Goal: Task Accomplishment & Management: Manage account settings

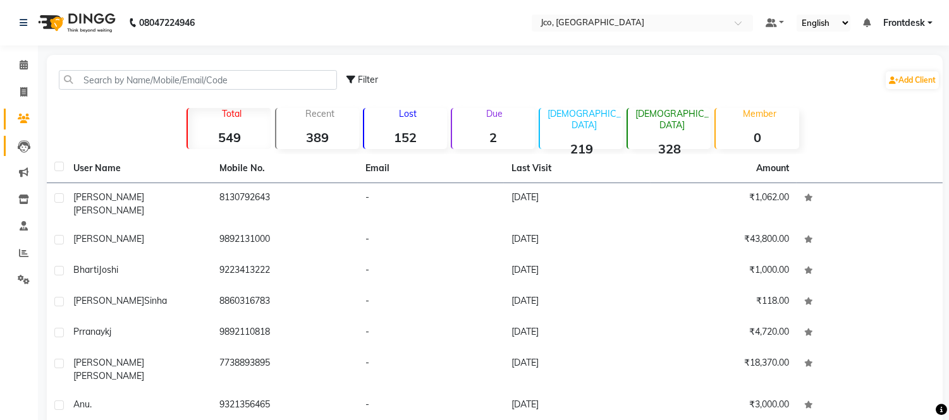
click at [23, 148] on icon at bounding box center [24, 146] width 13 height 13
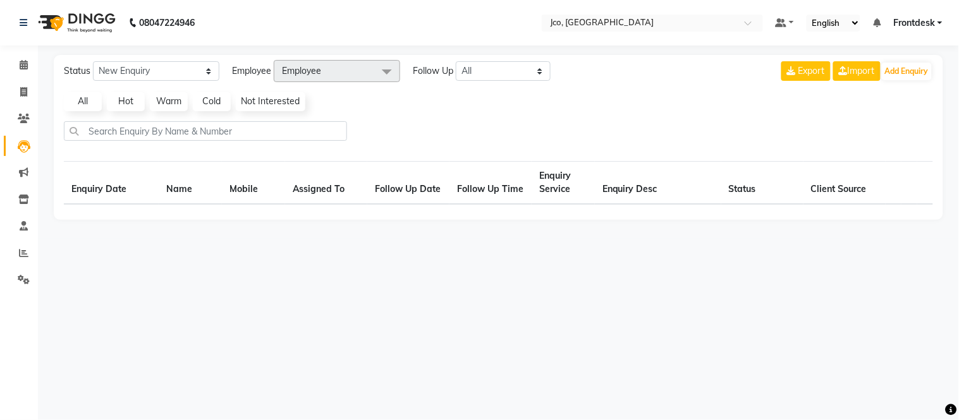
select select "10"
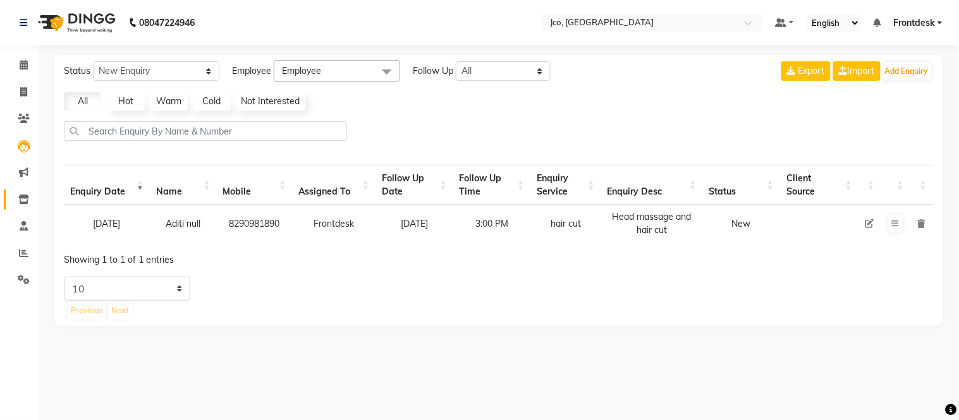
click at [23, 199] on icon at bounding box center [23, 199] width 11 height 9
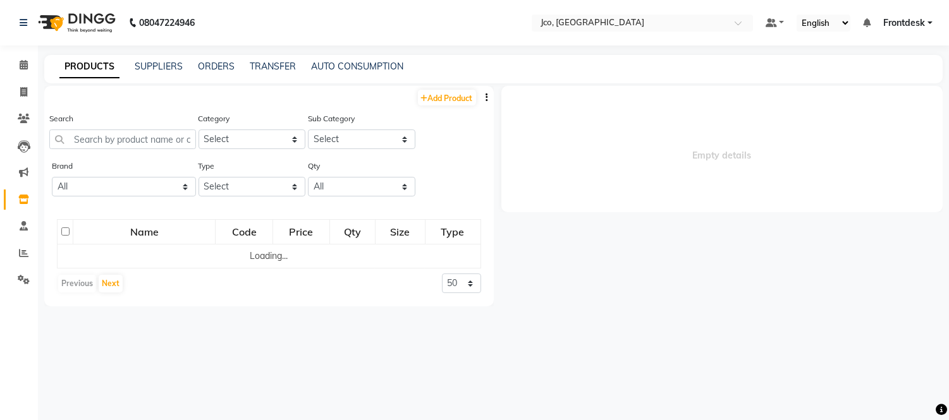
select select
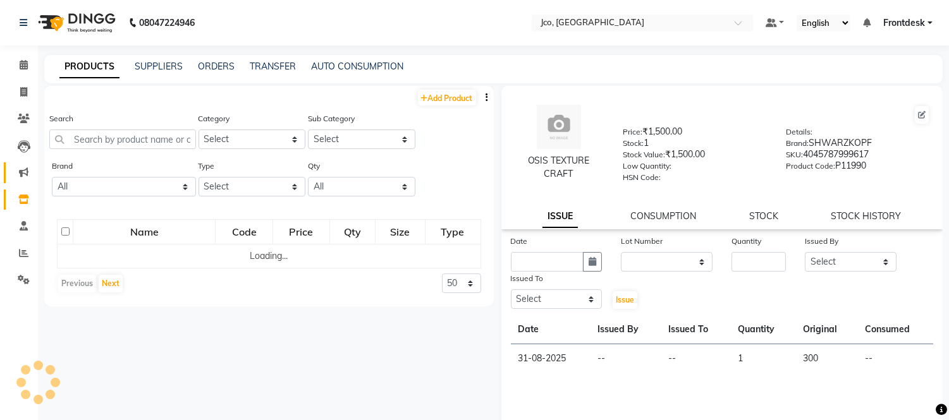
click at [23, 173] on icon at bounding box center [23, 171] width 9 height 9
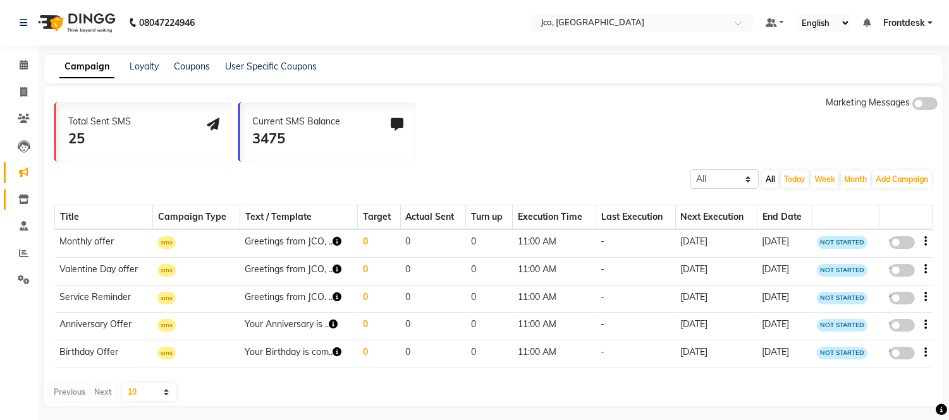
click at [23, 200] on icon at bounding box center [23, 199] width 11 height 9
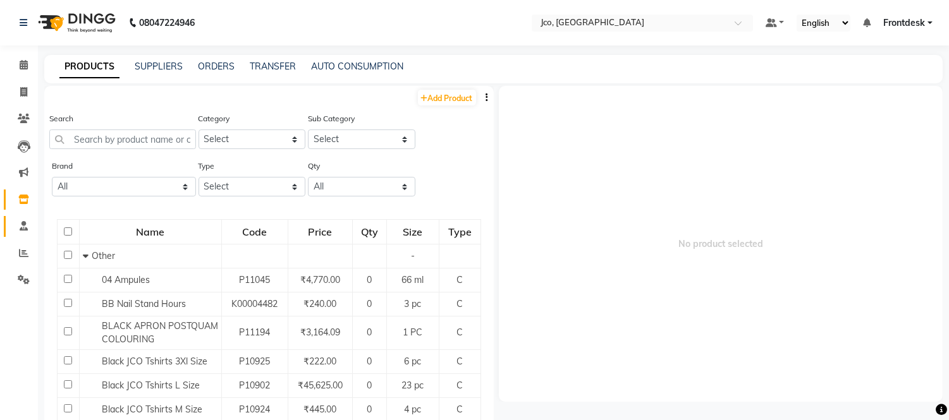
click at [25, 228] on icon at bounding box center [24, 225] width 8 height 9
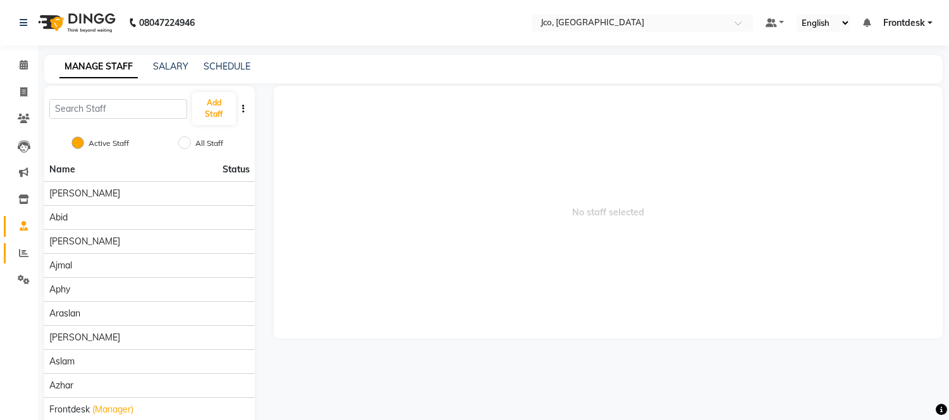
click at [27, 253] on icon at bounding box center [23, 252] width 9 height 9
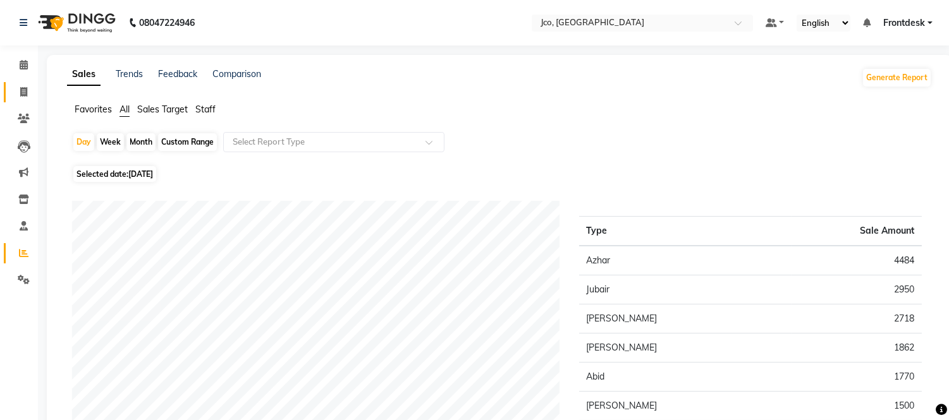
click at [23, 94] on icon at bounding box center [23, 91] width 7 height 9
select select "service"
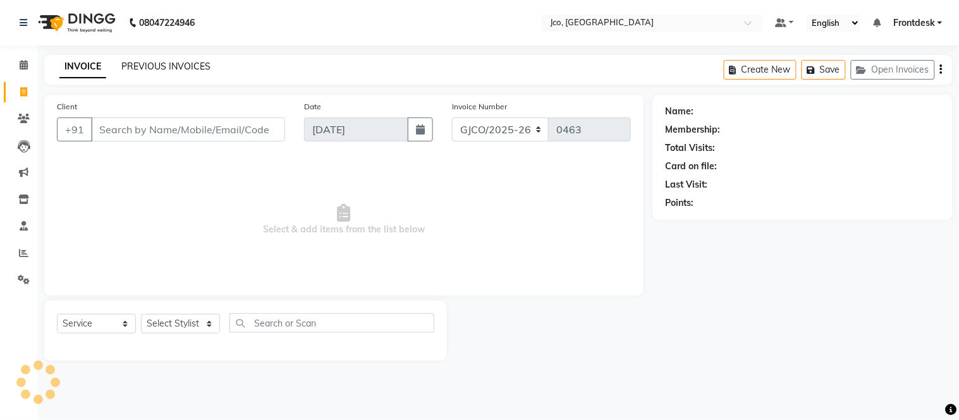
click at [171, 70] on link "PREVIOUS INVOICES" at bounding box center [165, 66] width 89 height 11
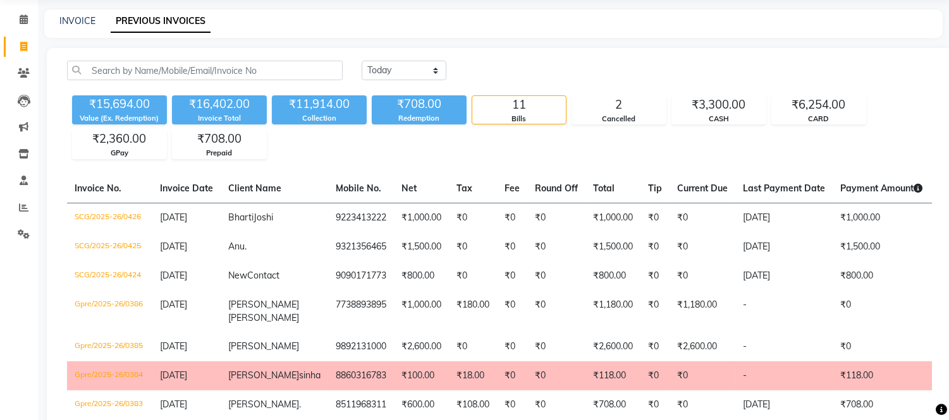
scroll to position [45, 0]
click at [28, 181] on span at bounding box center [24, 181] width 22 height 15
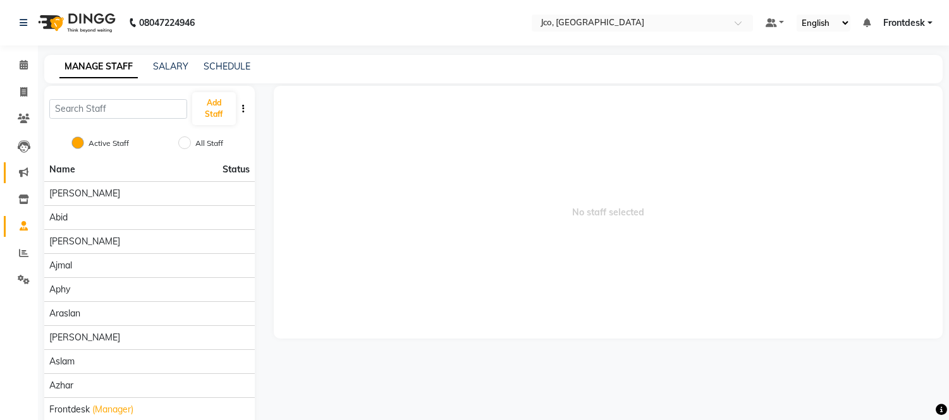
click at [23, 174] on icon at bounding box center [23, 171] width 9 height 9
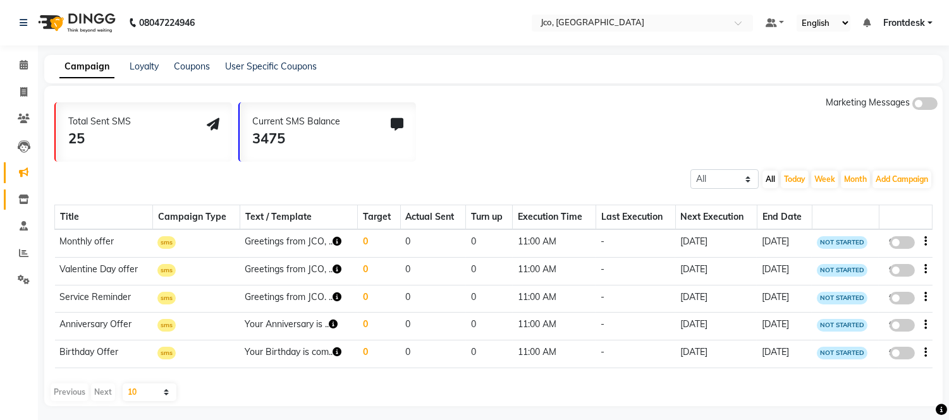
click at [23, 200] on icon at bounding box center [23, 199] width 11 height 9
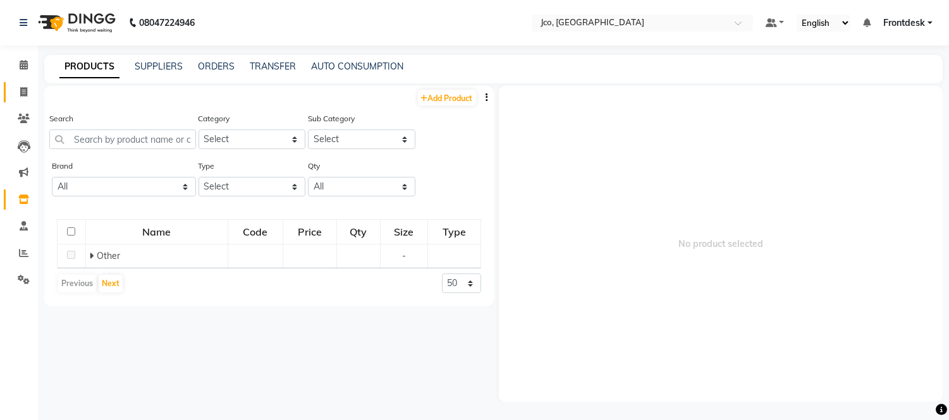
click at [23, 87] on icon at bounding box center [23, 91] width 7 height 9
select select "service"
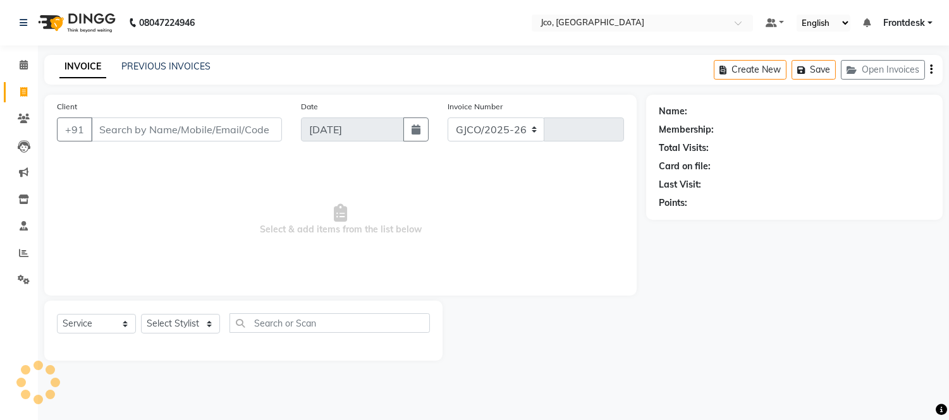
select select "8000"
type input "0463"
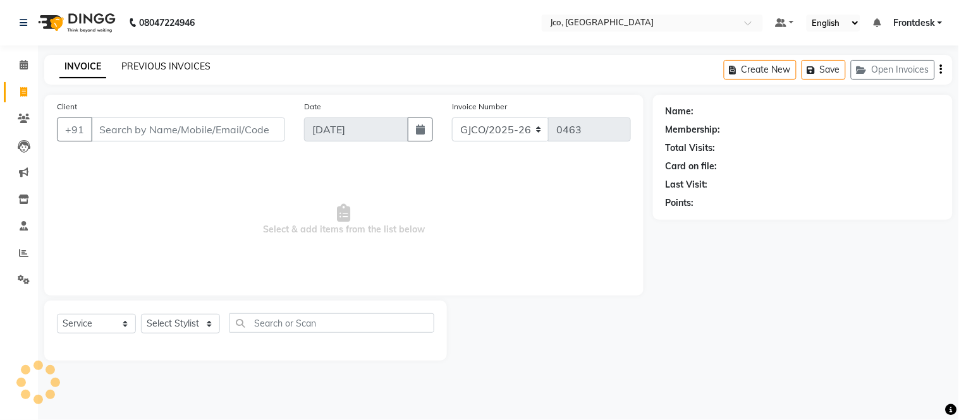
click at [171, 66] on link "PREVIOUS INVOICES" at bounding box center [165, 66] width 89 height 11
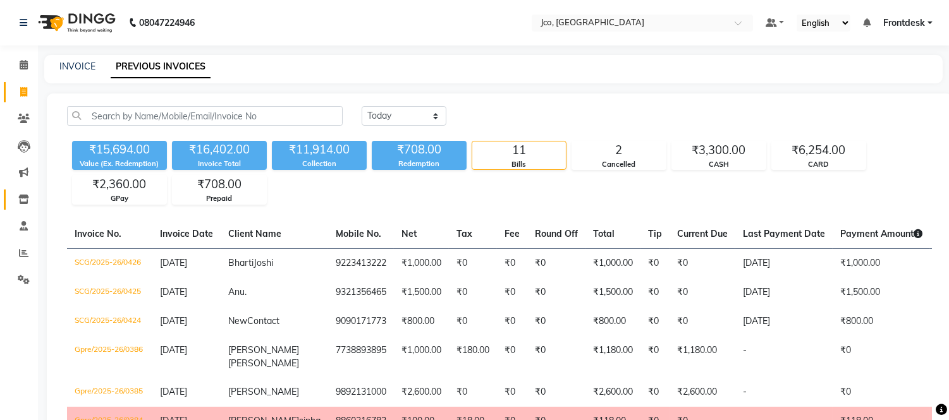
click at [20, 195] on icon at bounding box center [23, 199] width 11 height 9
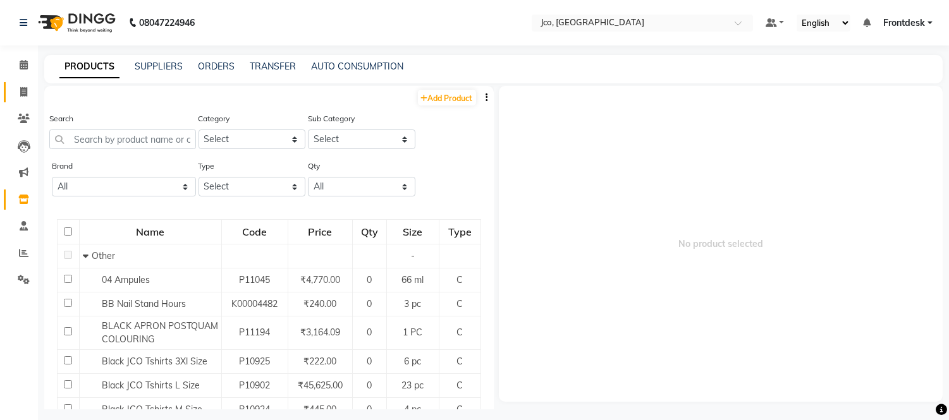
click at [23, 92] on icon at bounding box center [23, 91] width 7 height 9
select select "service"
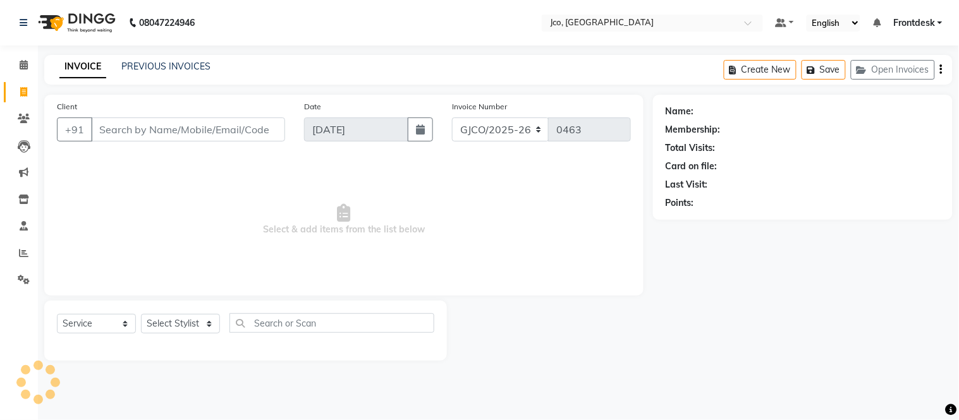
click at [163, 130] on input "Client" at bounding box center [188, 130] width 194 height 24
click at [201, 135] on input "Client" at bounding box center [188, 130] width 194 height 24
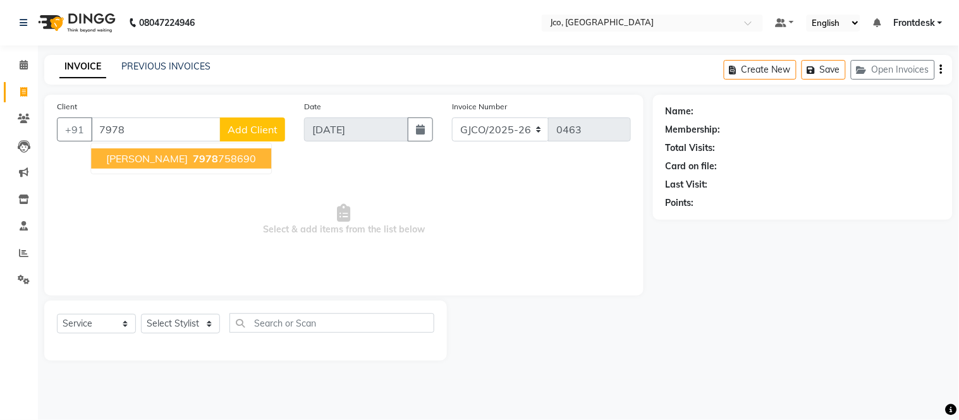
click at [212, 166] on button "Rachita Swain 7978 758690" at bounding box center [181, 159] width 180 height 20
type input "7978758690"
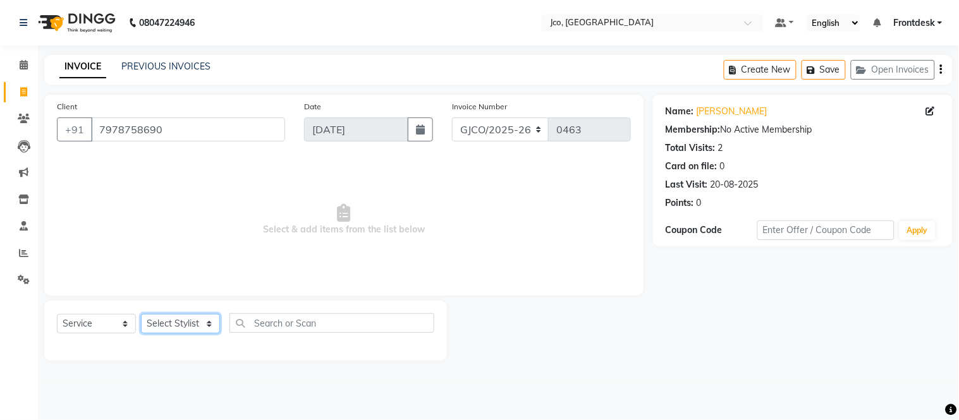
click at [179, 330] on select "Select Stylist Abdul Abid Afsha Shaikh Ajmal Aphy Araslan Ashfaque Aslam Azhar …" at bounding box center [180, 324] width 79 height 20
select select "88428"
click at [141, 315] on select "Select Stylist Abdul Abid Afsha Shaikh Ajmal Aphy Araslan Ashfaque Aslam Azhar …" at bounding box center [180, 324] width 79 height 20
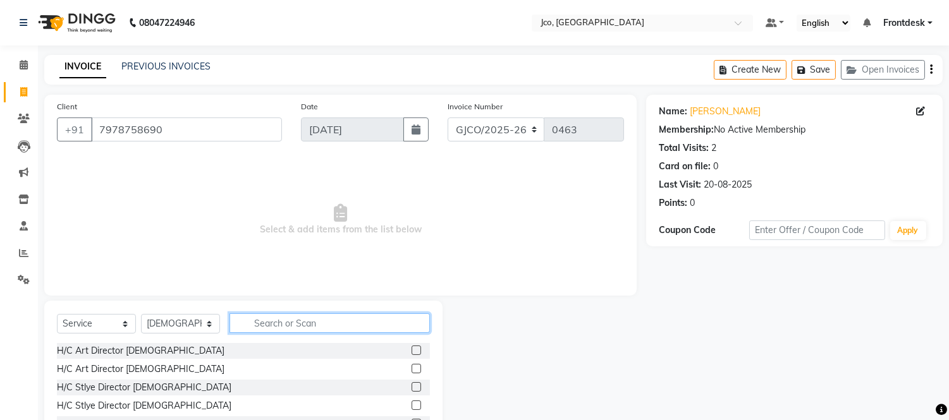
click at [313, 325] on input "text" at bounding box center [329, 323] width 200 height 20
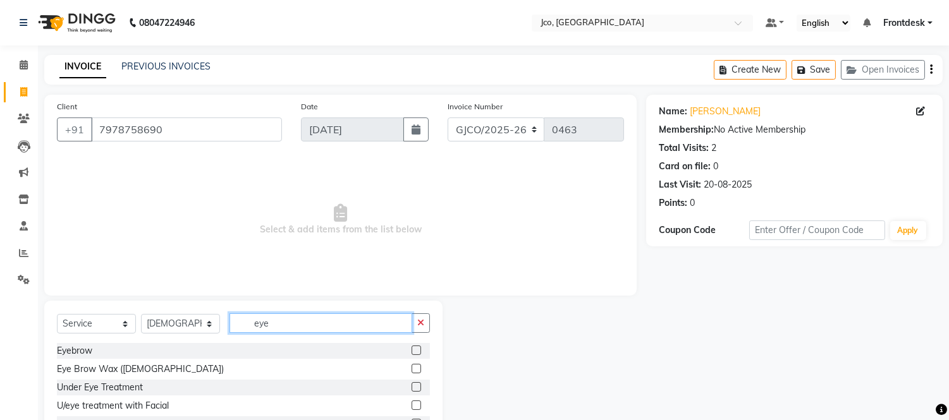
type input "eye"
click at [411, 355] on label at bounding box center [415, 350] width 9 height 9
click at [411, 355] on input "checkbox" at bounding box center [415, 351] width 8 height 8
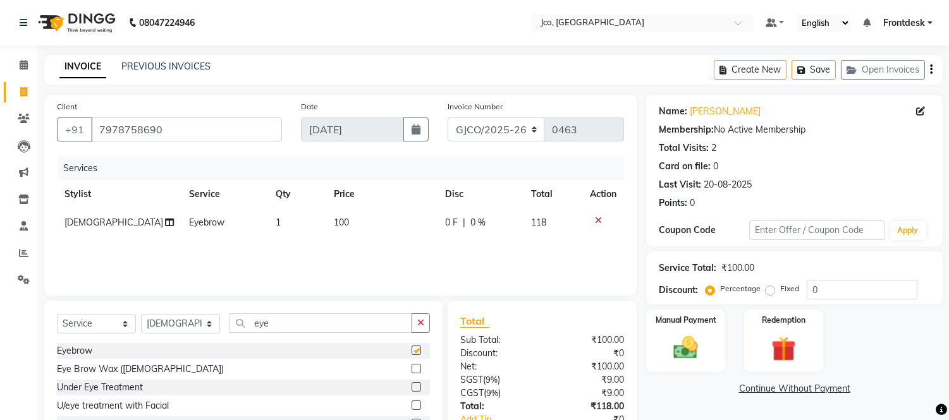
checkbox input "false"
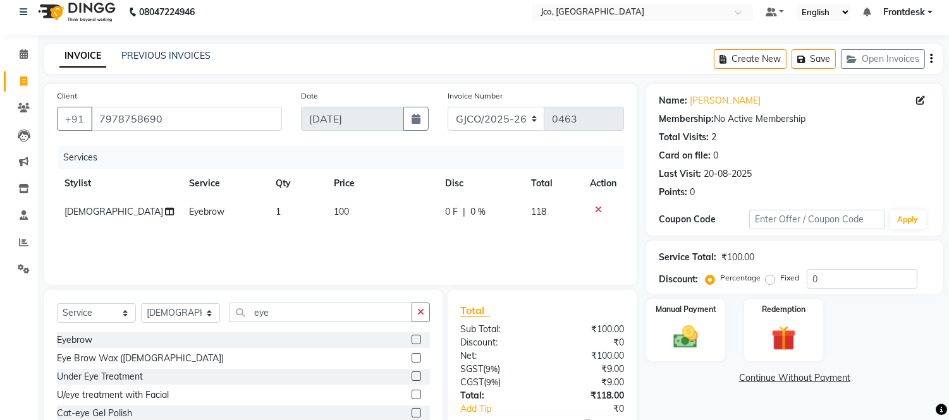
scroll to position [10, 0]
click at [693, 350] on img at bounding box center [686, 339] width 42 height 30
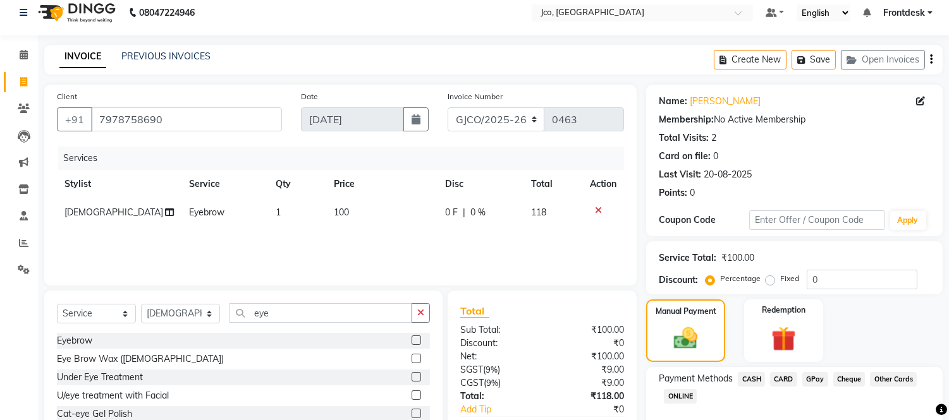
click at [813, 379] on span "GPay" at bounding box center [815, 379] width 26 height 15
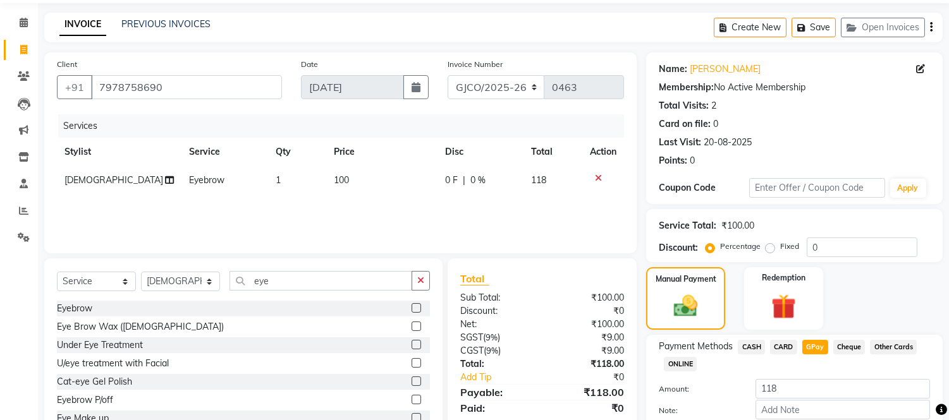
scroll to position [107, 0]
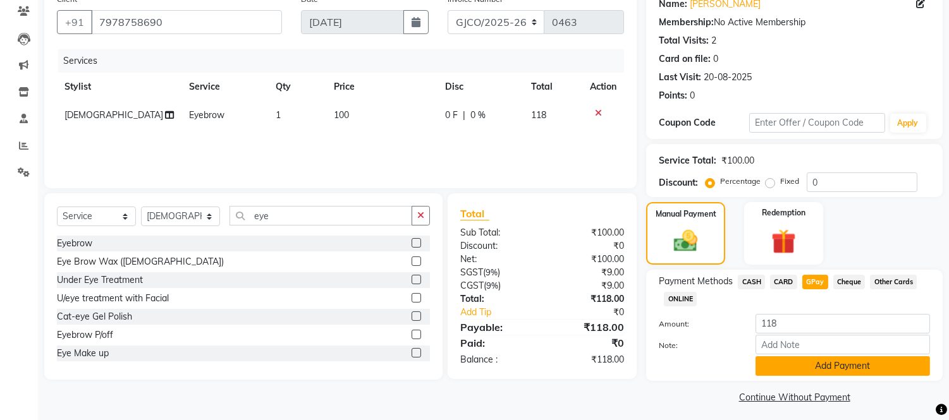
click at [844, 367] on button "Add Payment" at bounding box center [842, 366] width 174 height 20
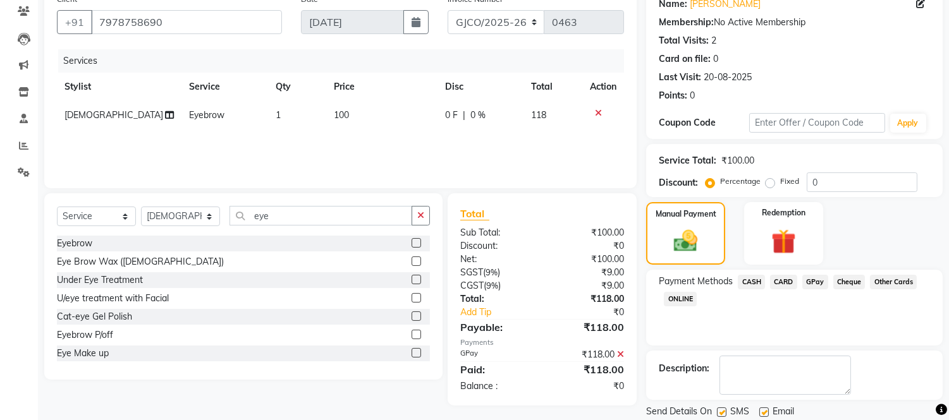
scroll to position [148, 0]
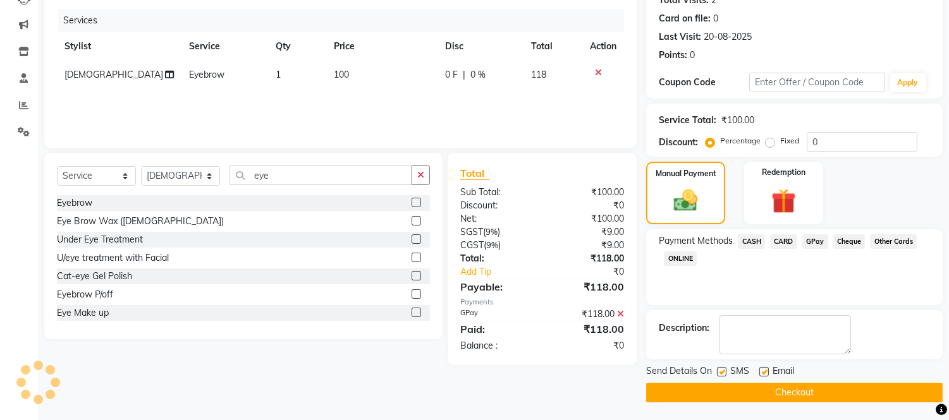
click at [793, 392] on button "Checkout" at bounding box center [794, 393] width 296 height 20
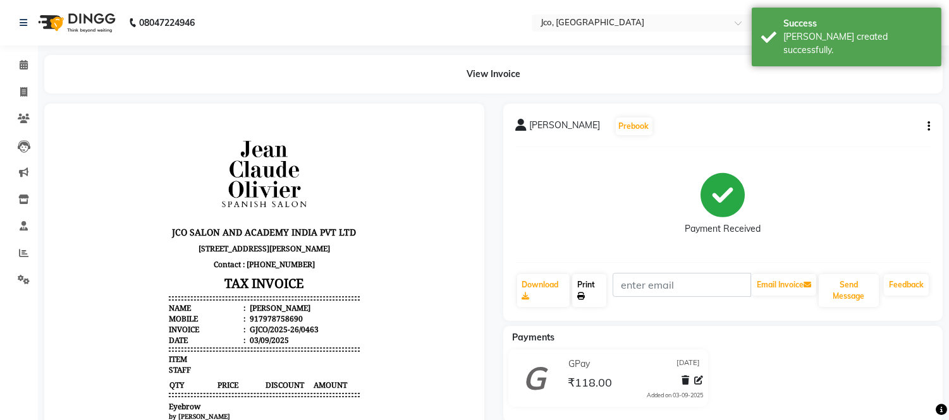
click at [590, 283] on link "Print" at bounding box center [589, 290] width 34 height 33
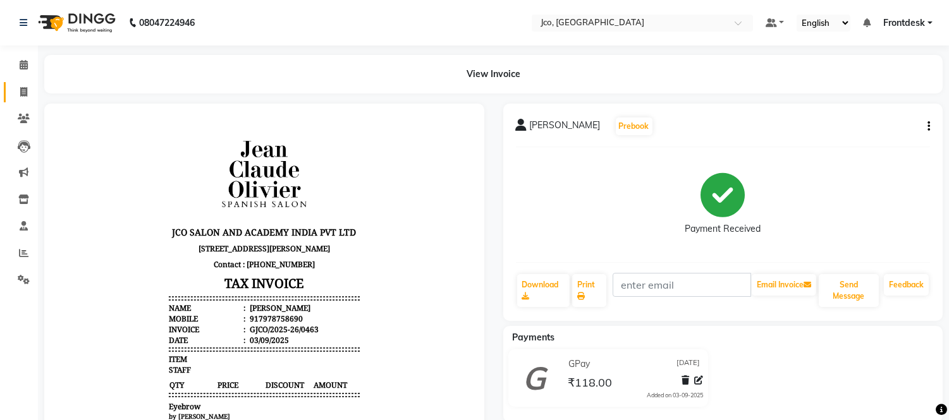
click at [23, 92] on icon at bounding box center [23, 91] width 7 height 9
select select "service"
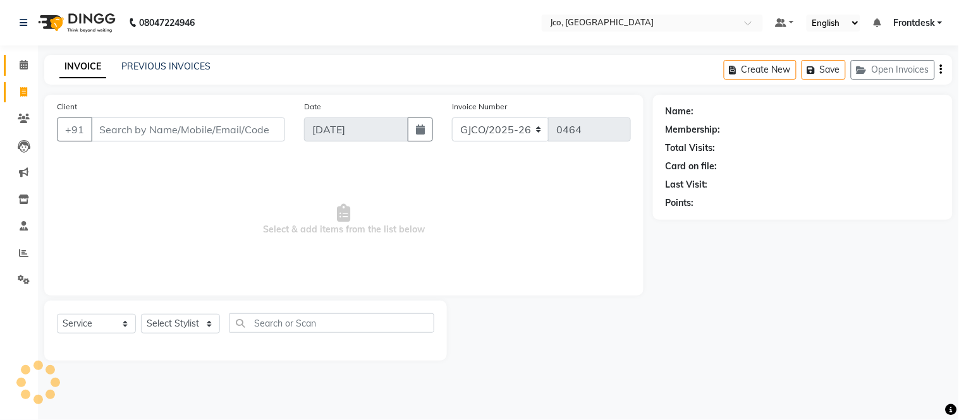
click at [23, 66] on icon at bounding box center [24, 64] width 8 height 9
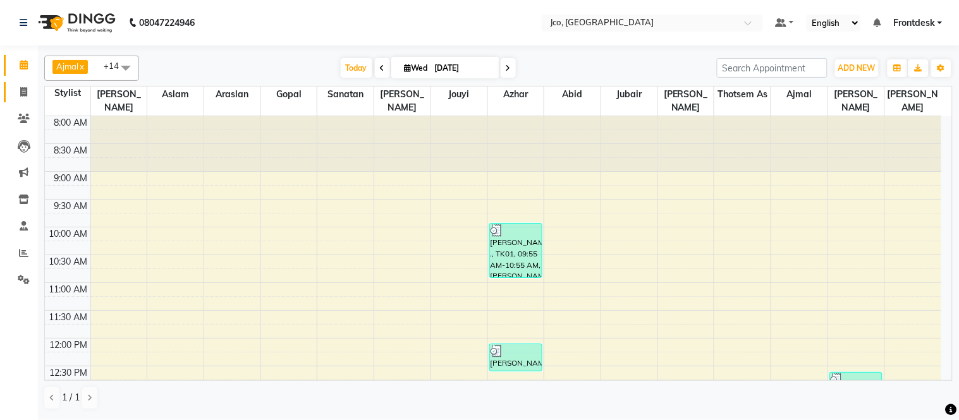
click at [23, 92] on icon at bounding box center [23, 91] width 7 height 9
select select "service"
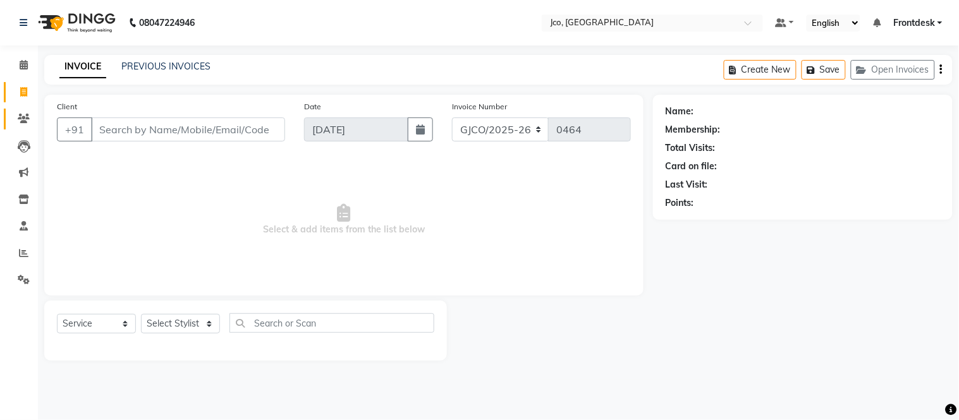
click at [23, 124] on span at bounding box center [24, 119] width 22 height 15
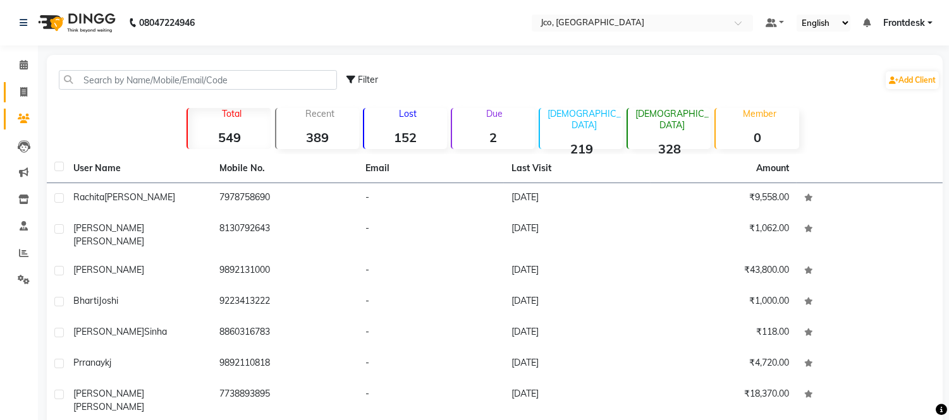
click at [23, 93] on icon at bounding box center [23, 91] width 7 height 9
select select "service"
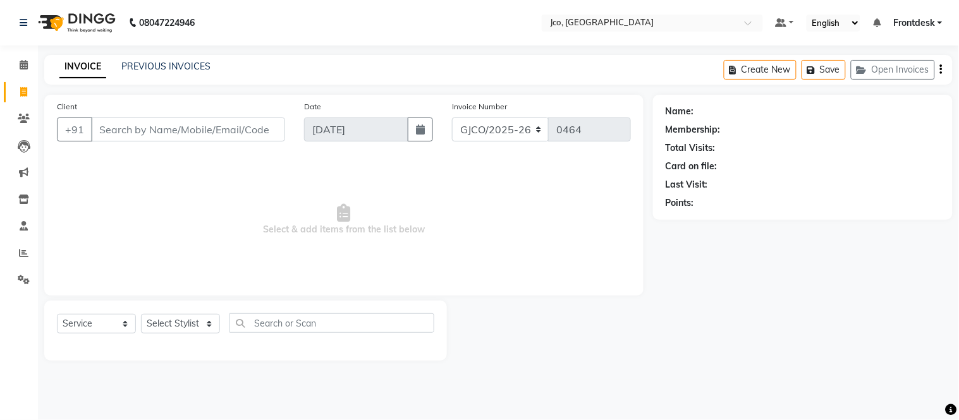
click at [164, 133] on input "Client" at bounding box center [188, 130] width 194 height 24
type input "9820036090"
click at [252, 133] on span "Add Client" at bounding box center [253, 129] width 50 height 13
select select "22"
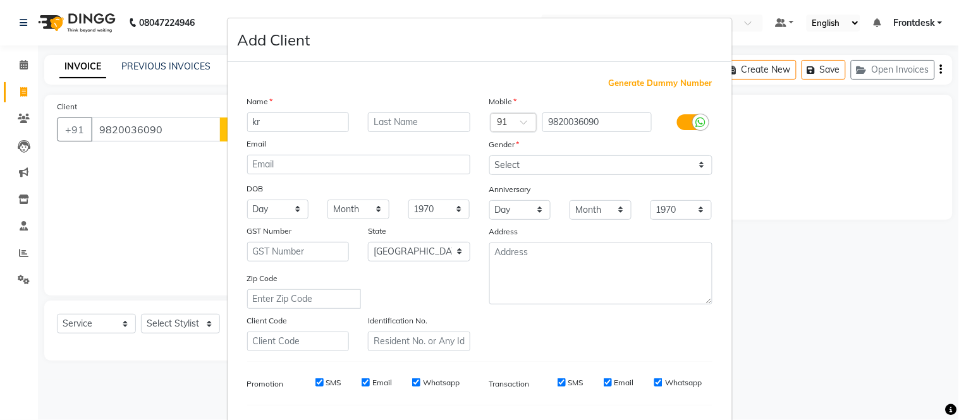
type input "k"
type input "Kriti"
click at [542, 171] on select "Select Male Female Other Prefer Not To Say" at bounding box center [600, 165] width 223 height 20
select select "female"
click at [489, 155] on select "Select Male Female Other Prefer Not To Say" at bounding box center [600, 165] width 223 height 20
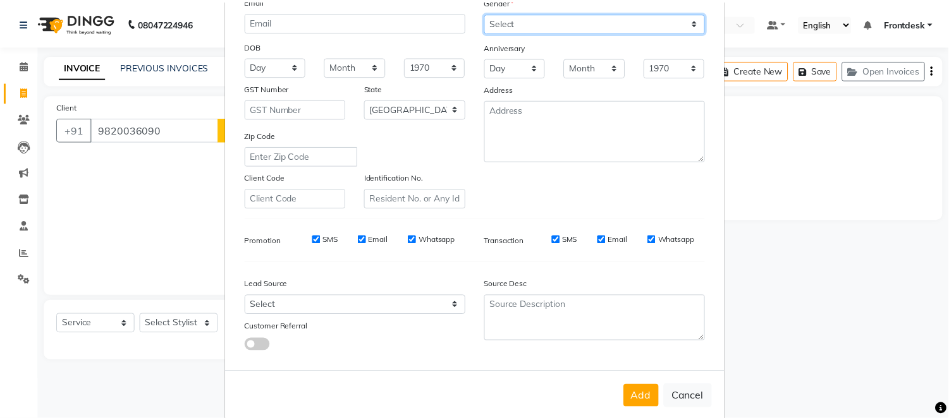
scroll to position [163, 0]
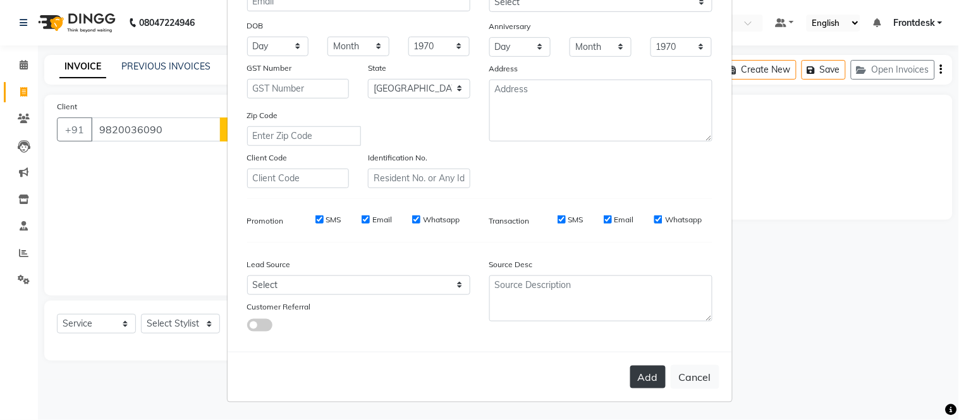
click at [640, 386] on button "Add" at bounding box center [647, 377] width 35 height 23
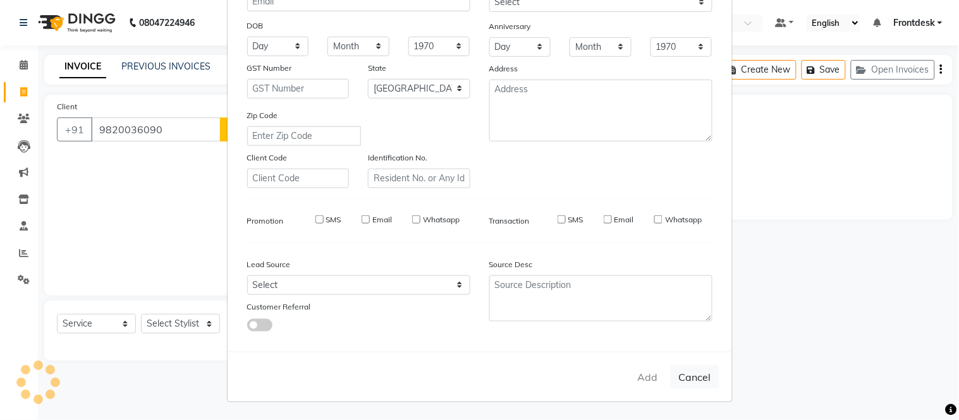
select select
select select "null"
select select
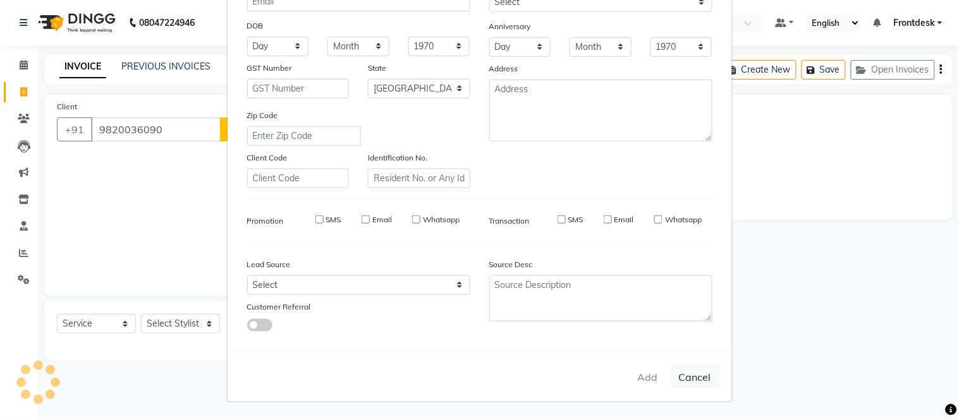
select select
checkbox input "false"
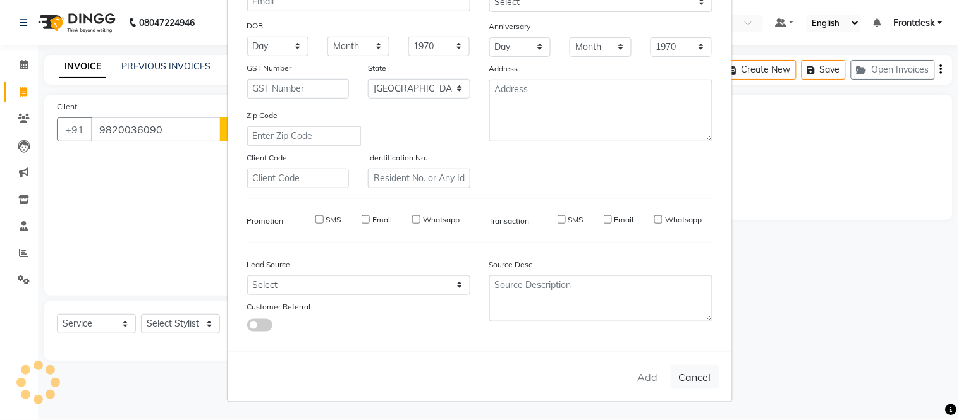
checkbox input "false"
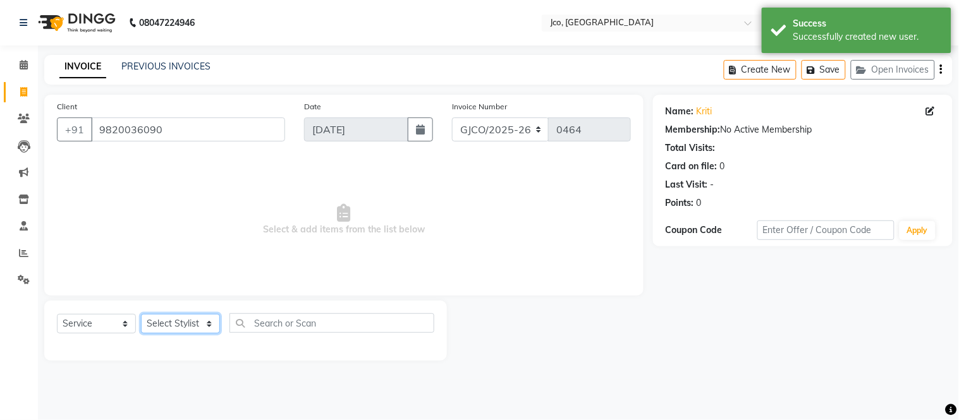
click at [187, 325] on select "Select Stylist Abdul Abid Afsha Shaikh Ajmal Aphy Araslan Ashfaque Aslam Azhar …" at bounding box center [180, 324] width 79 height 20
select select "68867"
click at [141, 315] on select "Select Stylist Abdul Abid Afsha Shaikh Ajmal Aphy Araslan Ashfaque Aslam Azhar …" at bounding box center [180, 324] width 79 height 20
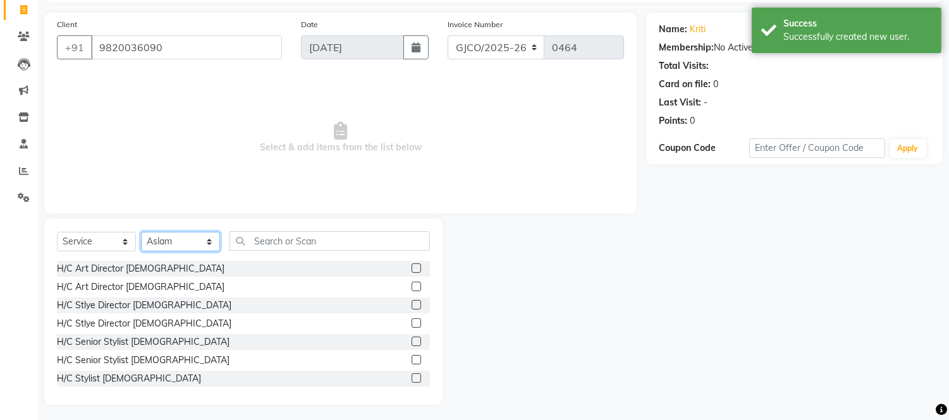
scroll to position [85, 0]
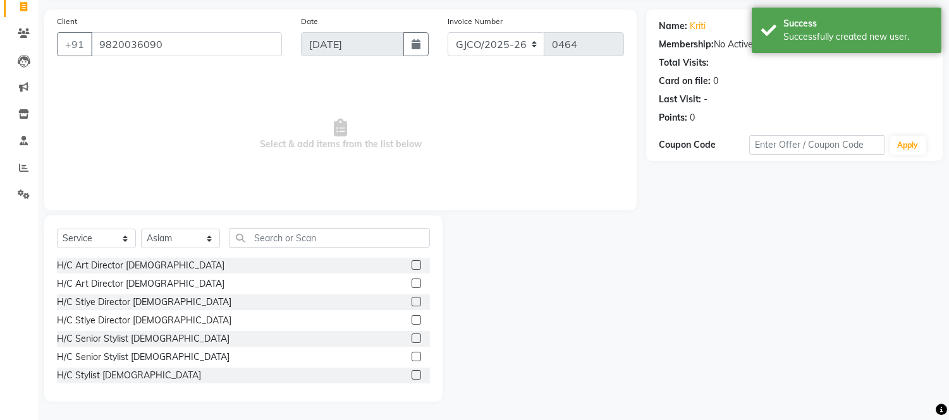
click at [411, 338] on label at bounding box center [415, 338] width 9 height 9
click at [411, 338] on input "checkbox" at bounding box center [415, 339] width 8 height 8
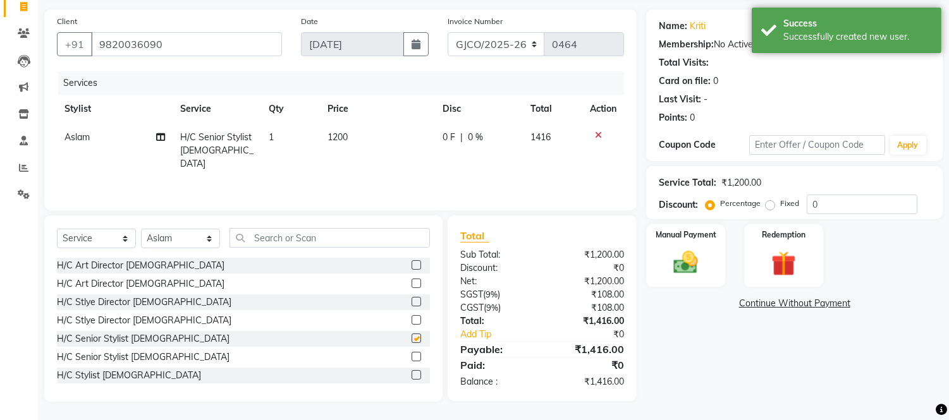
checkbox input "false"
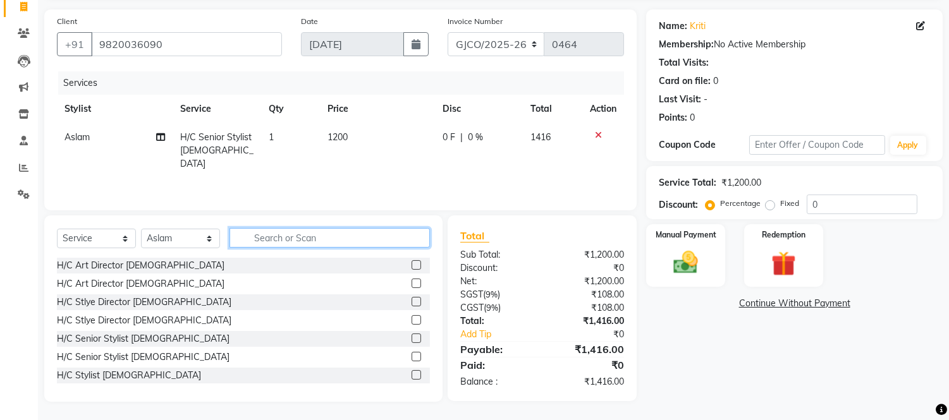
click at [298, 240] on input "text" at bounding box center [329, 238] width 200 height 20
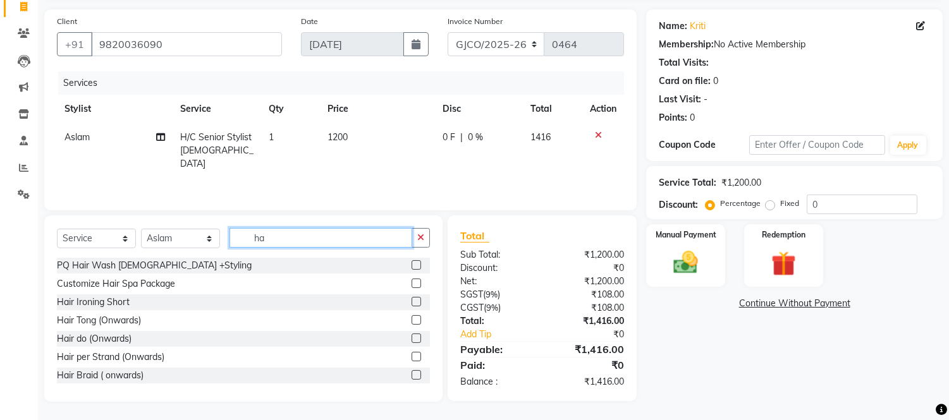
type input "h"
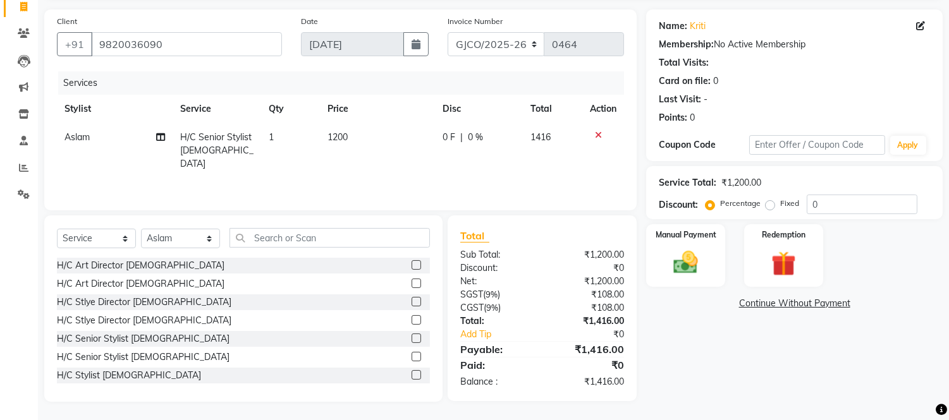
click at [334, 146] on td "1200" at bounding box center [377, 150] width 115 height 55
select select "68867"
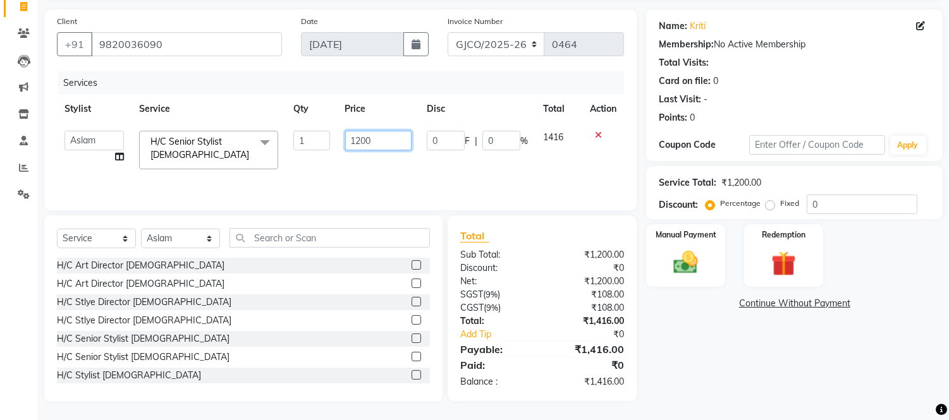
click at [381, 140] on input "1200" at bounding box center [378, 141] width 66 height 20
type input "1500"
click at [720, 376] on div "Name: Kriti Membership: No Active Membership Total Visits: Card on file: 0 Last…" at bounding box center [799, 205] width 306 height 392
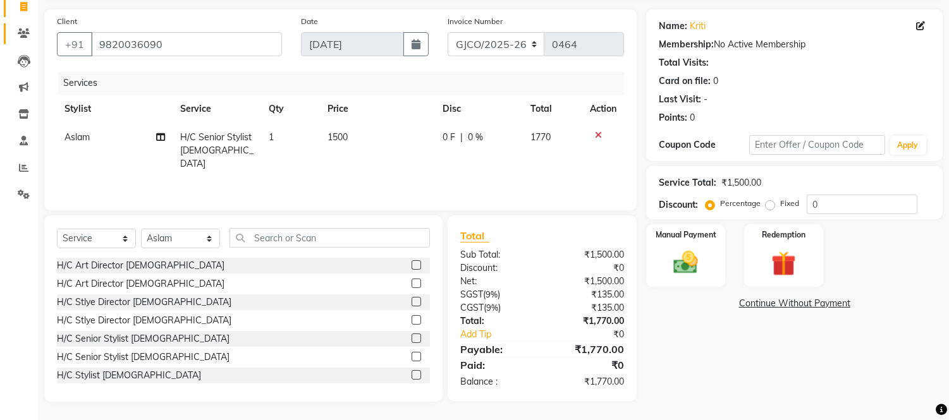
click at [24, 33] on icon at bounding box center [24, 32] width 12 height 9
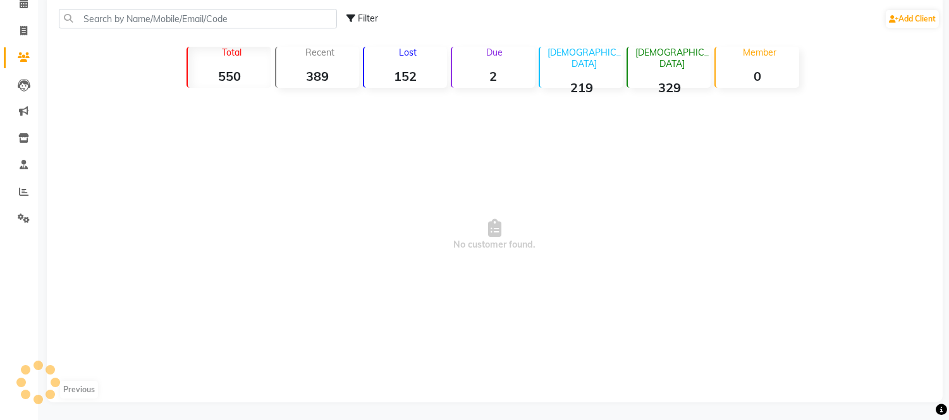
scroll to position [85, 0]
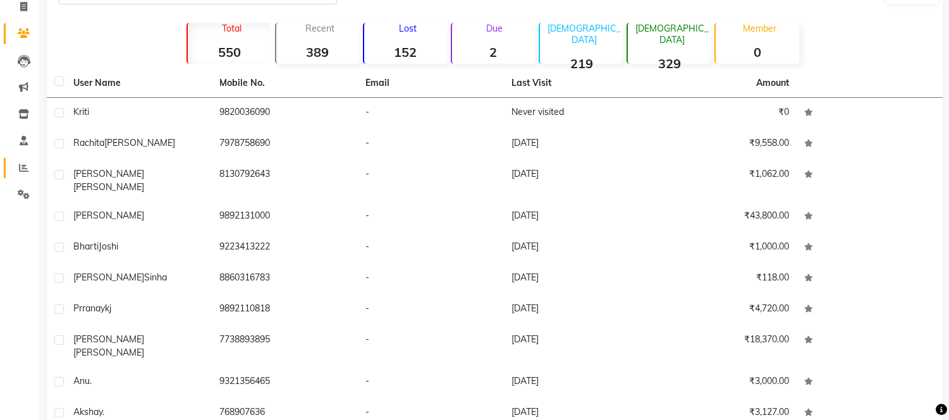
click at [23, 167] on icon at bounding box center [23, 167] width 9 height 9
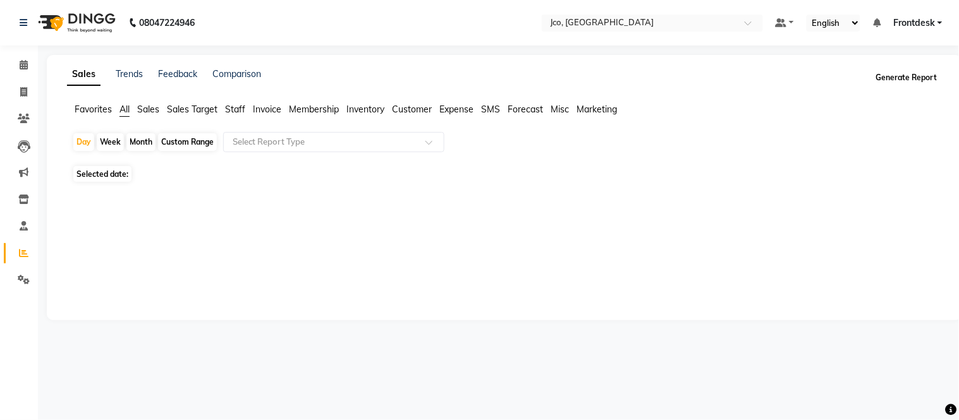
click at [912, 77] on button "Generate Report" at bounding box center [907, 78] width 68 height 18
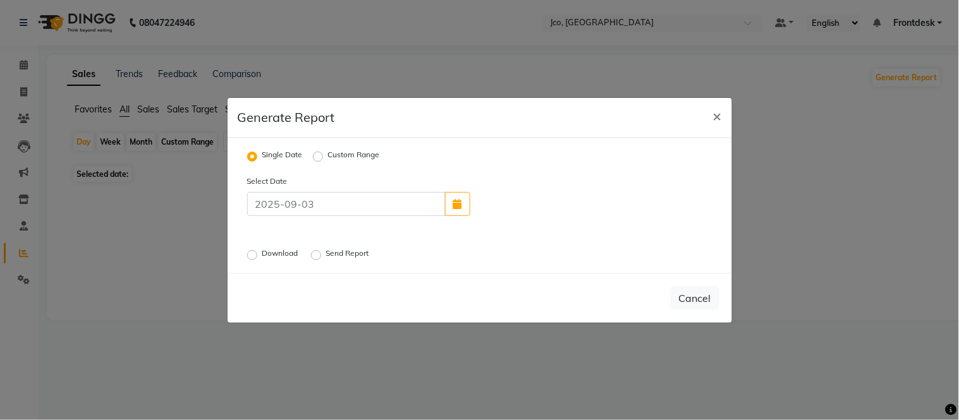
click at [262, 255] on label "Download" at bounding box center [281, 255] width 39 height 15
click at [251, 255] on input "Download" at bounding box center [254, 254] width 9 height 9
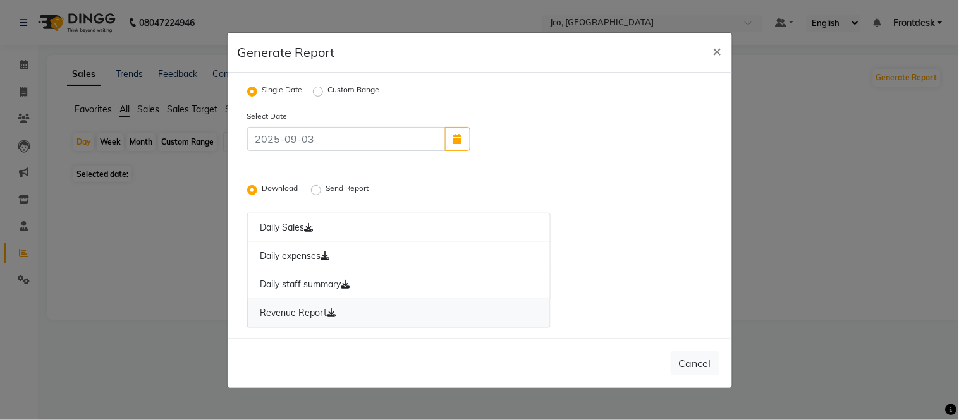
click at [289, 323] on link "Revenue Report" at bounding box center [399, 313] width 304 height 29
click at [705, 66] on button "×" at bounding box center [717, 50] width 29 height 35
radio input "false"
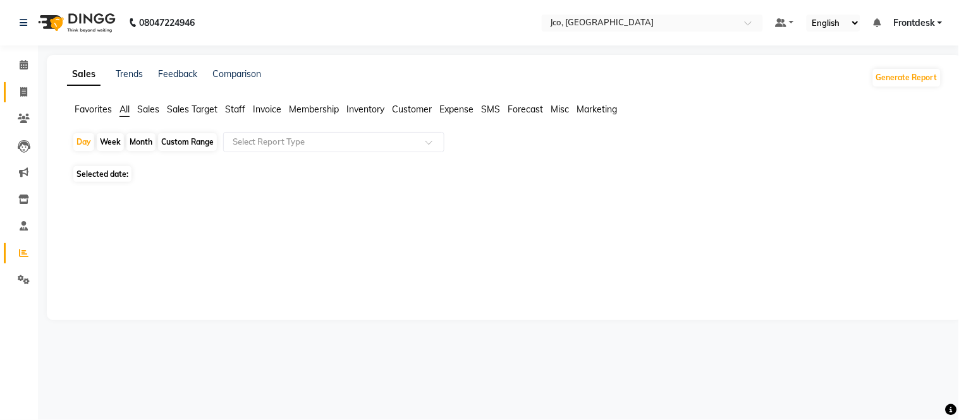
click at [20, 95] on icon at bounding box center [23, 91] width 7 height 9
select select "service"
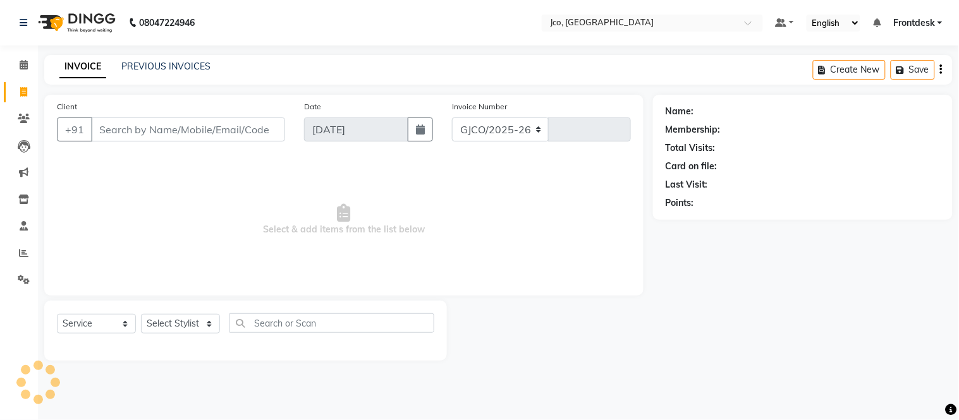
select select "8000"
type input "0464"
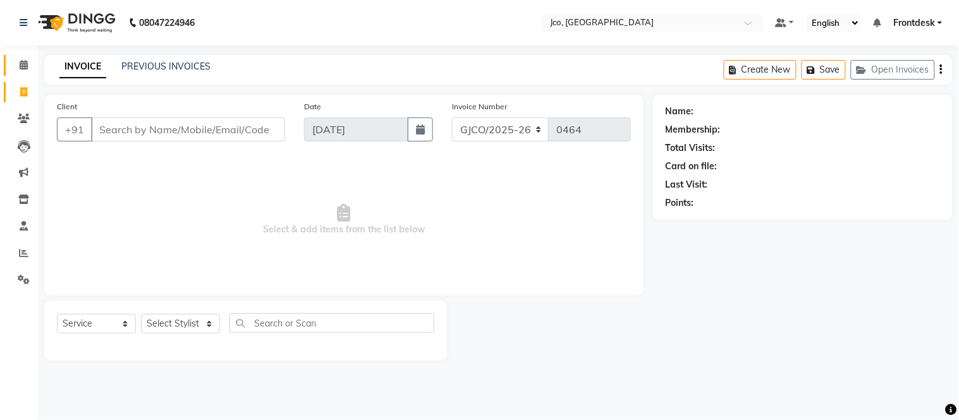
click at [23, 64] on icon at bounding box center [24, 64] width 8 height 9
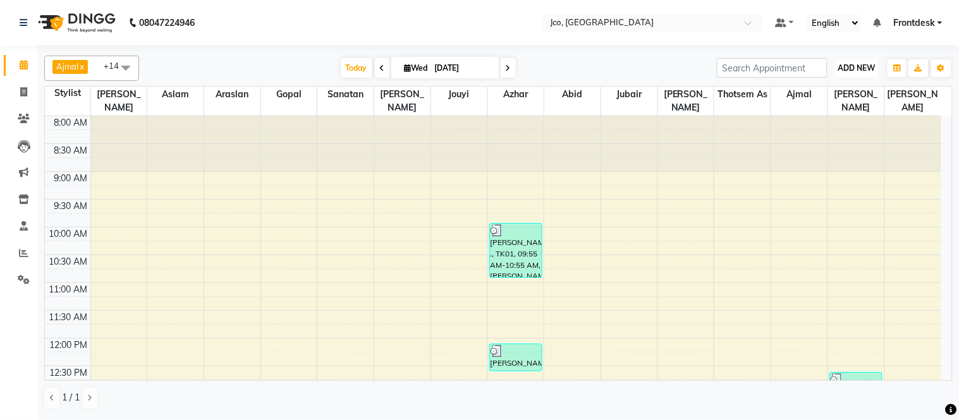
click at [854, 72] on span "ADD NEW" at bounding box center [856, 67] width 37 height 9
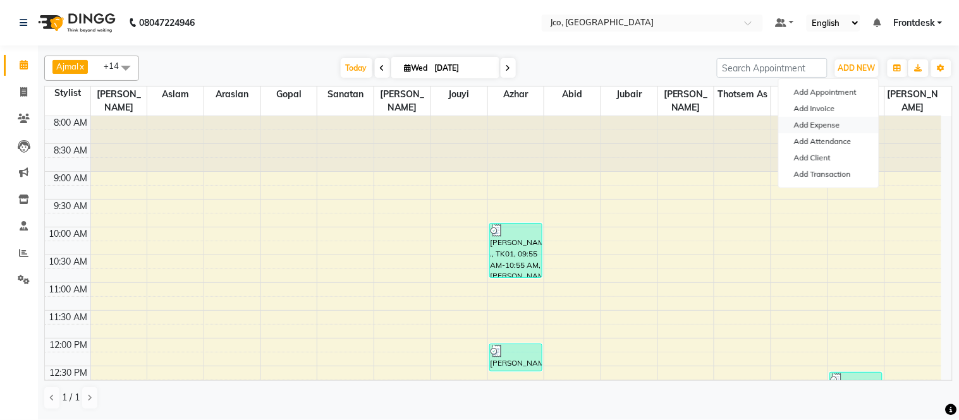
click at [831, 125] on link "Add Expense" at bounding box center [829, 125] width 100 height 16
select select "1"
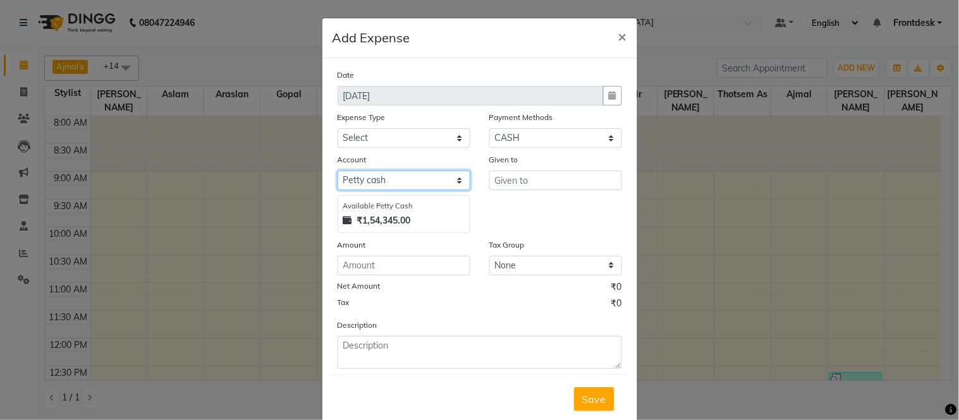
click at [403, 182] on select "Select Petty cash Default account" at bounding box center [403, 181] width 133 height 20
select select "6847"
click at [337, 171] on select "Select Petty cash Default account" at bounding box center [403, 181] width 133 height 20
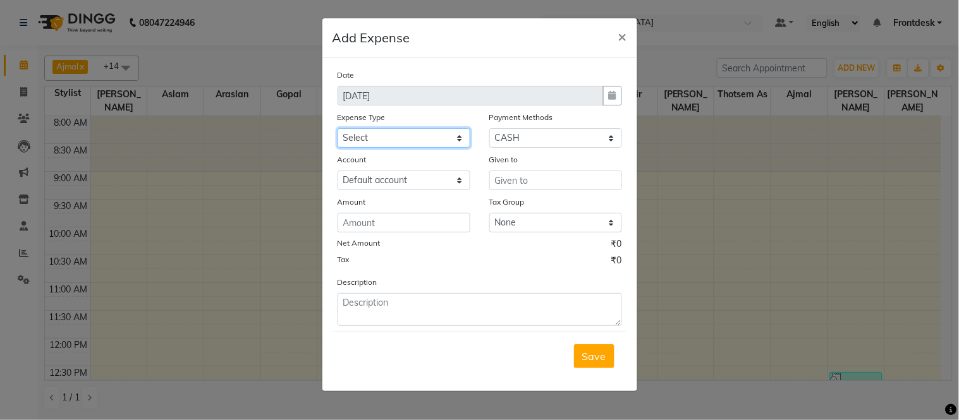
click at [433, 140] on select "Select Advance Salary Amazon B M C Cash transfer to bank Cash transfer to hub C…" at bounding box center [403, 138] width 133 height 20
select select "24275"
click at [337, 128] on select "Select Advance Salary Amazon B M C Cash transfer to bank Cash transfer to hub C…" at bounding box center [403, 138] width 133 height 20
click at [428, 140] on select "Select Advance Salary Amazon B M C Cash transfer to bank Cash transfer to hub C…" at bounding box center [403, 138] width 133 height 20
click at [755, 226] on ngb-modal-window "Add Expense × Date 03-09-2025 Expense Type Select Advance Salary Amazon B M C C…" at bounding box center [479, 210] width 959 height 420
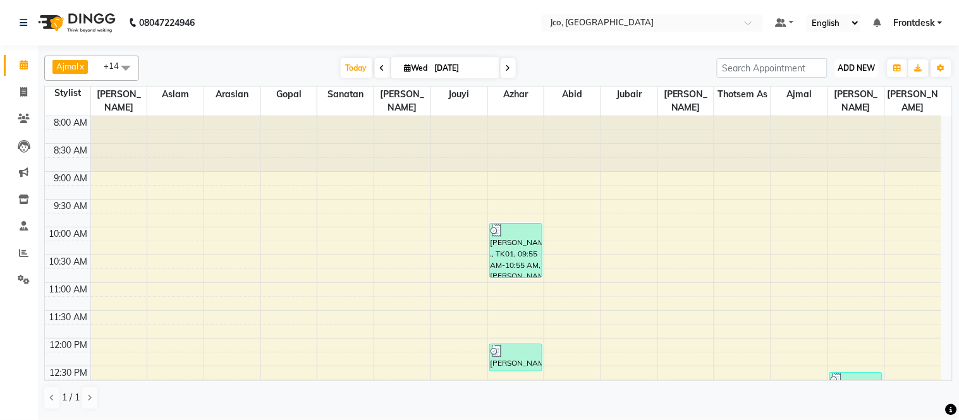
click at [852, 71] on span "ADD NEW" at bounding box center [856, 67] width 37 height 9
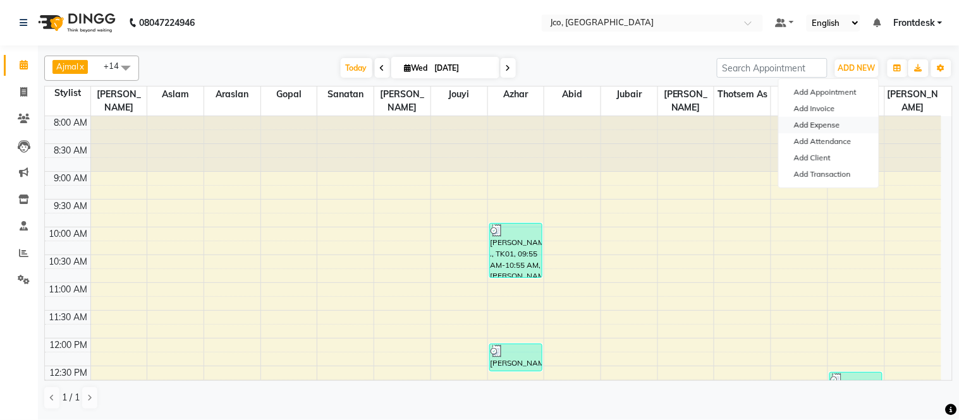
click at [839, 131] on link "Add Expense" at bounding box center [829, 125] width 100 height 16
select select "1"
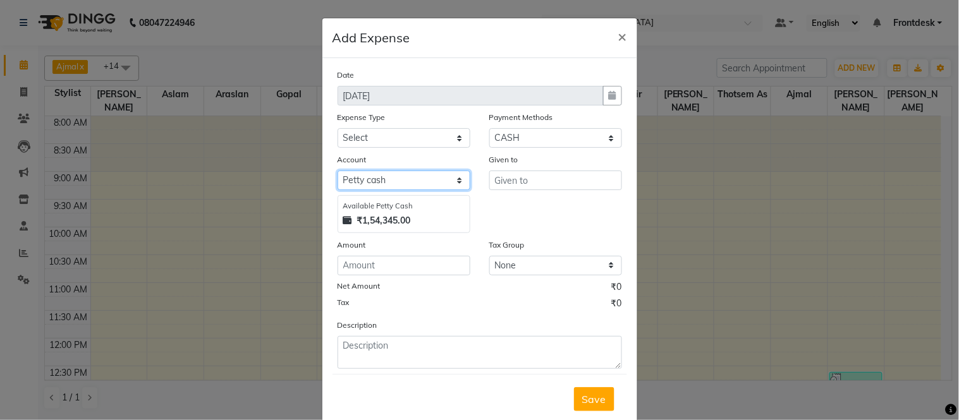
click at [437, 185] on select "Select Petty cash Default account" at bounding box center [403, 181] width 133 height 20
select select "6847"
click at [337, 171] on select "Select Petty cash Default account" at bounding box center [403, 181] width 133 height 20
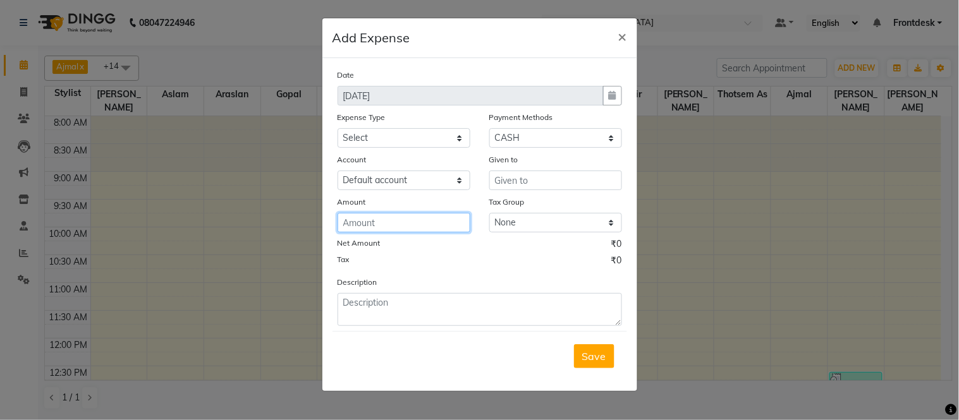
click at [431, 228] on input "number" at bounding box center [403, 223] width 133 height 20
type input "300"
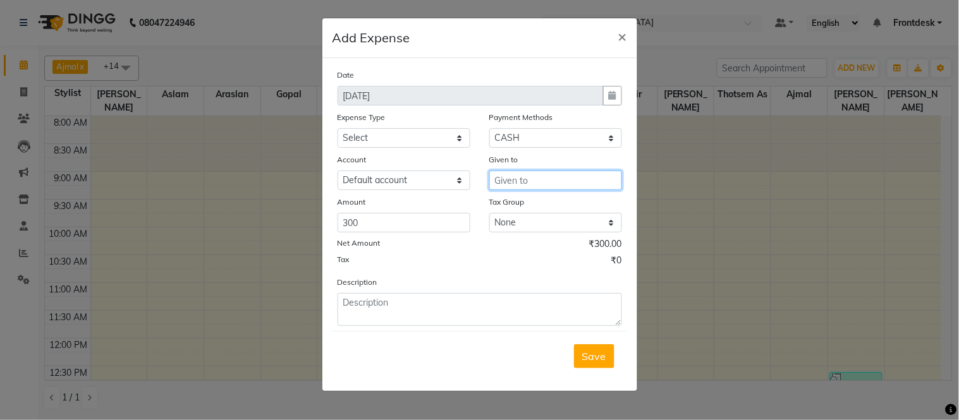
click at [550, 181] on input "text" at bounding box center [555, 181] width 133 height 20
type input "pooja item"
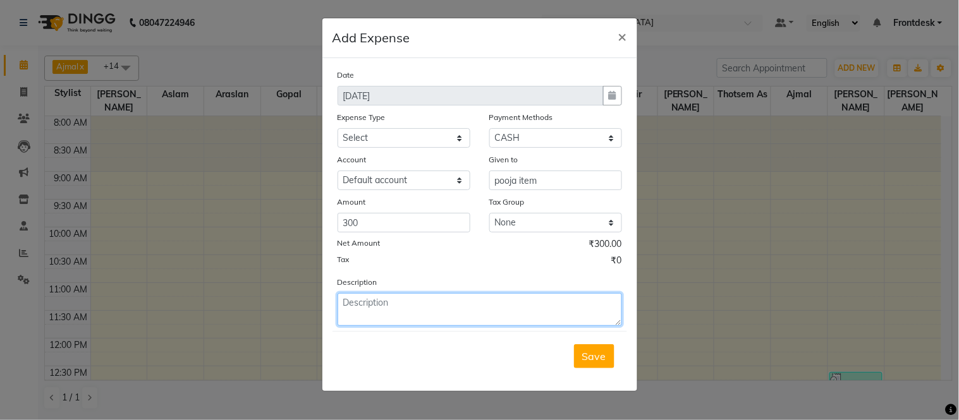
click at [403, 310] on textarea at bounding box center [479, 309] width 284 height 33
type textarea "given for sir house puja item"
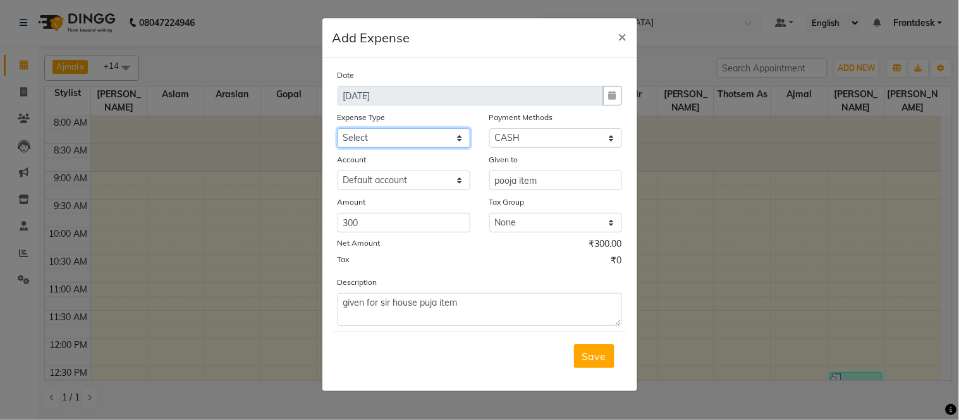
click at [392, 138] on select "Select Advance Salary Amazon B M C Cash transfer to bank Cash transfer to hub C…" at bounding box center [403, 138] width 133 height 20
select select "495"
click at [337, 128] on select "Select Advance Salary Amazon B M C Cash transfer to bank Cash transfer to hub C…" at bounding box center [403, 138] width 133 height 20
click at [594, 358] on span "Save" at bounding box center [594, 356] width 24 height 13
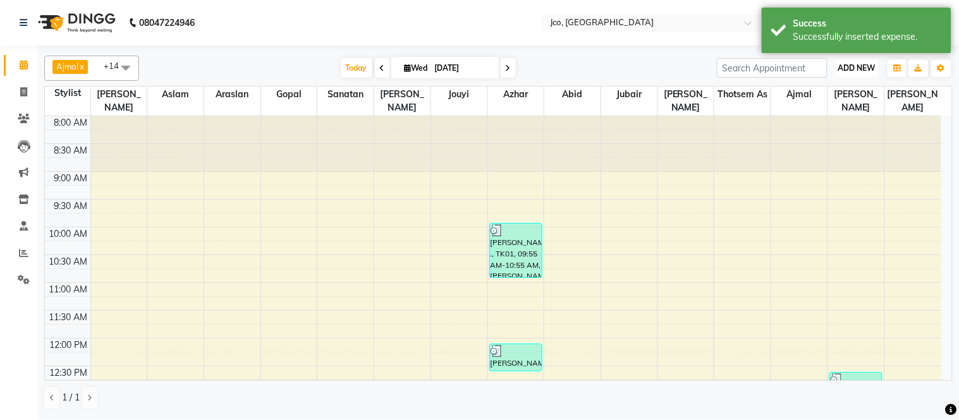
click at [849, 73] on span "ADD NEW" at bounding box center [856, 67] width 37 height 9
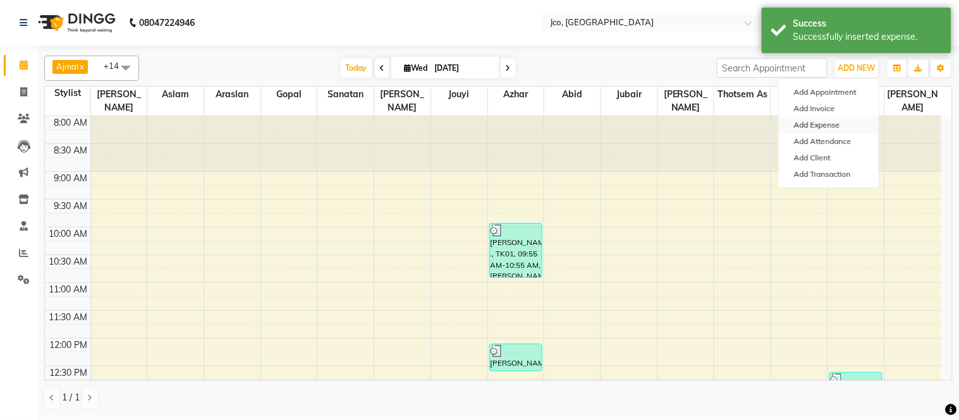
click at [842, 125] on link "Add Expense" at bounding box center [829, 125] width 100 height 16
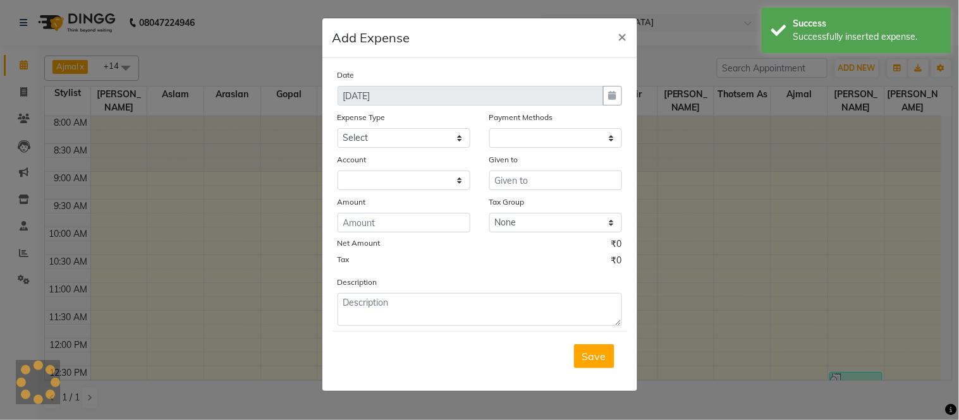
select select "1"
select select "6846"
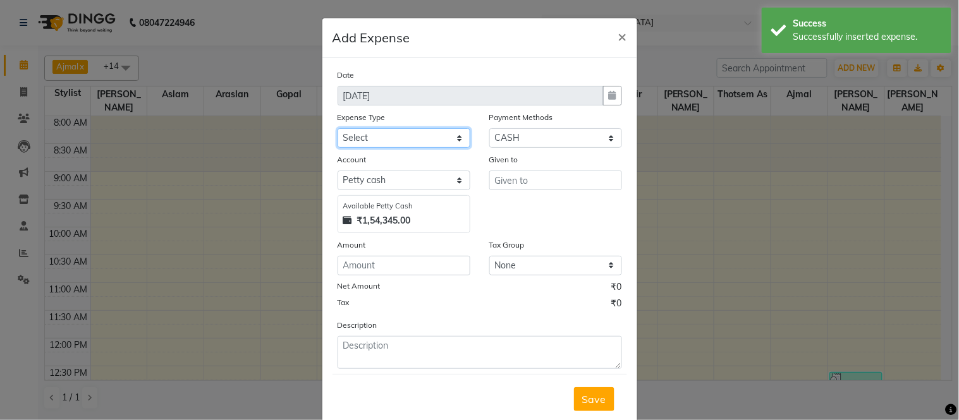
click at [410, 136] on select "Select Advance Salary Amazon B M C Cash transfer to bank Cash transfer to hub C…" at bounding box center [403, 138] width 133 height 20
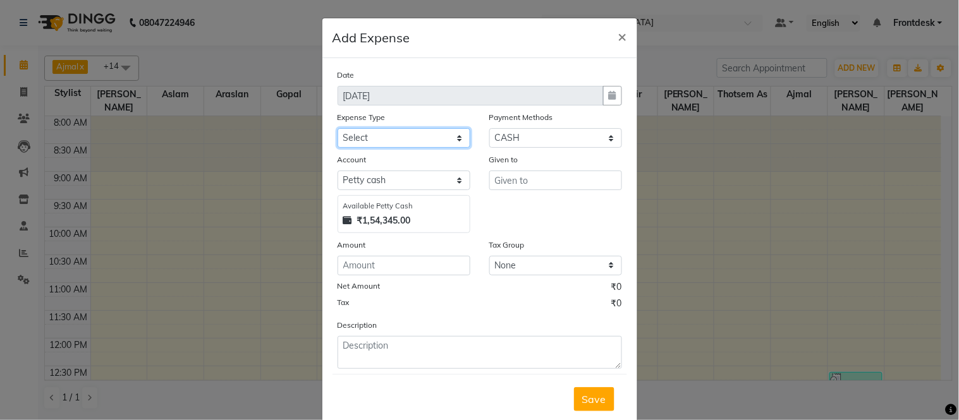
select select "512"
click at [337, 128] on select "Select Advance Salary Amazon B M C Cash transfer to bank Cash transfer to hub C…" at bounding box center [403, 138] width 133 height 20
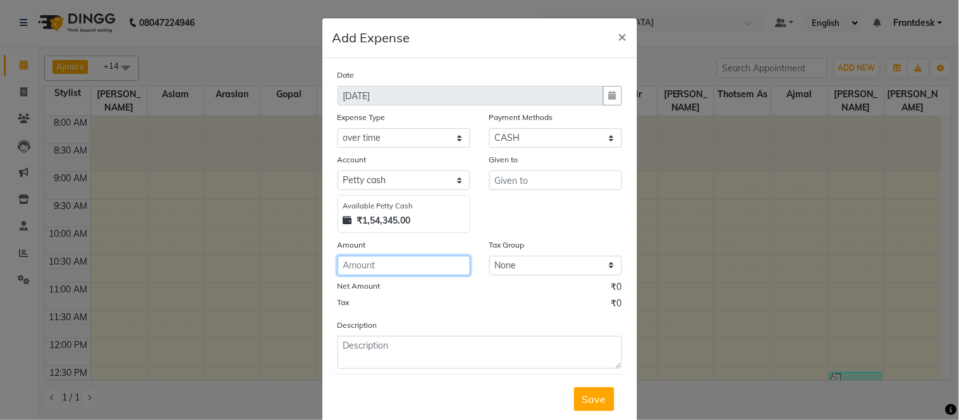
click at [388, 270] on input "number" at bounding box center [403, 266] width 133 height 20
type input "400"
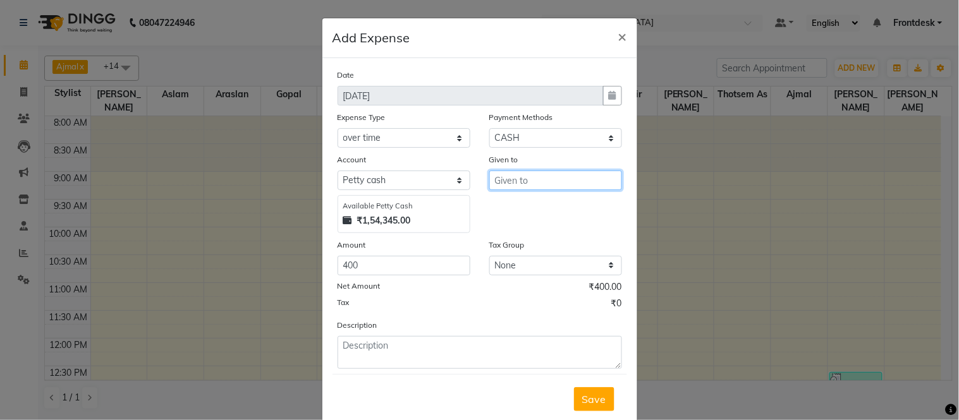
click at [528, 183] on input "text" at bounding box center [555, 181] width 133 height 20
type input "suhas hk"
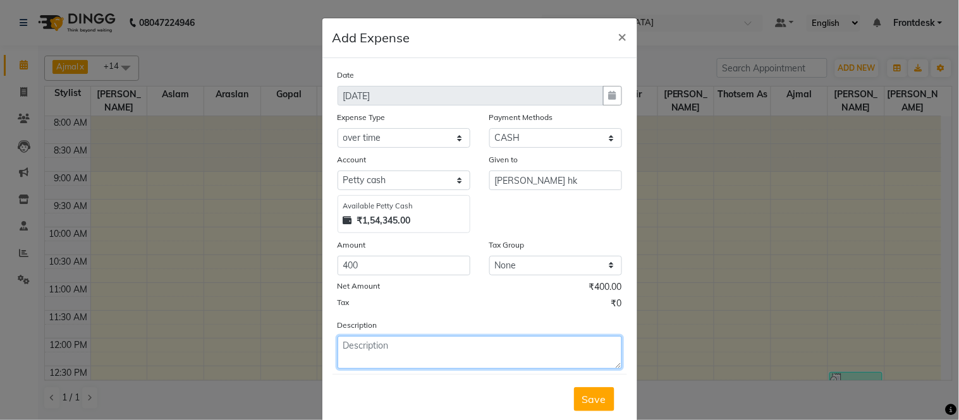
click at [408, 349] on textarea at bounding box center [479, 352] width 284 height 33
type textarea "ott given to suhas hk"
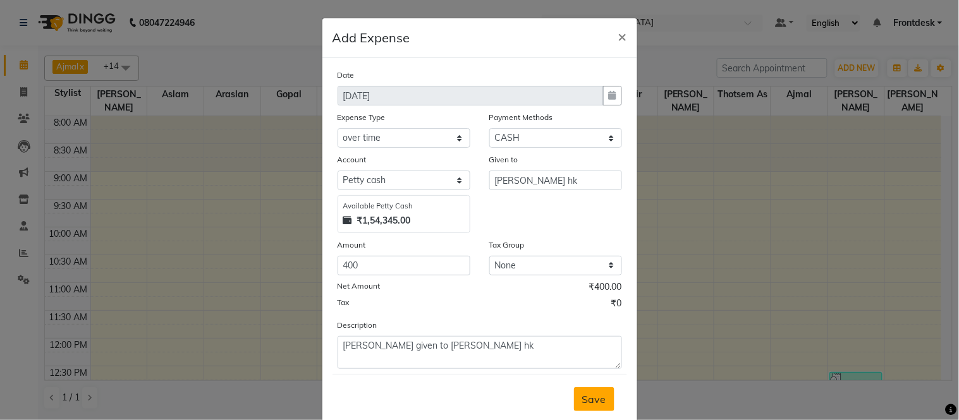
click at [593, 393] on span "Save" at bounding box center [594, 399] width 24 height 13
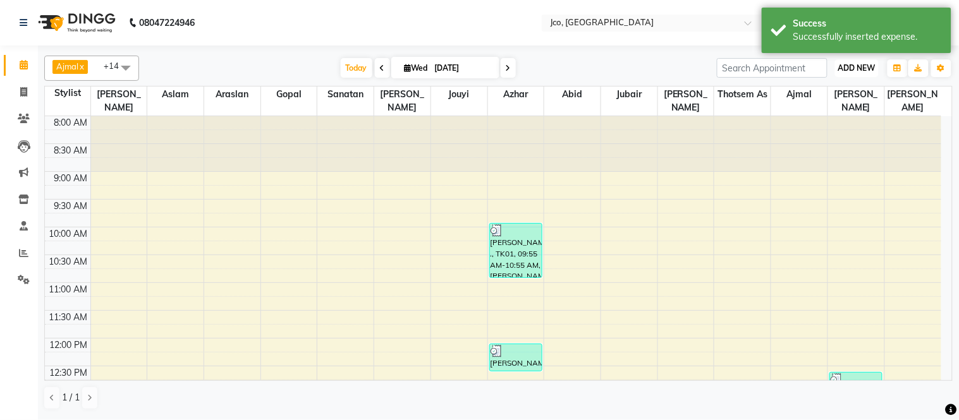
click at [857, 66] on span "ADD NEW" at bounding box center [856, 67] width 37 height 9
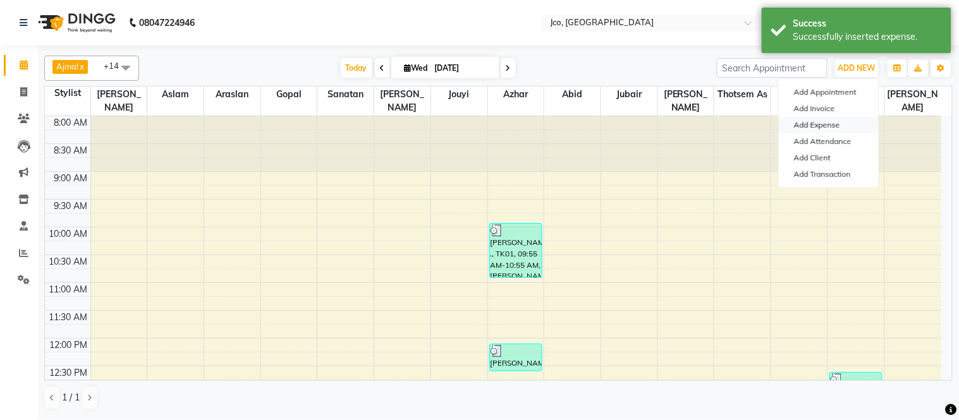
click at [842, 130] on link "Add Expense" at bounding box center [829, 125] width 100 height 16
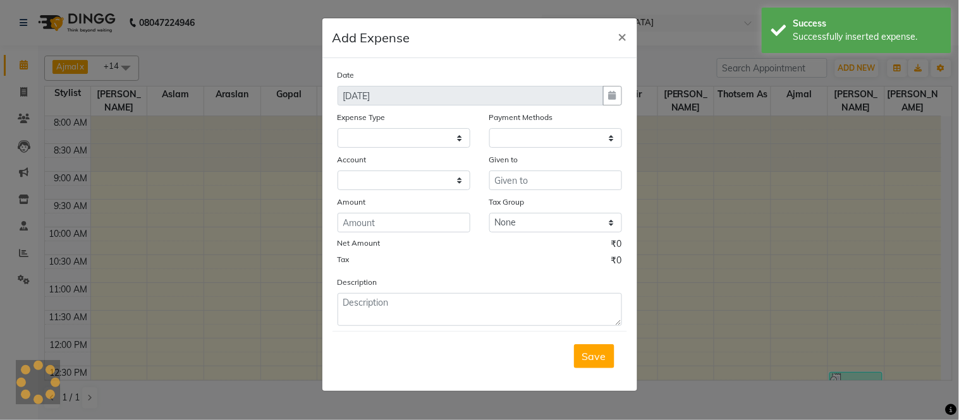
select select
select select "1"
select select "6846"
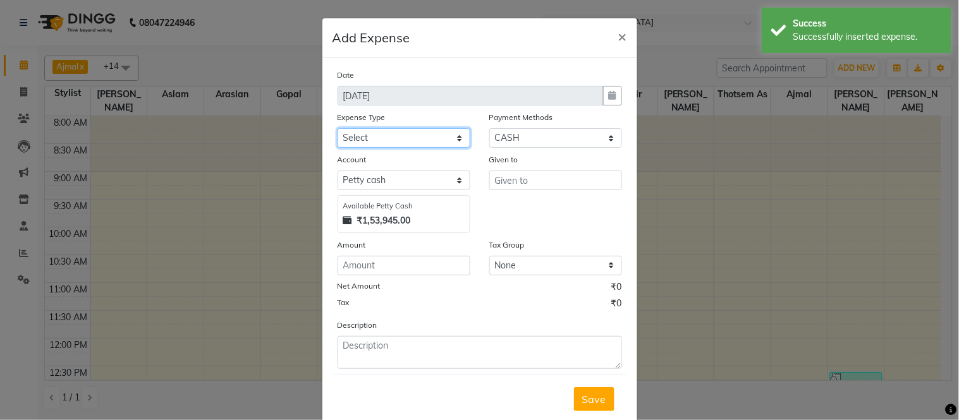
click at [406, 133] on select "Select Advance Salary Amazon B M C Cash transfer to bank Cash transfer to hub C…" at bounding box center [403, 138] width 133 height 20
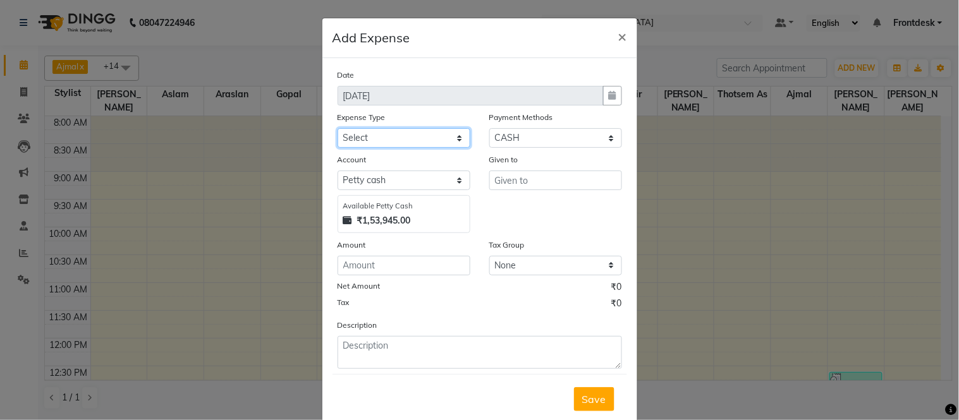
select select "514"
click at [337, 128] on select "Select Advance Salary Amazon B M C Cash transfer to bank Cash transfer to hub C…" at bounding box center [403, 138] width 133 height 20
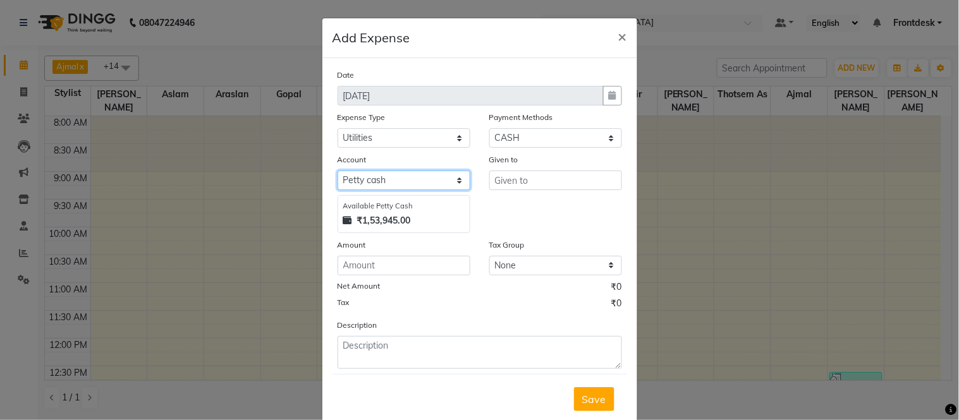
click at [411, 179] on select "Select Petty cash Default account" at bounding box center [403, 181] width 133 height 20
select select "6847"
click at [337, 171] on select "Select Petty cash Default account" at bounding box center [403, 181] width 133 height 20
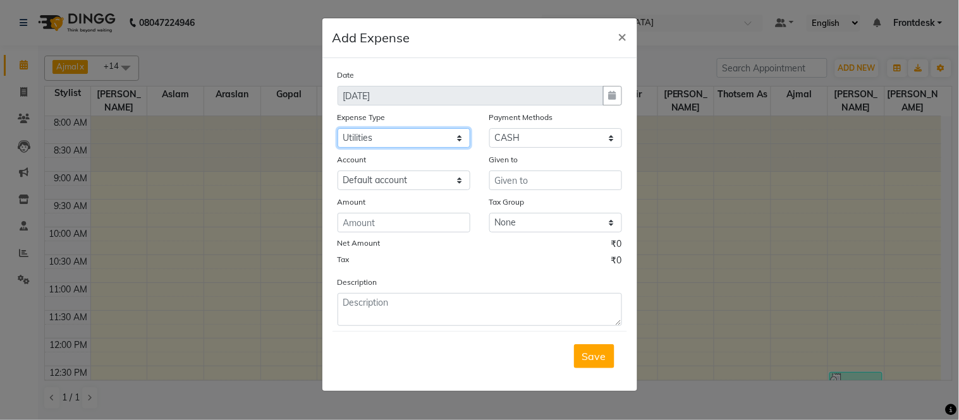
click at [413, 137] on select "Select Advance Salary Amazon B M C Cash transfer to bank Cash transfer to hub C…" at bounding box center [403, 138] width 133 height 20
select select "546"
click at [337, 128] on select "Select Advance Salary Amazon B M C Cash transfer to bank Cash transfer to hub C…" at bounding box center [403, 138] width 133 height 20
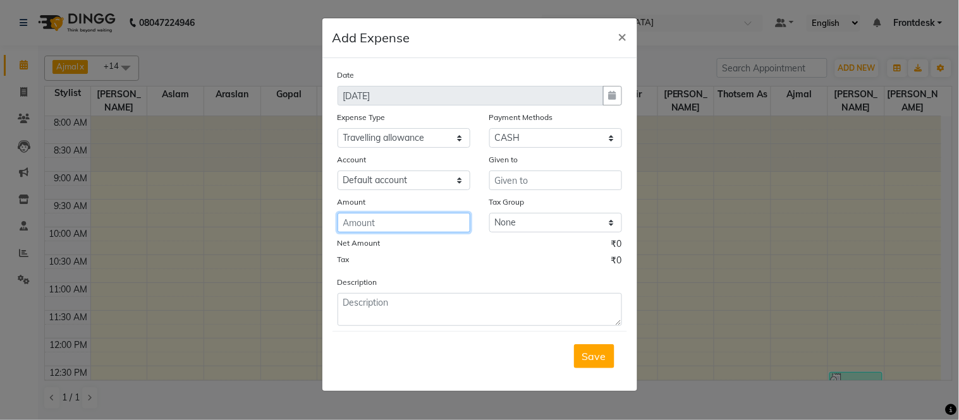
click at [413, 222] on input "number" at bounding box center [403, 223] width 133 height 20
type input "150"
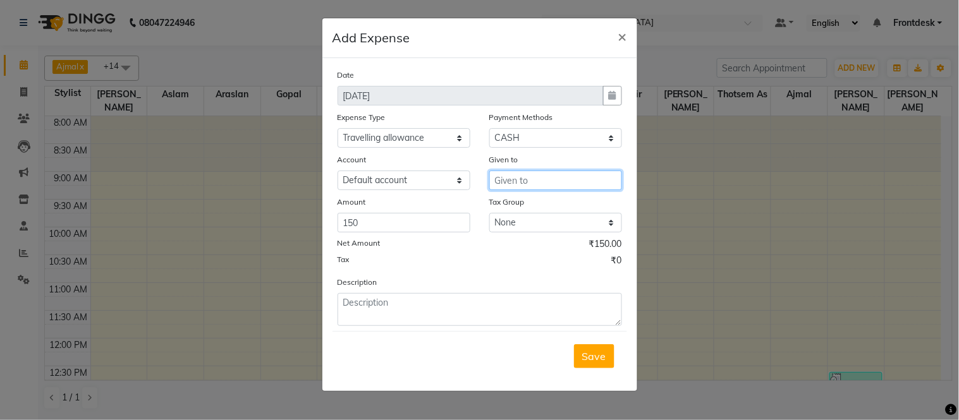
click at [538, 181] on input "text" at bounding box center [555, 181] width 133 height 20
type input "[PERSON_NAME]"
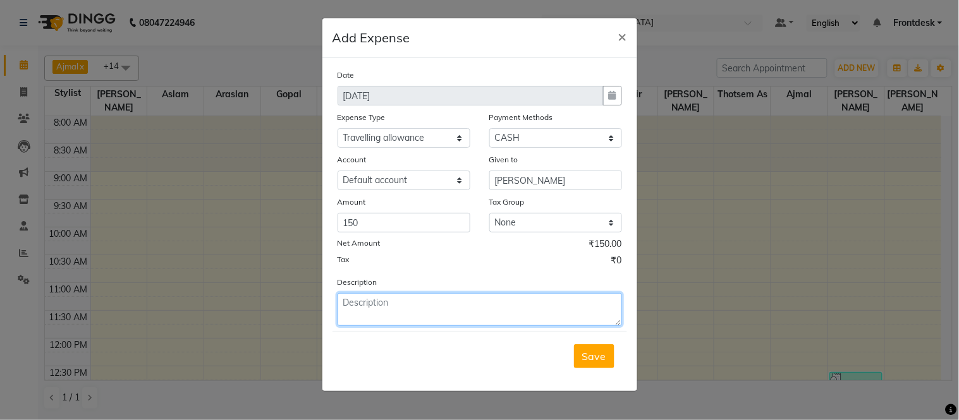
click at [395, 306] on textarea at bounding box center [479, 309] width 284 height 33
type textarea "a"
type textarea "Allowance given to kaikasha for malad"
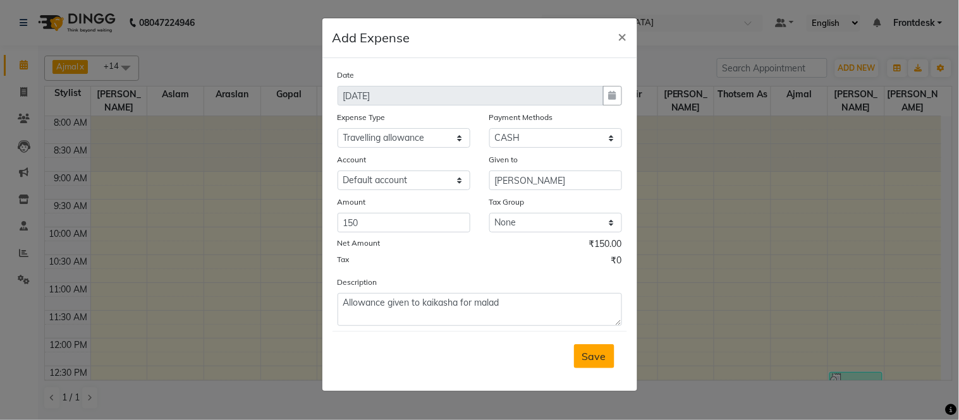
click at [588, 356] on span "Save" at bounding box center [594, 356] width 24 height 13
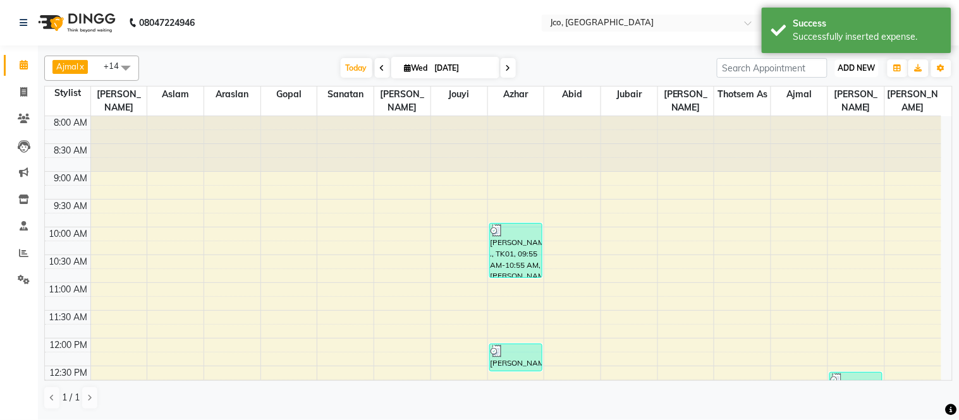
click at [856, 68] on span "ADD NEW" at bounding box center [856, 67] width 37 height 9
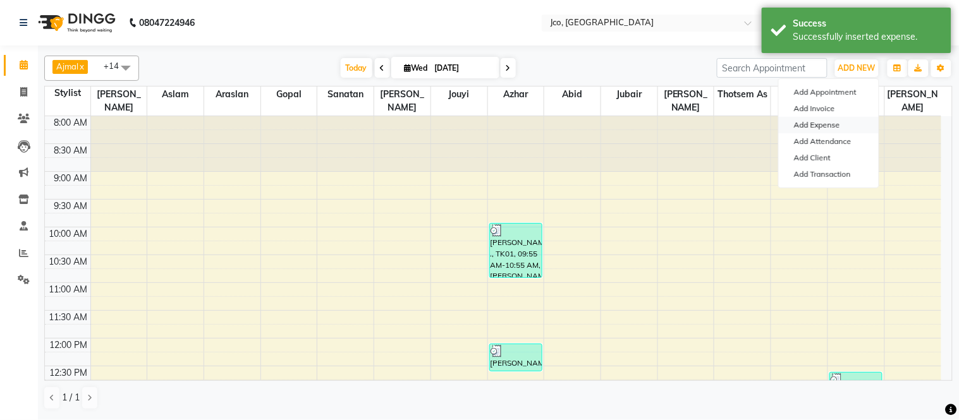
click at [829, 124] on link "Add Expense" at bounding box center [829, 125] width 100 height 16
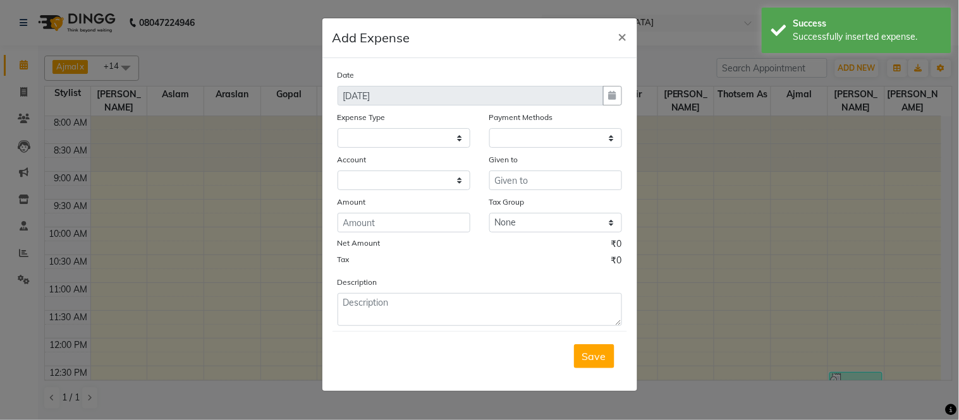
select select
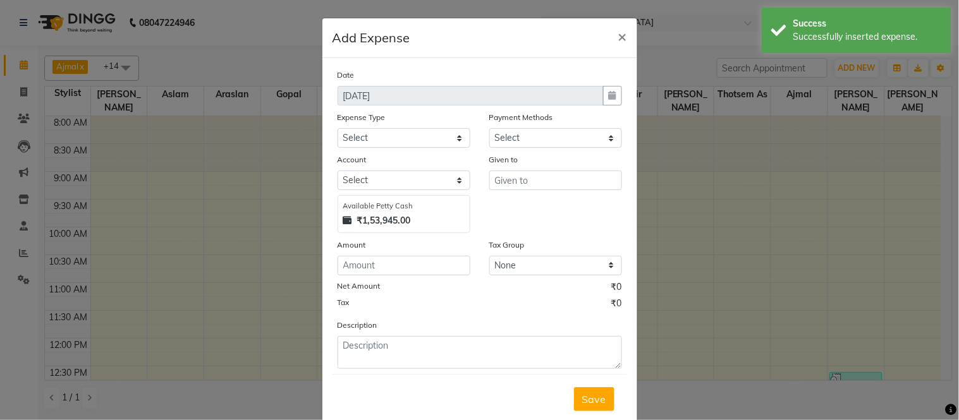
select select "1"
click at [411, 177] on select "Select Petty cash Default account" at bounding box center [403, 181] width 133 height 20
select select "6847"
click at [337, 171] on select "Select Petty cash Default account" at bounding box center [403, 181] width 133 height 20
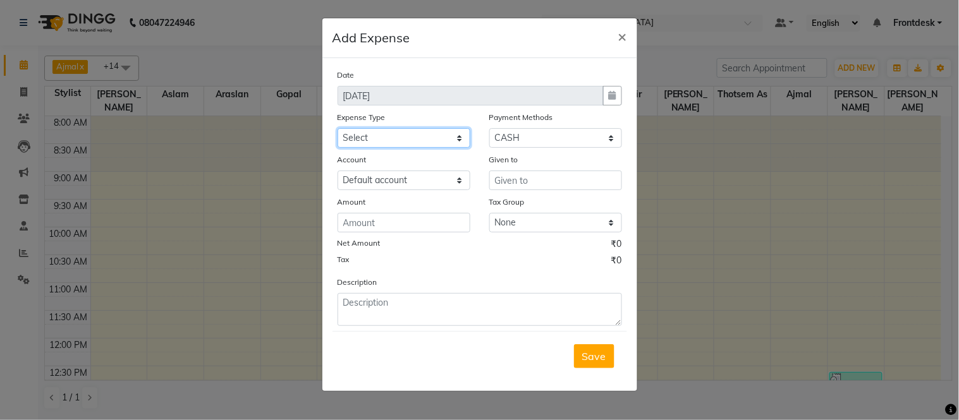
click at [428, 138] on select "Select Advance Salary Amazon B M C Cash transfer to bank Cash transfer to hub C…" at bounding box center [403, 138] width 133 height 20
select select "493"
click at [337, 128] on select "Select Advance Salary Amazon B M C Cash transfer to bank Cash transfer to hub C…" at bounding box center [403, 138] width 133 height 20
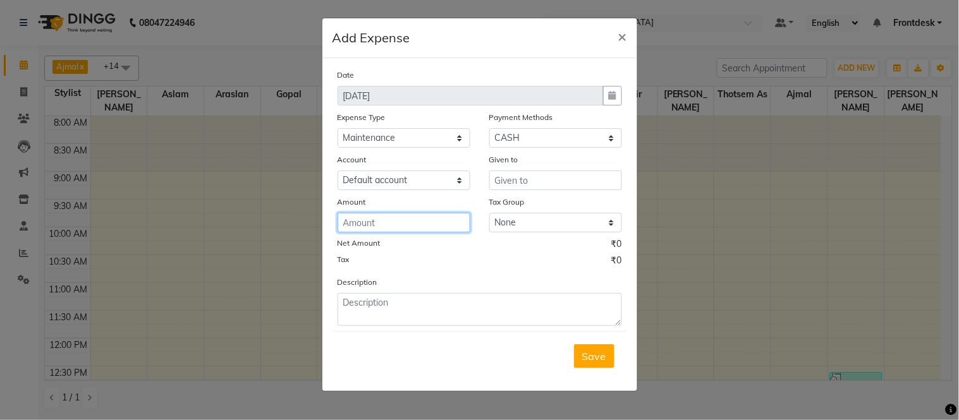
click at [403, 228] on input "number" at bounding box center [403, 223] width 133 height 20
type input "115"
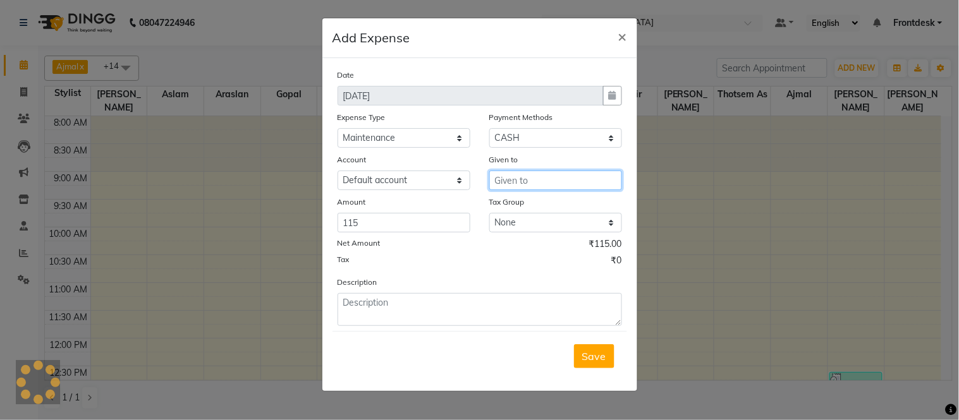
click at [570, 177] on input "text" at bounding box center [555, 181] width 133 height 20
type input "gala"
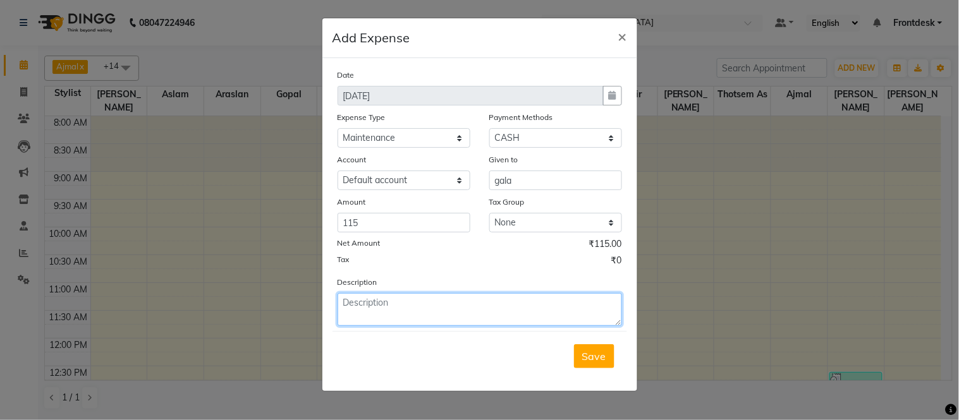
click at [418, 310] on textarea at bounding box center [479, 309] width 284 height 33
click at [376, 301] on textarea "given for colinr water" at bounding box center [479, 309] width 284 height 33
click at [408, 305] on textarea "colinr water" at bounding box center [479, 309] width 284 height 33
type textarea "coline water taken for malad"
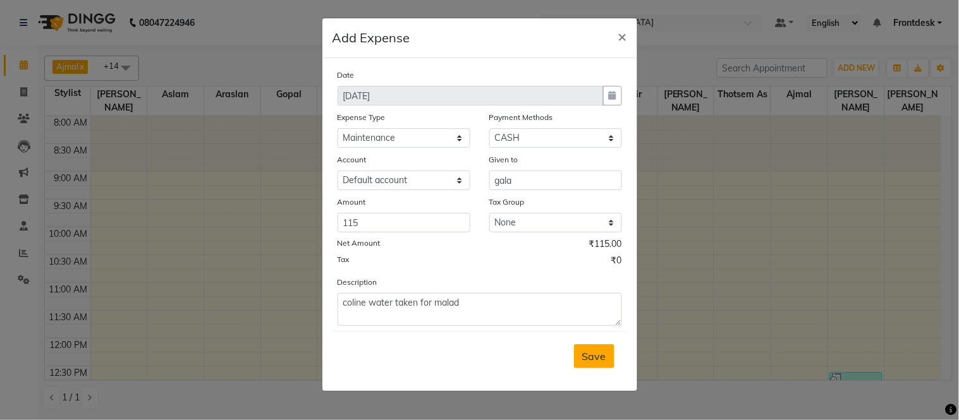
click at [585, 365] on button "Save" at bounding box center [594, 356] width 40 height 24
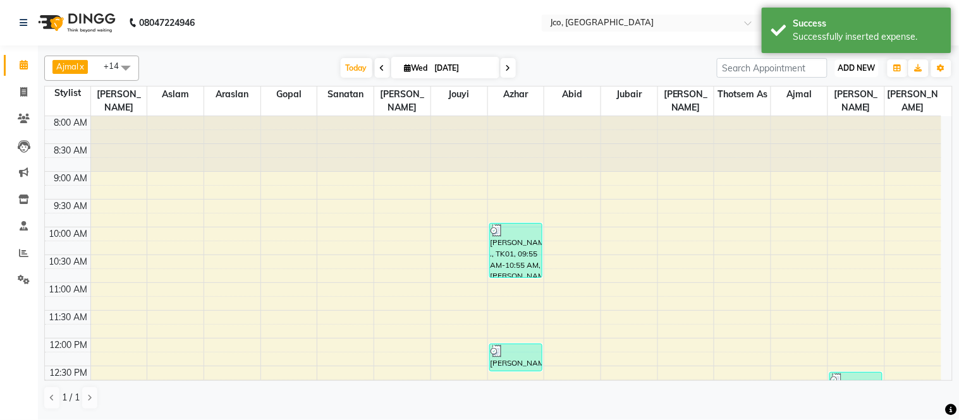
click at [857, 71] on span "ADD NEW" at bounding box center [856, 67] width 37 height 9
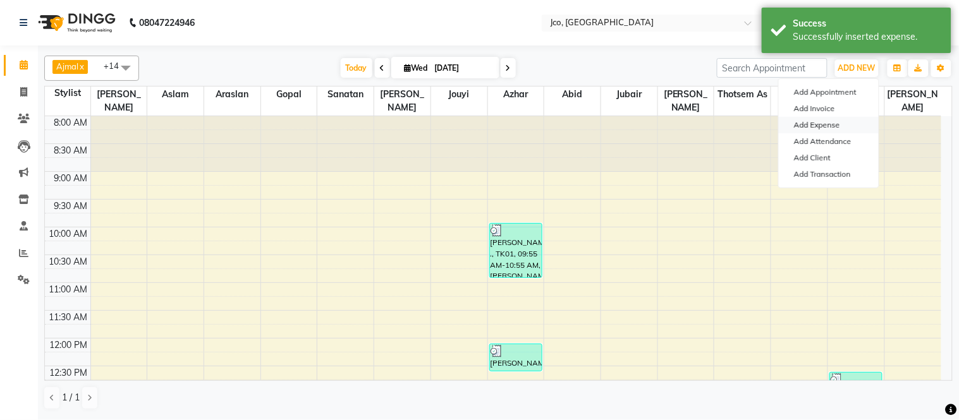
click at [837, 130] on link "Add Expense" at bounding box center [829, 125] width 100 height 16
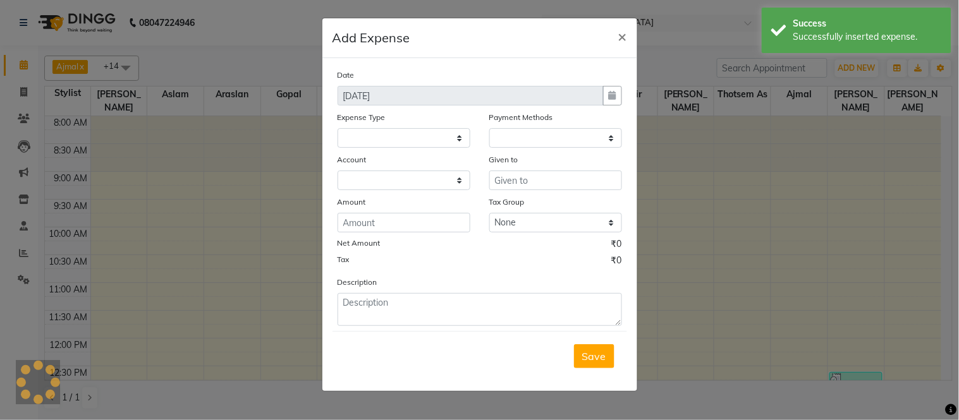
select select
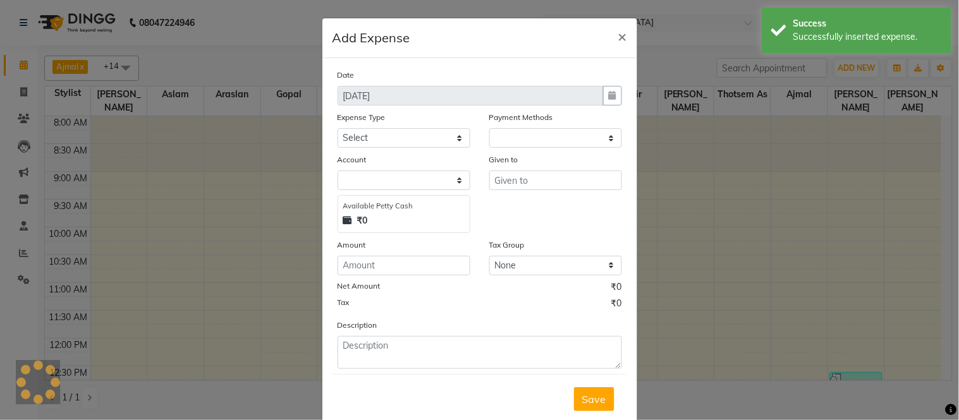
select select "1"
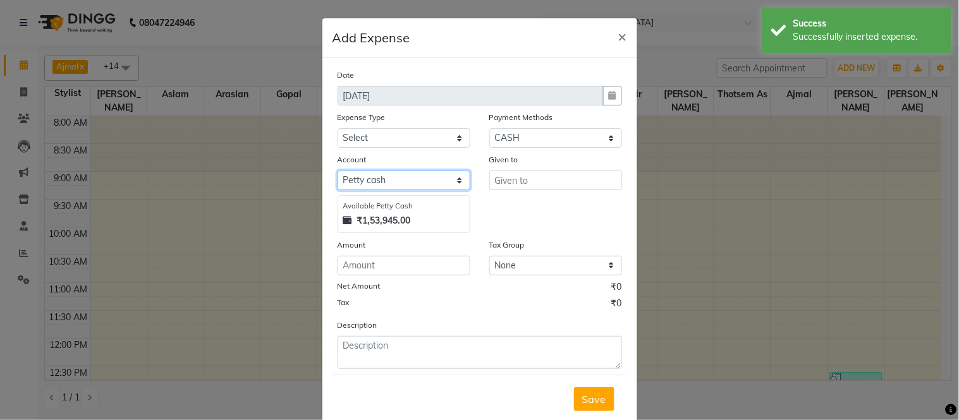
click at [406, 181] on select "Select Petty cash Default account" at bounding box center [403, 181] width 133 height 20
select select "6847"
click at [337, 171] on select "Select Petty cash Default account" at bounding box center [403, 181] width 133 height 20
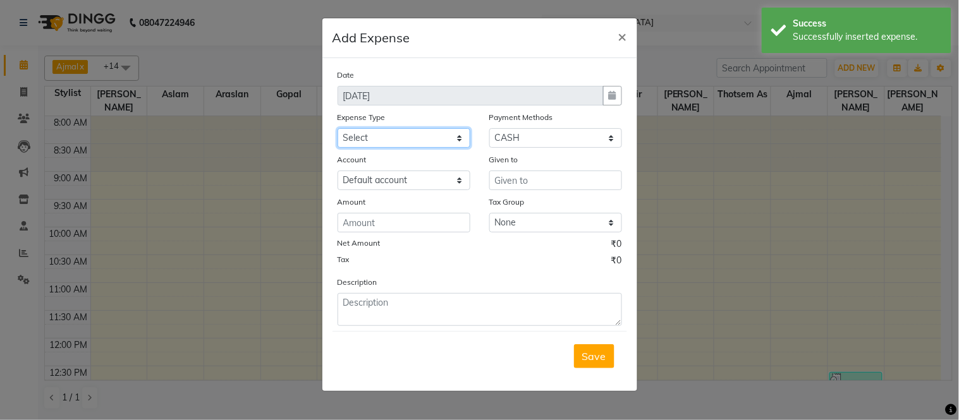
click at [415, 140] on select "Select Advance Salary Amazon B M C Cash transfer to bank Cash transfer to hub C…" at bounding box center [403, 138] width 133 height 20
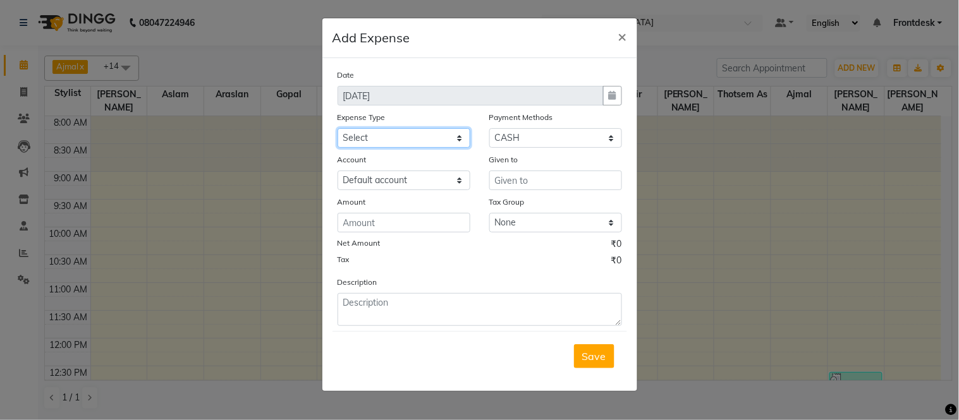
select select "507"
click at [337, 128] on select "Select Advance Salary Amazon B M C Cash transfer to bank Cash transfer to hub C…" at bounding box center [403, 138] width 133 height 20
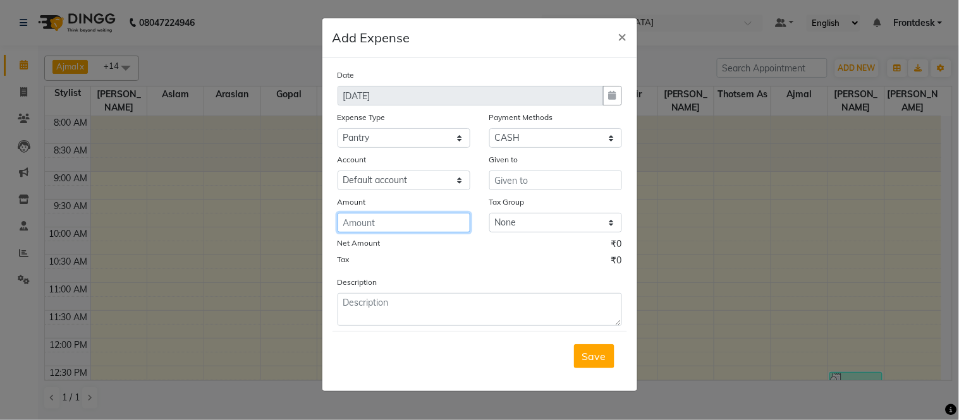
click at [399, 228] on input "number" at bounding box center [403, 223] width 133 height 20
type input "60"
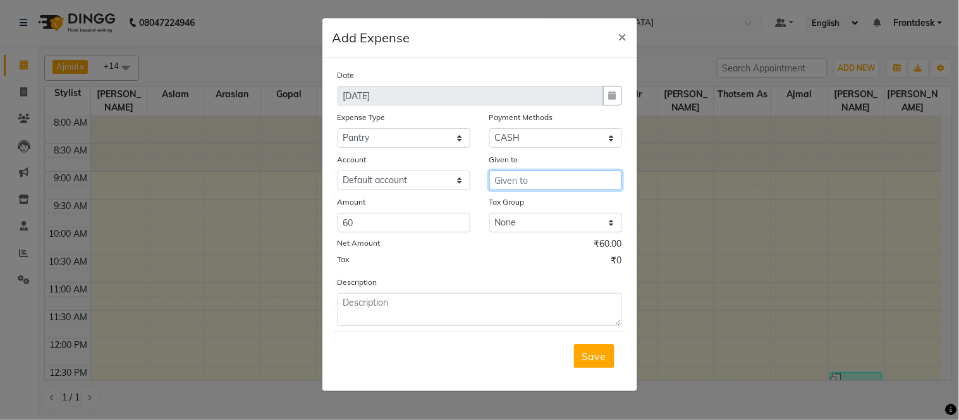
click at [551, 181] on input "text" at bounding box center [555, 181] width 133 height 20
type input "staff milk"
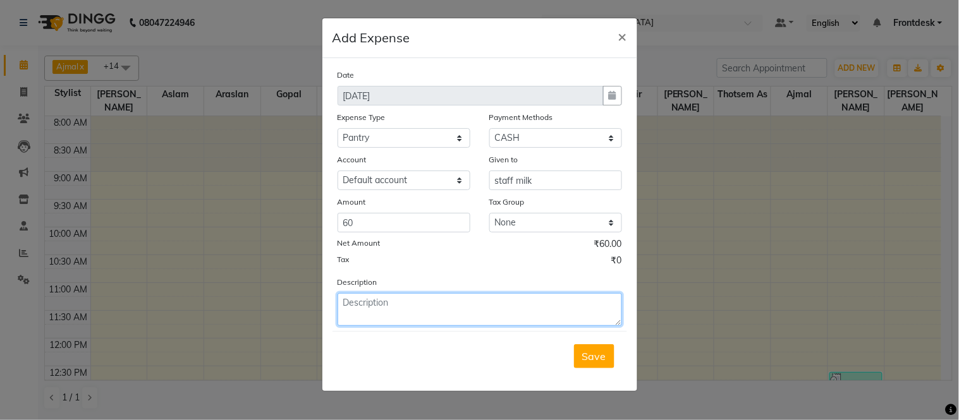
click at [410, 305] on textarea at bounding box center [479, 309] width 284 height 33
type textarea "given for milk for staff tea 1 litter"
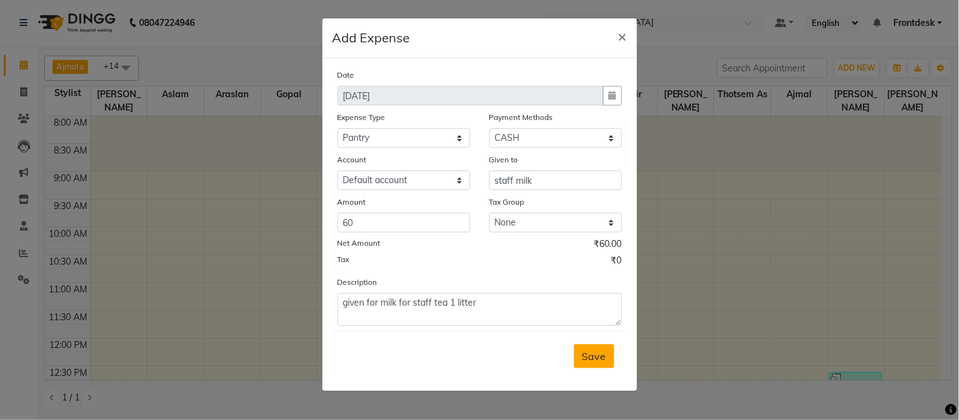
click at [596, 359] on span "Save" at bounding box center [594, 356] width 24 height 13
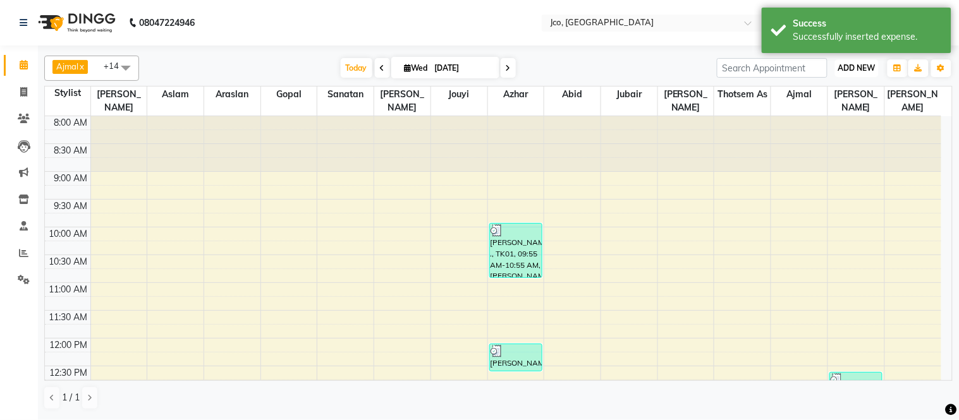
click at [849, 66] on span "ADD NEW" at bounding box center [856, 67] width 37 height 9
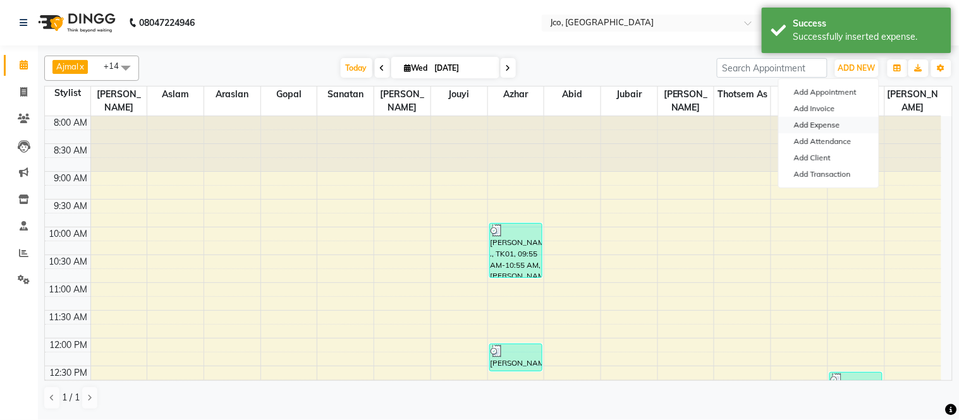
click at [832, 123] on link "Add Expense" at bounding box center [829, 125] width 100 height 16
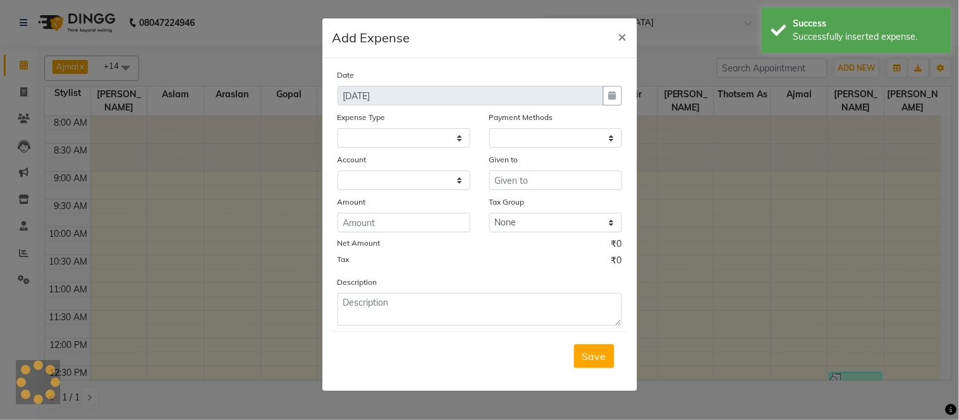
select select "1"
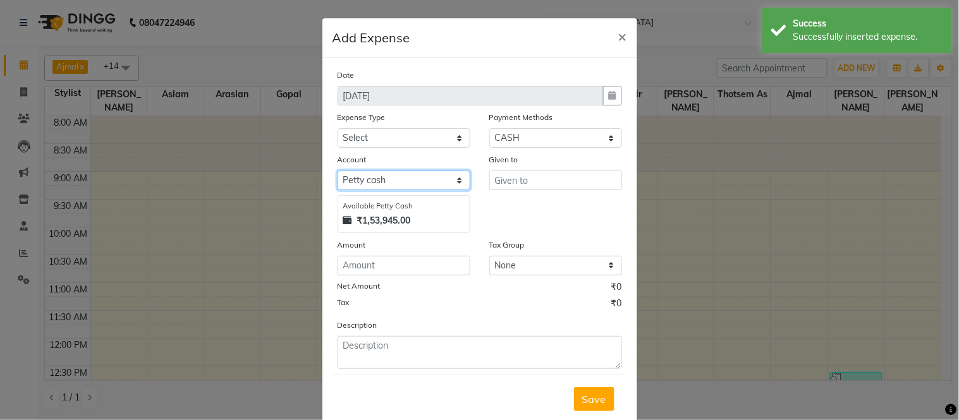
click at [401, 186] on select "Select Petty cash Default account" at bounding box center [403, 181] width 133 height 20
select select "6847"
click at [337, 171] on select "Select Petty cash Default account" at bounding box center [403, 181] width 133 height 20
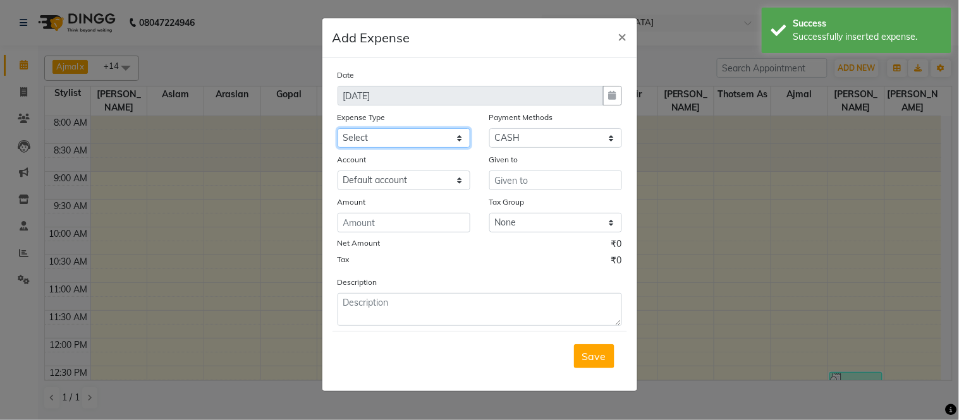
click at [418, 138] on select "Select Advance Salary Amazon B M C Cash transfer to bank Cash transfer to hub C…" at bounding box center [403, 138] width 133 height 20
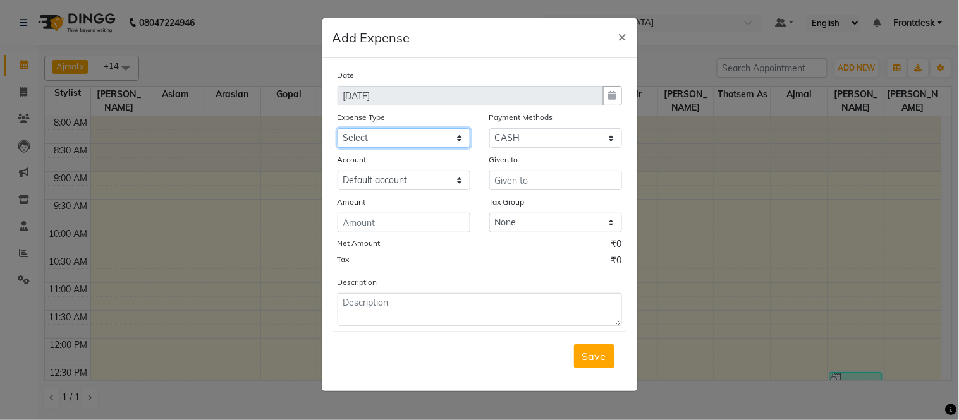
select select "501"
click at [337, 128] on select "Select Advance Salary Amazon B M C Cash transfer to bank Cash transfer to hub C…" at bounding box center [403, 138] width 133 height 20
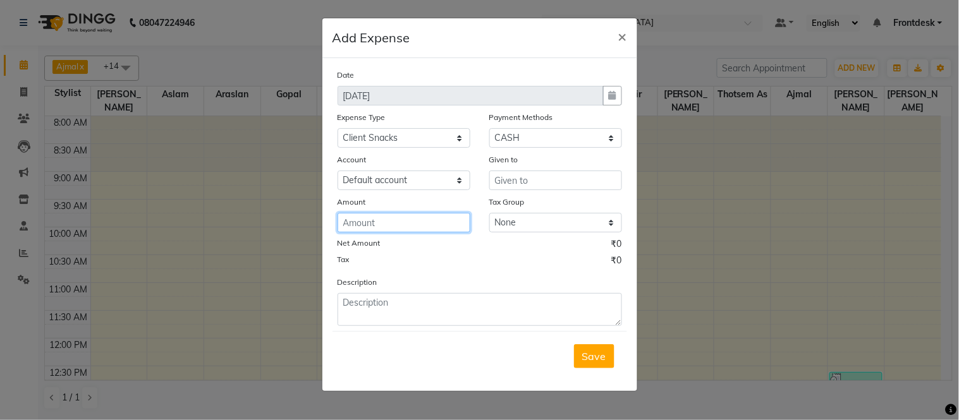
click at [404, 225] on input "number" at bounding box center [403, 223] width 133 height 20
type input "20"
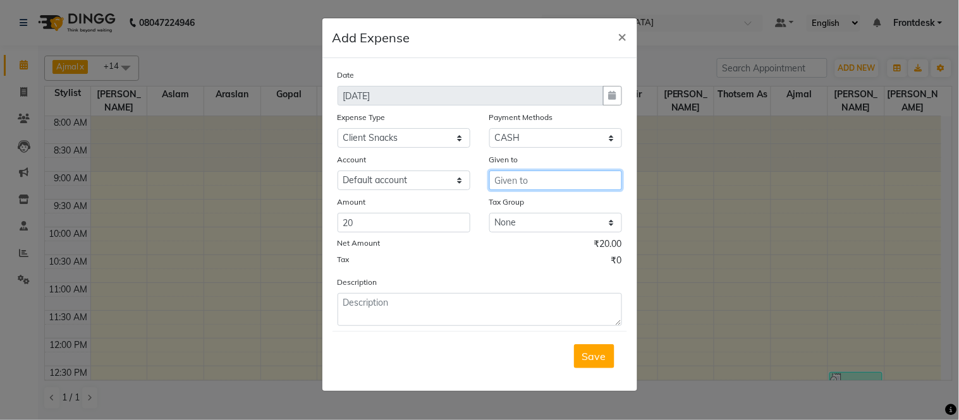
click at [533, 179] on input "text" at bounding box center [555, 181] width 133 height 20
type input "client tea"
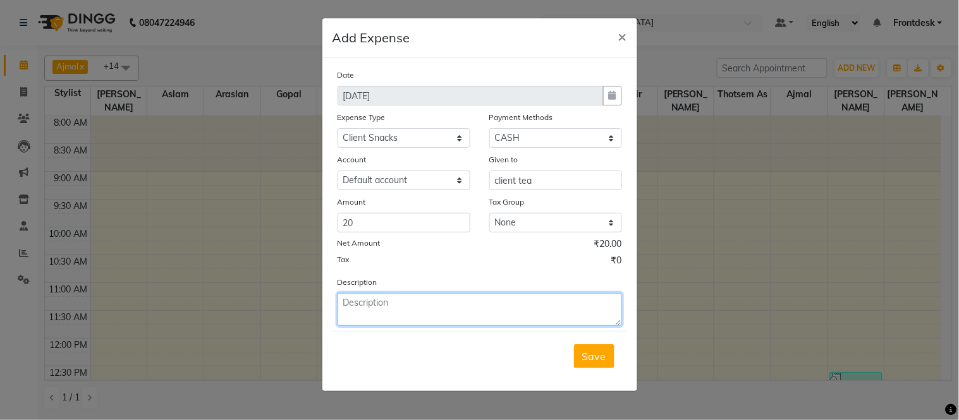
click at [427, 305] on textarea at bounding box center [479, 309] width 284 height 33
type textarea "given for client tea"
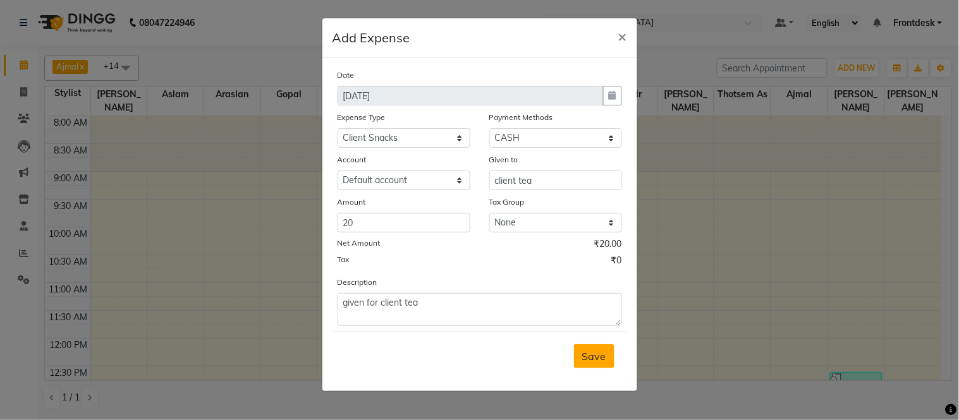
click at [595, 345] on button "Save" at bounding box center [594, 356] width 40 height 24
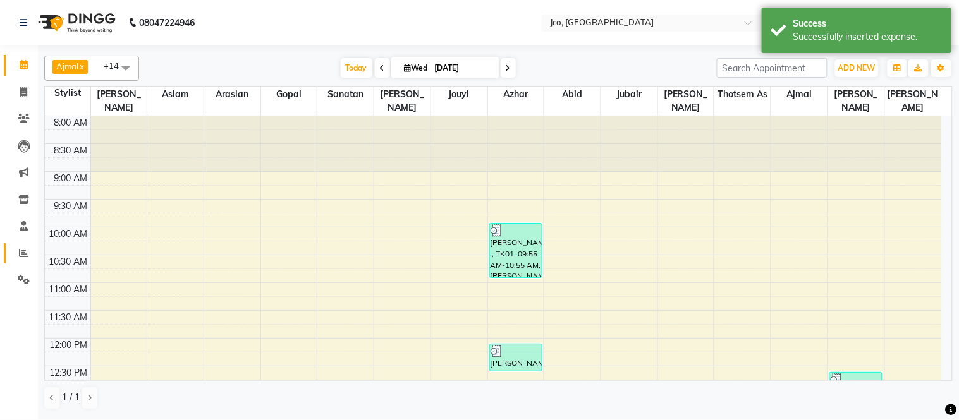
click at [21, 253] on icon at bounding box center [23, 252] width 9 height 9
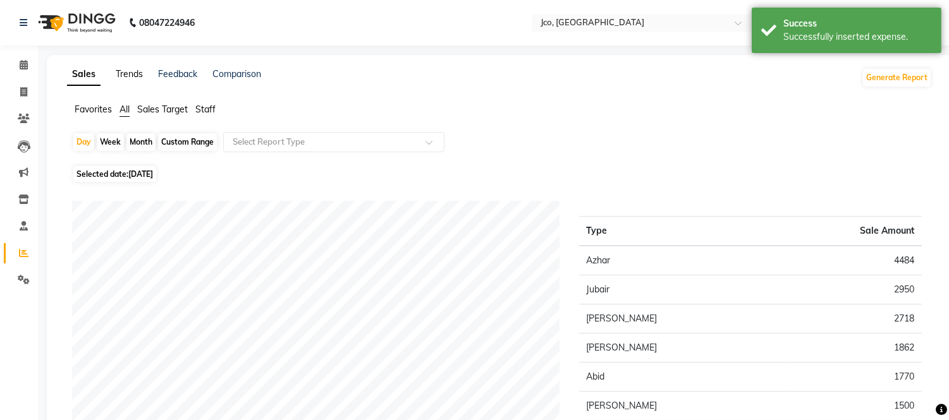
click at [121, 71] on link "Trends" at bounding box center [129, 73] width 27 height 11
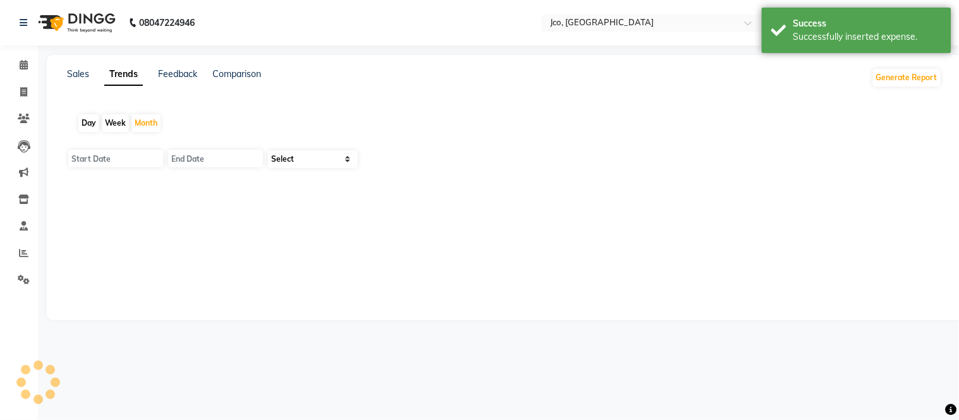
type input "01-09-2025"
type input "30-09-2025"
click at [21, 280] on icon at bounding box center [24, 279] width 12 height 9
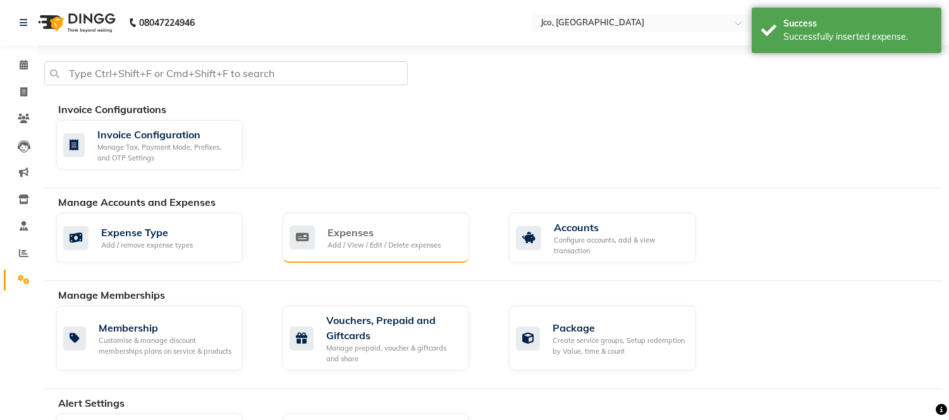
click at [339, 237] on div "Expenses" at bounding box center [383, 232] width 113 height 15
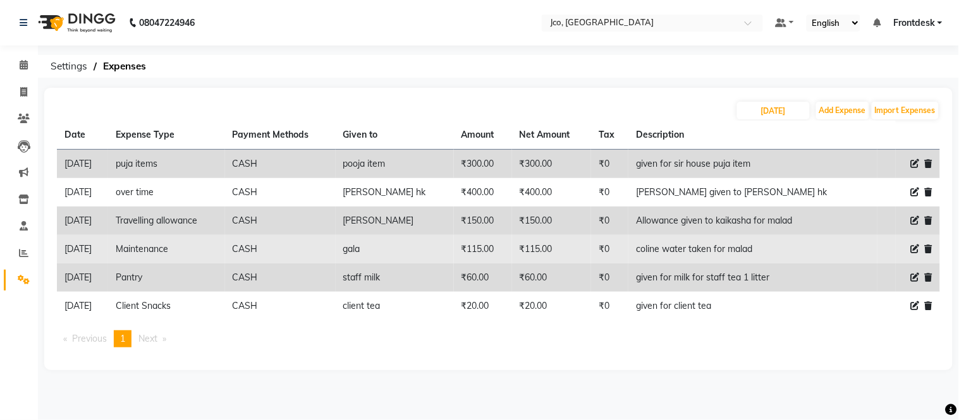
click at [915, 249] on icon at bounding box center [915, 249] width 9 height 9
select select "493"
select select "1"
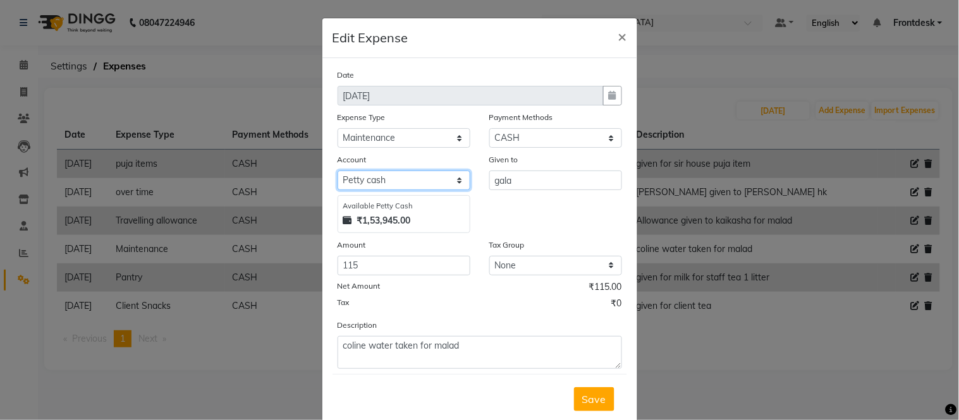
click at [432, 182] on select "Select Petty cash Default account" at bounding box center [403, 181] width 133 height 20
select select "6847"
click at [337, 171] on select "Select Petty cash Default account" at bounding box center [403, 181] width 133 height 20
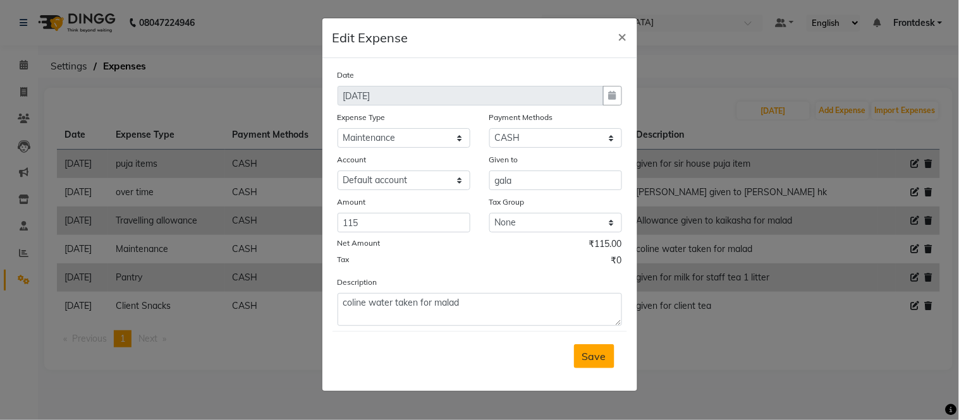
click at [585, 357] on span "Save" at bounding box center [594, 356] width 24 height 13
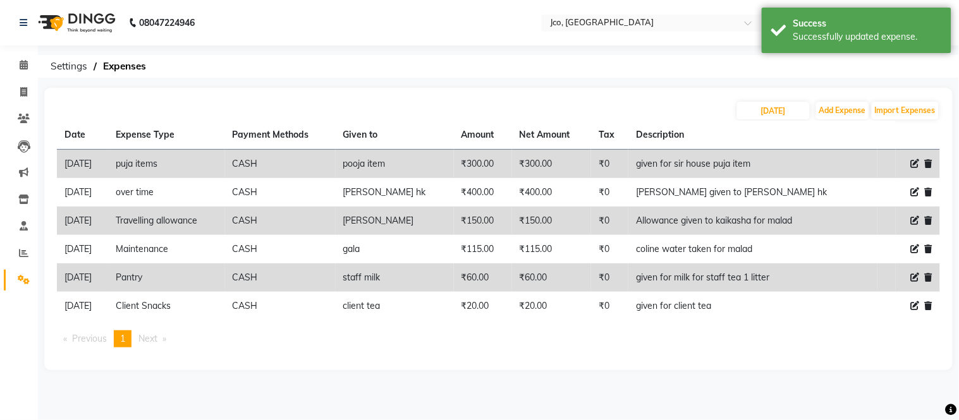
click at [913, 278] on icon at bounding box center [915, 277] width 9 height 9
select select "507"
select select "1"
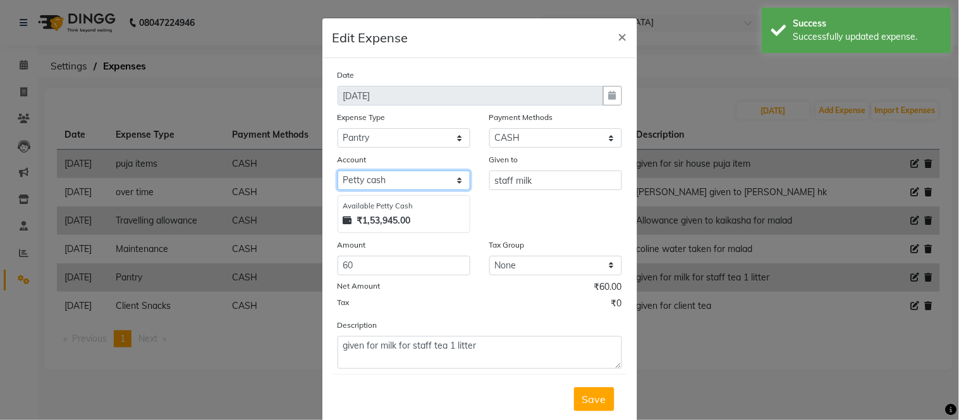
click at [423, 186] on select "Select Petty cash Default account" at bounding box center [403, 181] width 133 height 20
select select "6847"
click at [337, 171] on select "Select Petty cash Default account" at bounding box center [403, 181] width 133 height 20
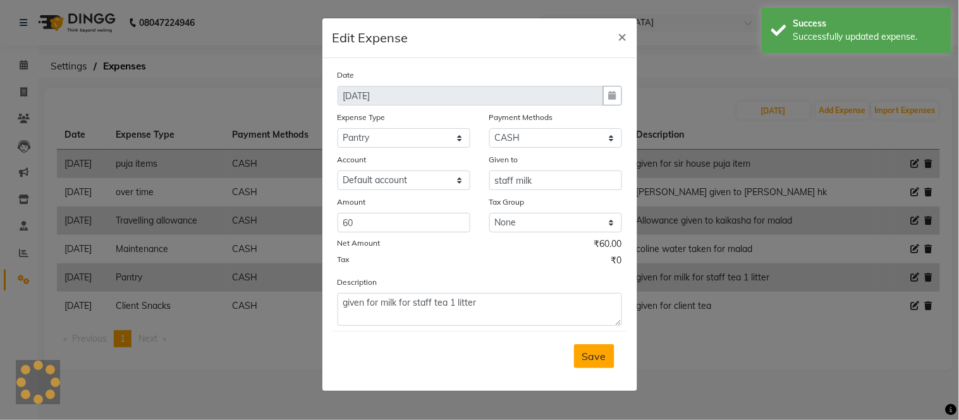
click at [583, 367] on button "Save" at bounding box center [594, 356] width 40 height 24
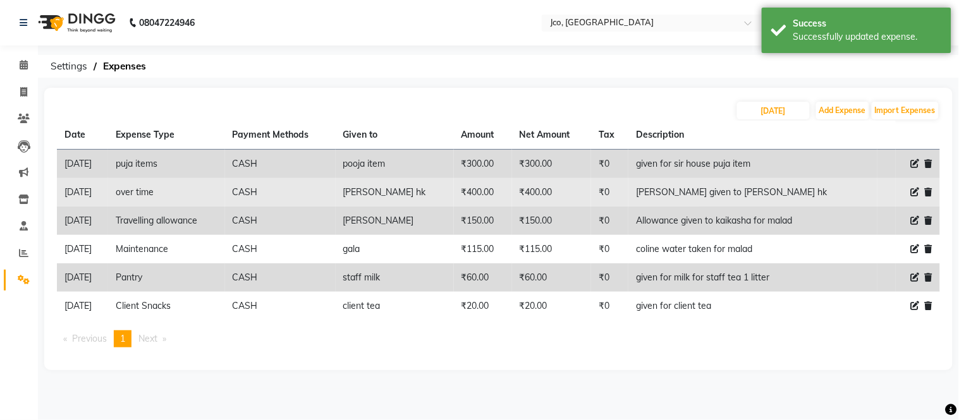
click at [911, 195] on icon at bounding box center [915, 192] width 9 height 9
select select "512"
select select "1"
select select "6846"
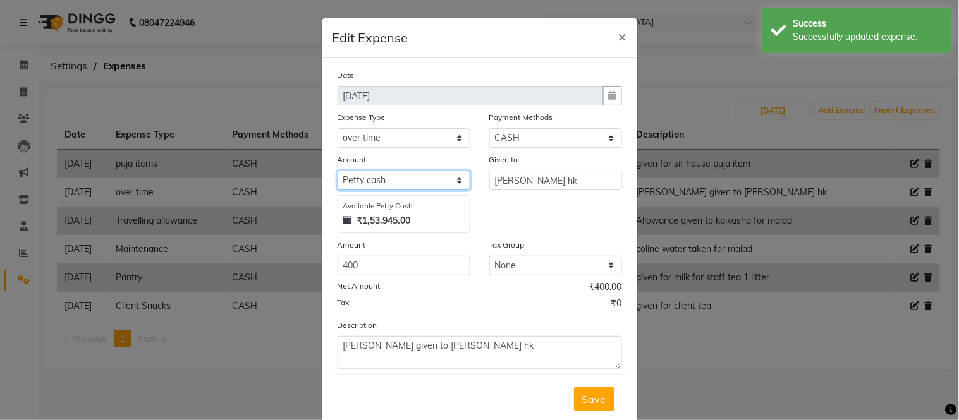
click at [449, 188] on select "Select Petty cash Default account" at bounding box center [403, 181] width 133 height 20
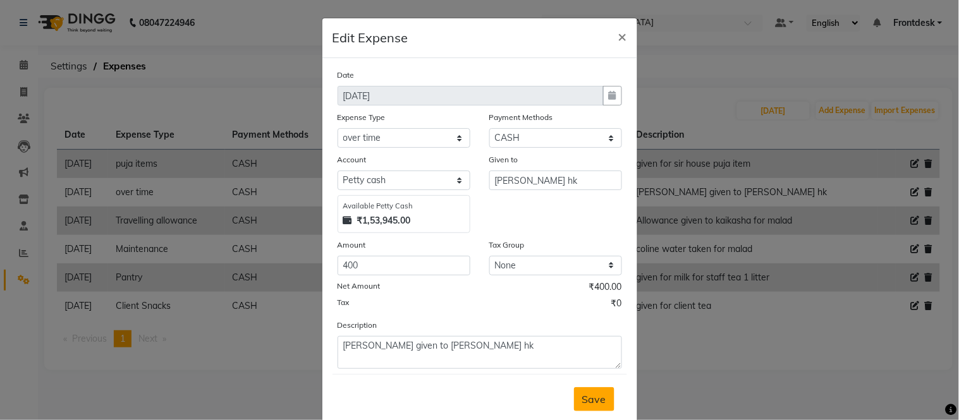
click at [580, 408] on button "Save" at bounding box center [594, 399] width 40 height 24
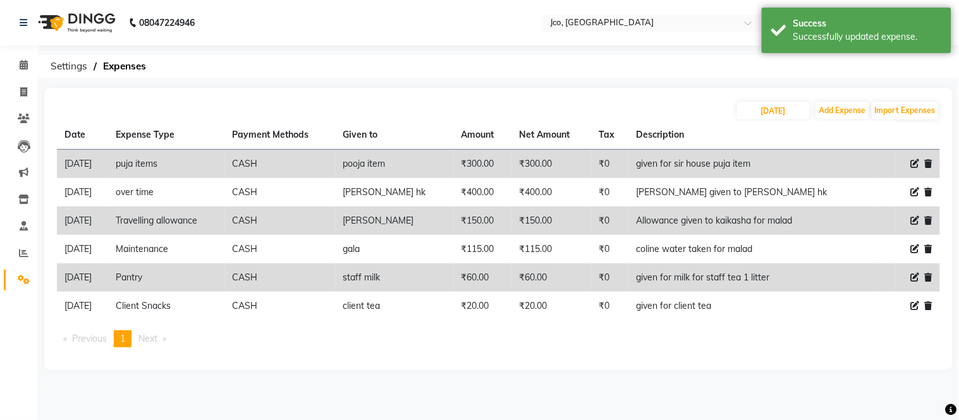
click at [913, 164] on icon at bounding box center [915, 163] width 9 height 9
select select "495"
select select "1"
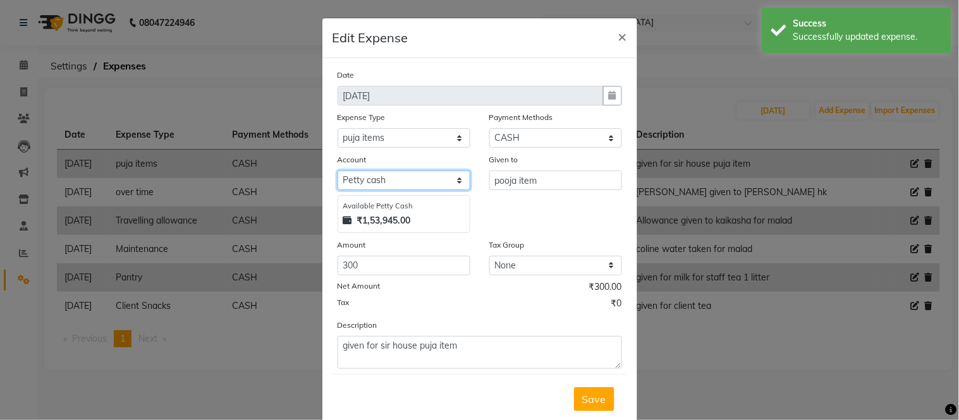
click at [424, 182] on select "Select Petty cash Default account" at bounding box center [403, 181] width 133 height 20
select select "6847"
click at [337, 171] on select "Select Petty cash Default account" at bounding box center [403, 181] width 133 height 20
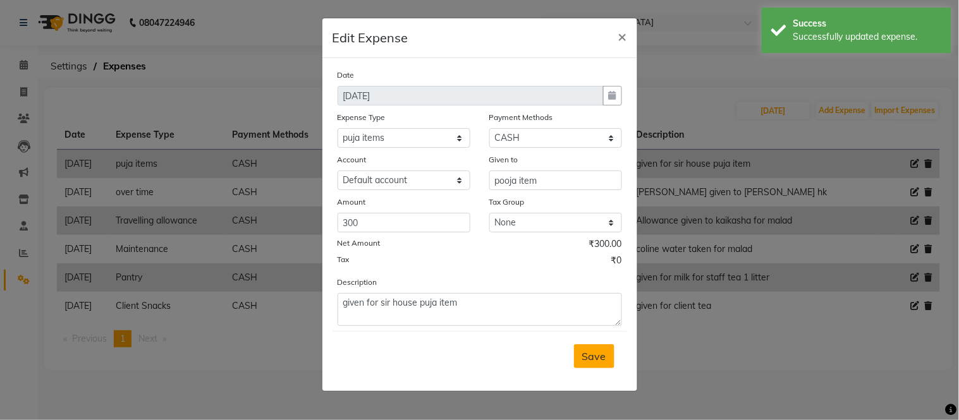
click at [585, 364] on button "Save" at bounding box center [594, 356] width 40 height 24
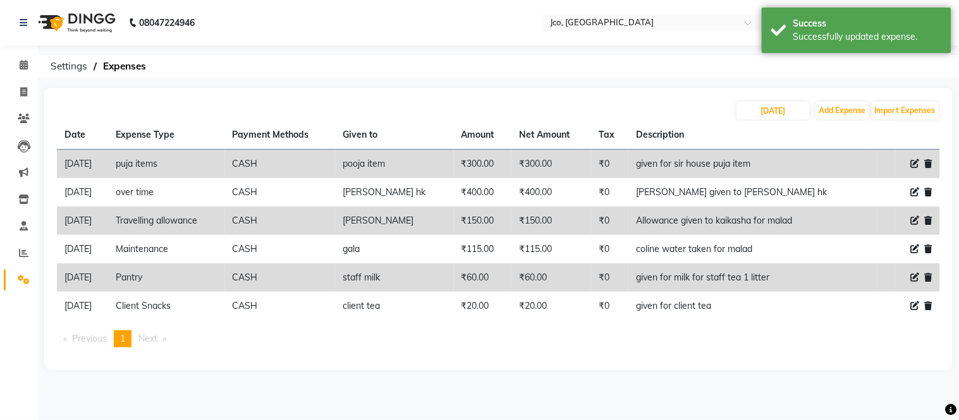
click at [913, 164] on icon at bounding box center [915, 163] width 9 height 9
select select "495"
select select "1"
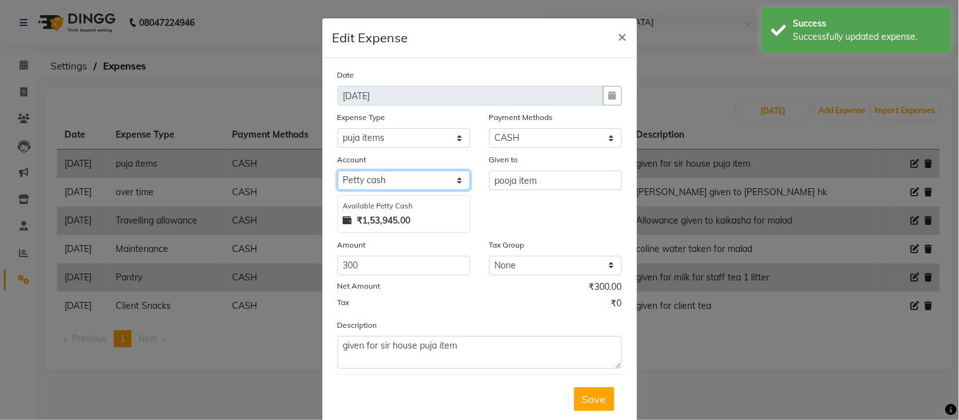
click at [441, 190] on select "Select Petty cash Default account" at bounding box center [403, 181] width 133 height 20
select select "6847"
click at [337, 171] on select "Select Petty cash Default account" at bounding box center [403, 181] width 133 height 20
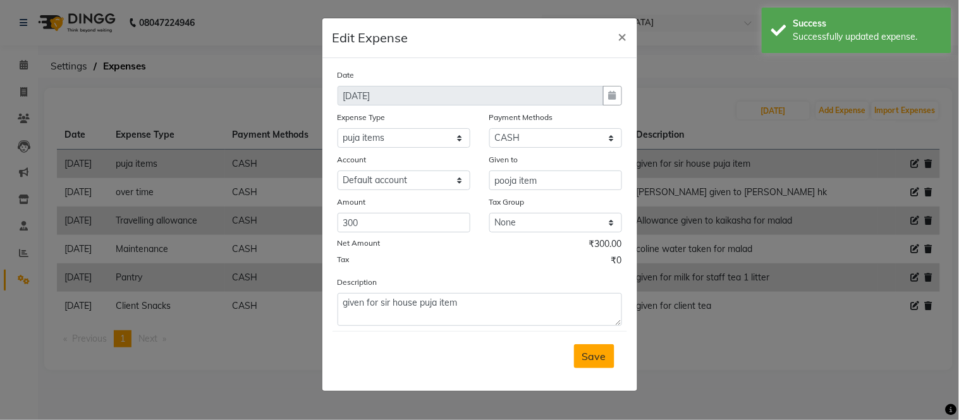
click at [584, 356] on span "Save" at bounding box center [594, 356] width 24 height 13
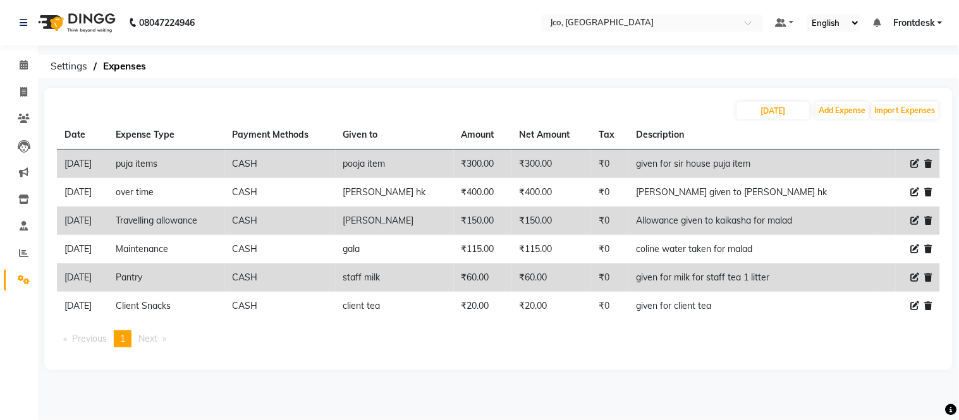
click at [911, 282] on icon at bounding box center [915, 277] width 9 height 9
select select "507"
select select "1"
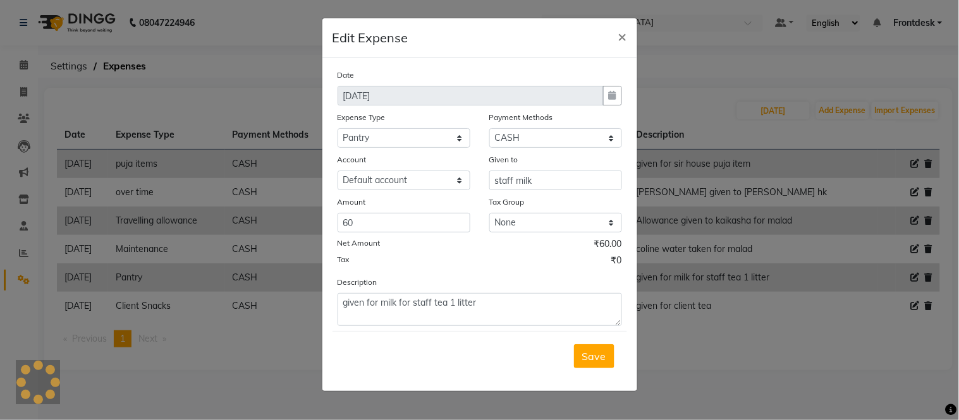
select select "6846"
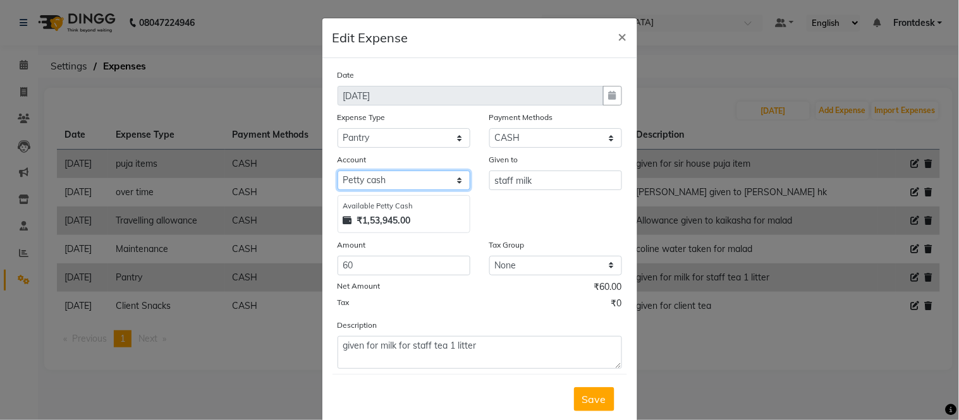
click at [435, 183] on select "Select Petty cash Default account" at bounding box center [403, 181] width 133 height 20
click at [588, 405] on span "Save" at bounding box center [594, 399] width 24 height 13
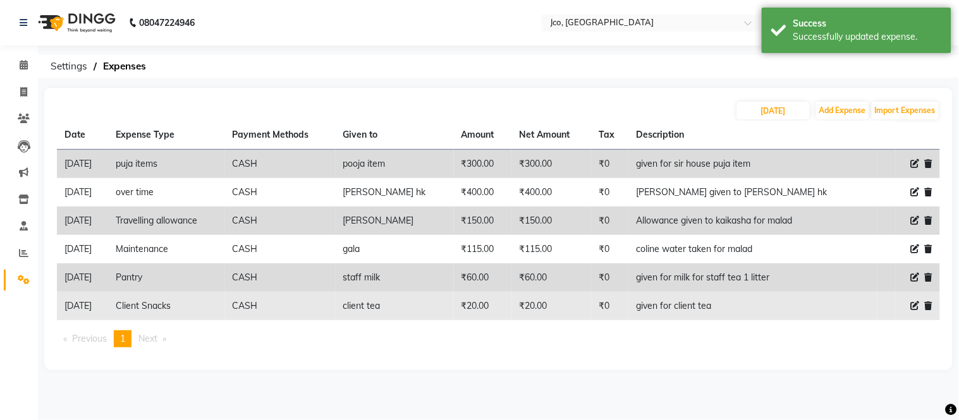
click at [913, 305] on icon at bounding box center [915, 305] width 9 height 9
select select "501"
select select "1"
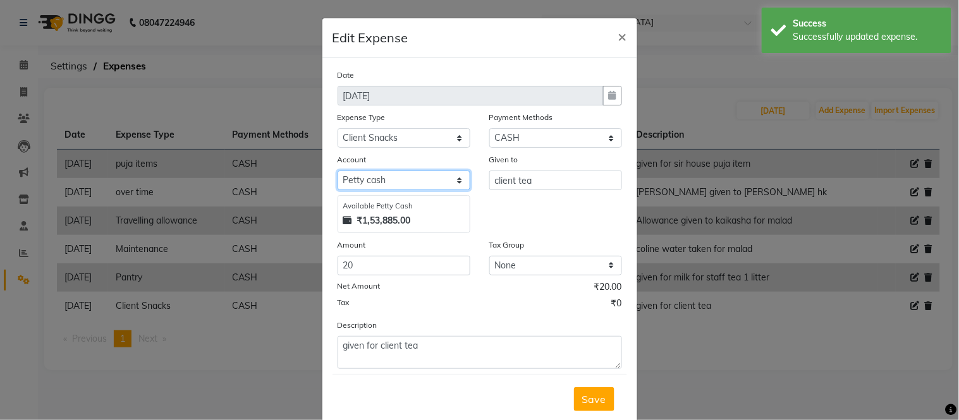
click at [428, 182] on select "Select Petty cash Default account" at bounding box center [403, 181] width 133 height 20
select select "6847"
click at [337, 171] on select "Select Petty cash Default account" at bounding box center [403, 181] width 133 height 20
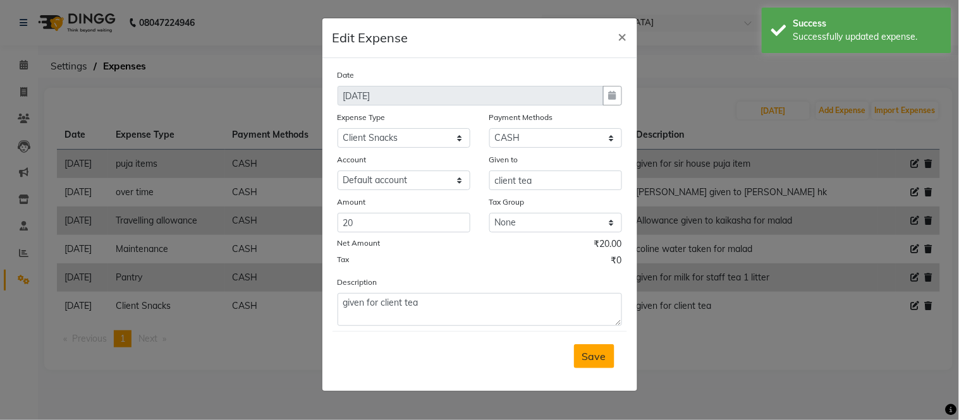
click at [586, 367] on button "Save" at bounding box center [594, 356] width 40 height 24
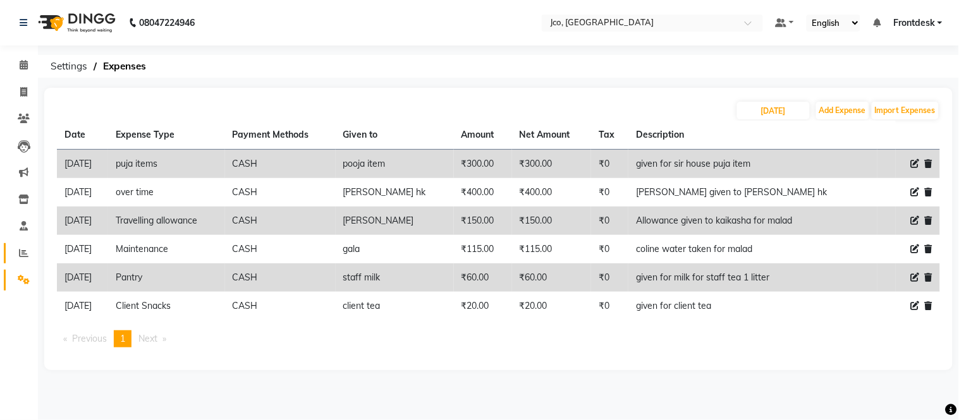
click at [21, 256] on icon at bounding box center [23, 252] width 9 height 9
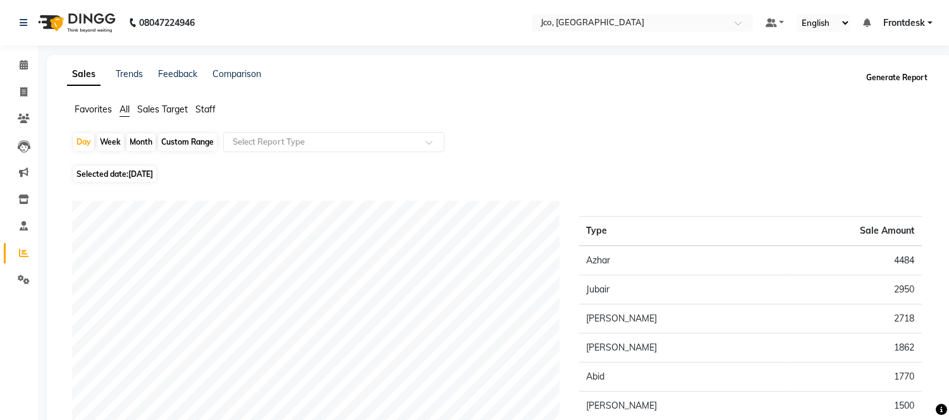
click at [898, 79] on button "Generate Report" at bounding box center [897, 78] width 68 height 18
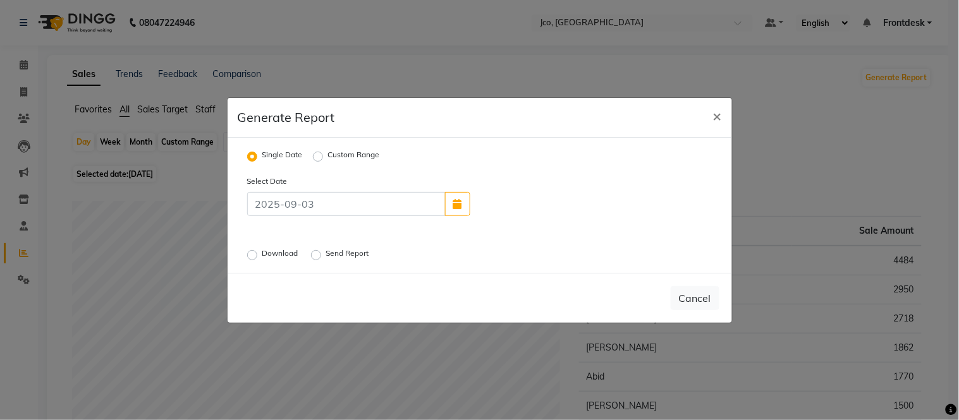
click at [267, 251] on label "Download" at bounding box center [281, 255] width 39 height 15
click at [258, 251] on input "Download" at bounding box center [254, 254] width 9 height 9
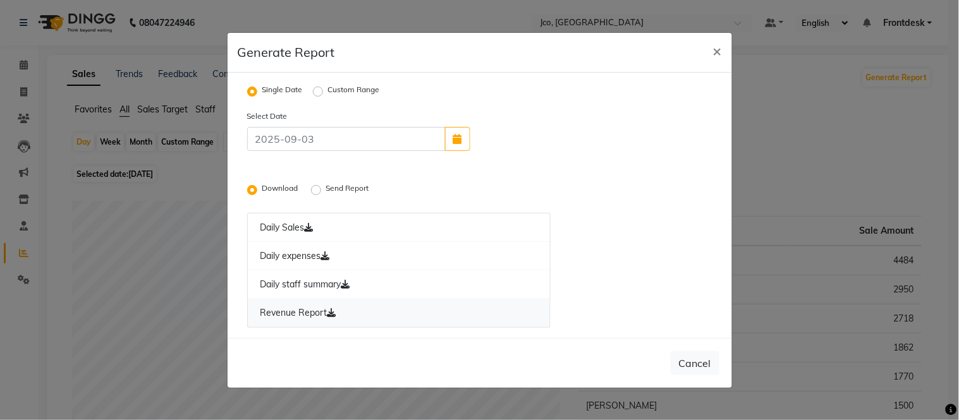
click at [300, 312] on link "Revenue Report" at bounding box center [399, 313] width 304 height 29
click at [711, 65] on button "×" at bounding box center [717, 50] width 29 height 35
radio input "false"
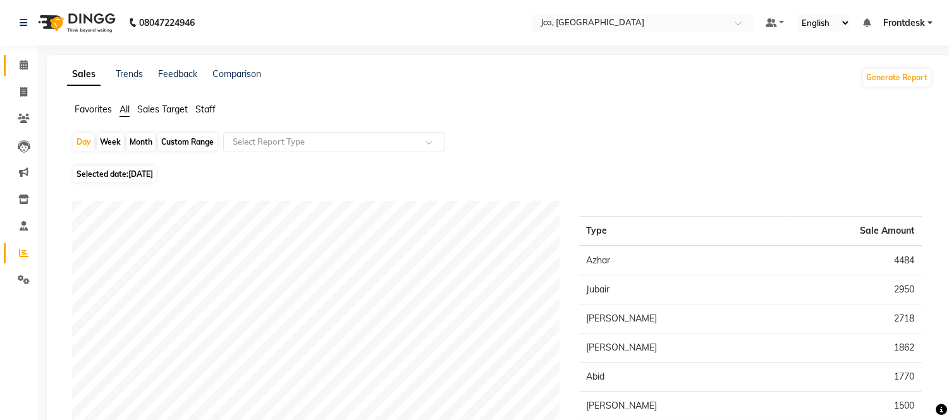
click at [23, 64] on icon at bounding box center [24, 64] width 8 height 9
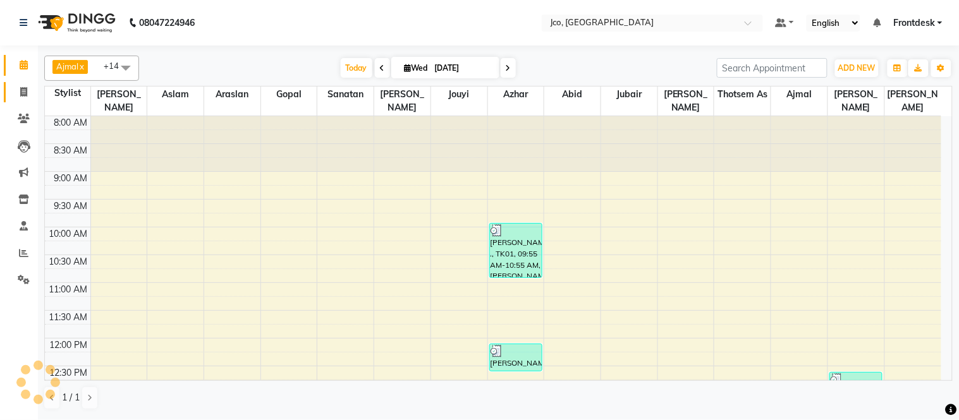
click at [23, 93] on icon at bounding box center [23, 91] width 7 height 9
select select "service"
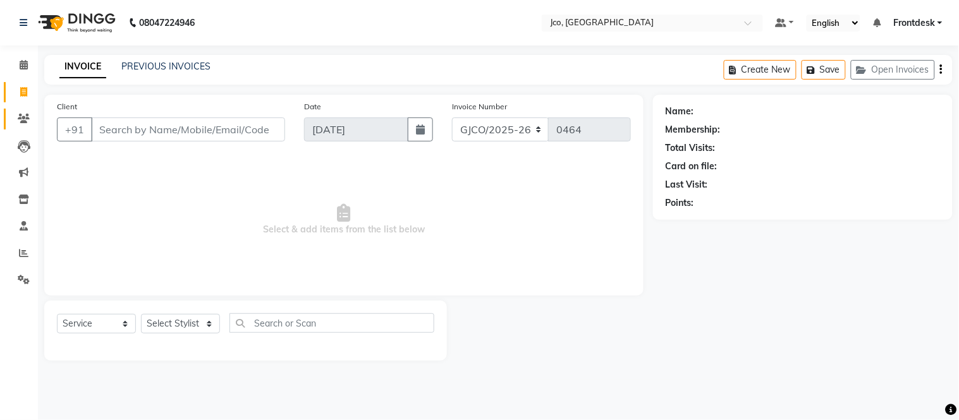
click at [23, 121] on icon at bounding box center [24, 118] width 12 height 9
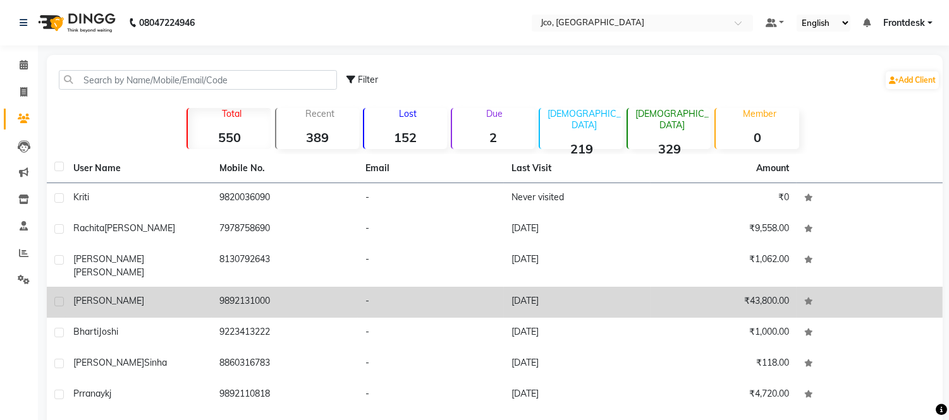
click at [239, 289] on td "9892131000" at bounding box center [285, 302] width 146 height 31
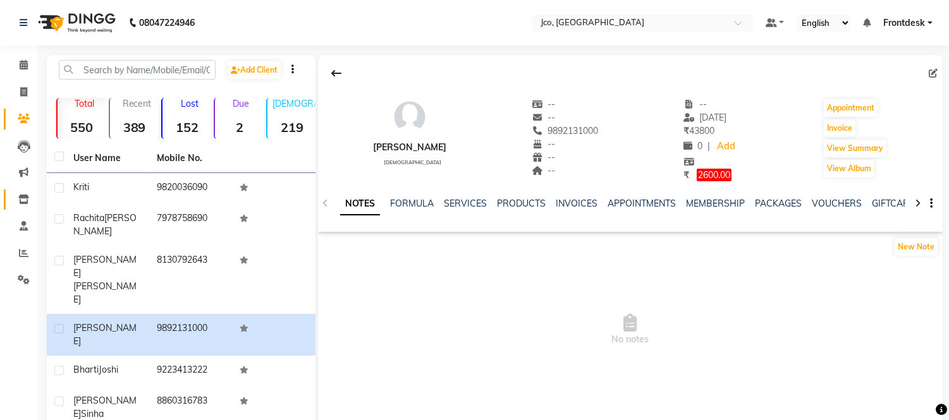
click at [22, 204] on icon at bounding box center [23, 199] width 11 height 9
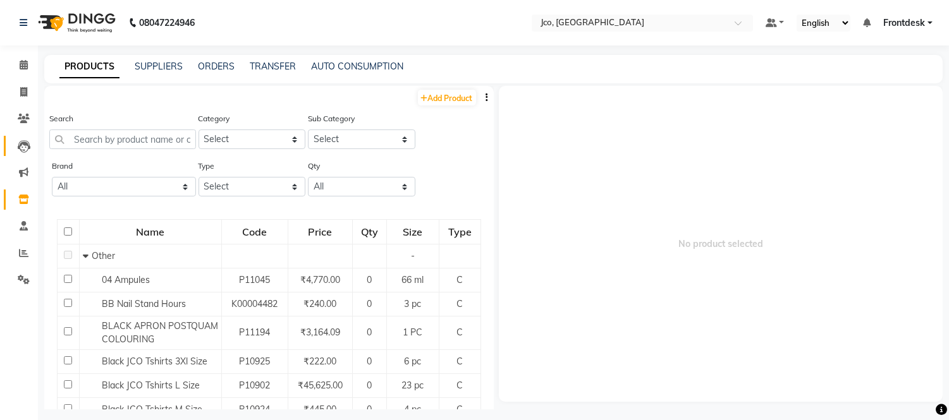
click at [24, 150] on icon at bounding box center [24, 146] width 13 height 13
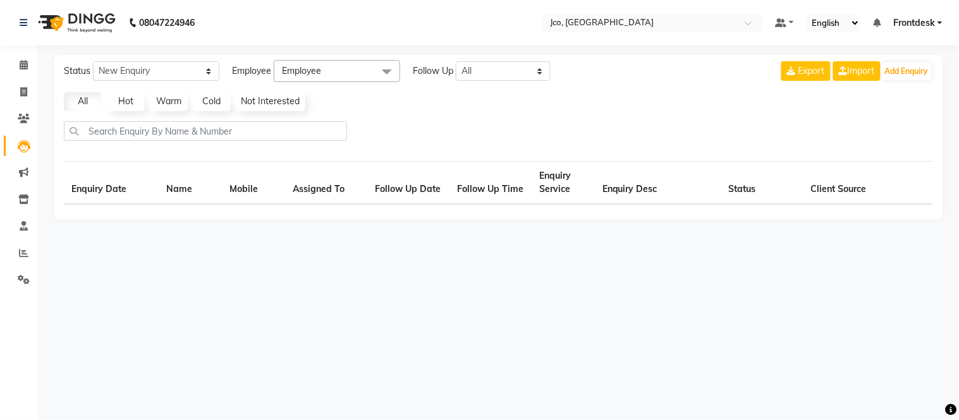
select select "10"
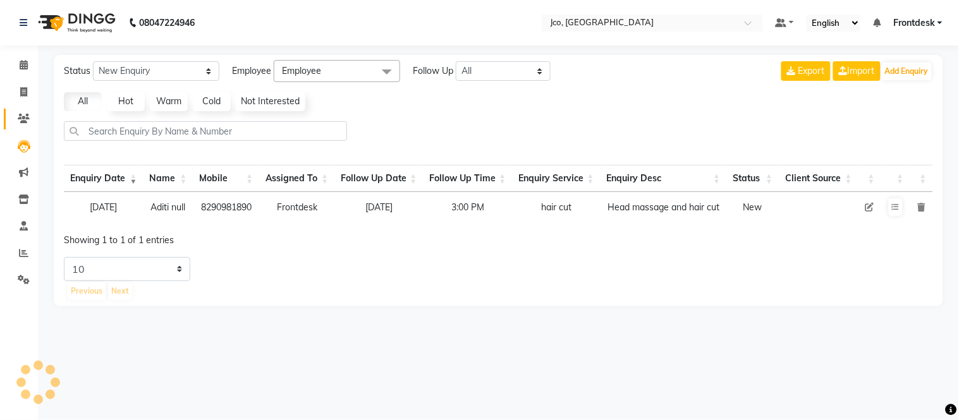
click at [23, 120] on icon at bounding box center [24, 118] width 12 height 9
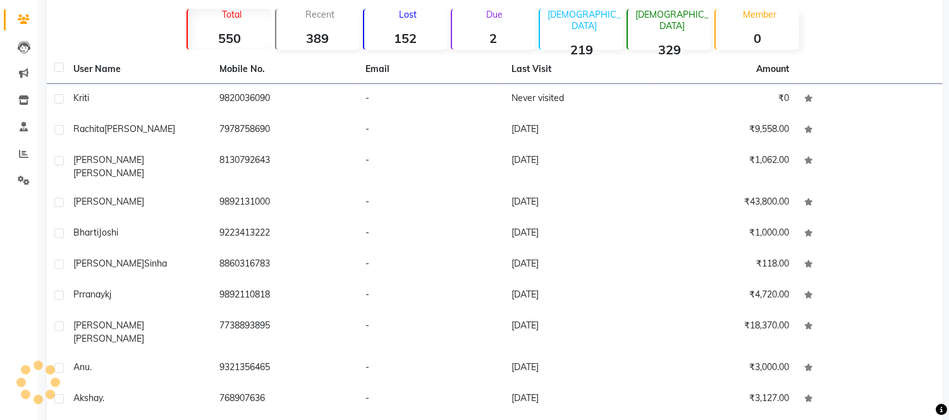
scroll to position [126, 0]
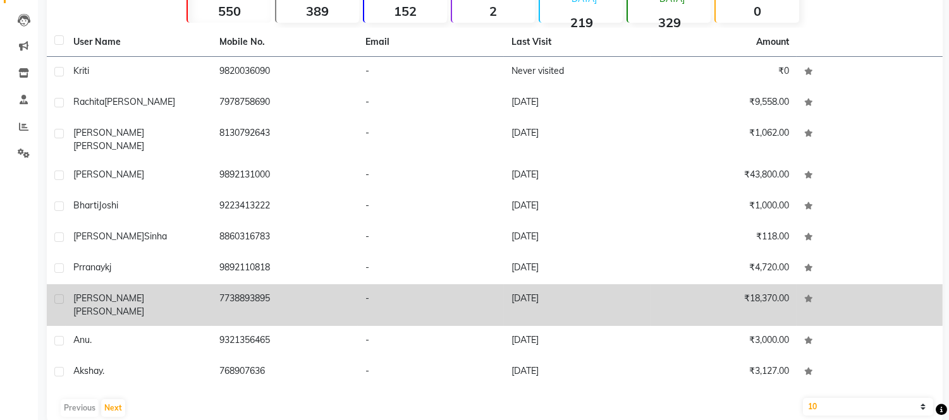
click at [101, 306] on span "sachdeva" at bounding box center [108, 311] width 71 height 11
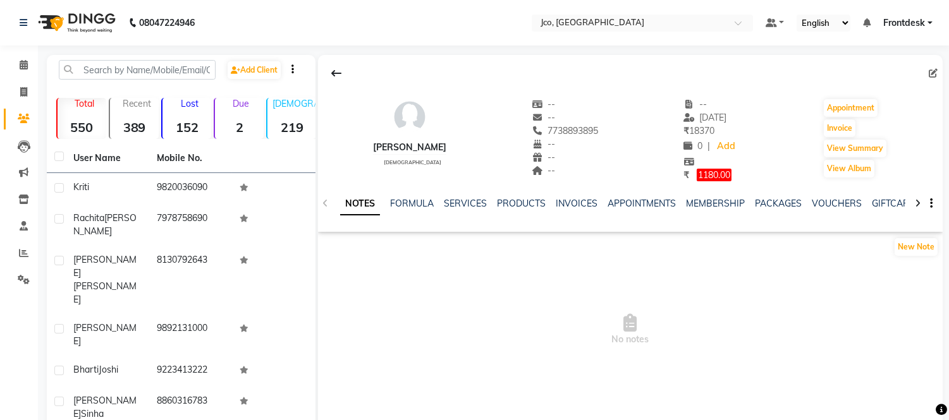
scroll to position [1, 0]
click at [843, 128] on button "Invoice" at bounding box center [840, 127] width 32 height 18
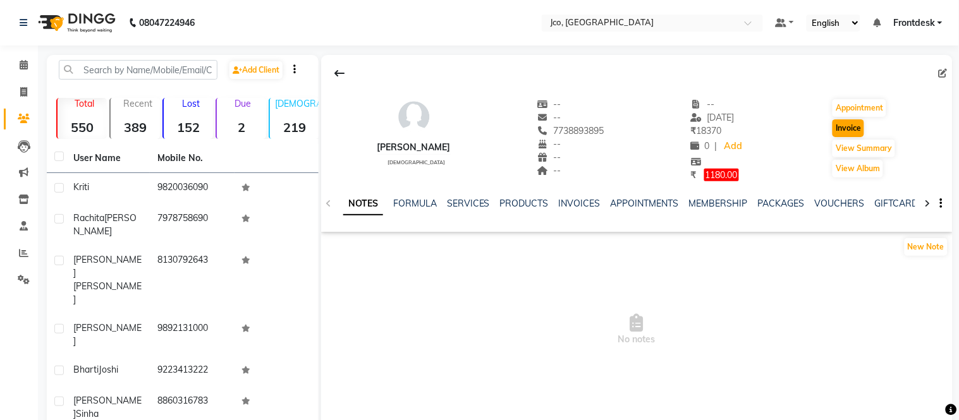
select select "service"
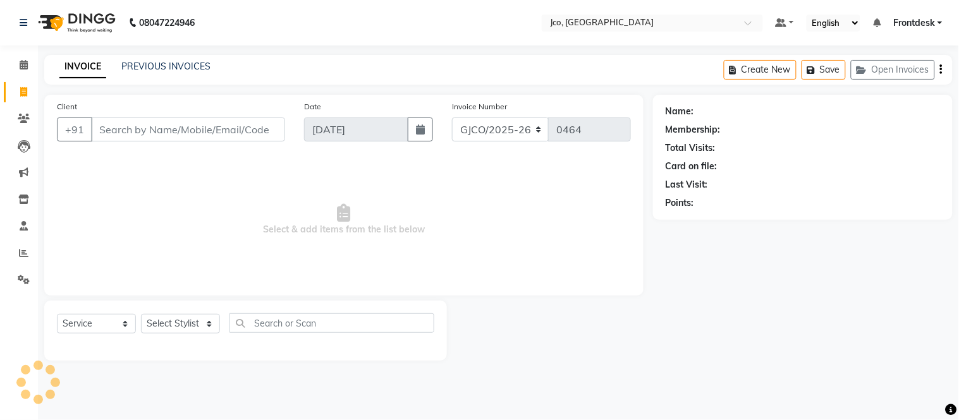
type input "7738893895"
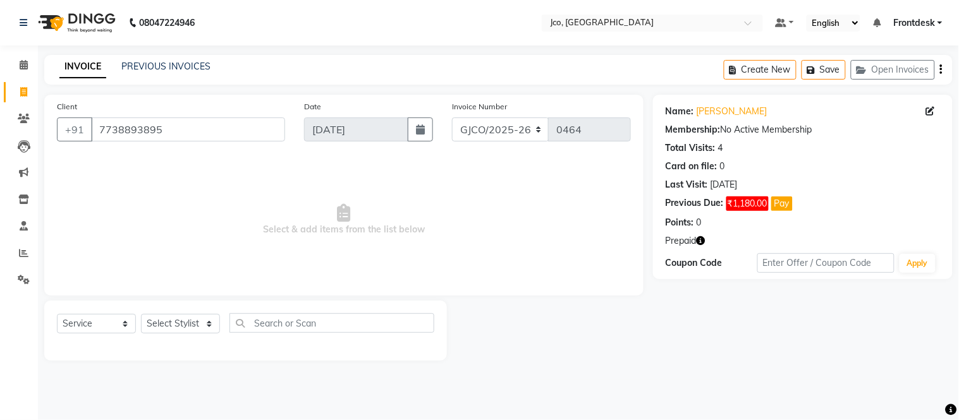
click at [930, 112] on icon at bounding box center [930, 111] width 9 height 9
select select "22"
select select "female"
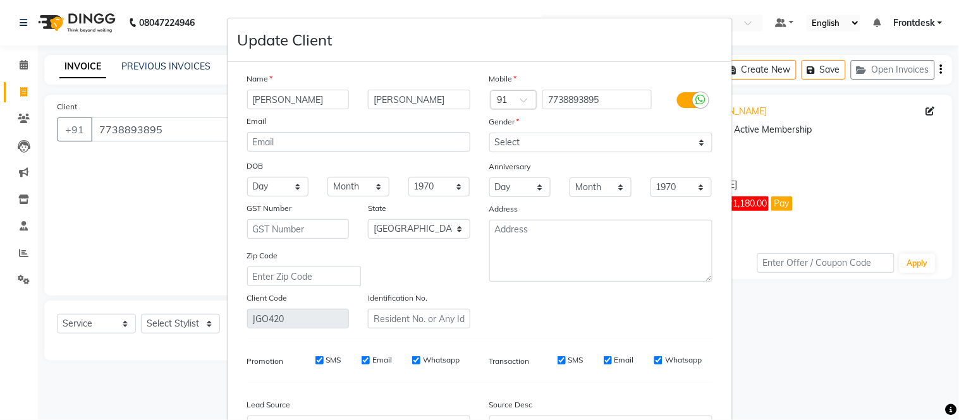
click at [820, 327] on ngb-modal-window "Update Client Name Iesha sachdeva Email DOB Day 01 02 03 04 05 06 07 08 09 10 1…" at bounding box center [479, 210] width 959 height 420
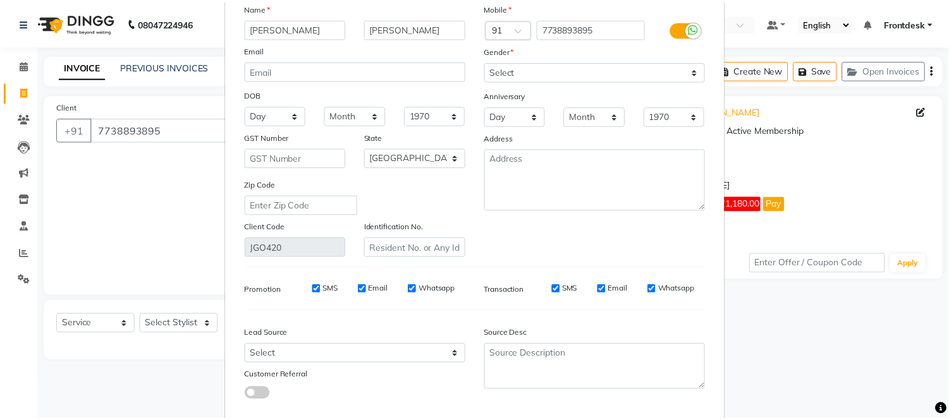
scroll to position [142, 0]
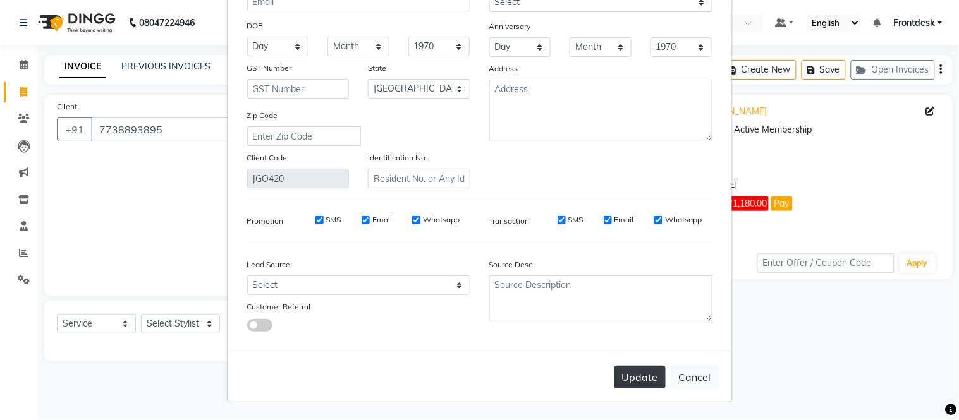
click at [630, 379] on button "Update" at bounding box center [639, 377] width 51 height 23
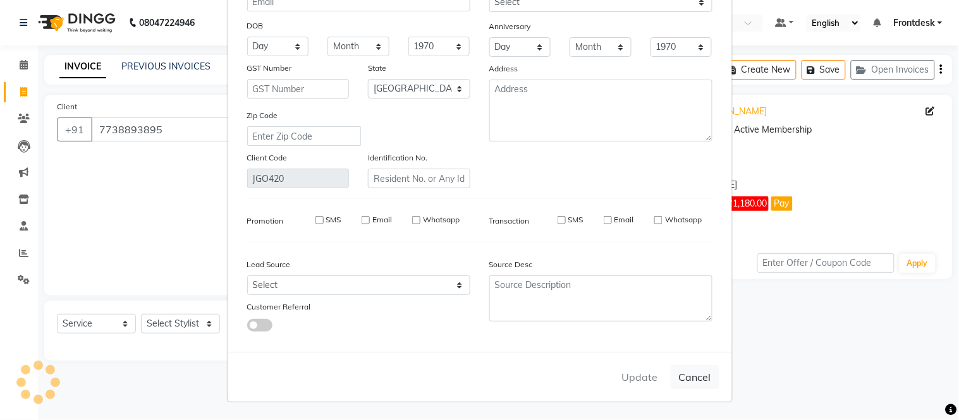
select select
select select "null"
select select
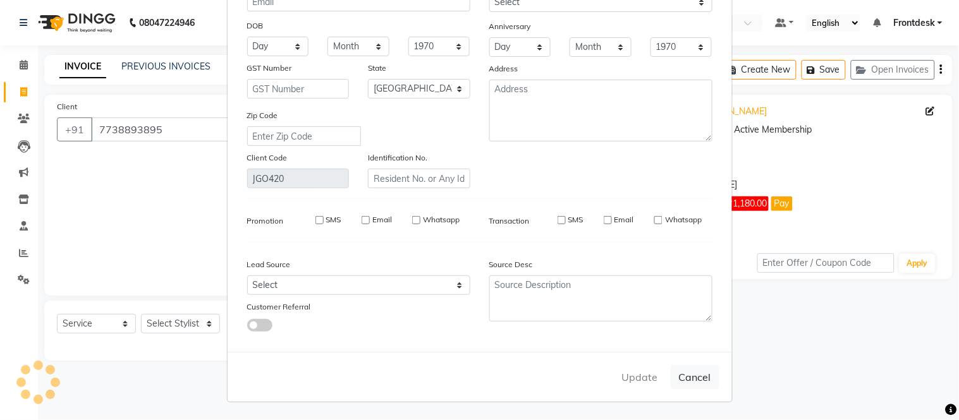
select select
checkbox input "false"
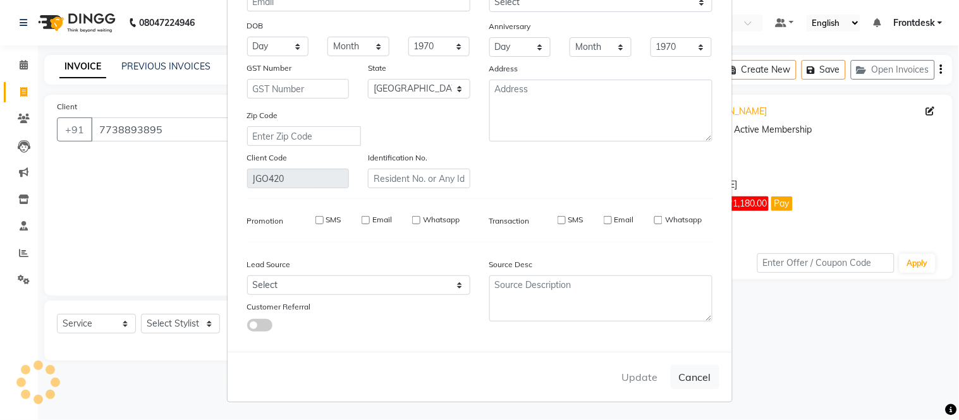
checkbox input "false"
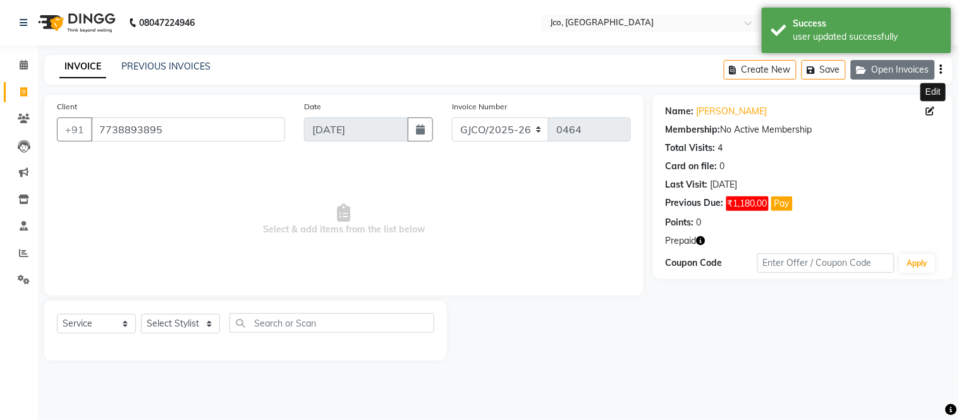
click at [898, 70] on button "Open Invoices" at bounding box center [893, 70] width 84 height 20
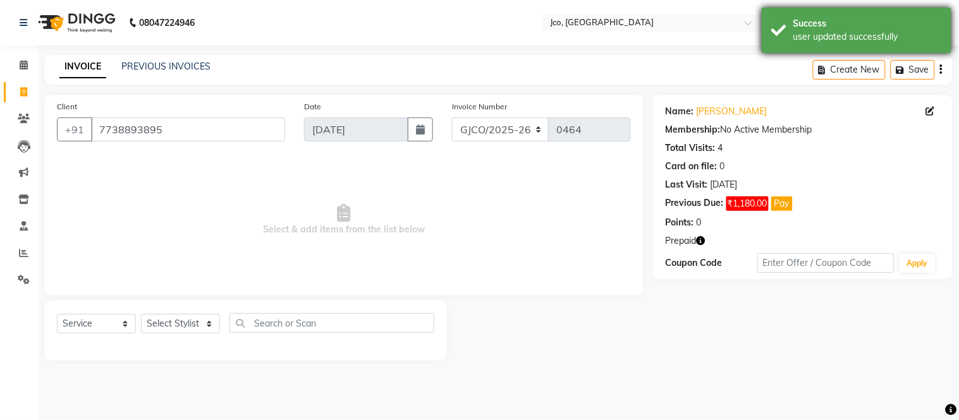
click at [849, 33] on div "user updated successfully" at bounding box center [867, 36] width 149 height 13
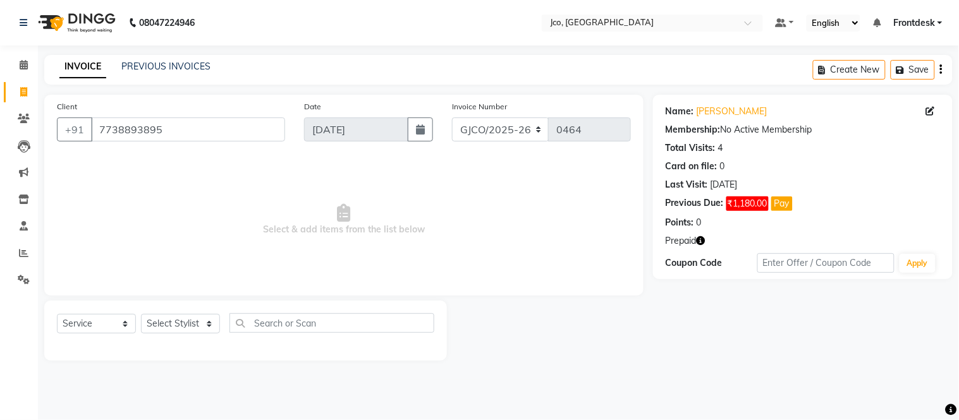
click at [942, 78] on button "button" at bounding box center [941, 70] width 3 height 30
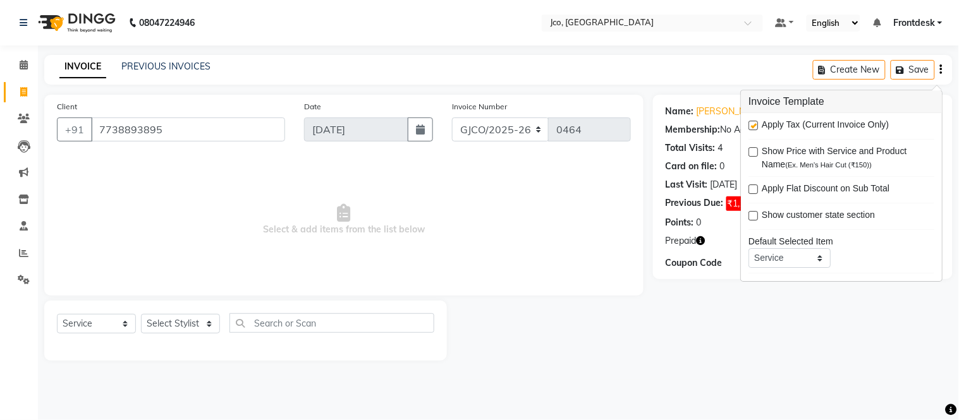
click at [765, 346] on div "Name: Iesha Sachdeva Membership: No Active Membership Total Visits: 4 Card on f…" at bounding box center [807, 228] width 309 height 266
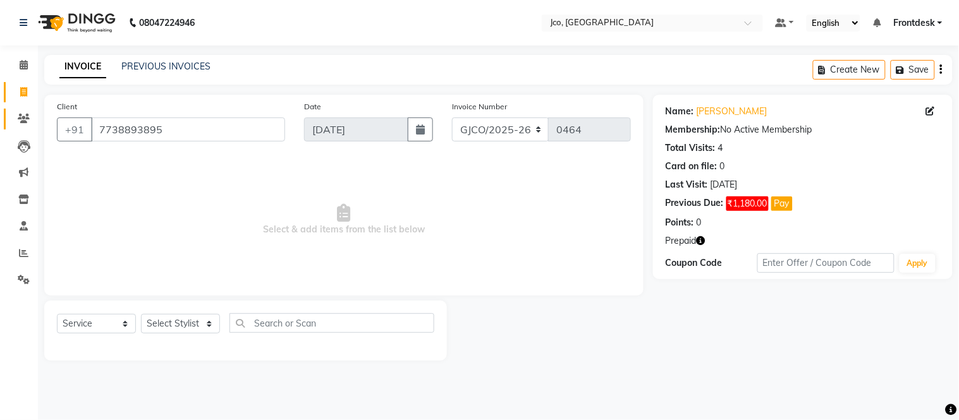
click at [18, 125] on span at bounding box center [24, 119] width 22 height 15
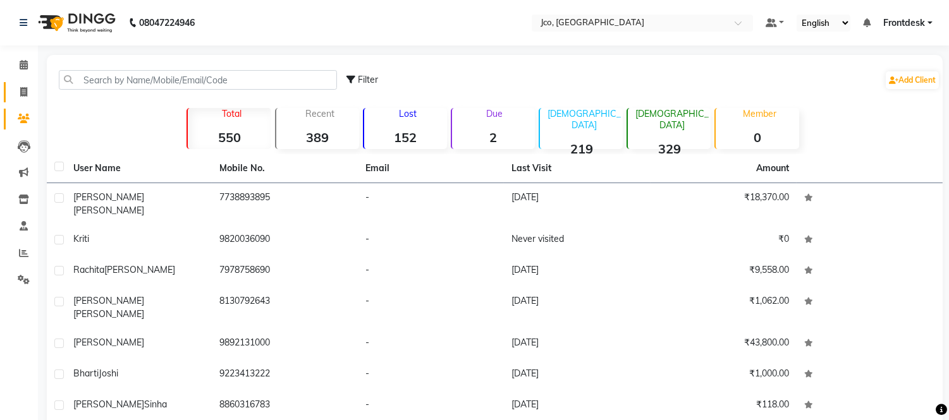
click at [20, 96] on icon at bounding box center [23, 91] width 7 height 9
select select "service"
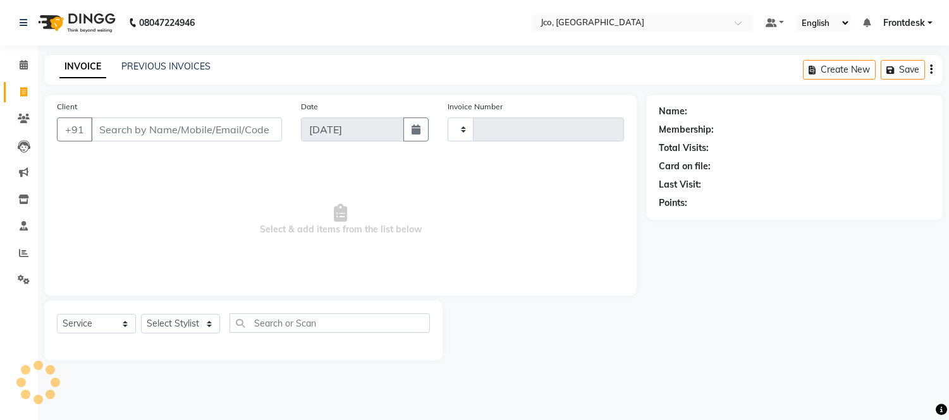
type input "0464"
select select "8000"
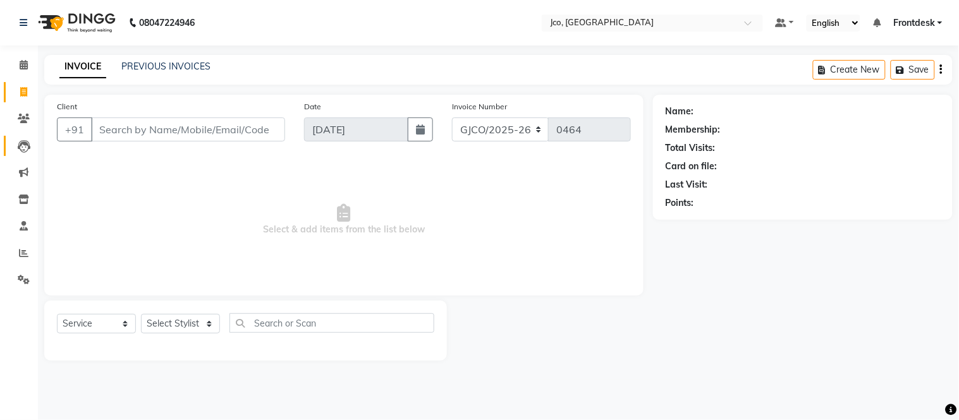
click at [23, 148] on icon at bounding box center [24, 146] width 13 height 13
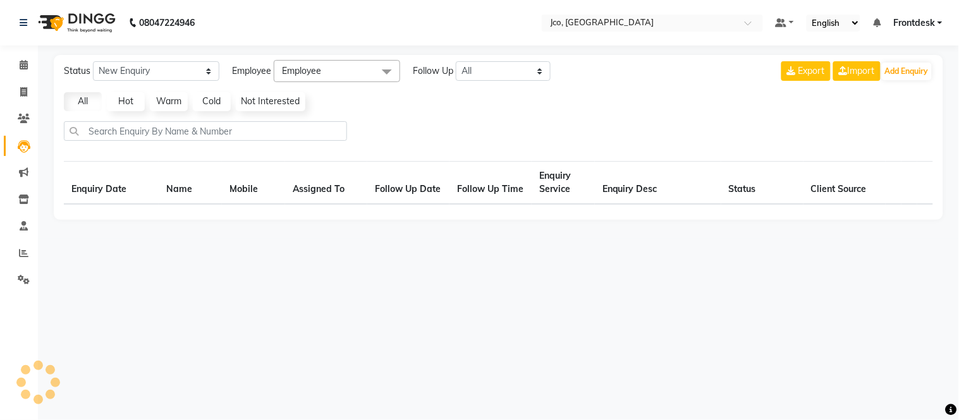
select select "10"
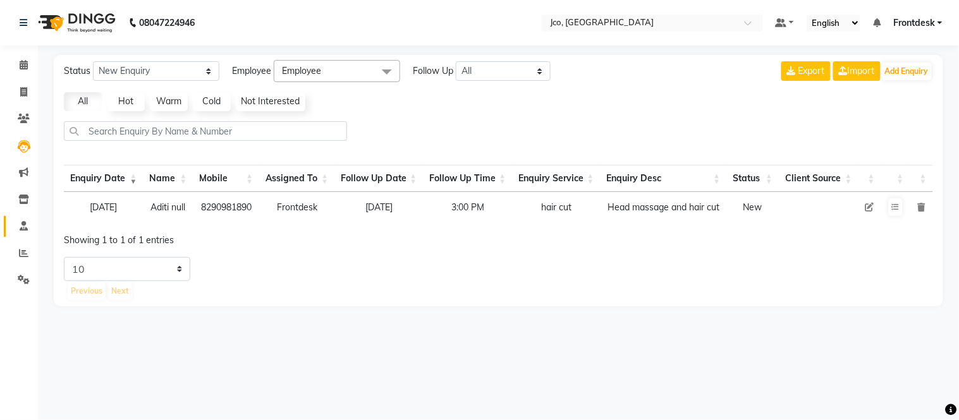
click at [22, 222] on icon at bounding box center [24, 225] width 8 height 9
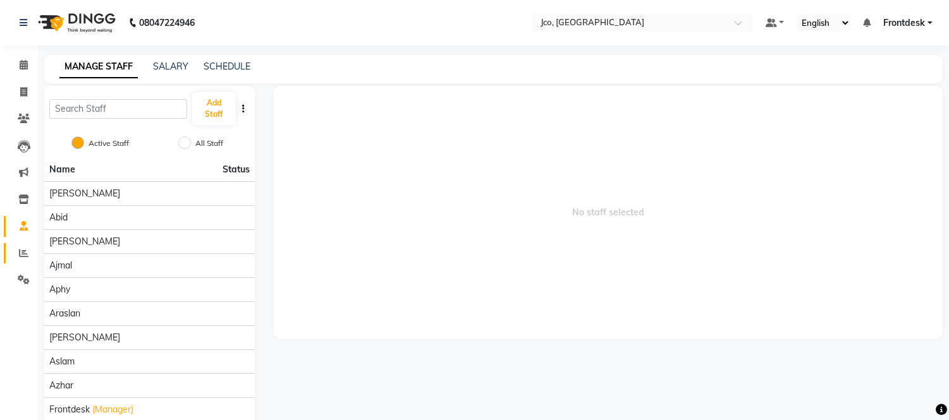
click at [23, 254] on icon at bounding box center [23, 252] width 9 height 9
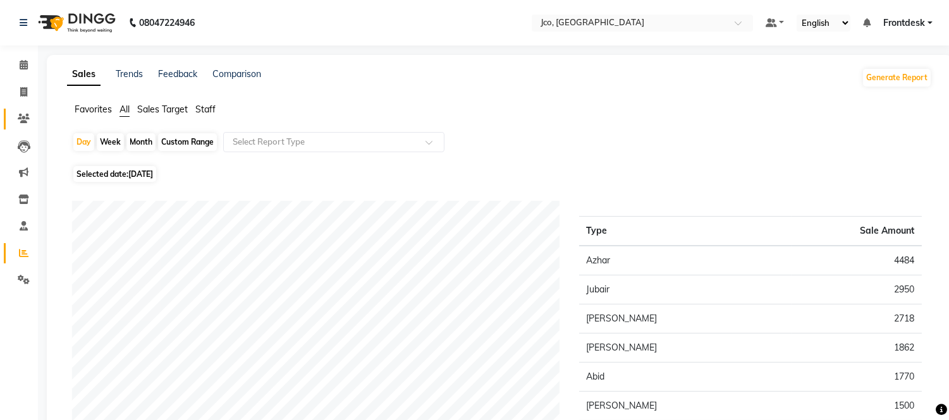
click at [22, 118] on icon at bounding box center [24, 118] width 12 height 9
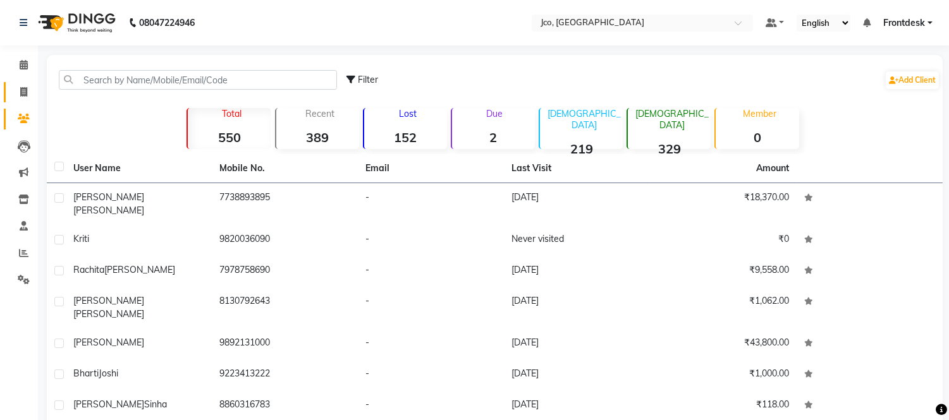
click at [26, 95] on icon at bounding box center [23, 91] width 7 height 9
select select "service"
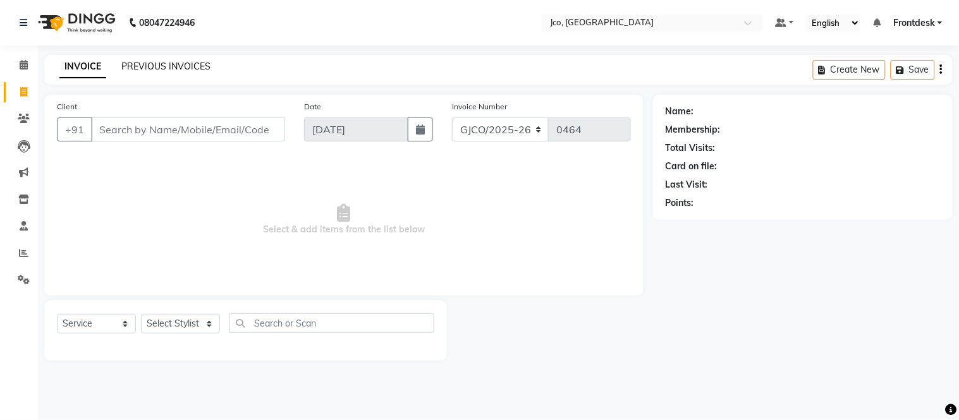
click at [159, 67] on link "PREVIOUS INVOICES" at bounding box center [165, 66] width 89 height 11
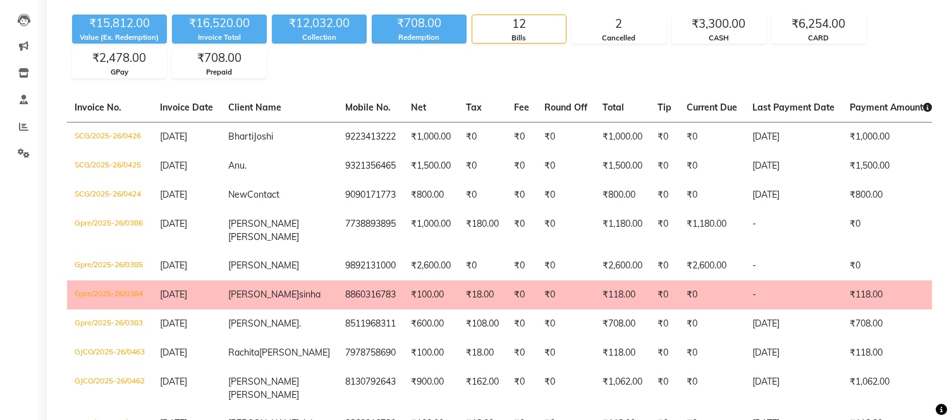
scroll to position [154, 0]
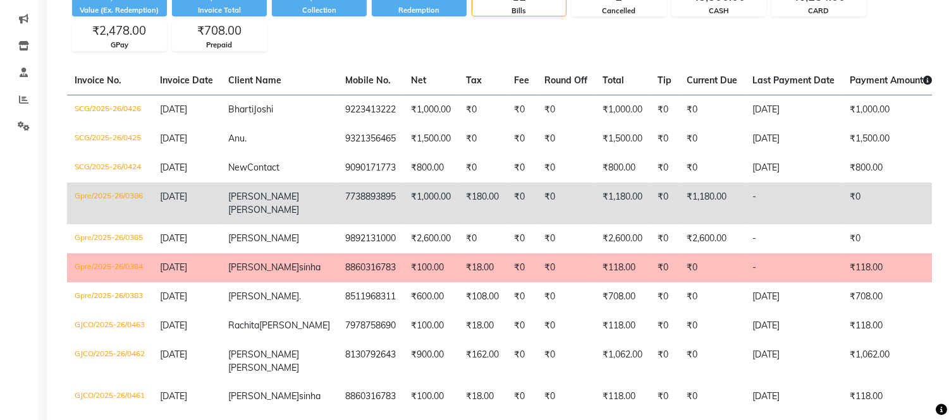
click at [744, 210] on td "-" at bounding box center [792, 204] width 97 height 42
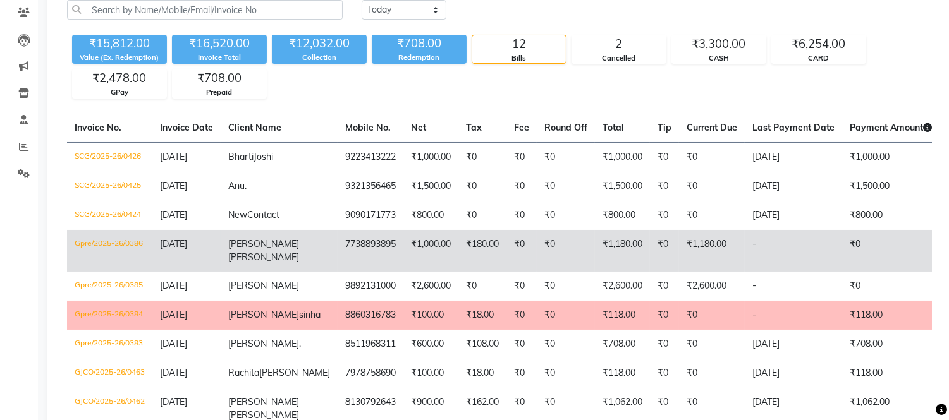
scroll to position [0, 0]
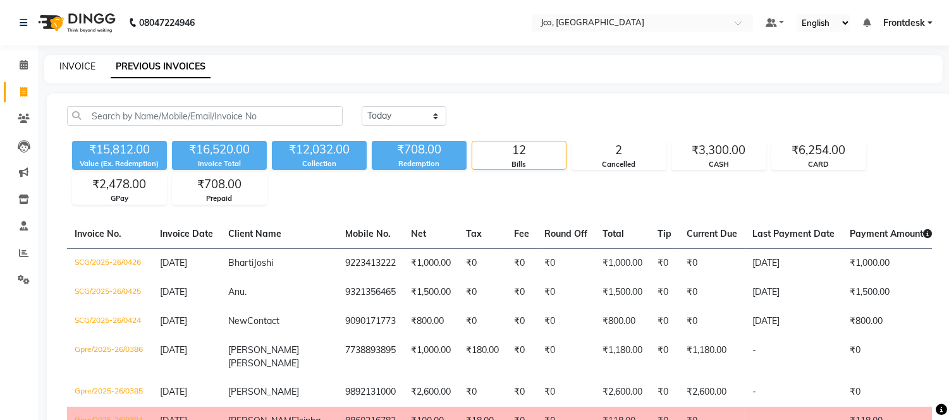
click at [71, 62] on link "INVOICE" at bounding box center [77, 66] width 36 height 11
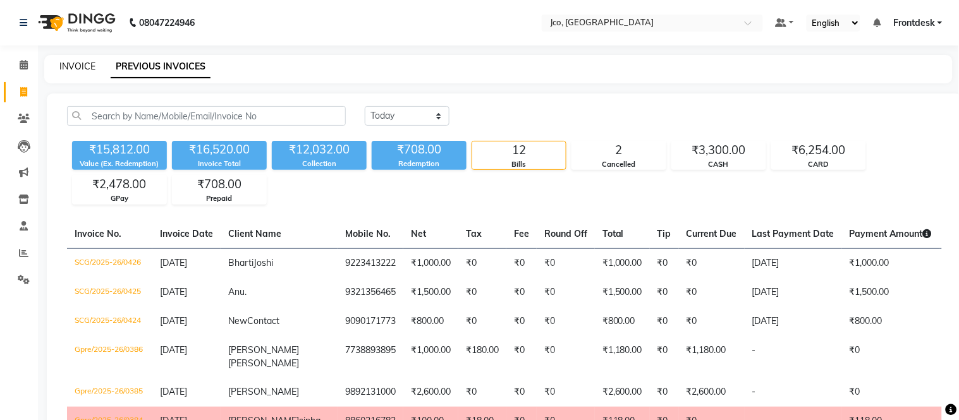
select select "service"
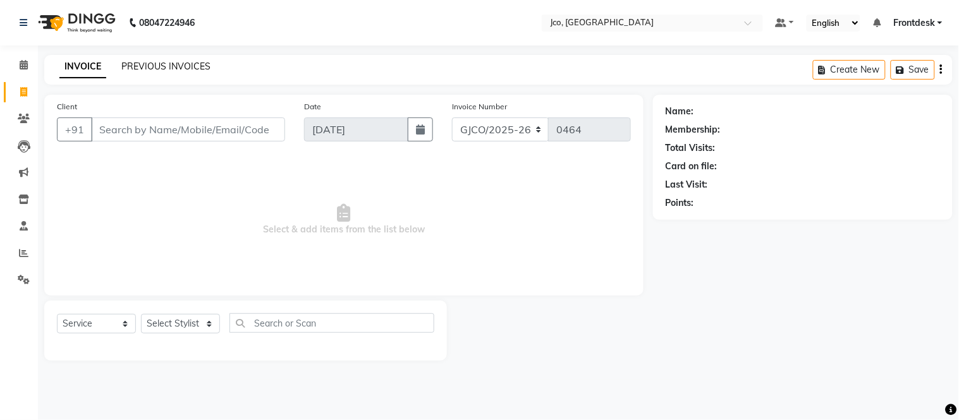
click at [161, 63] on link "PREVIOUS INVOICES" at bounding box center [165, 66] width 89 height 11
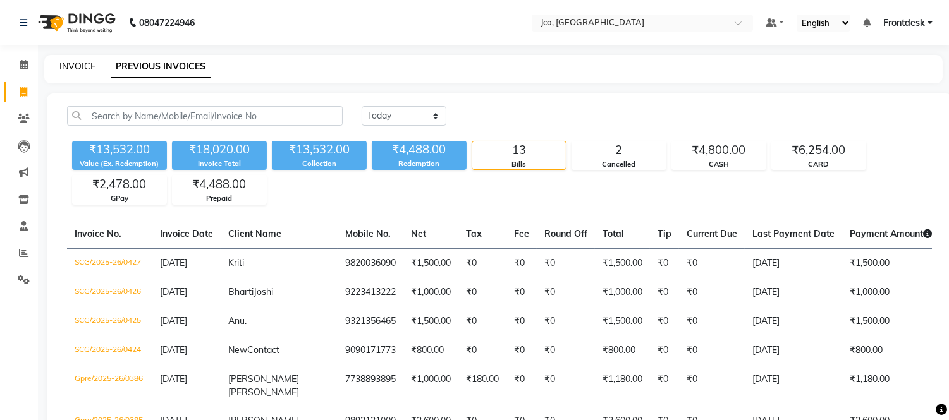
click at [88, 71] on link "INVOICE" at bounding box center [77, 66] width 36 height 11
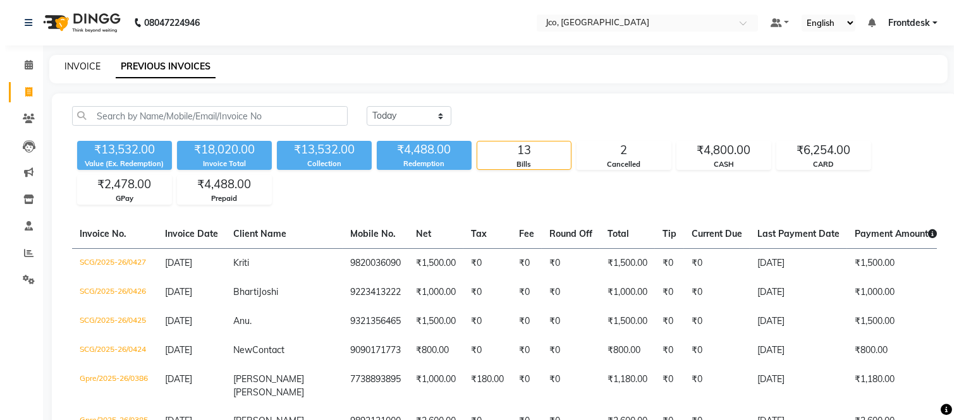
select select "service"
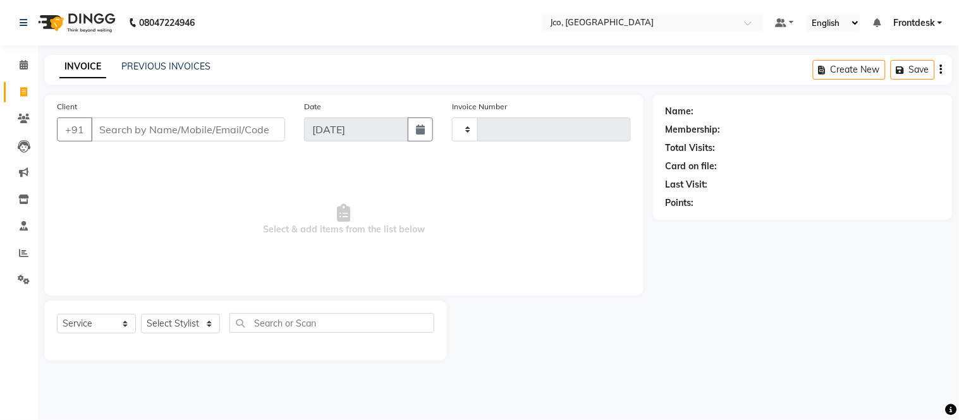
type input "0464"
select select "8000"
click at [138, 135] on input "Client" at bounding box center [188, 130] width 194 height 24
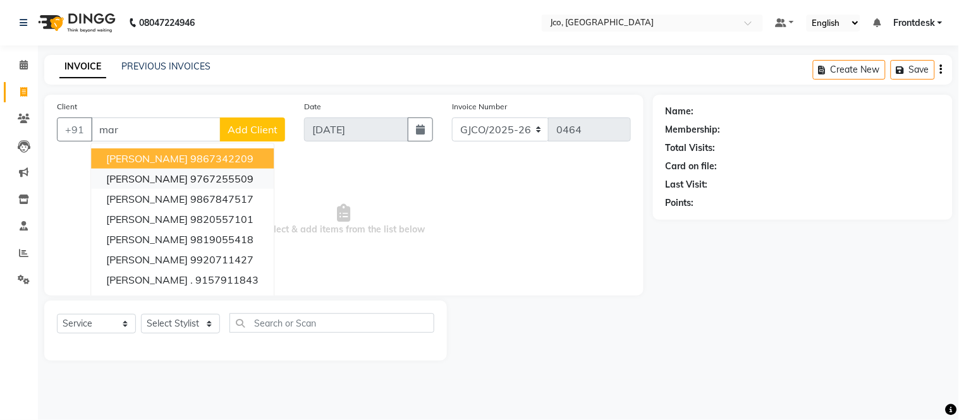
click at [178, 183] on button "maria farooqui 9767255509" at bounding box center [182, 179] width 183 height 20
type input "9767255509"
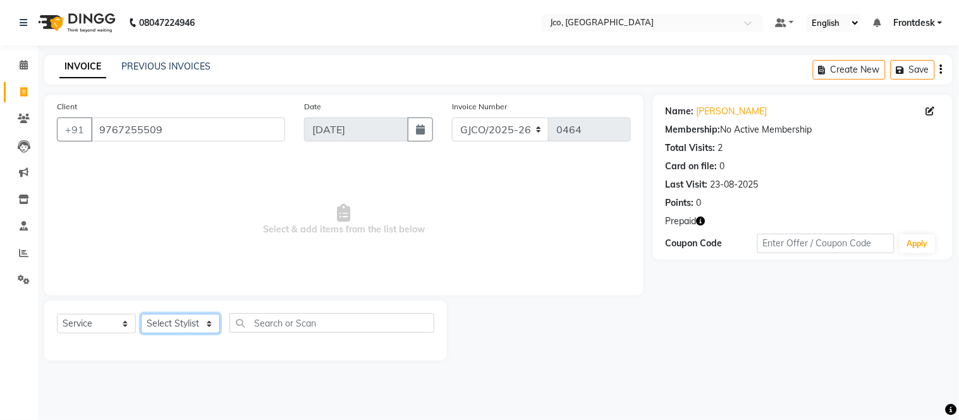
click at [179, 324] on select "Select Stylist Abdul Abid Afsha Shaikh Ajmal Aphy Araslan Ashfaque Aslam Azhar …" at bounding box center [180, 324] width 79 height 20
select select "88428"
click at [141, 315] on select "Select Stylist Abdul Abid Afsha Shaikh Ajmal Aphy Araslan Ashfaque Aslam Azhar …" at bounding box center [180, 324] width 79 height 20
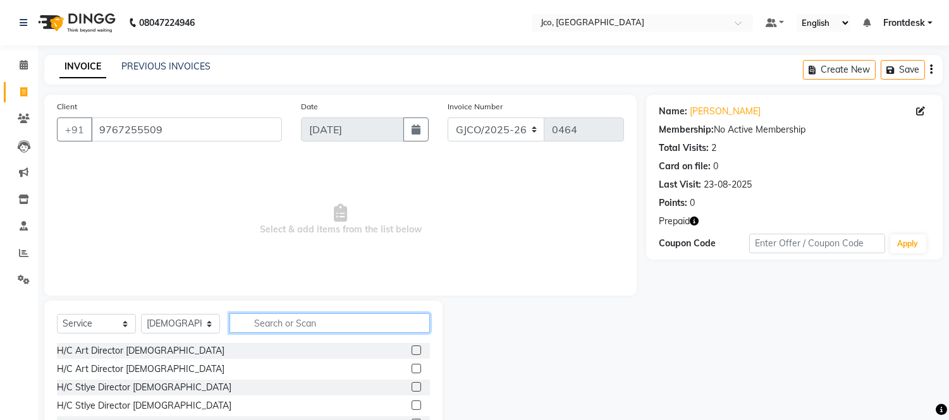
click at [295, 324] on input "text" at bounding box center [329, 323] width 200 height 20
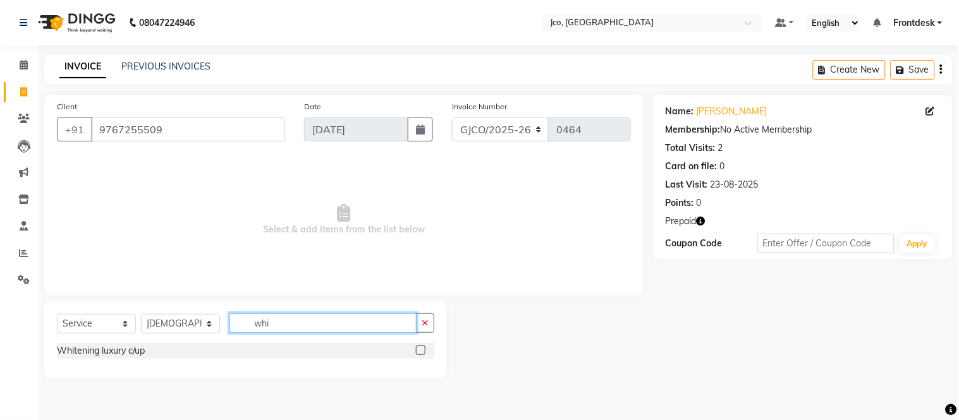
type input "whi"
click at [422, 351] on label at bounding box center [420, 350] width 9 height 9
click at [422, 351] on input "checkbox" at bounding box center [420, 351] width 8 height 8
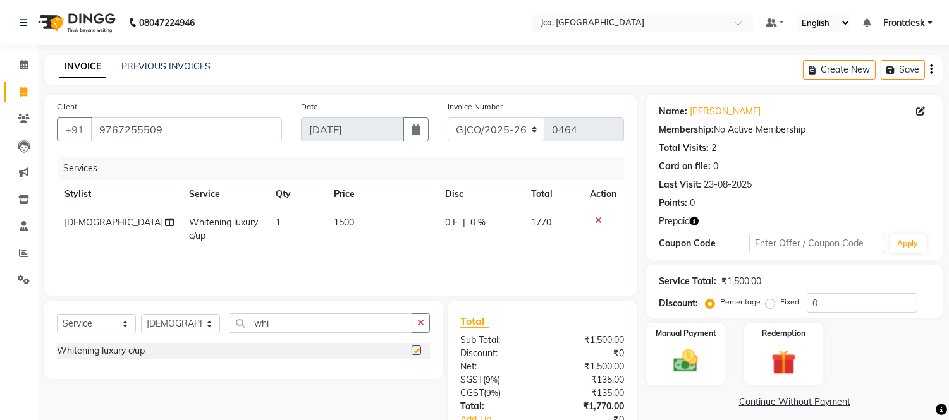
checkbox input "false"
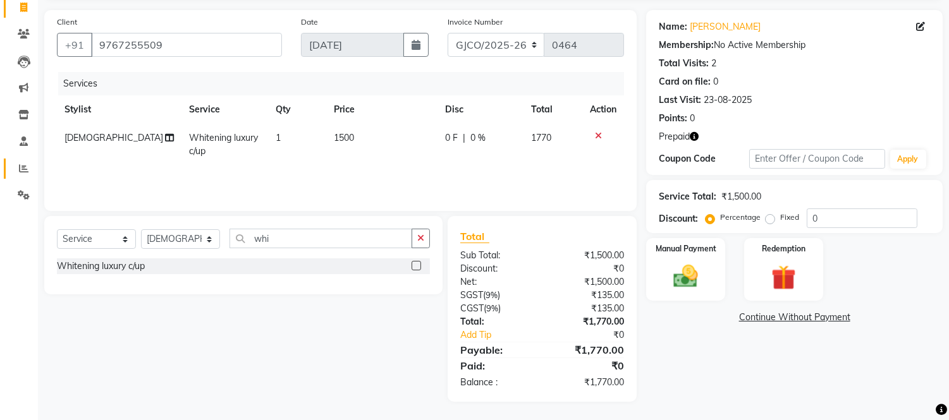
click at [23, 171] on icon at bounding box center [23, 168] width 9 height 9
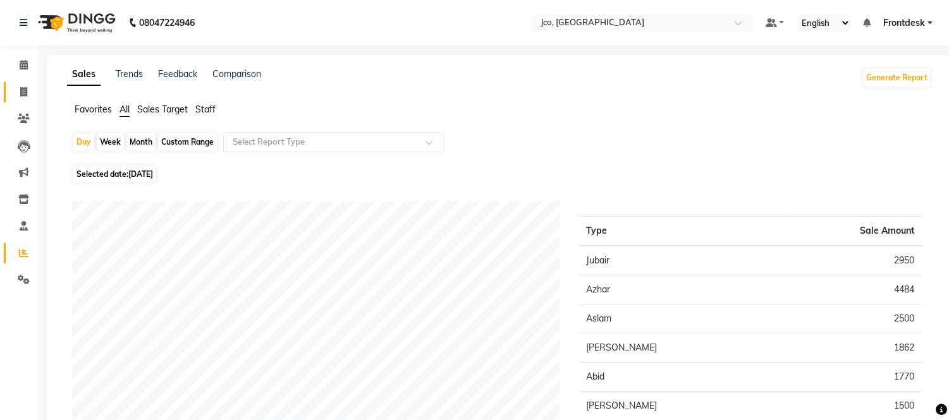
click at [23, 92] on icon at bounding box center [23, 91] width 7 height 9
select select "service"
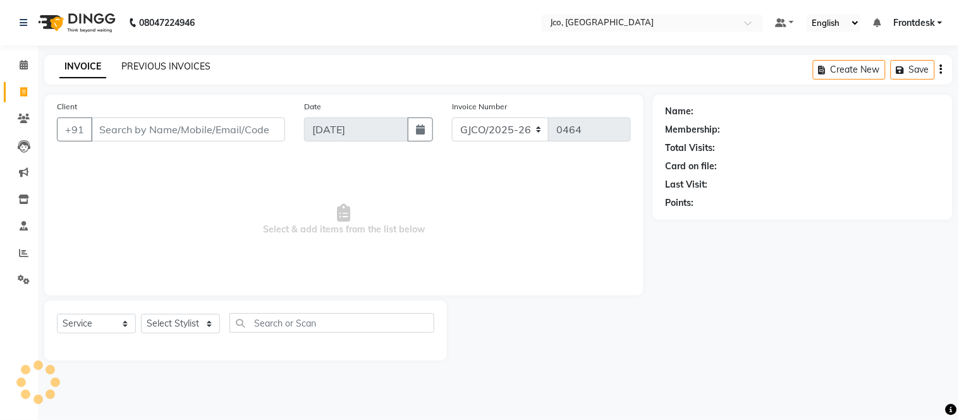
click at [162, 66] on link "PREVIOUS INVOICES" at bounding box center [165, 66] width 89 height 11
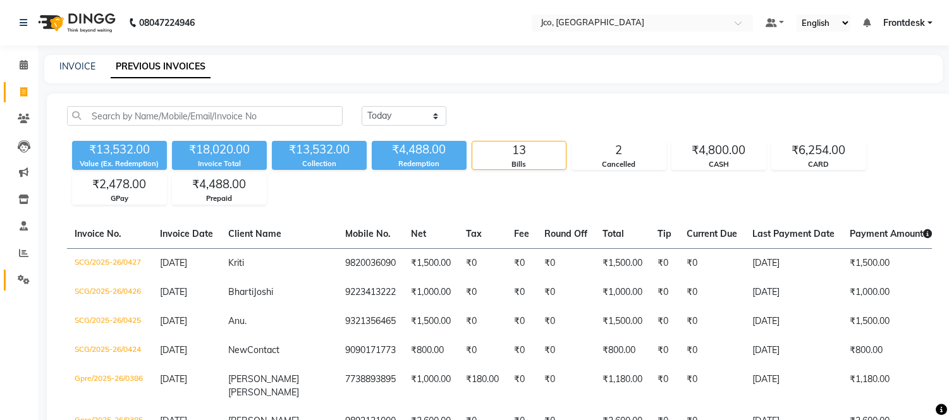
click at [23, 280] on icon at bounding box center [24, 279] width 12 height 9
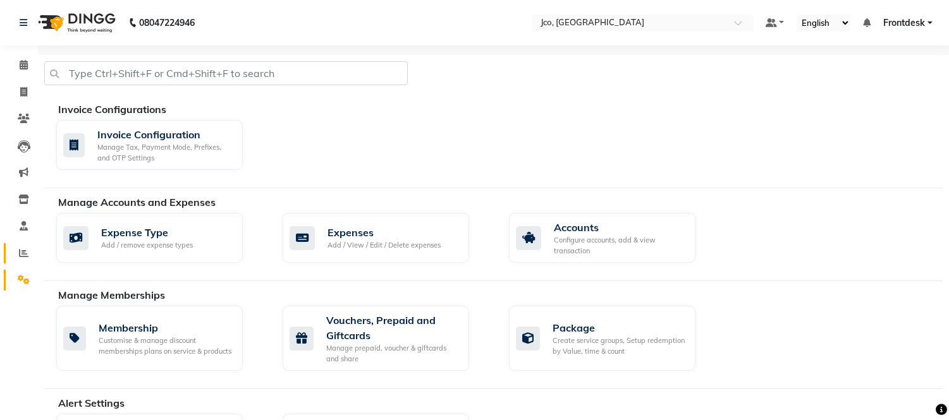
click at [24, 253] on icon at bounding box center [23, 252] width 9 height 9
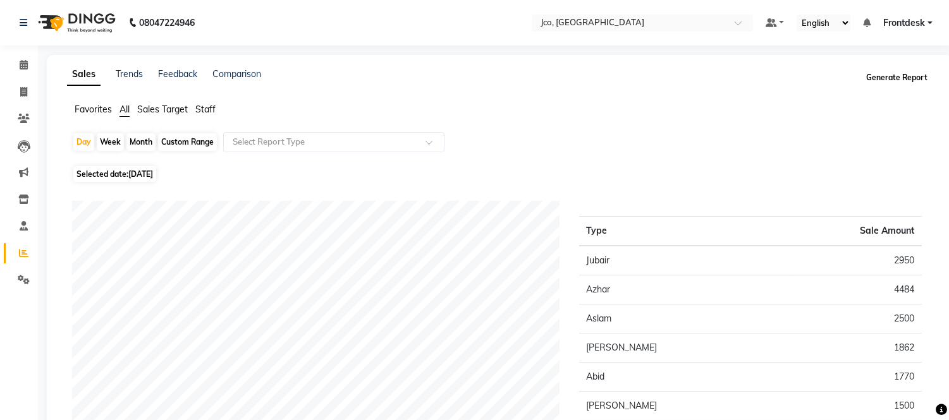
click at [899, 80] on button "Generate Report" at bounding box center [897, 78] width 68 height 18
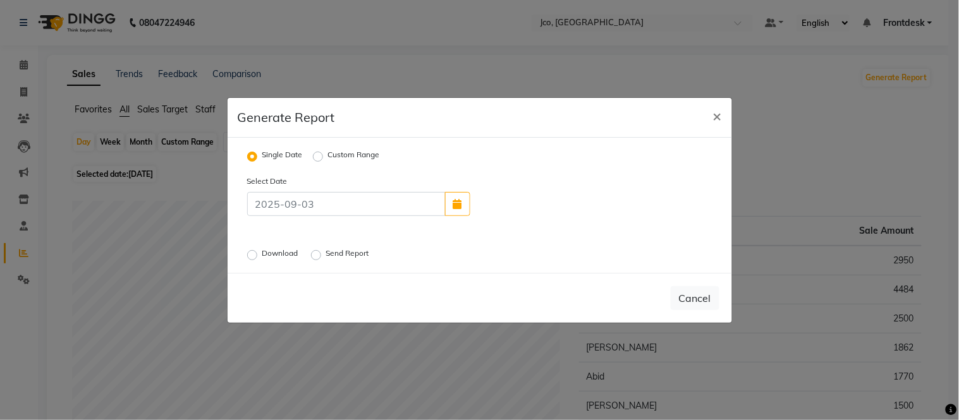
click at [262, 256] on label "Download" at bounding box center [281, 255] width 39 height 15
click at [252, 256] on input "Download" at bounding box center [254, 254] width 9 height 9
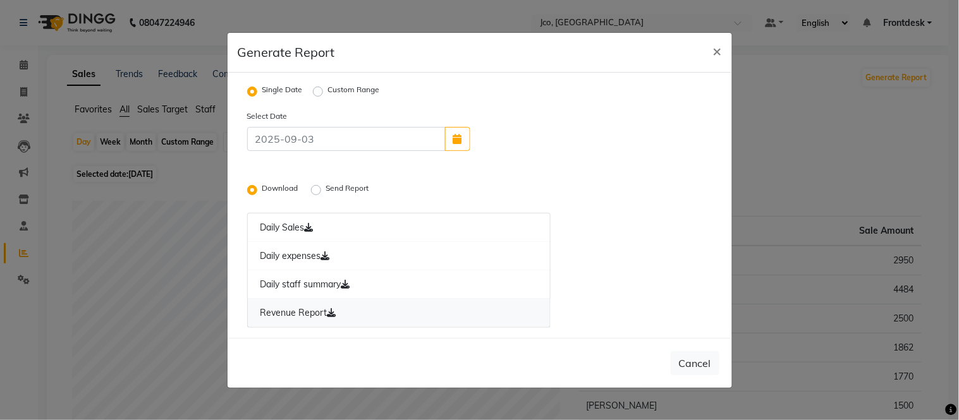
click at [295, 324] on link "Revenue Report" at bounding box center [399, 313] width 304 height 29
click at [27, 207] on ngb-modal-window "Generate Report × Single Date Custom Range Select Date Download Send Report Dai…" at bounding box center [479, 210] width 959 height 420
click at [25, 260] on ngb-modal-window "Generate Report × Single Date Custom Range Select Date Download Send Report Dai…" at bounding box center [479, 210] width 959 height 420
click at [713, 59] on button "×" at bounding box center [717, 50] width 29 height 35
radio input "false"
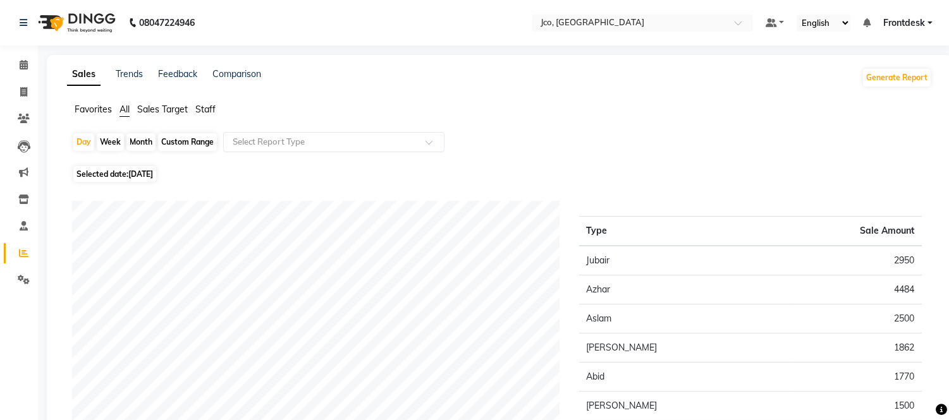
click at [28, 252] on span at bounding box center [24, 253] width 22 height 15
click at [23, 253] on icon at bounding box center [23, 252] width 9 height 9
click at [19, 283] on icon at bounding box center [24, 279] width 12 height 9
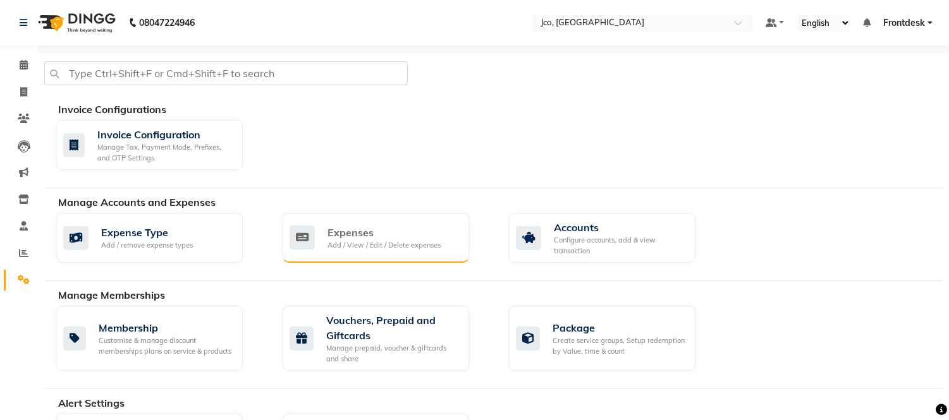
click at [381, 248] on div "Add / View / Edit / Delete expenses" at bounding box center [383, 245] width 113 height 11
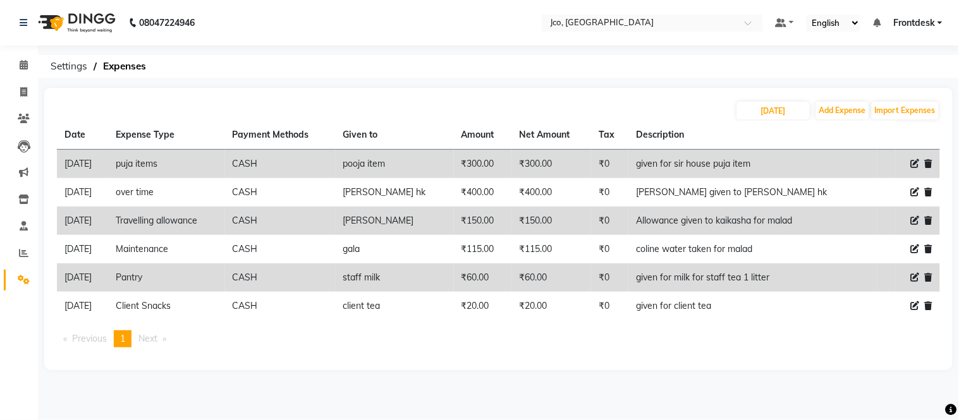
click at [22, 283] on icon at bounding box center [24, 279] width 12 height 9
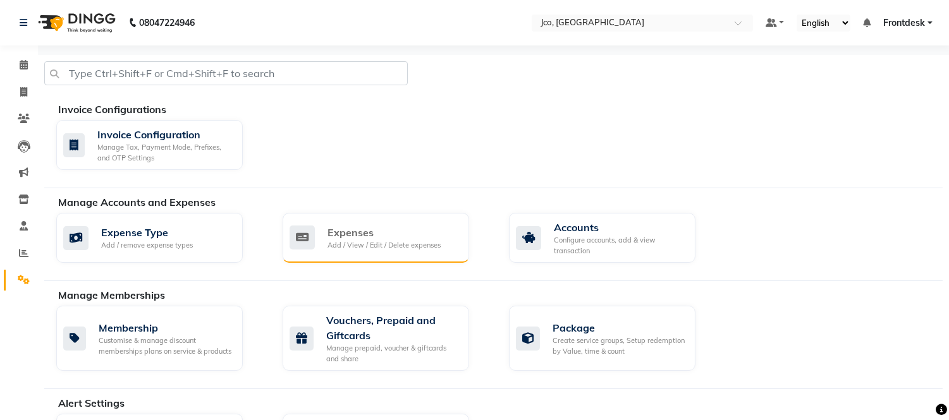
click at [363, 236] on div "Expenses" at bounding box center [383, 232] width 113 height 15
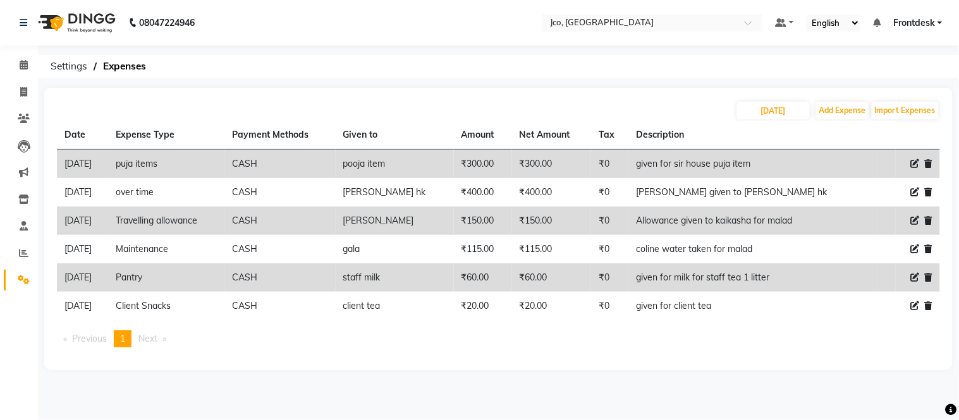
click at [29, 279] on span at bounding box center [24, 280] width 22 height 15
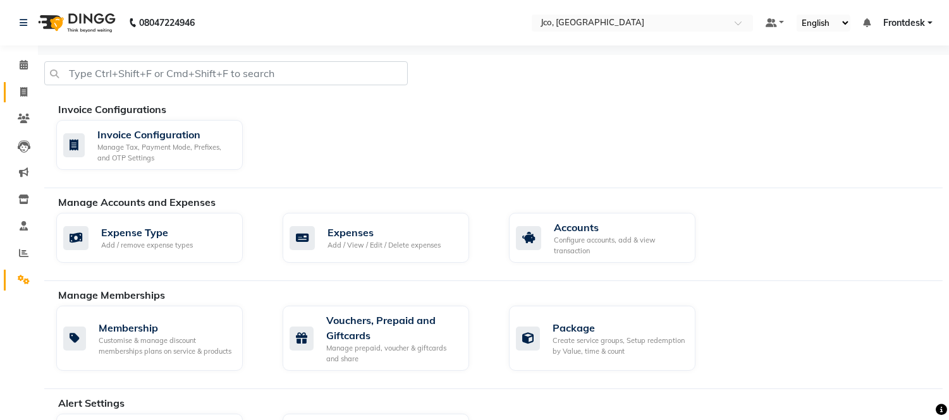
click at [23, 92] on icon at bounding box center [23, 91] width 7 height 9
select select "service"
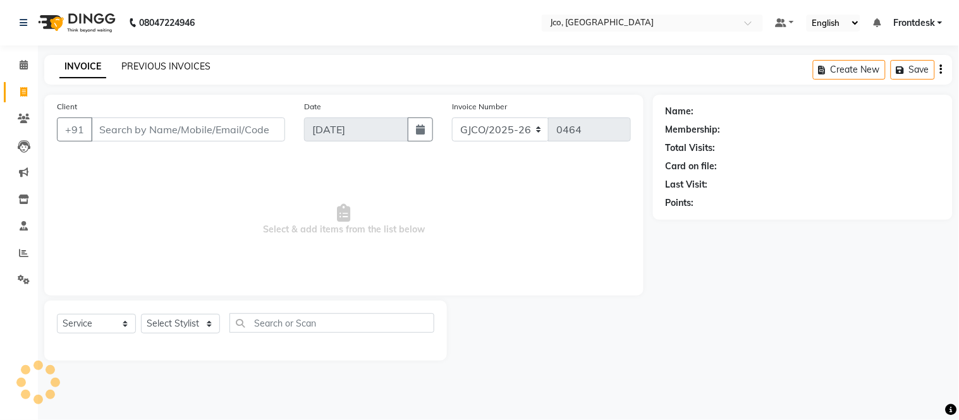
click at [167, 68] on link "PREVIOUS INVOICES" at bounding box center [165, 66] width 89 height 11
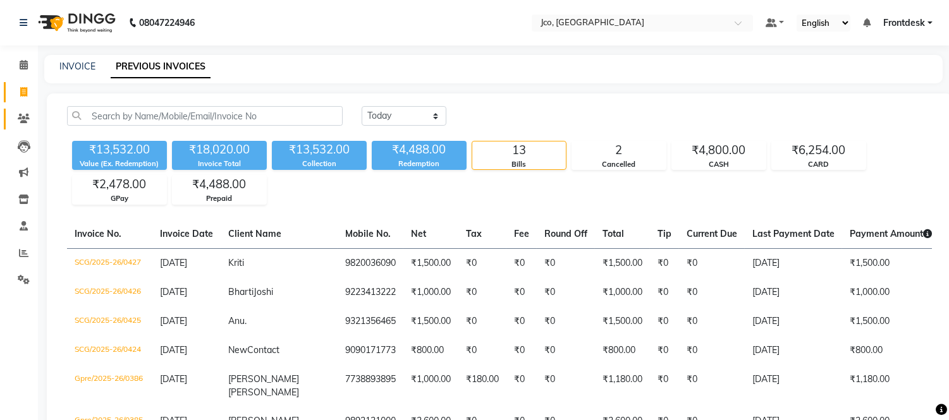
click at [24, 120] on icon at bounding box center [24, 118] width 12 height 9
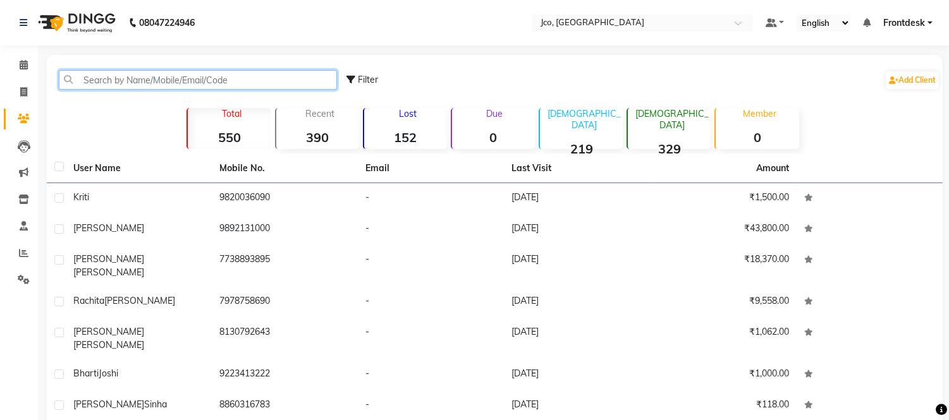
click at [181, 80] on input "text" at bounding box center [198, 80] width 278 height 20
click at [118, 80] on input "text" at bounding box center [198, 80] width 278 height 20
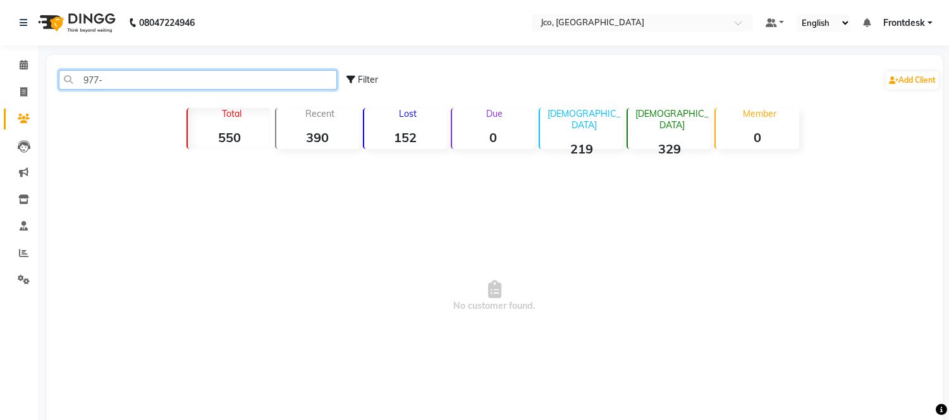
click at [248, 82] on input "977-" at bounding box center [198, 80] width 278 height 20
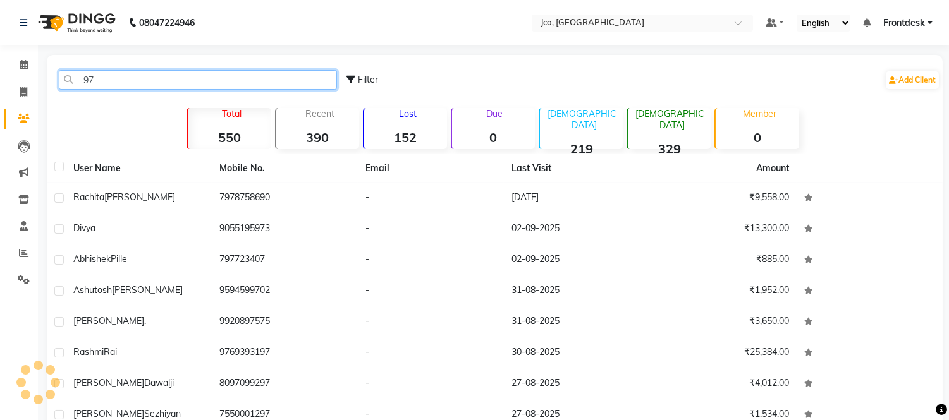
type input "9"
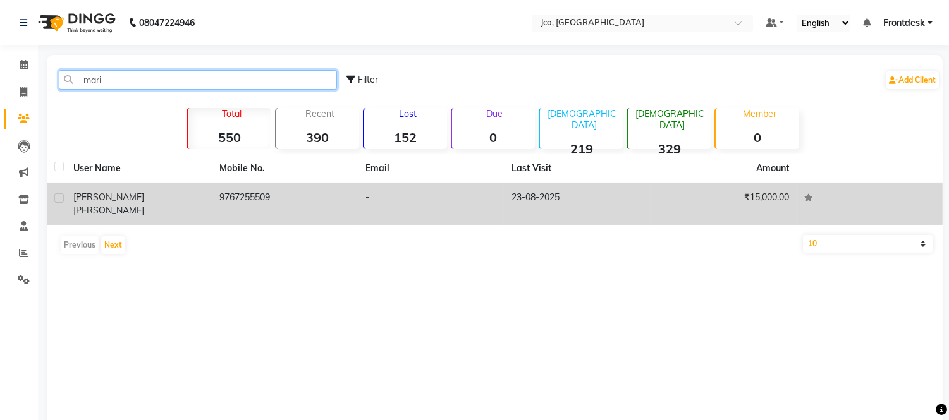
type input "mari"
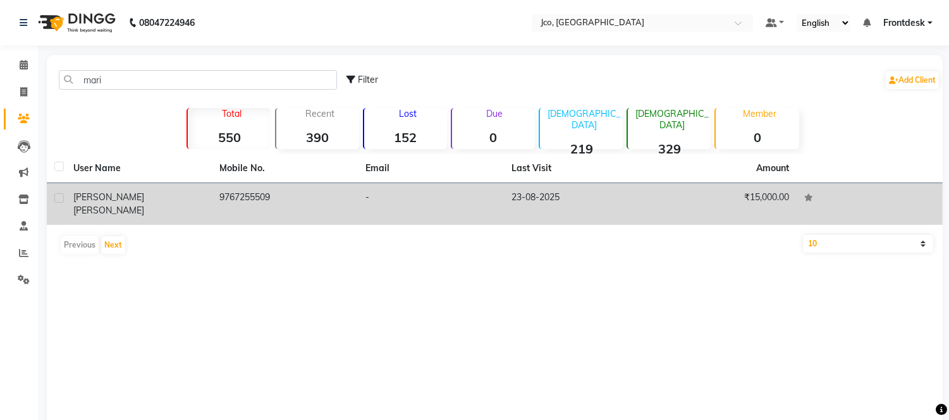
click at [248, 193] on td "9767255509" at bounding box center [285, 204] width 146 height 42
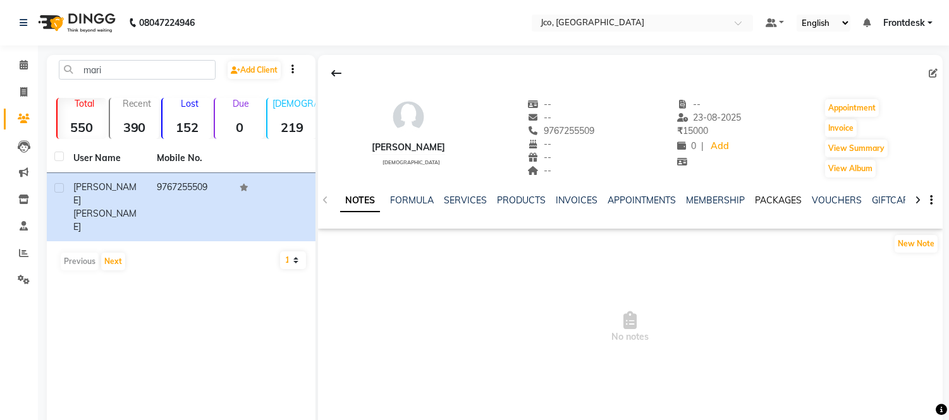
click at [771, 200] on link "PACKAGES" at bounding box center [778, 200] width 47 height 11
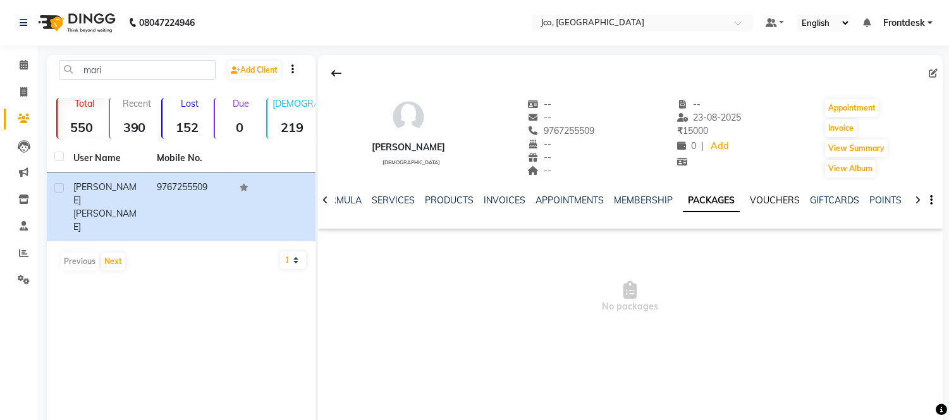
click at [771, 197] on link "VOUCHERS" at bounding box center [775, 200] width 50 height 11
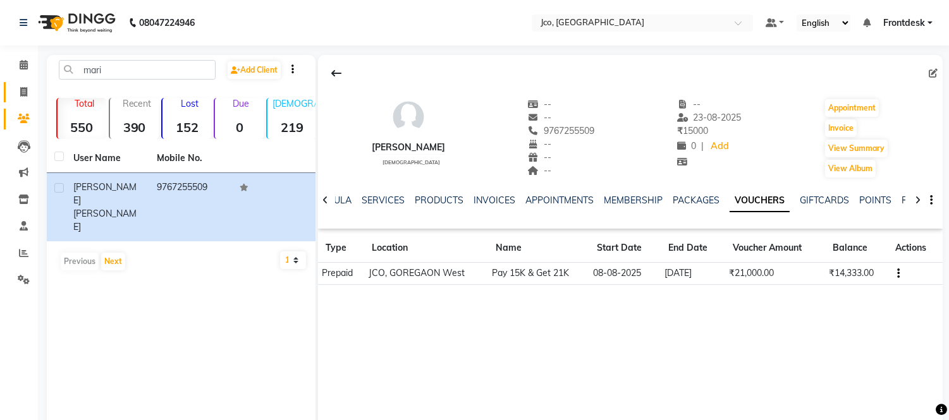
click at [23, 94] on icon at bounding box center [23, 91] width 7 height 9
select select "service"
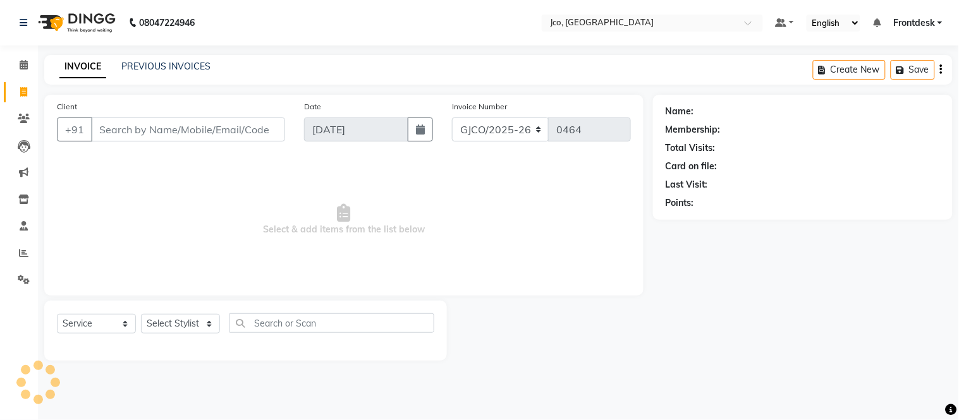
click at [173, 135] on input "Client" at bounding box center [188, 130] width 194 height 24
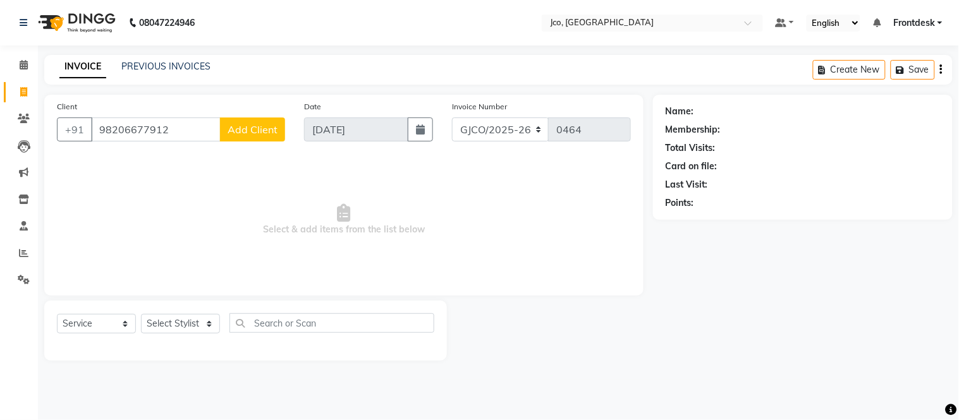
type input "98206677912"
click at [248, 133] on span "Add Client" at bounding box center [253, 129] width 50 height 13
select select "22"
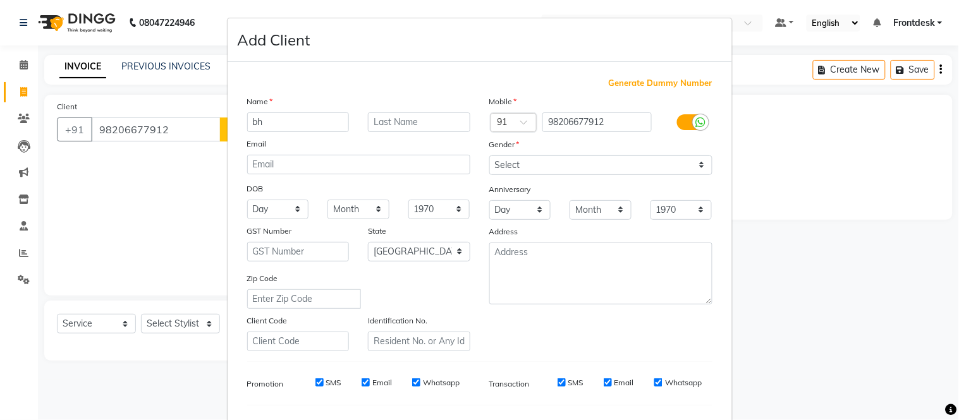
type input "b"
type input "Bhagesh"
click at [405, 124] on input "text" at bounding box center [419, 122] width 102 height 20
type input "kota"
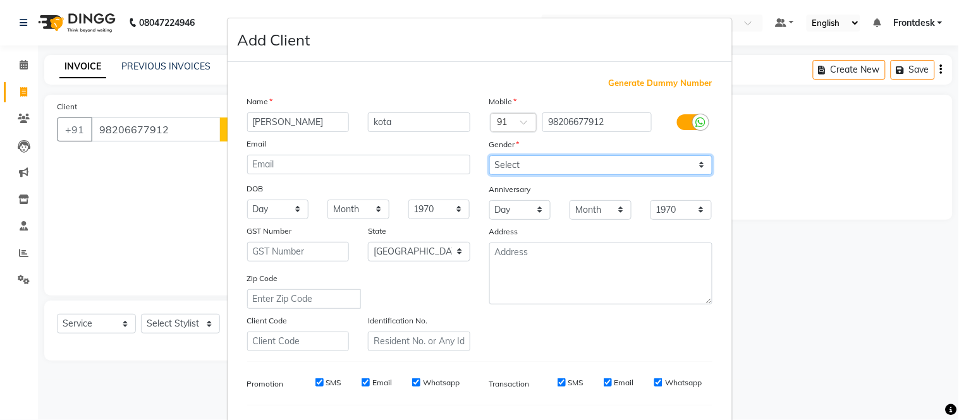
click at [602, 163] on select "Select Male Female Other Prefer Not To Say" at bounding box center [600, 165] width 223 height 20
select select "male"
click at [489, 155] on select "Select Male Female Other Prefer Not To Say" at bounding box center [600, 165] width 223 height 20
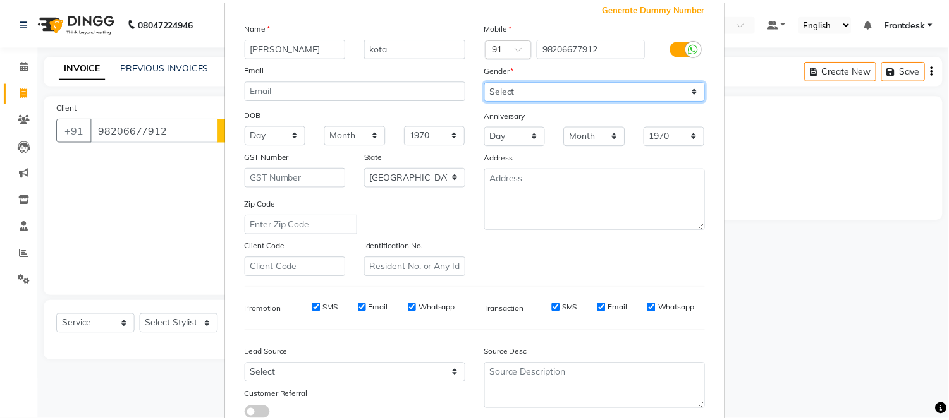
scroll to position [135, 0]
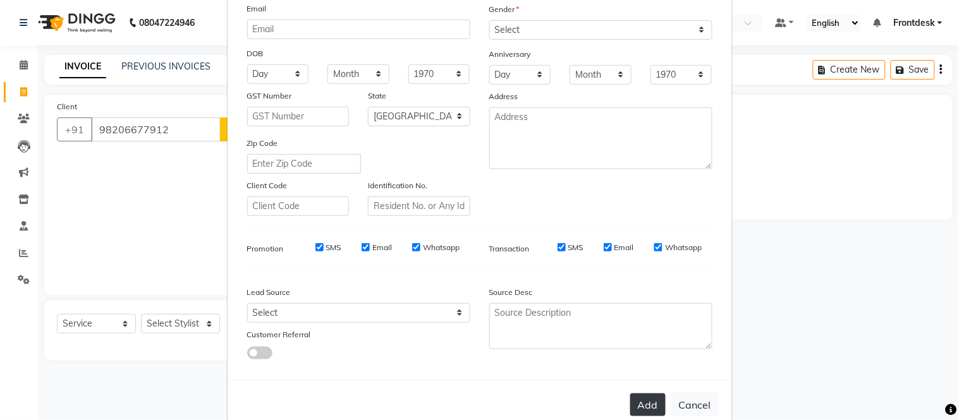
click at [631, 412] on button "Add" at bounding box center [647, 405] width 35 height 23
select select
select select "null"
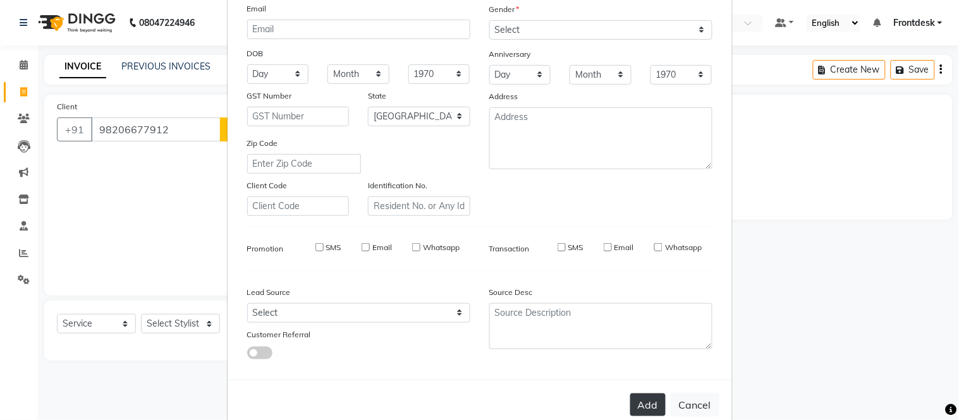
select select
checkbox input "false"
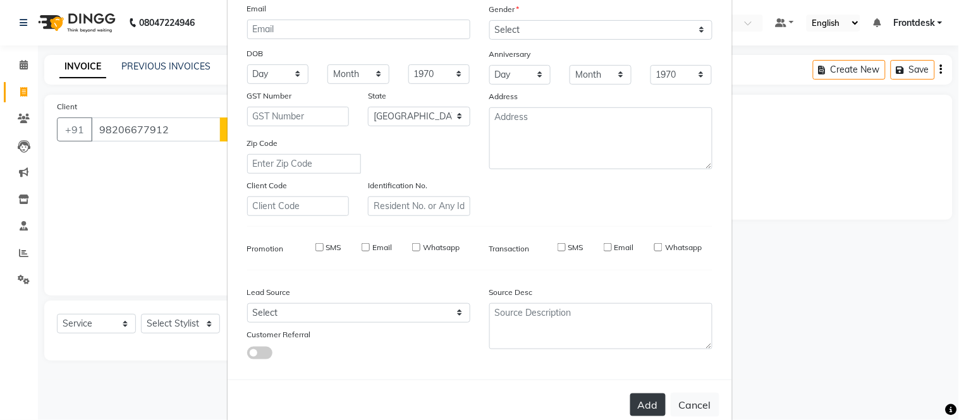
checkbox input "false"
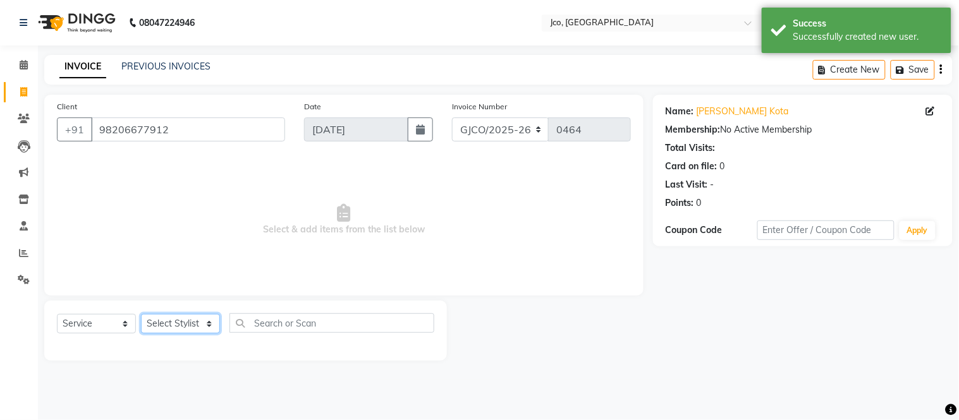
click at [179, 327] on select "Select Stylist Abdul Abid Afsha Shaikh Ajmal Aphy Araslan Ashfaque Aslam Azhar …" at bounding box center [180, 324] width 79 height 20
select select "68867"
click at [141, 315] on select "Select Stylist Abdul Abid Afsha Shaikh Ajmal Aphy Araslan Ashfaque Aslam Azhar …" at bounding box center [180, 324] width 79 height 20
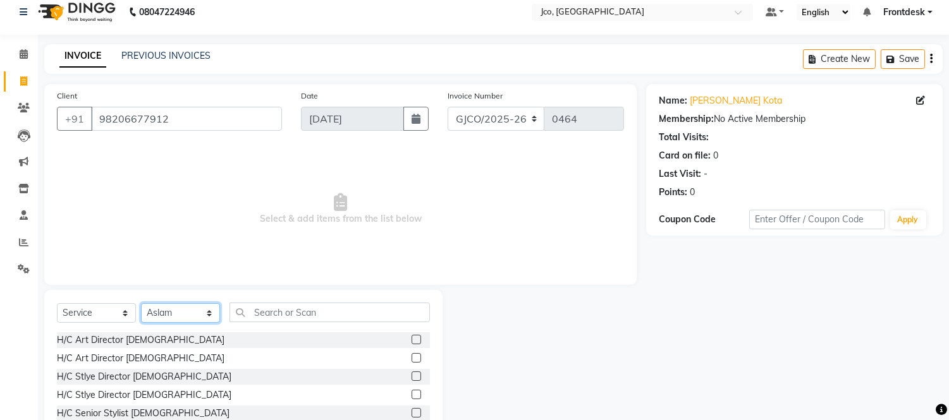
scroll to position [85, 0]
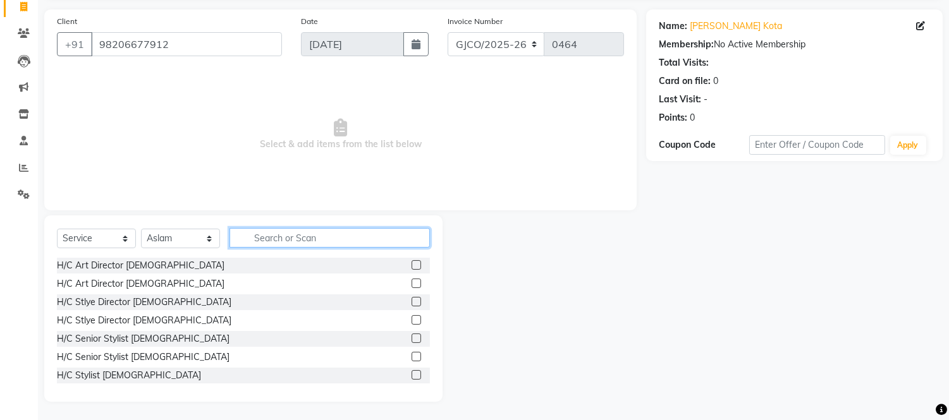
click at [298, 237] on input "text" at bounding box center [329, 238] width 200 height 20
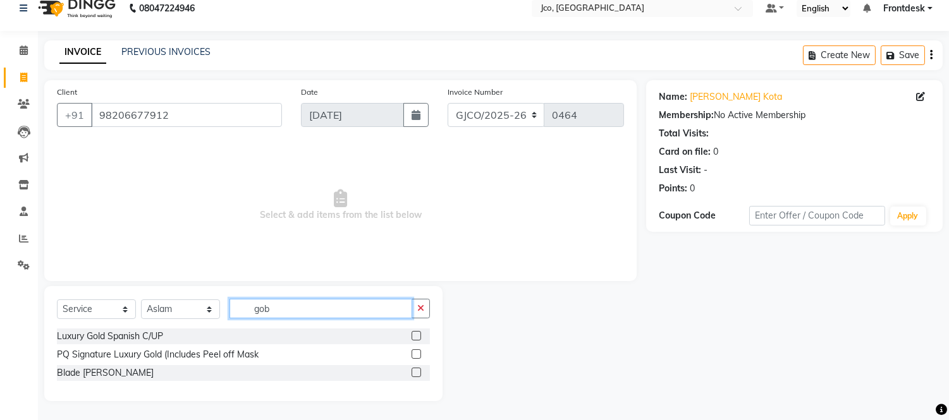
scroll to position [0, 0]
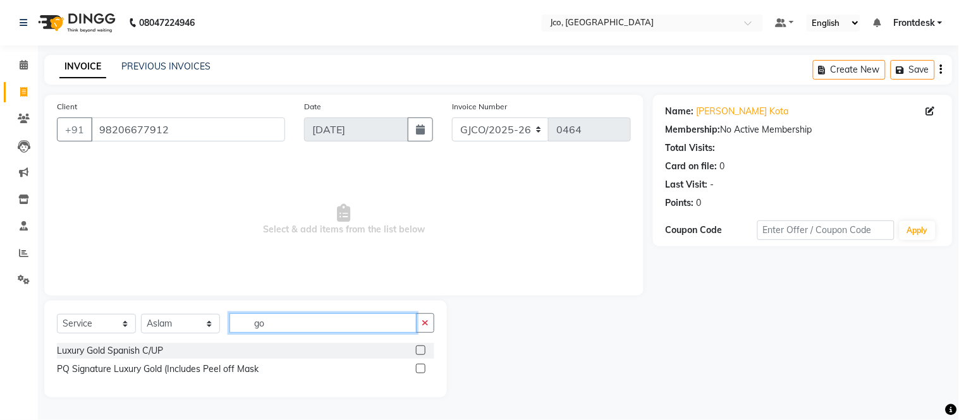
type input "g"
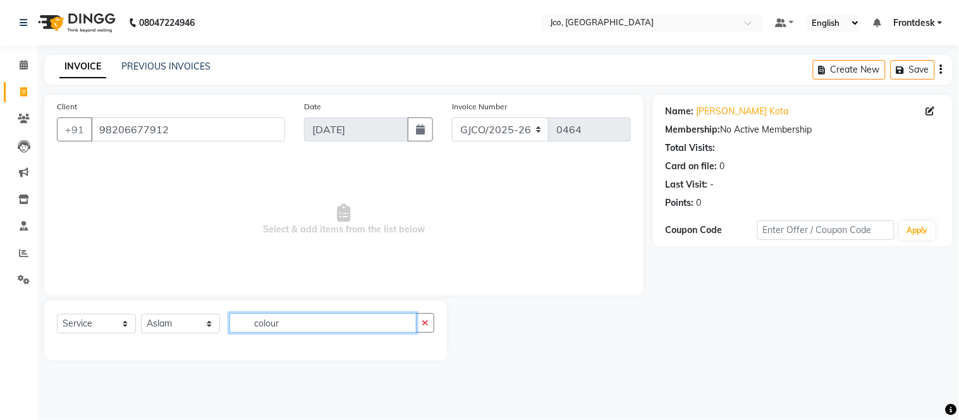
type input "colour"
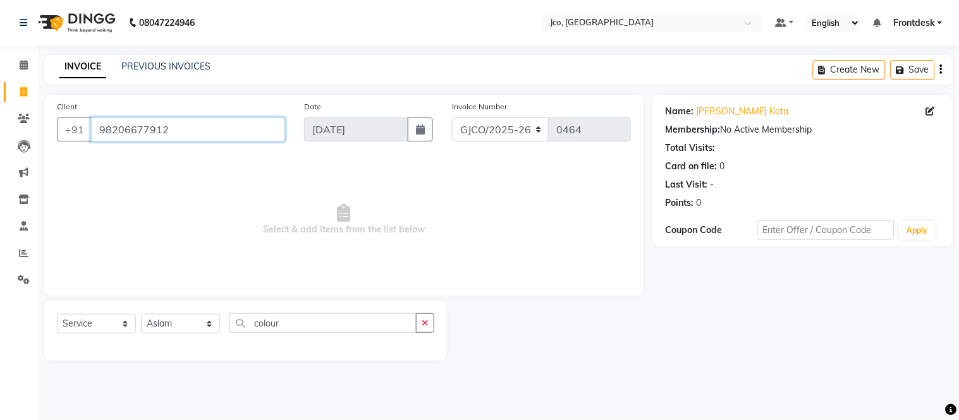
click at [238, 130] on input "98206677912" at bounding box center [188, 130] width 194 height 24
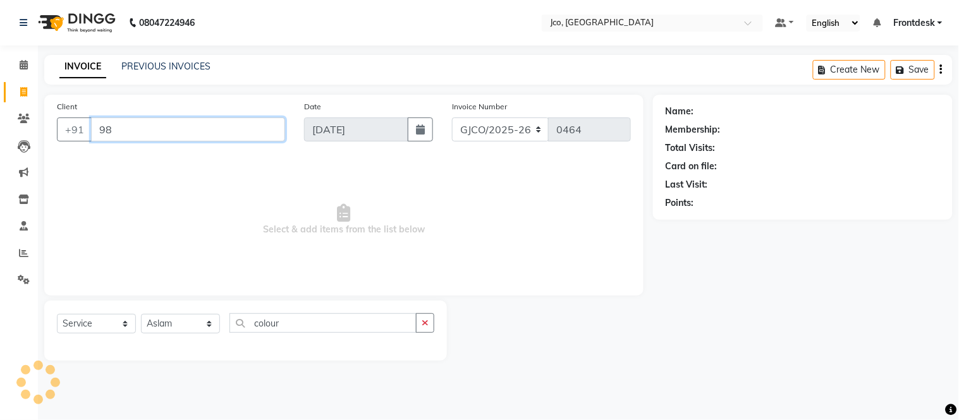
type input "9"
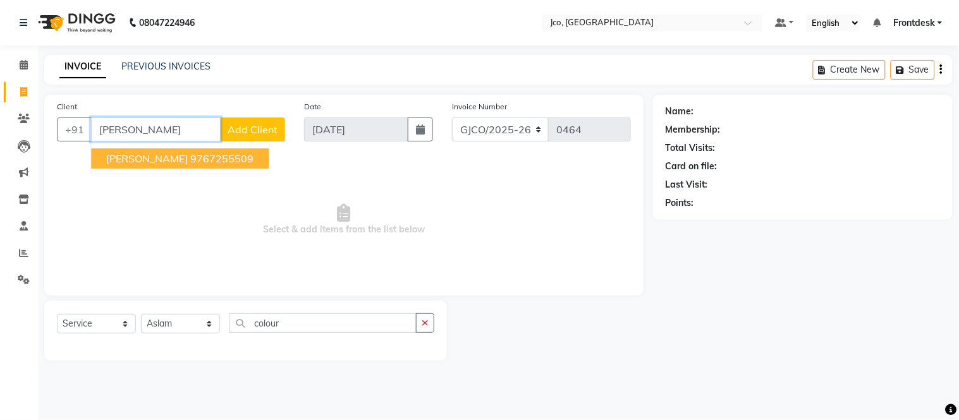
click at [195, 161] on ngb-highlight "9767255509" at bounding box center [221, 158] width 63 height 13
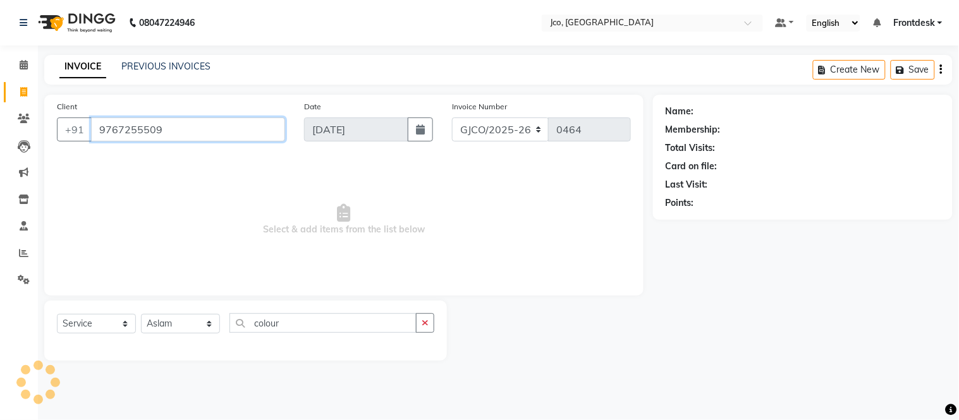
type input "9767255509"
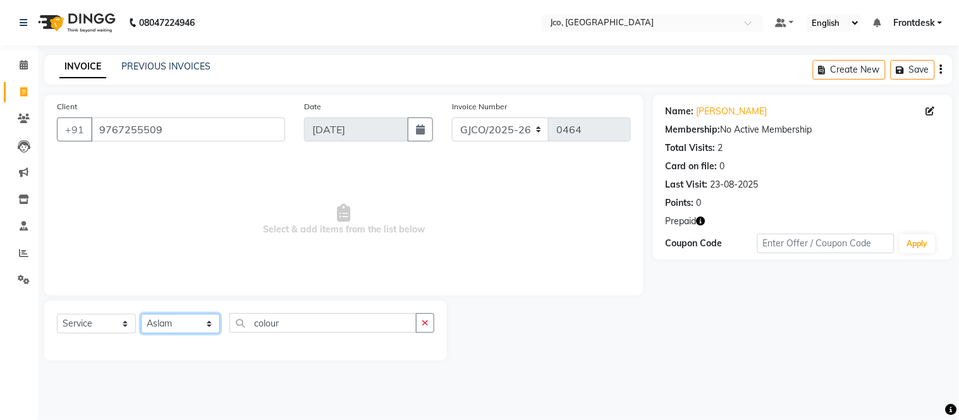
click at [190, 324] on select "Select Stylist Abdul Abid Afsha Shaikh Ajmal Aphy Araslan Ashfaque Aslam Azhar …" at bounding box center [180, 324] width 79 height 20
select select "88428"
click at [141, 315] on select "Select Stylist Abdul Abid Afsha Shaikh Ajmal Aphy Araslan Ashfaque Aslam Azhar …" at bounding box center [180, 324] width 79 height 20
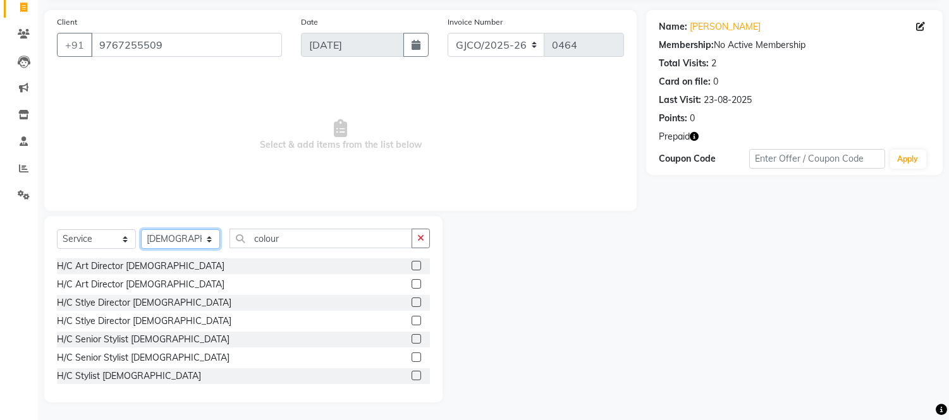
scroll to position [84, 0]
click at [420, 239] on icon "button" at bounding box center [420, 238] width 7 height 9
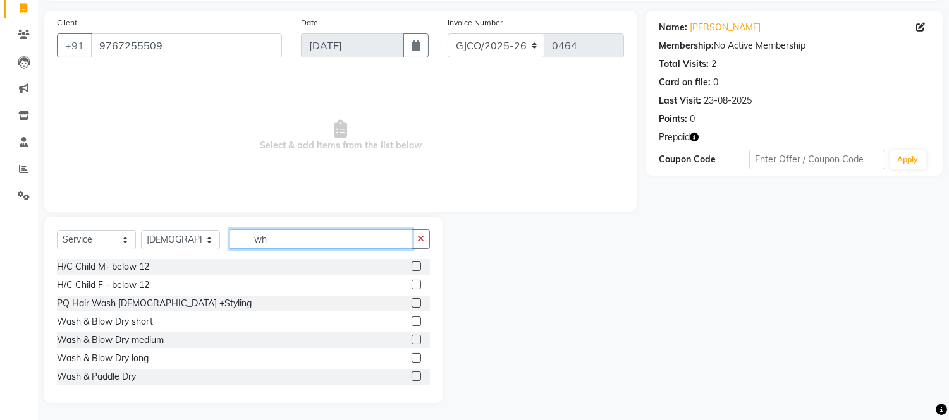
scroll to position [0, 0]
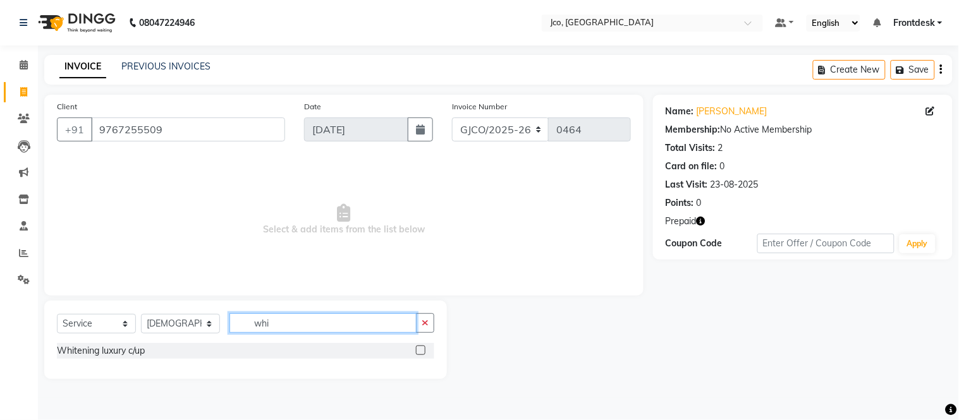
type input "whi"
click at [425, 351] on label at bounding box center [420, 350] width 9 height 9
click at [424, 351] on input "checkbox" at bounding box center [420, 351] width 8 height 8
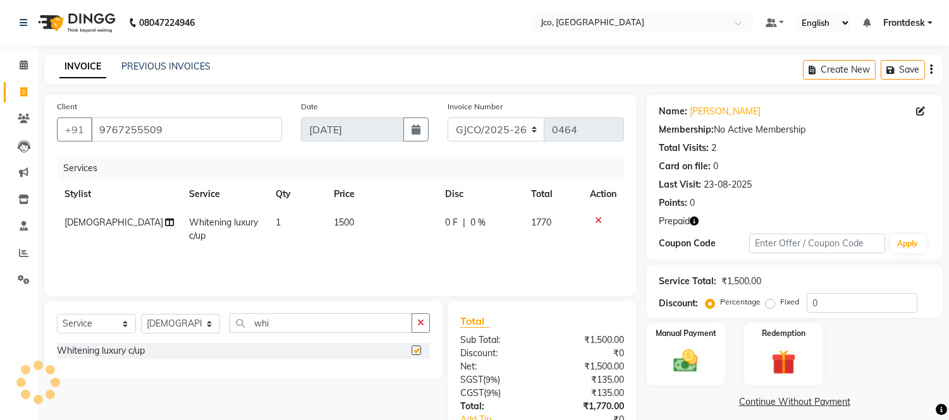
checkbox input "false"
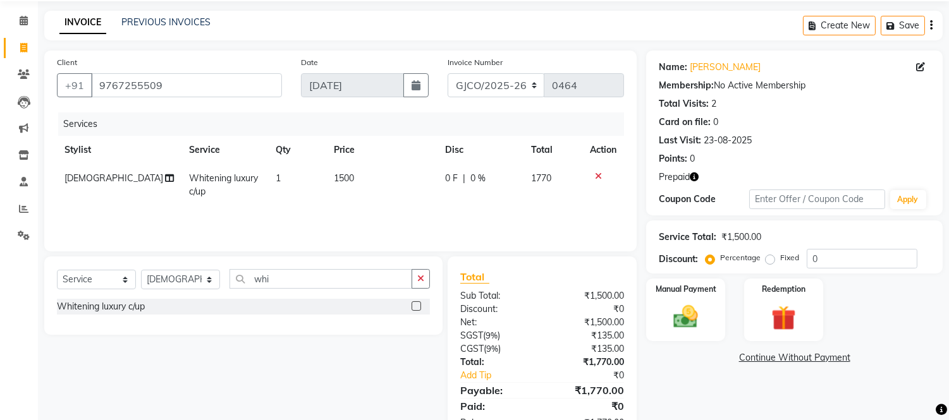
scroll to position [85, 0]
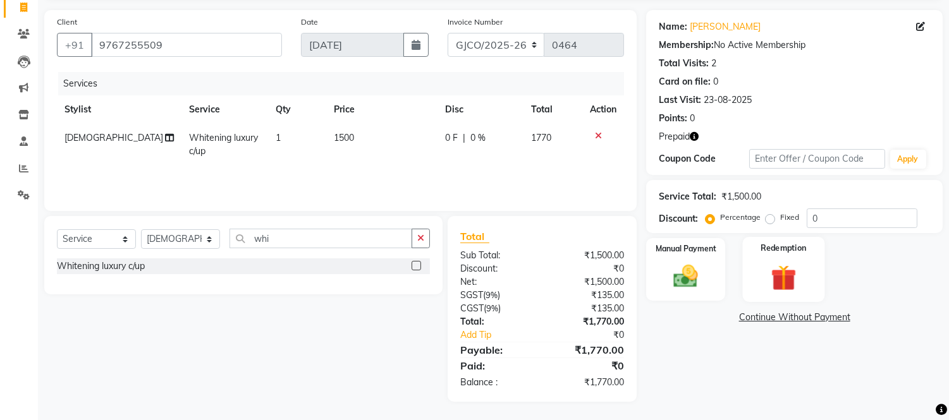
click at [784, 272] on img at bounding box center [783, 278] width 42 height 32
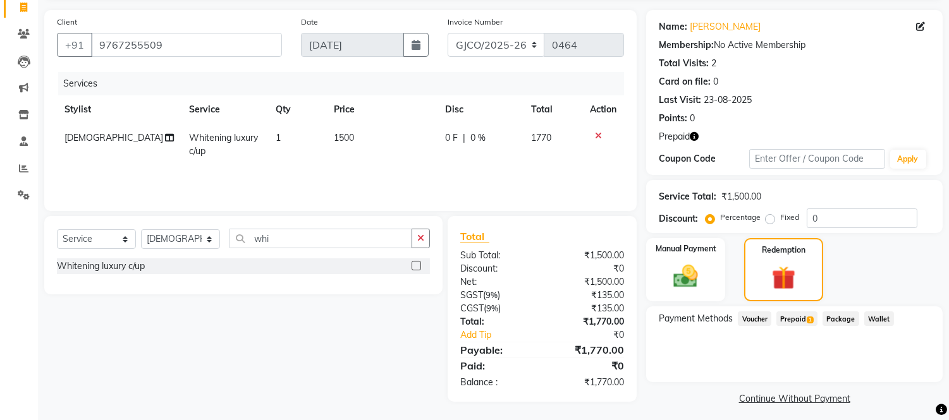
click at [791, 321] on span "Prepaid 1" at bounding box center [796, 319] width 41 height 15
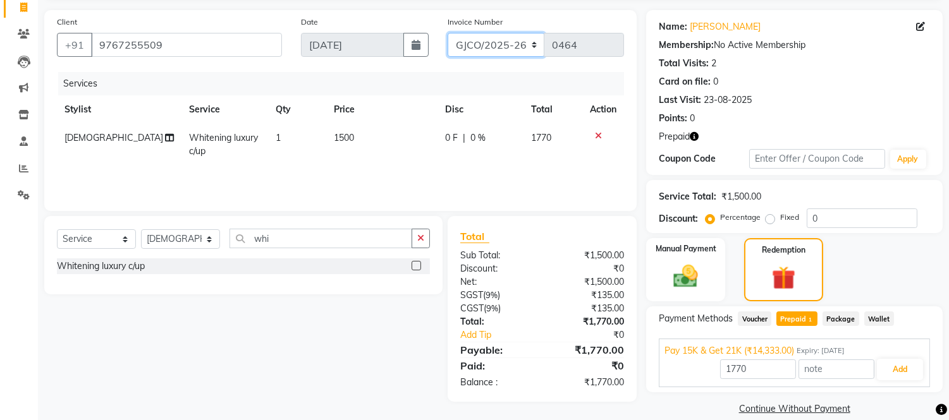
click at [497, 46] on select "GJCO/2025-26 SCG/2025-26 Gpre/2025-26" at bounding box center [495, 45] width 97 height 24
select select "7735"
click at [447, 33] on select "GJCO/2025-26 SCG/2025-26 Gpre/2025-26" at bounding box center [495, 45] width 97 height 24
type input "0387"
click at [899, 370] on button "Add" at bounding box center [900, 369] width 46 height 21
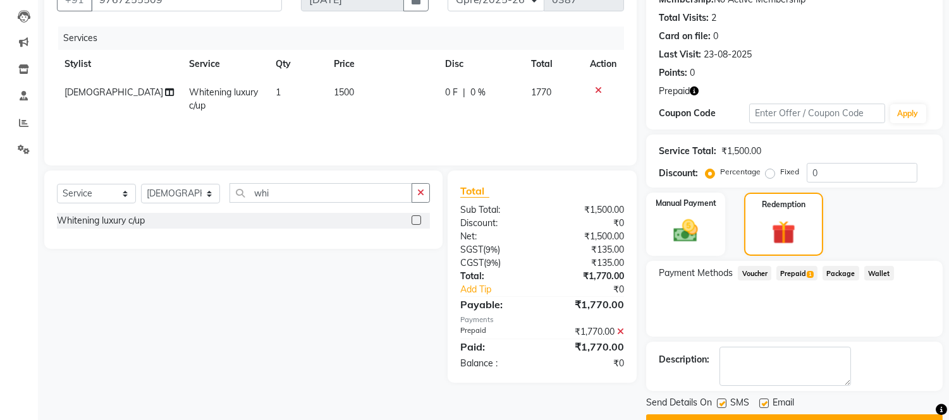
scroll to position [162, 0]
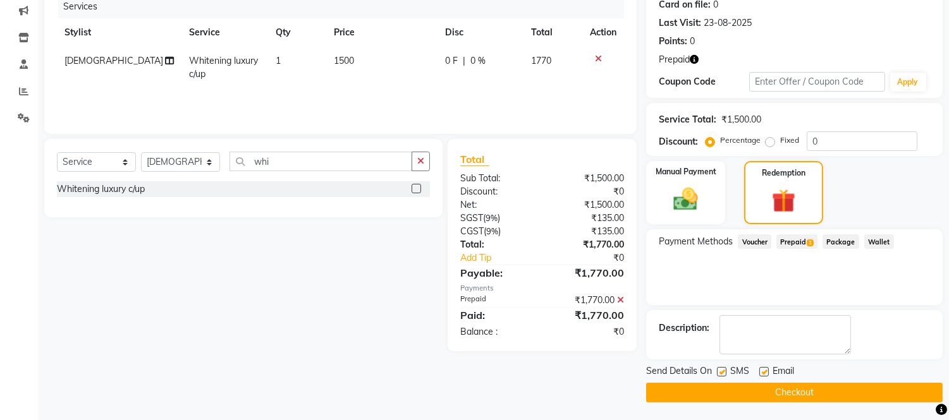
click at [804, 392] on button "Checkout" at bounding box center [794, 393] width 296 height 20
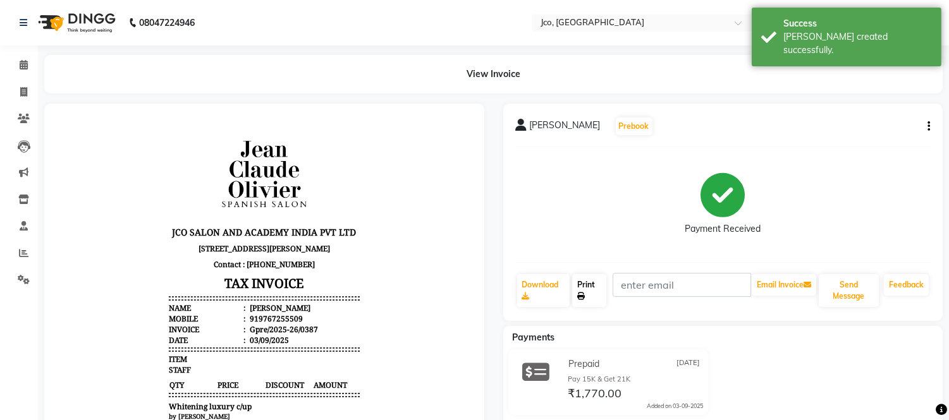
click at [582, 296] on icon at bounding box center [581, 297] width 8 height 8
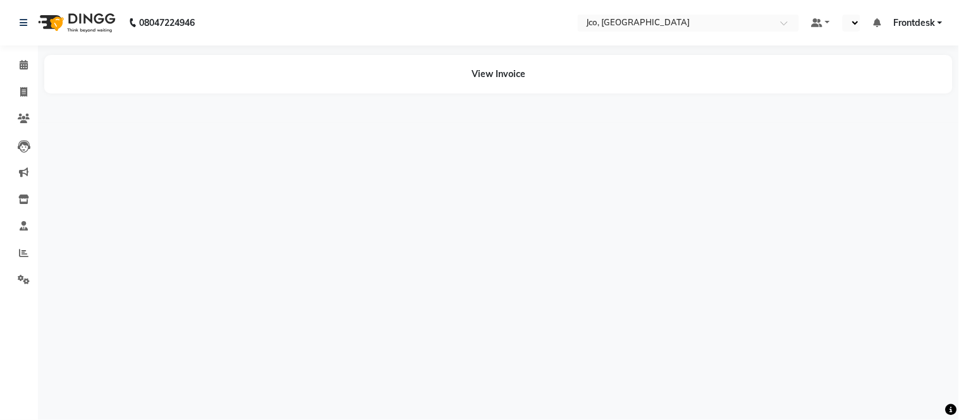
select select "en"
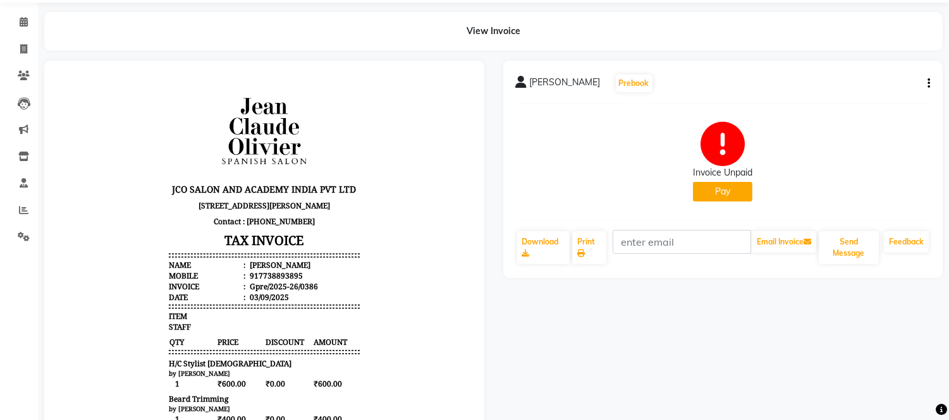
scroll to position [48, 0]
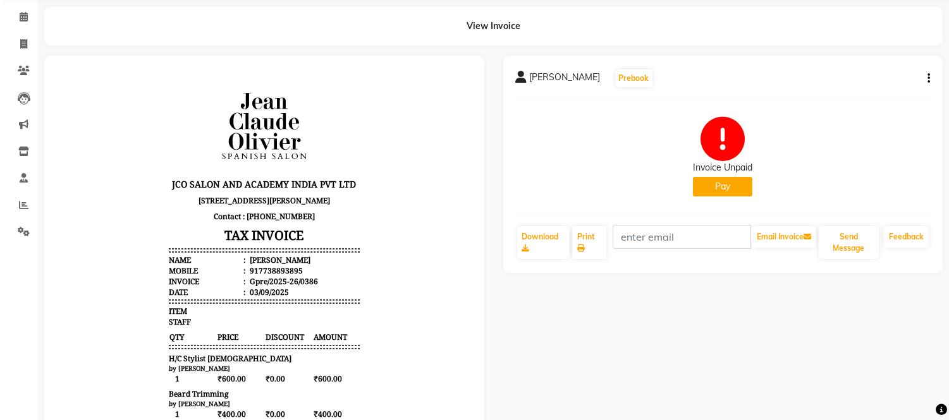
click at [928, 78] on icon "button" at bounding box center [928, 78] width 3 height 1
click at [863, 104] on div "Edit Invoice" at bounding box center [865, 102] width 87 height 16
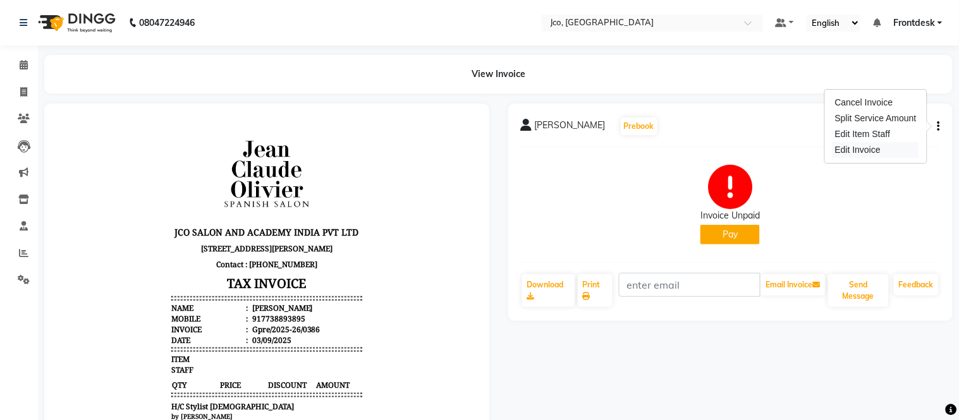
select select "service"
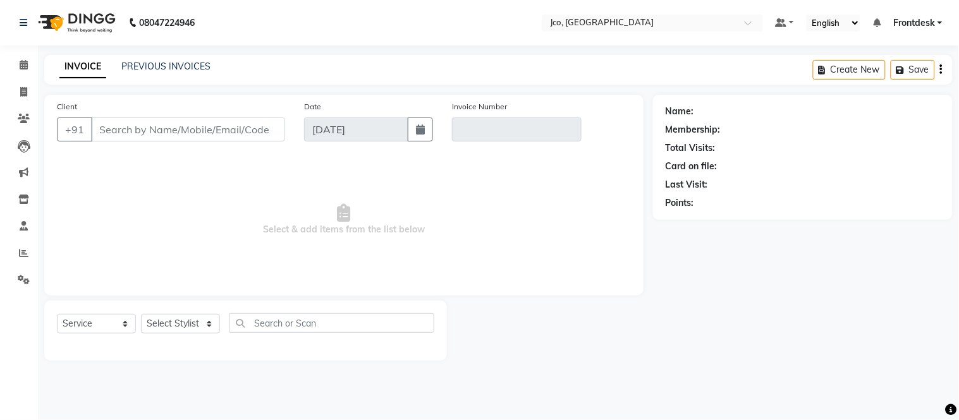
type input "7738893895"
type input "Gpre/2025-26/0386"
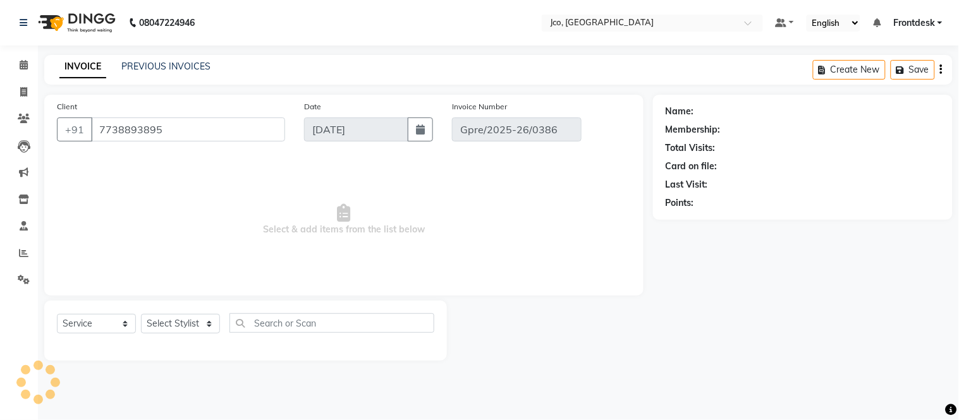
select select "select"
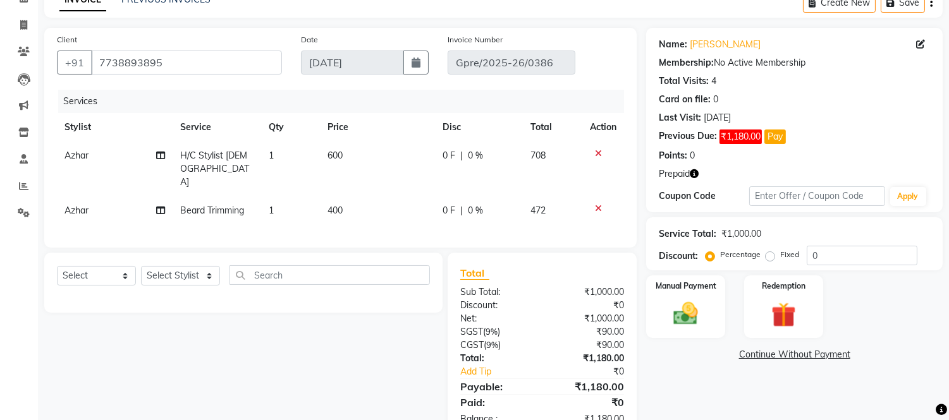
scroll to position [87, 0]
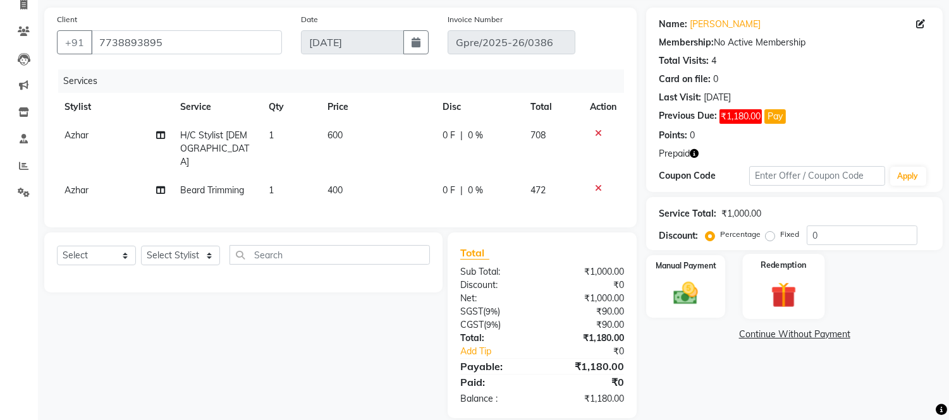
click at [785, 288] on img at bounding box center [783, 295] width 42 height 32
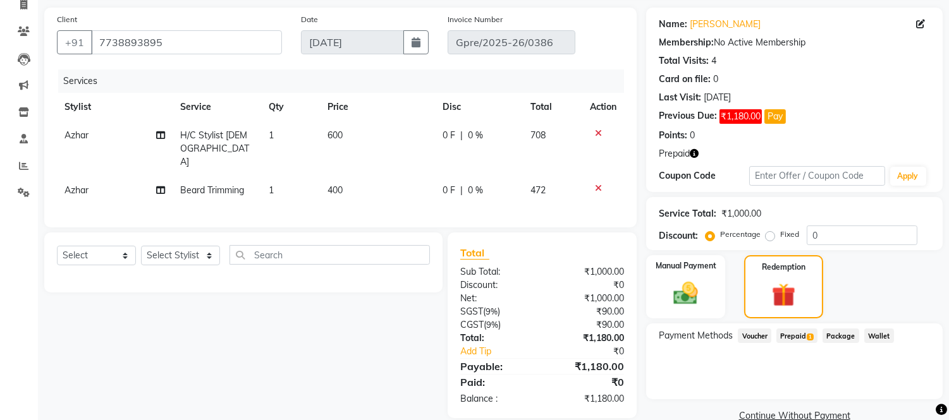
click at [793, 336] on span "Prepaid 1" at bounding box center [796, 336] width 41 height 15
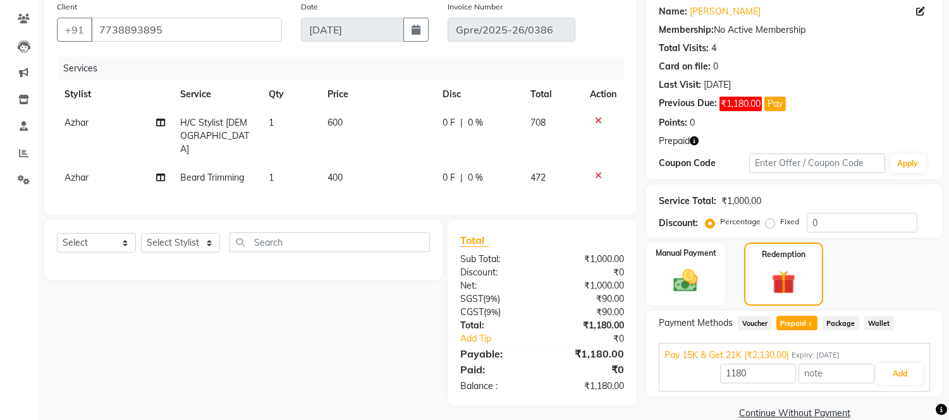
scroll to position [121, 0]
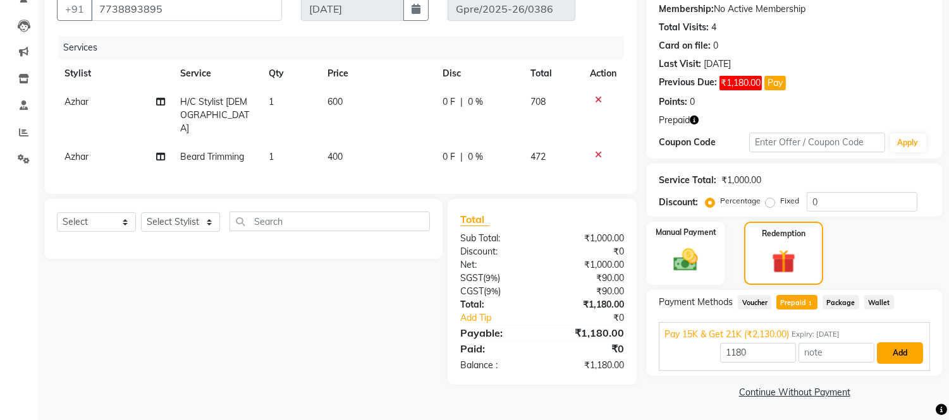
click at [901, 356] on button "Add" at bounding box center [900, 353] width 46 height 21
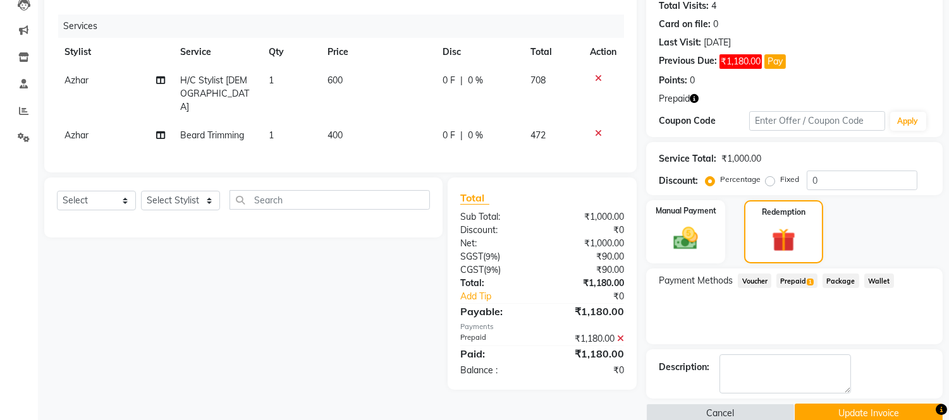
scroll to position [147, 0]
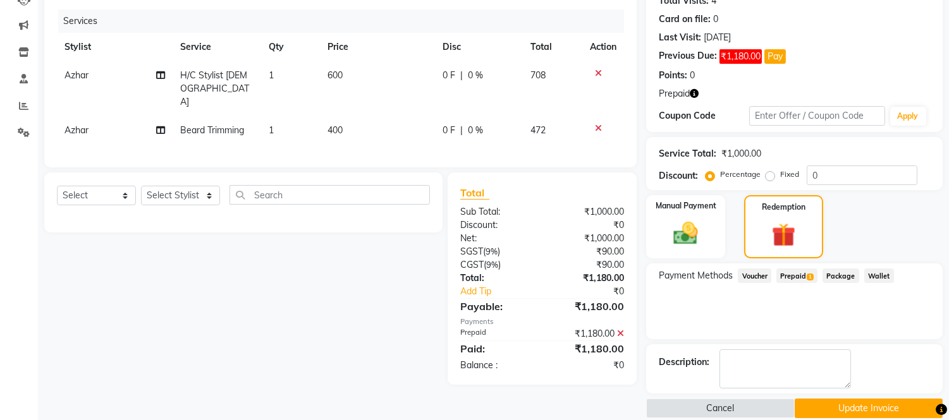
click at [882, 413] on button "Update Invoice" at bounding box center [868, 409] width 148 height 20
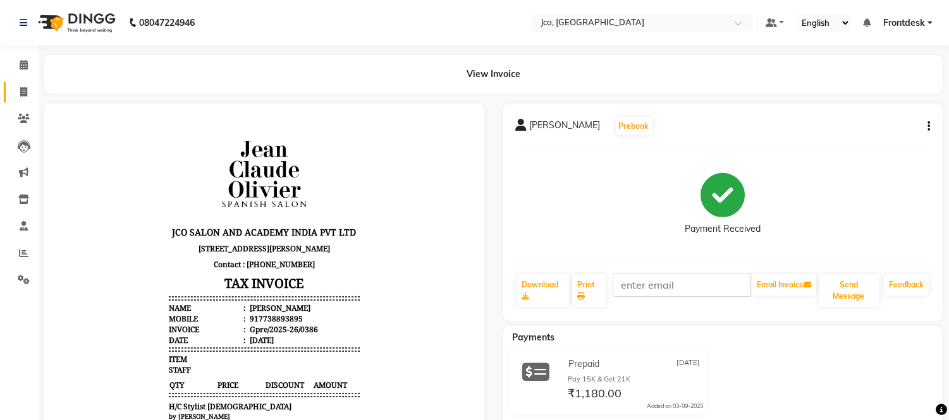
click icon
select select "service"
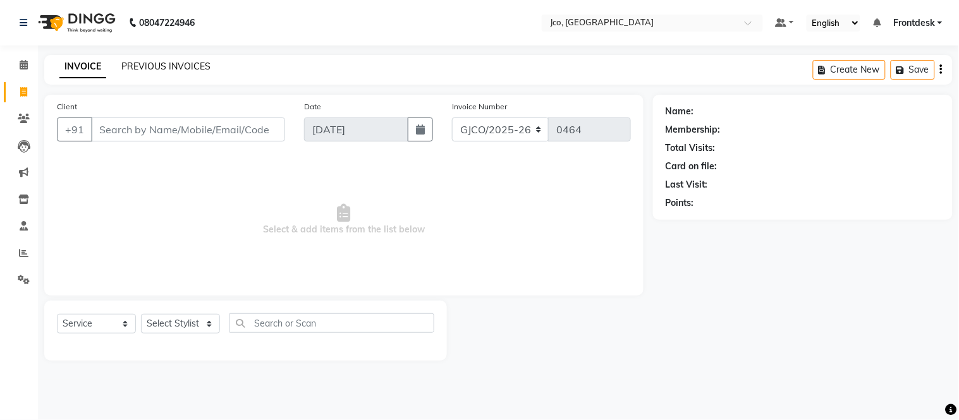
click link "PREVIOUS INVOICES"
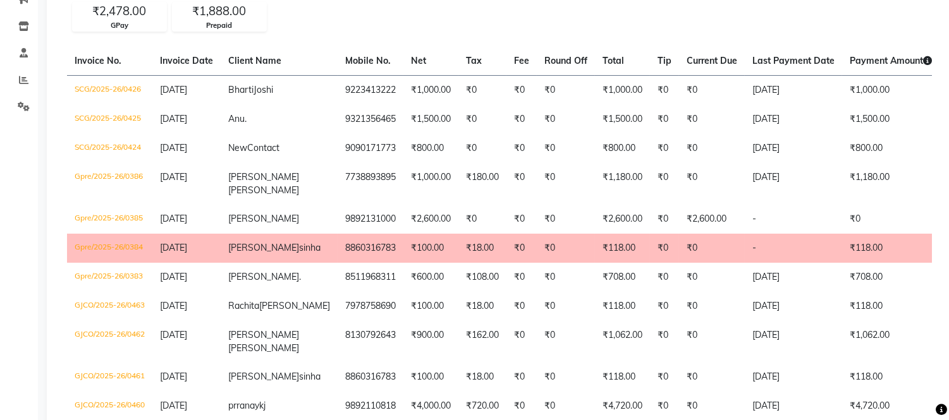
scroll to position [174, 0]
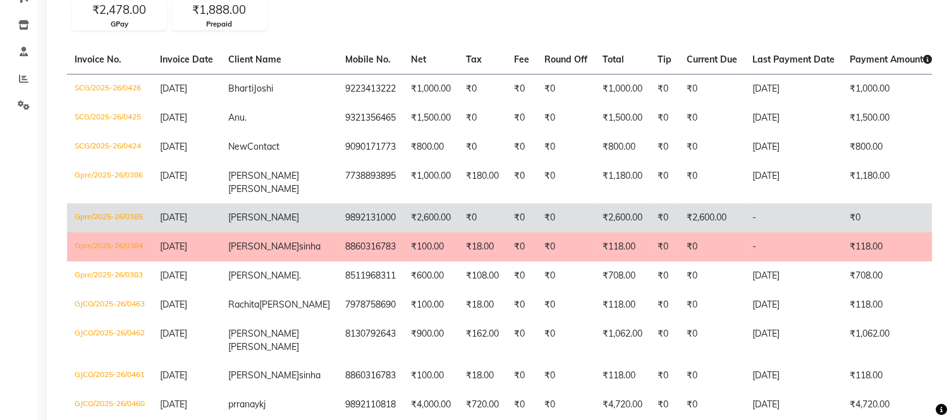
click td "₹2,600.00"
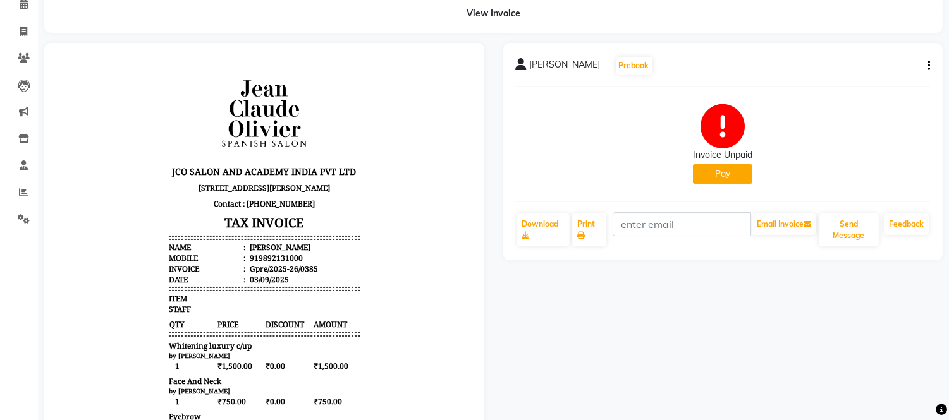
scroll to position [67, 0]
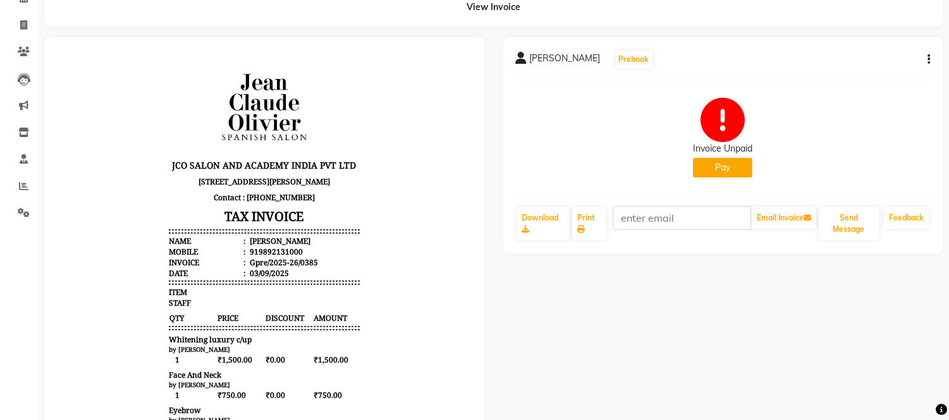
click at [727, 177] on button "Pay" at bounding box center [722, 168] width 59 height 20
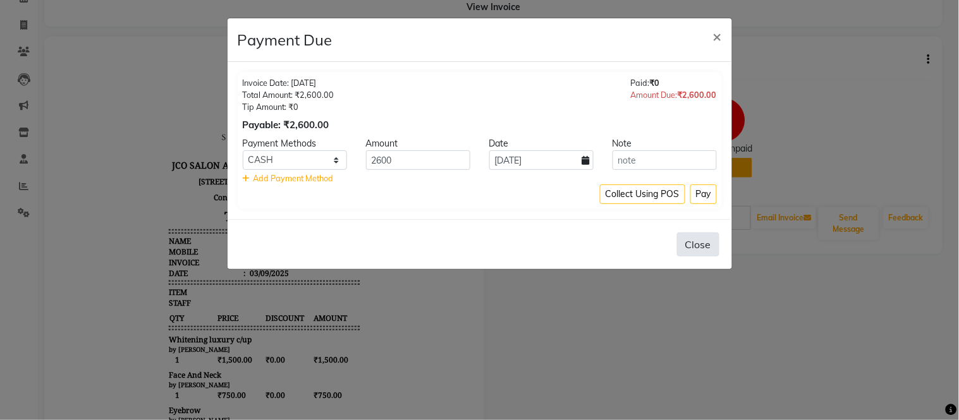
click at [687, 253] on button "Close" at bounding box center [698, 245] width 42 height 24
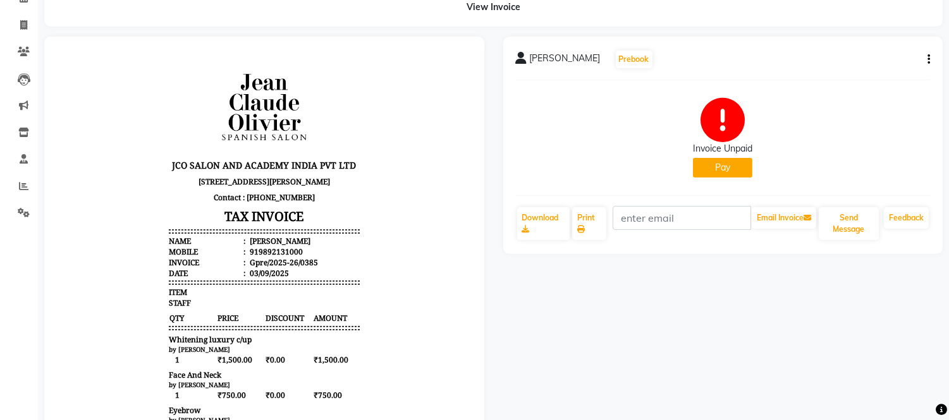
click at [927, 59] on icon "button" at bounding box center [928, 59] width 3 height 1
click at [866, 85] on div "Edit Invoice" at bounding box center [865, 83] width 87 height 16
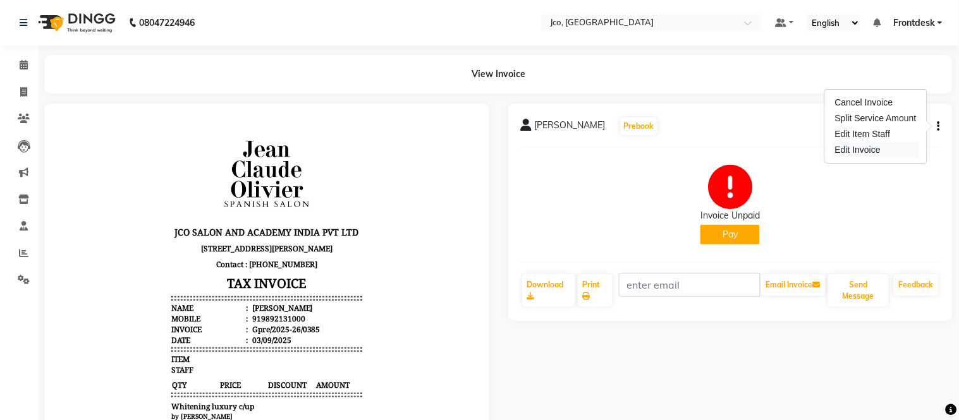
select select "service"
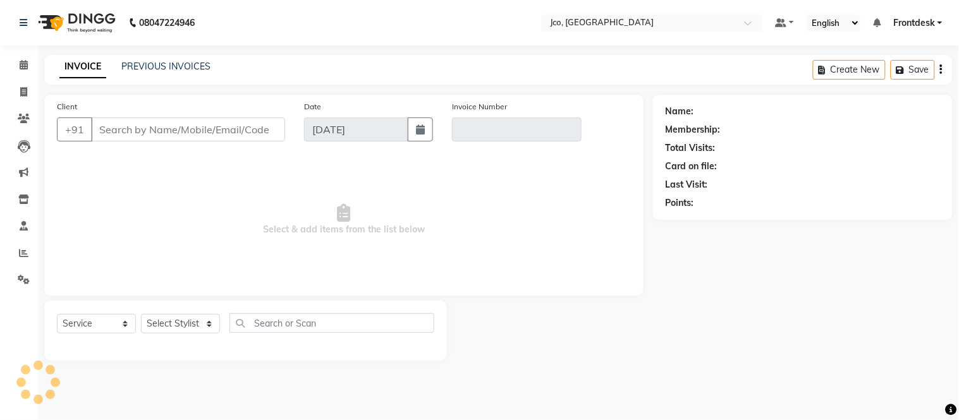
type input "9892131000"
type input "Gpre/2025-26/0385"
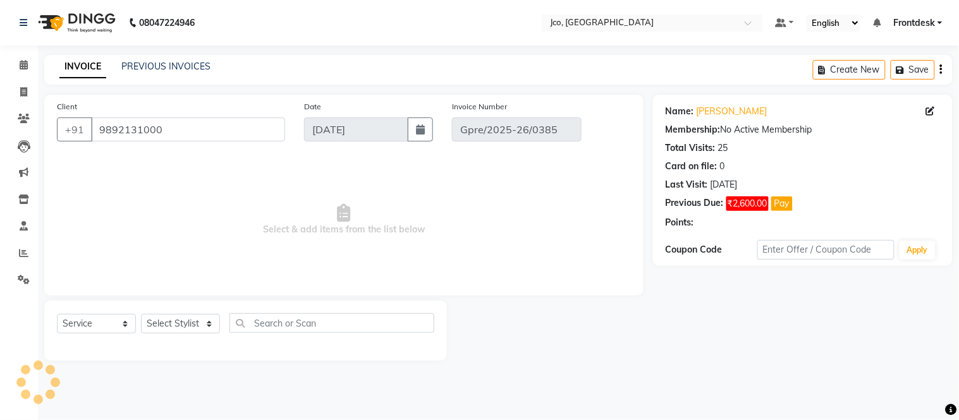
select select "select"
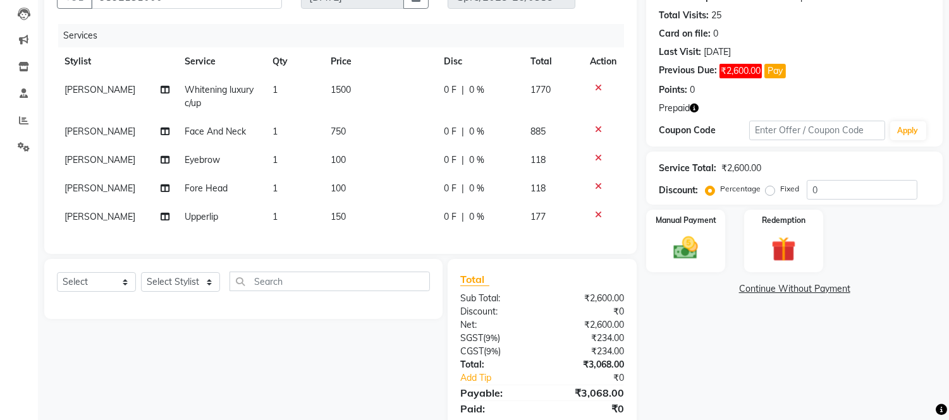
scroll to position [147, 0]
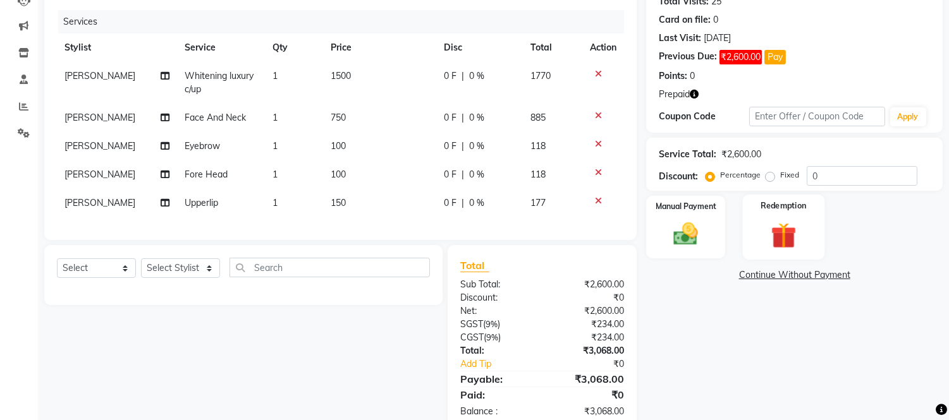
click at [776, 236] on img at bounding box center [783, 236] width 42 height 32
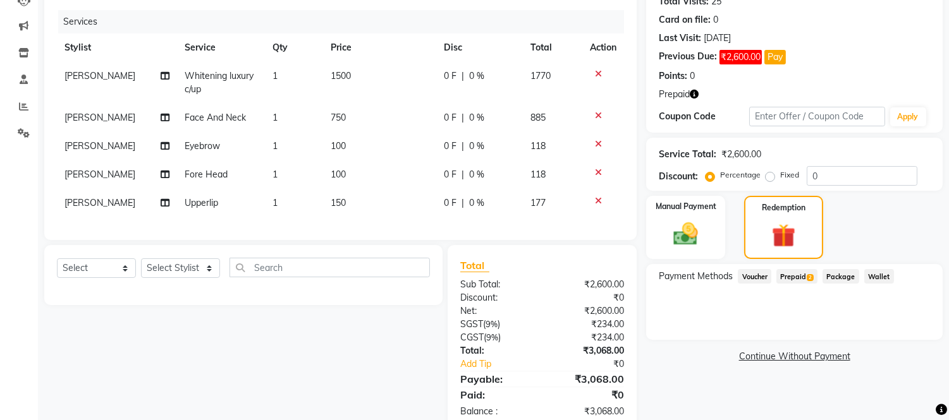
click at [797, 276] on span "Prepaid 2" at bounding box center [796, 276] width 41 height 15
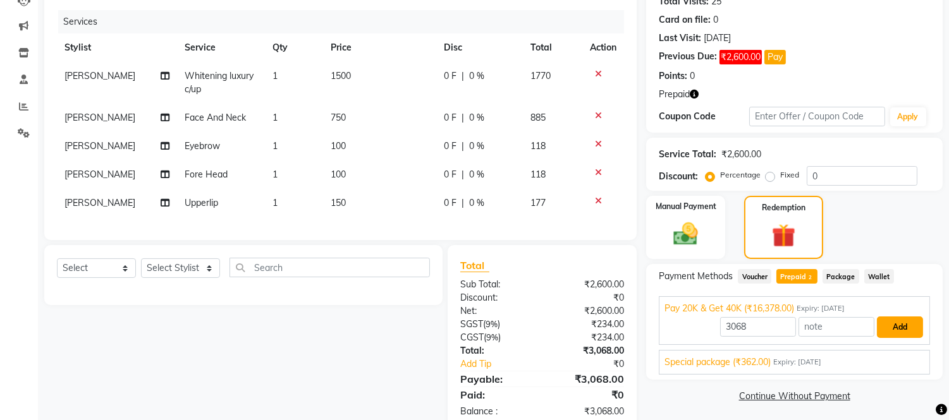
click at [900, 331] on button "Add" at bounding box center [900, 327] width 46 height 21
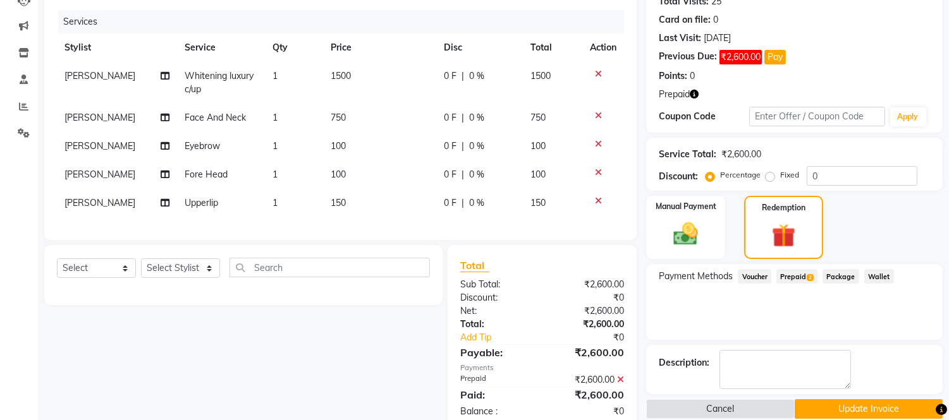
click at [858, 413] on button "Update Invoice" at bounding box center [868, 409] width 148 height 20
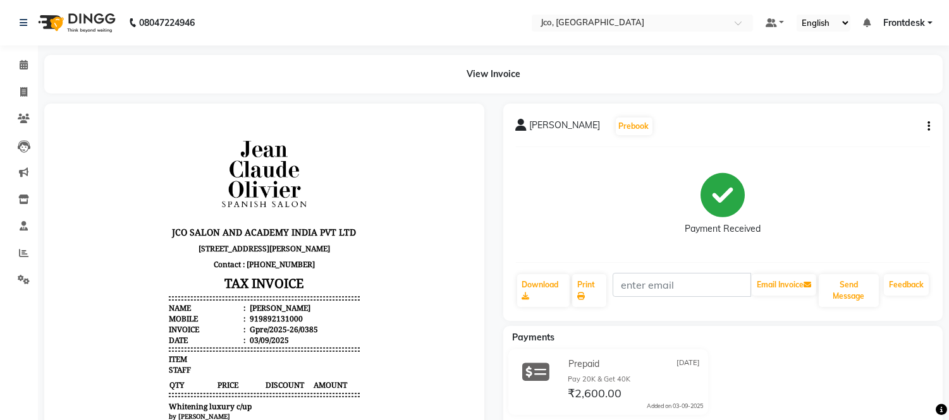
select select "service"
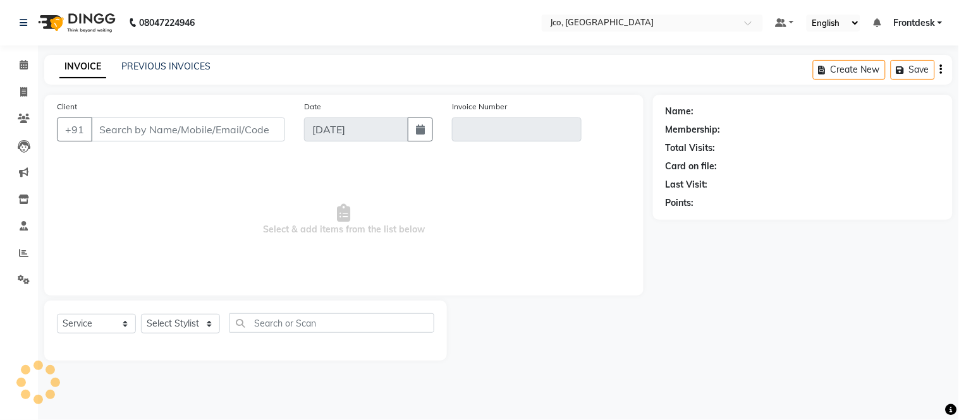
type input "9892131000"
type input "Gpre/2025-26/0385"
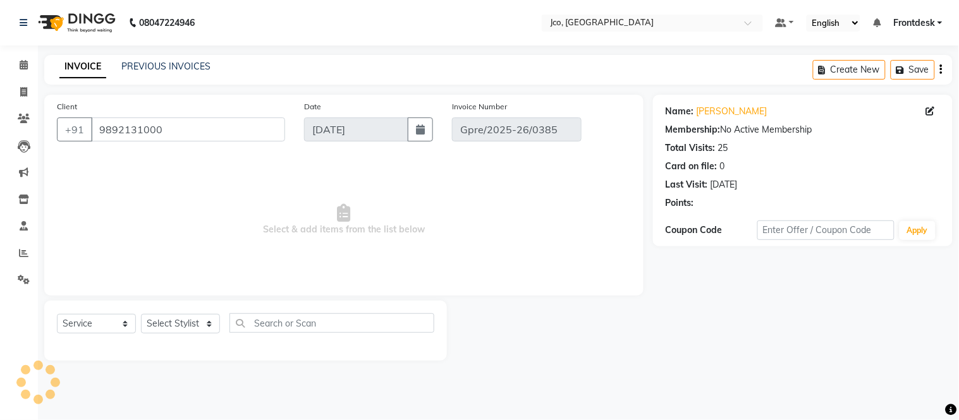
select select "select"
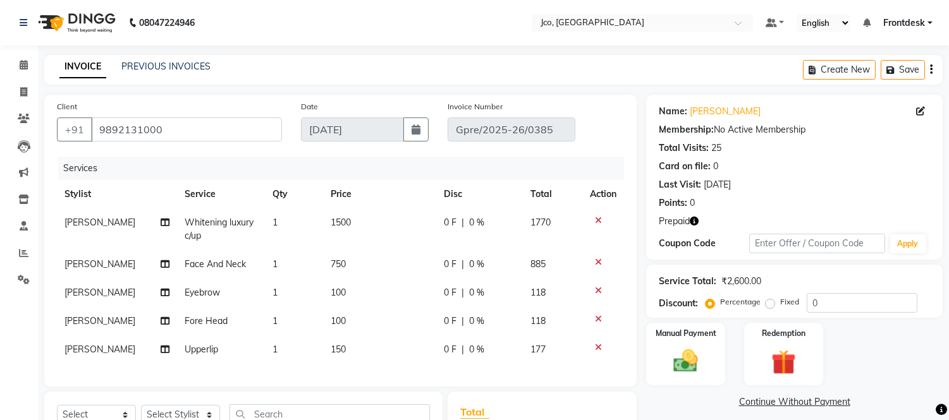
click at [165, 20] on b "08047224946" at bounding box center [167, 22] width 56 height 35
click at [171, 67] on link "PREVIOUS INVOICES" at bounding box center [165, 66] width 89 height 11
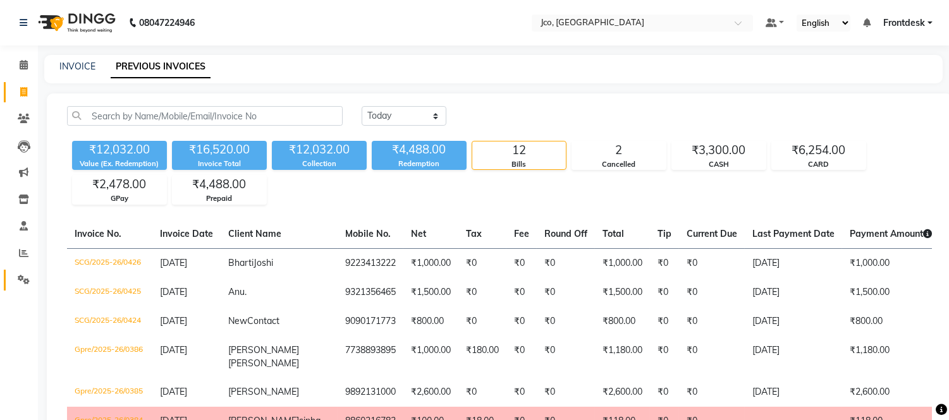
click at [23, 281] on icon at bounding box center [24, 279] width 12 height 9
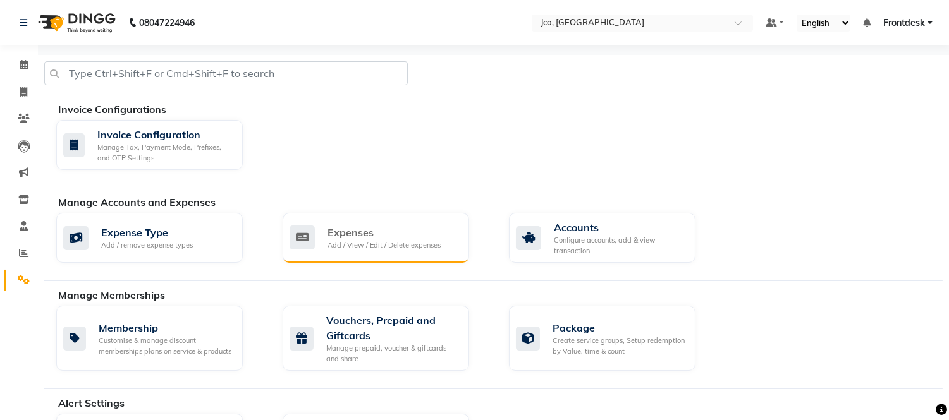
click at [363, 248] on div "Add / View / Edit / Delete expenses" at bounding box center [383, 245] width 113 height 11
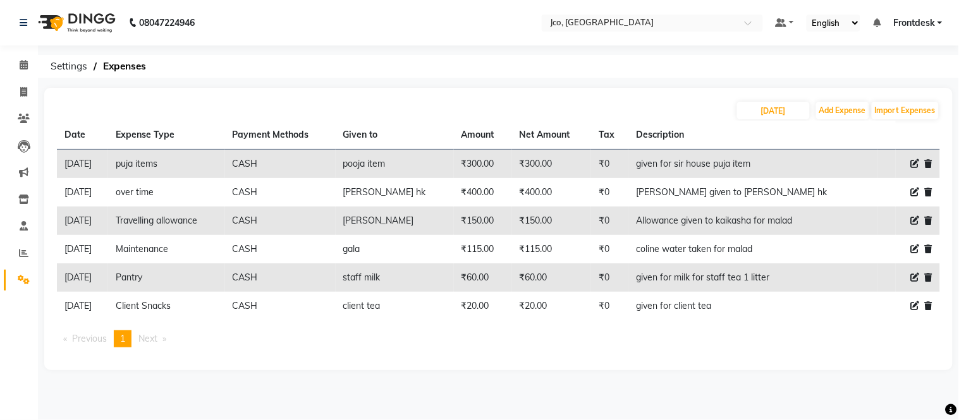
click at [23, 281] on icon at bounding box center [24, 279] width 12 height 9
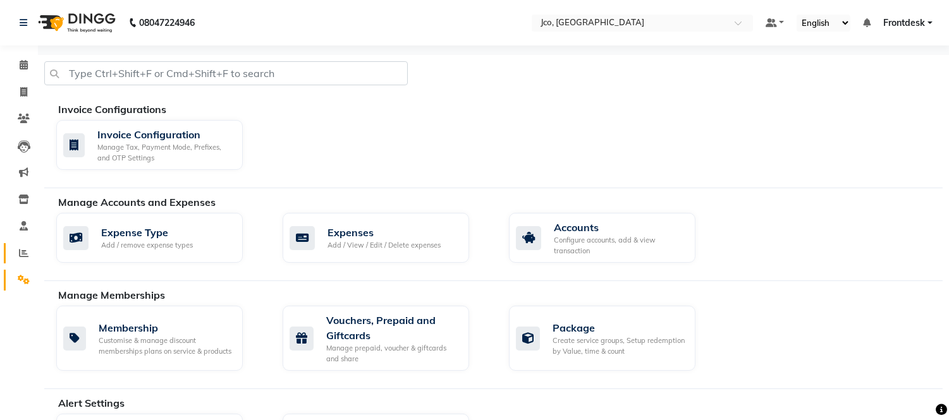
click at [23, 253] on icon at bounding box center [23, 252] width 9 height 9
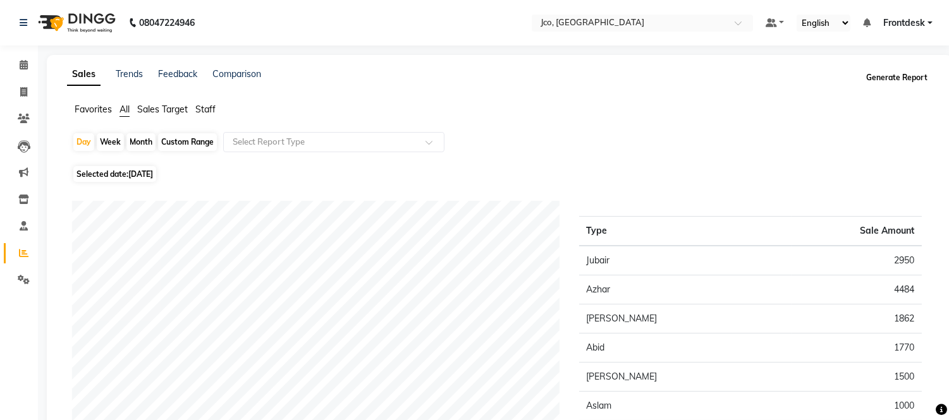
click at [907, 76] on button "Generate Report" at bounding box center [897, 78] width 68 height 18
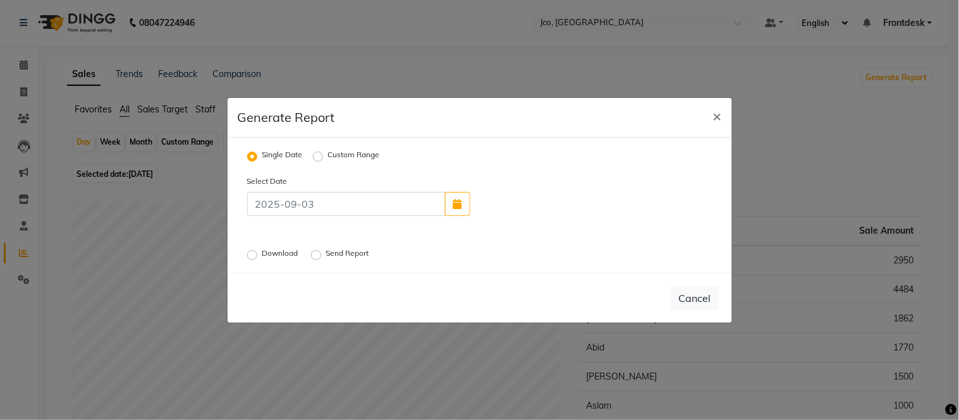
click at [267, 253] on label "Download" at bounding box center [281, 255] width 39 height 15
click at [258, 253] on input "Download" at bounding box center [254, 254] width 9 height 9
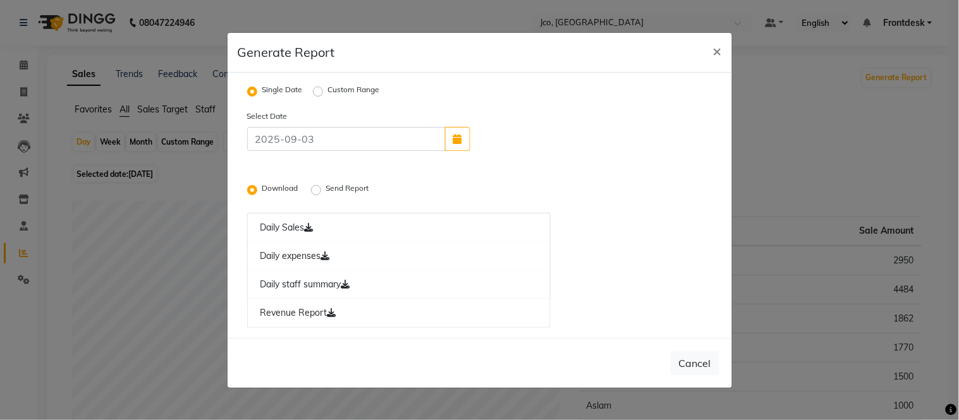
click at [16, 86] on ngb-modal-window "Generate Report × Single Date Custom Range Select Date Download Send Report Dai…" at bounding box center [479, 210] width 959 height 420
click at [705, 48] on button "×" at bounding box center [717, 50] width 29 height 35
radio input "false"
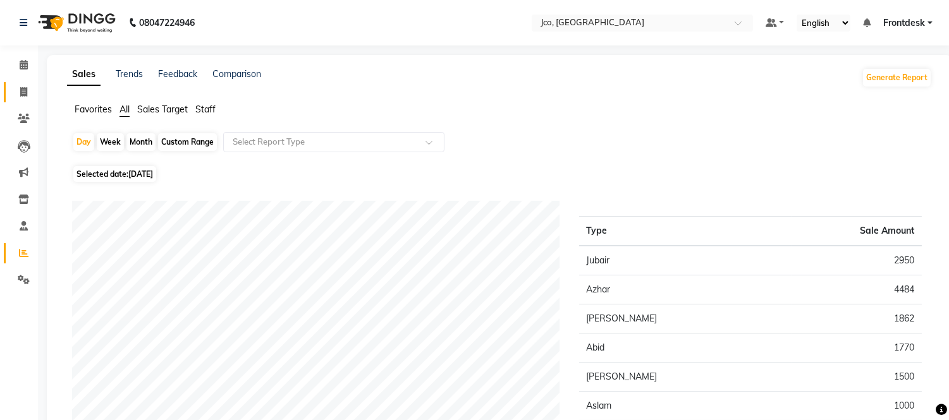
click at [20, 94] on icon at bounding box center [23, 91] width 7 height 9
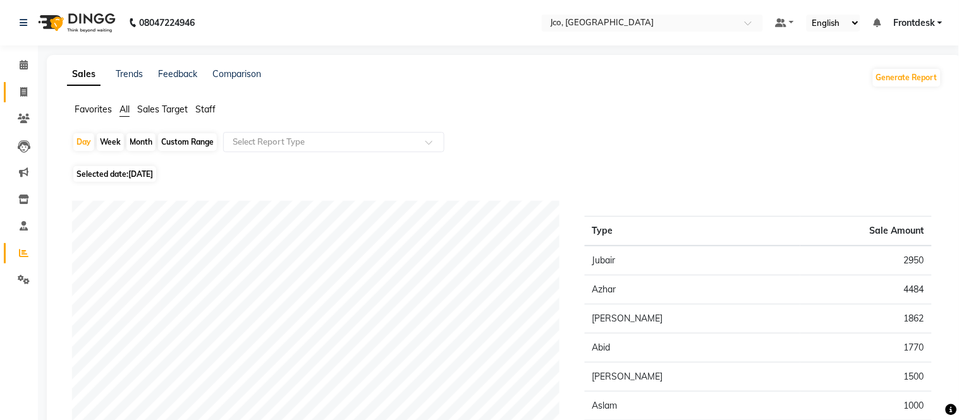
select select "service"
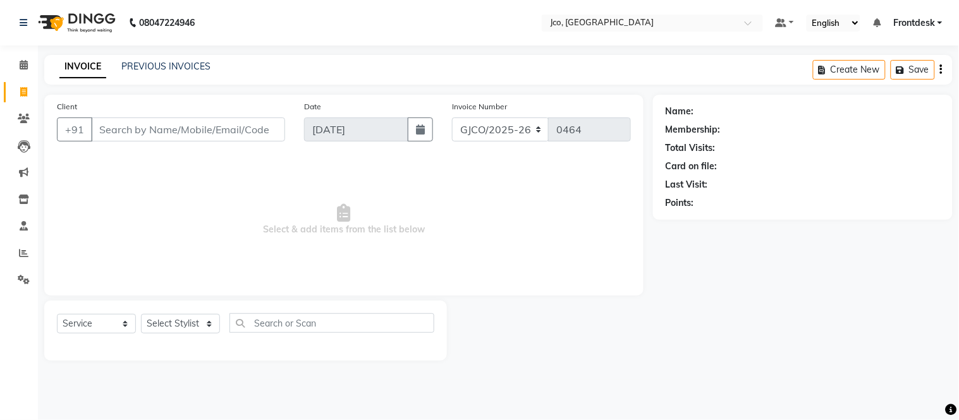
click at [161, 129] on input "Client" at bounding box center [188, 130] width 194 height 24
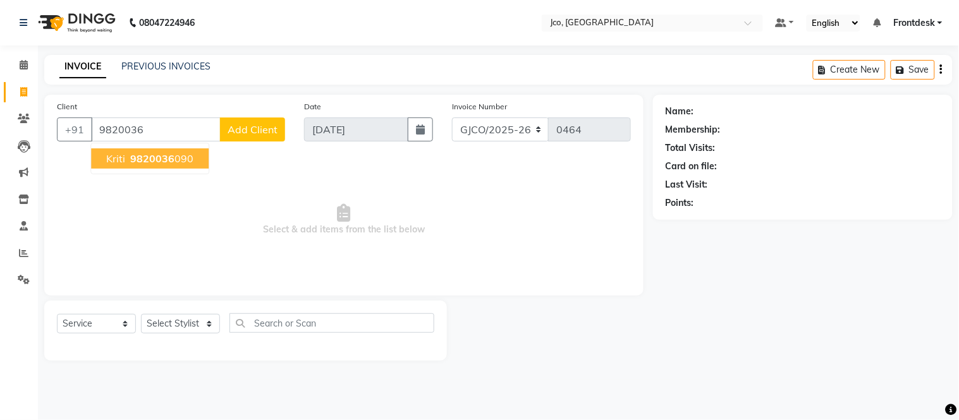
click at [167, 155] on span "9820036" at bounding box center [152, 158] width 44 height 13
type input "9820036090"
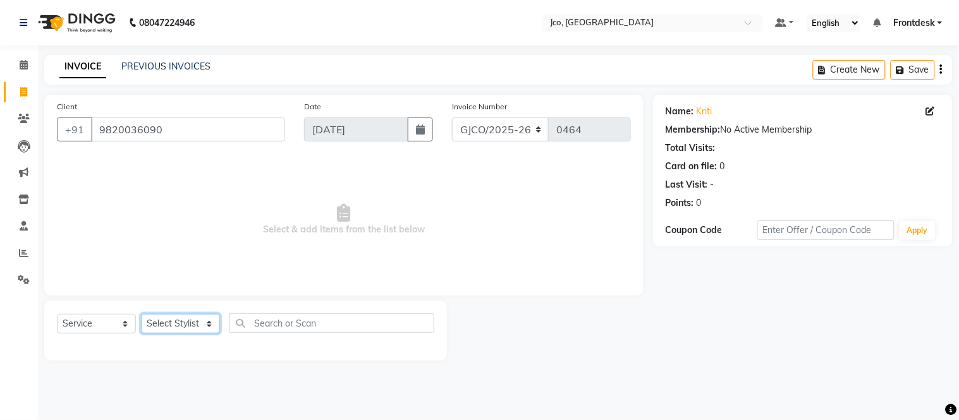
click at [203, 322] on select "Select Stylist Abdul Abid Afsha Shaikh Ajmal Aphy Araslan Ashfaque Aslam Azhar …" at bounding box center [180, 324] width 79 height 20
select select "68867"
click at [141, 315] on select "Select Stylist Abdul Abid Afsha Shaikh Ajmal Aphy Araslan Ashfaque Aslam Azhar …" at bounding box center [180, 324] width 79 height 20
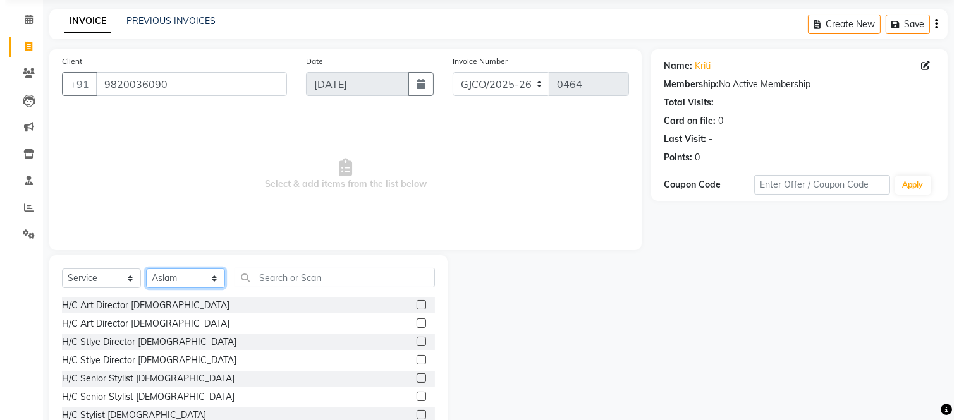
scroll to position [85, 0]
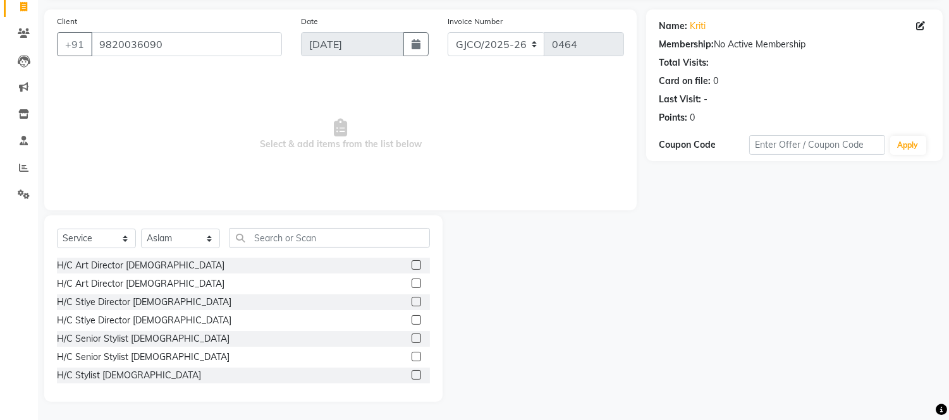
click at [411, 338] on label at bounding box center [415, 338] width 9 height 9
click at [411, 338] on input "checkbox" at bounding box center [415, 339] width 8 height 8
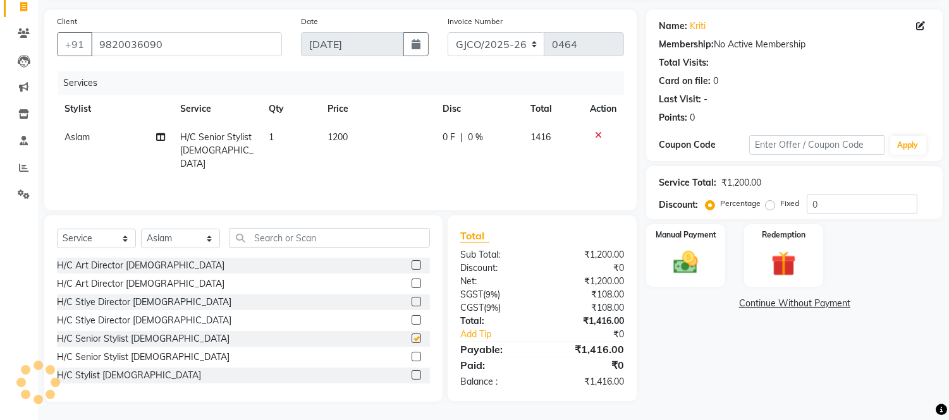
checkbox input "false"
click at [336, 125] on td "1200" at bounding box center [377, 150] width 115 height 55
select select "68867"
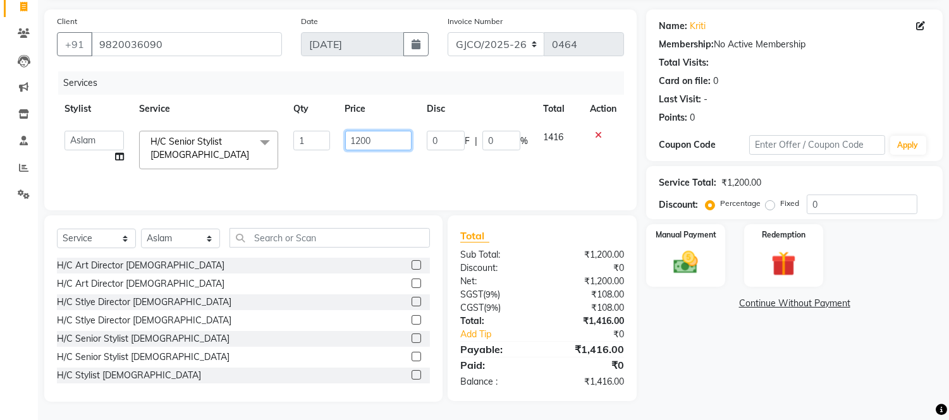
click at [370, 140] on input "1200" at bounding box center [378, 141] width 66 height 20
type input "1500"
click at [763, 377] on div "Name: Kriti Membership: No Active Membership Total Visits: Card on file: 0 Last…" at bounding box center [799, 205] width 306 height 392
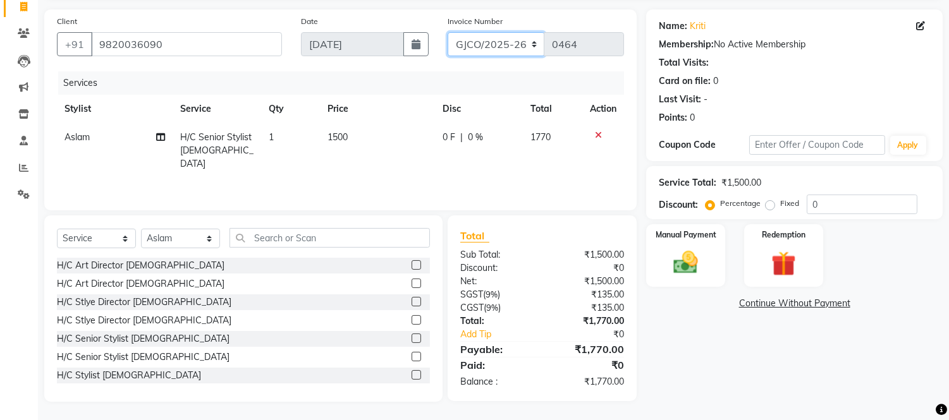
click at [511, 46] on select "GJCO/2025-26 SCG/2025-26 Gpre/2025-26" at bounding box center [495, 44] width 97 height 24
select select "7971"
click at [447, 32] on select "GJCO/2025-26 SCG/2025-26 Gpre/2025-26" at bounding box center [495, 44] width 97 height 24
type input "0427"
click at [918, 21] on icon at bounding box center [920, 25] width 9 height 9
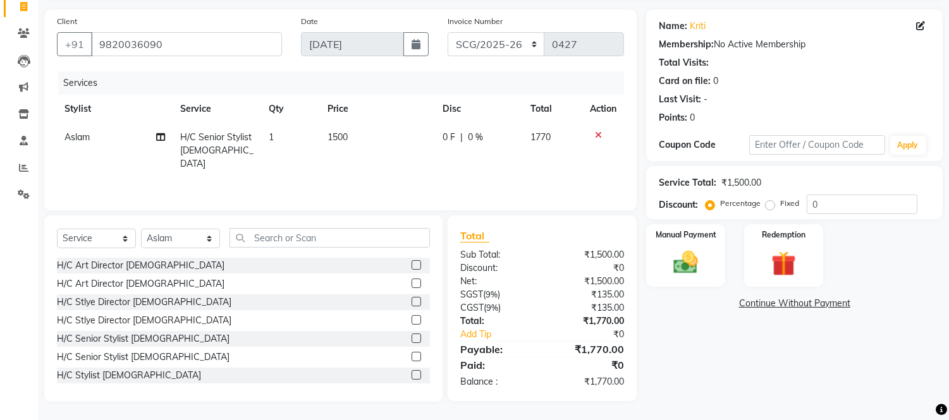
select select "22"
select select "female"
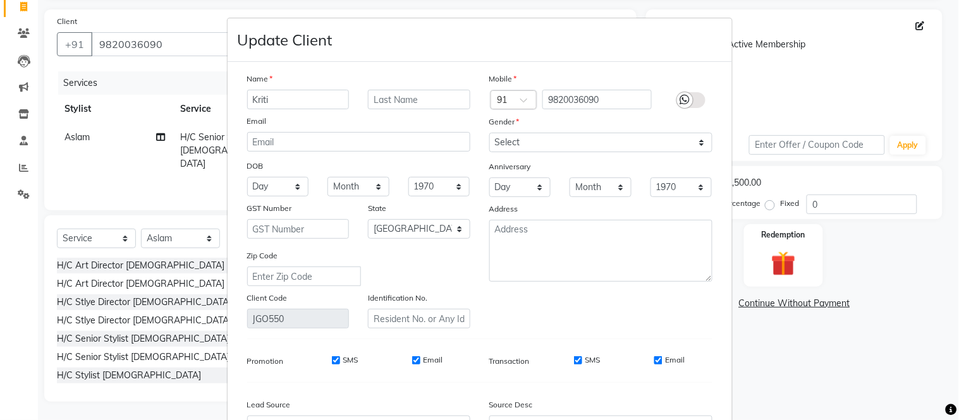
click at [875, 78] on ngb-modal-window "Update Client Name Kriti Email DOB Day 01 02 03 04 05 06 07 08 09 10 11 12 13 1…" at bounding box center [479, 210] width 959 height 420
click at [780, 375] on ngb-modal-window "Update Client Name Kriti Email DOB Day 01 02 03 04 05 06 07 08 09 10 11 12 13 1…" at bounding box center [479, 210] width 959 height 420
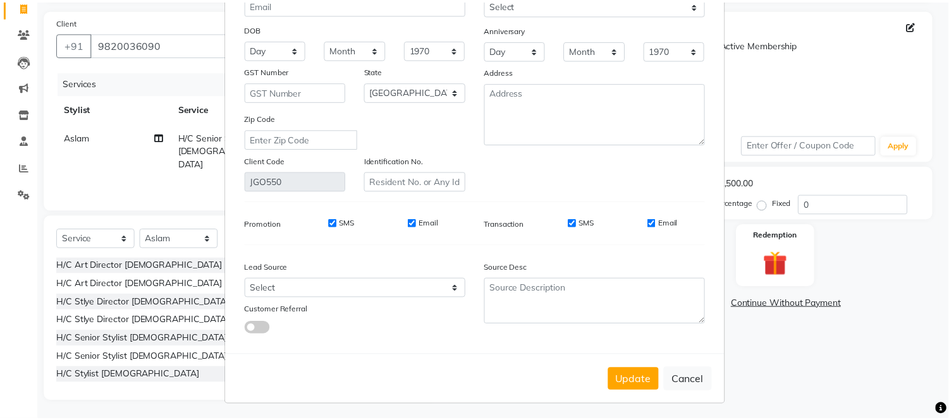
scroll to position [142, 0]
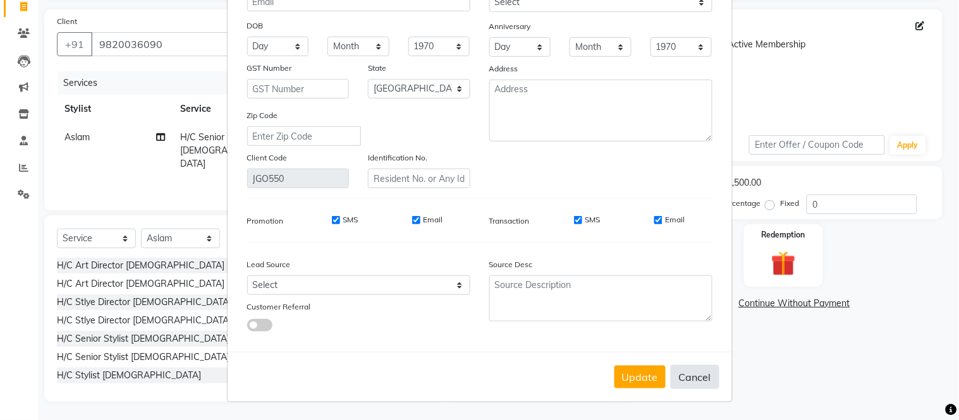
click at [687, 379] on button "Cancel" at bounding box center [695, 377] width 49 height 24
select select
select select "null"
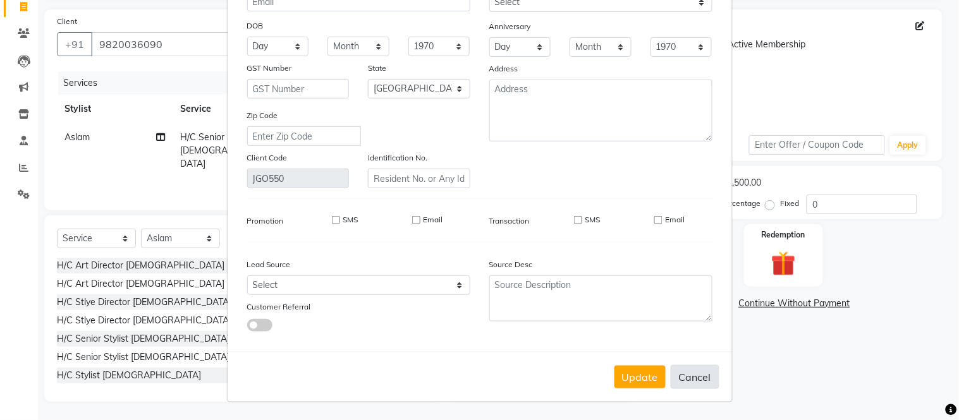
select select
checkbox input "false"
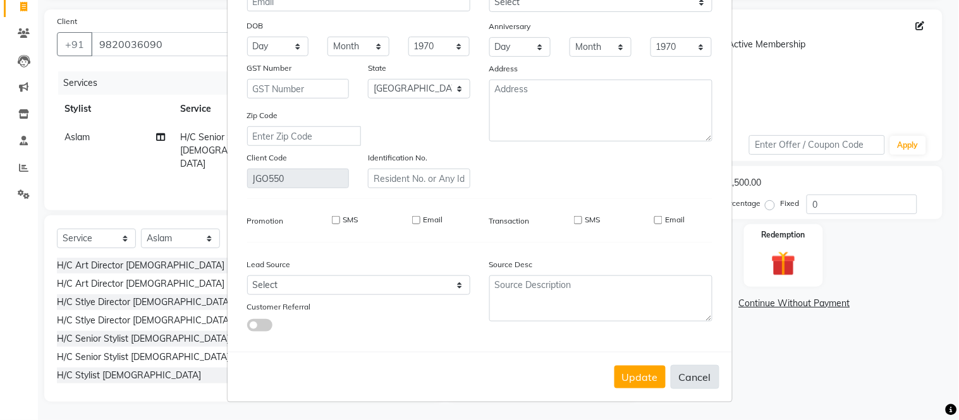
checkbox input "false"
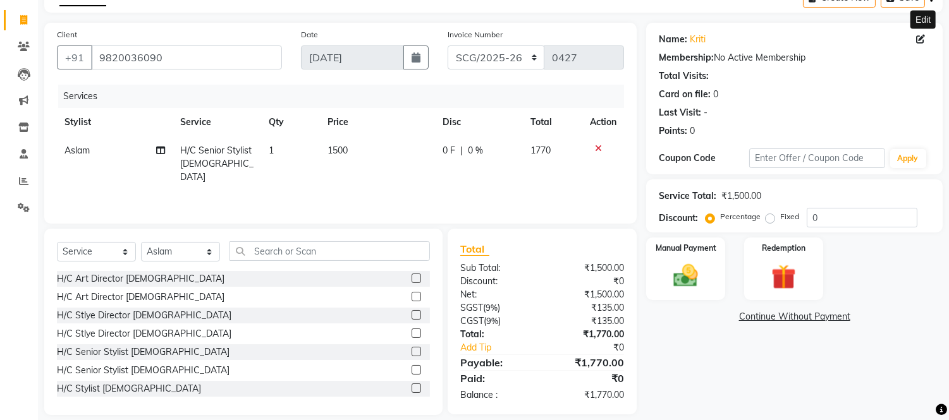
scroll to position [0, 0]
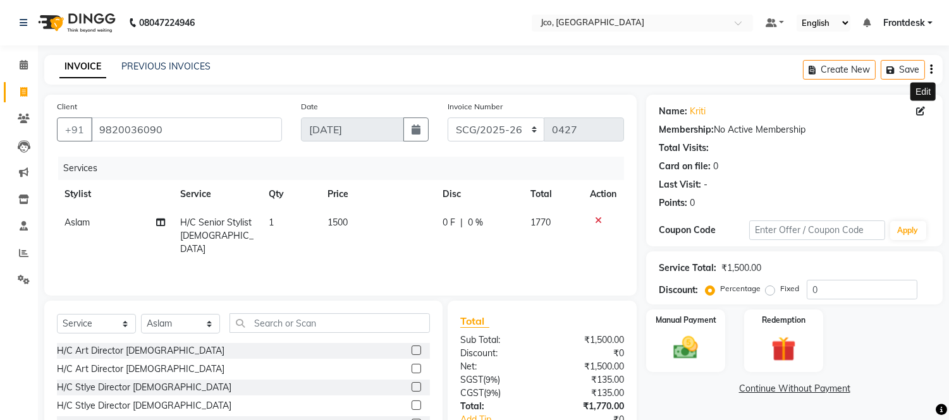
click at [930, 75] on button "button" at bounding box center [931, 70] width 3 height 30
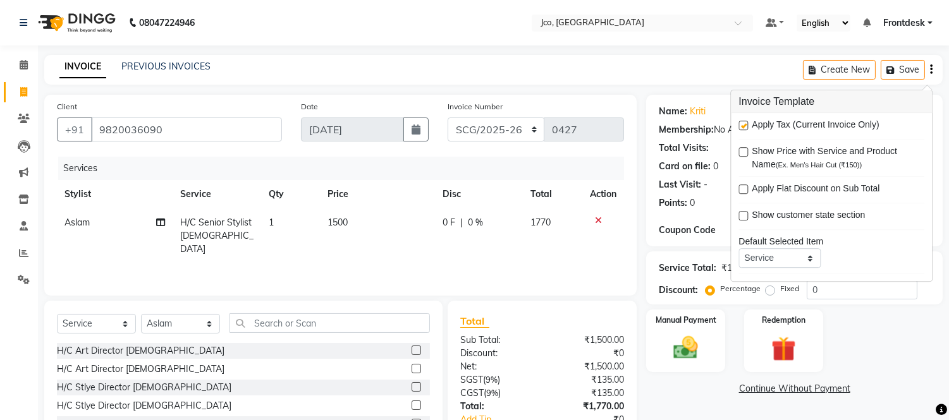
click at [740, 130] on label at bounding box center [742, 125] width 9 height 9
click at [740, 130] on input "checkbox" at bounding box center [742, 126] width 8 height 8
checkbox input "false"
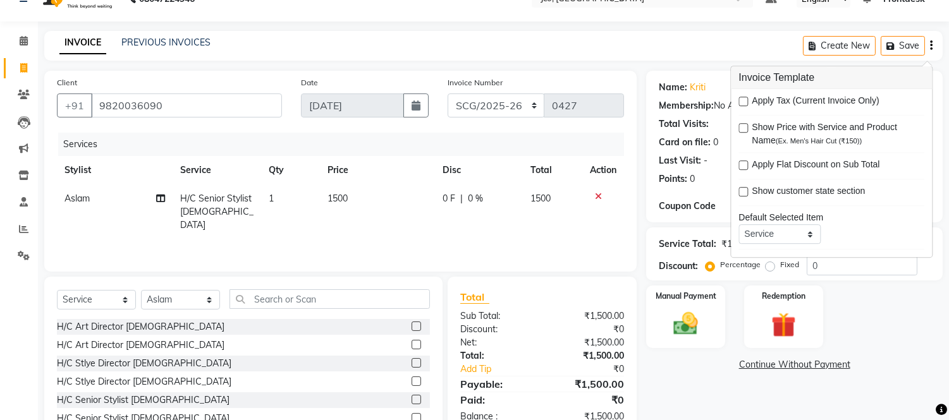
scroll to position [85, 0]
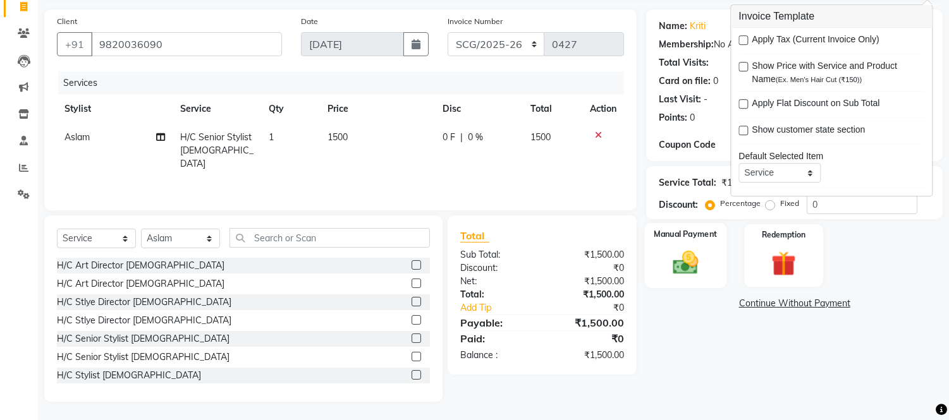
click at [681, 262] on img at bounding box center [686, 263] width 42 height 30
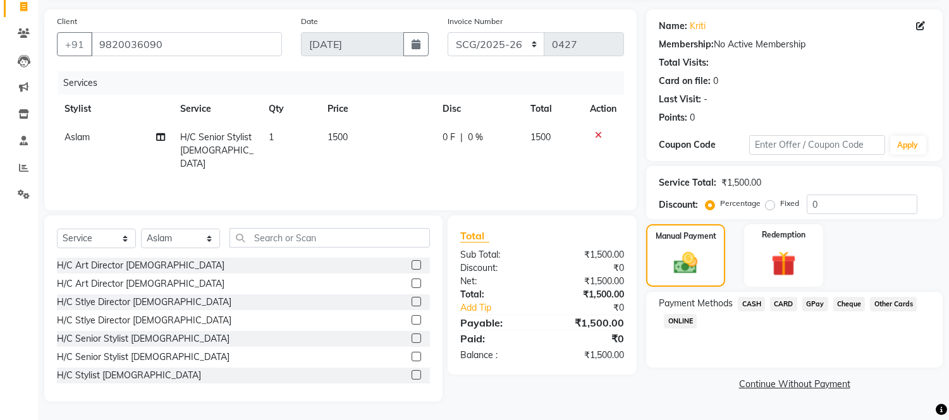
click at [754, 301] on span "CASH" at bounding box center [751, 304] width 27 height 15
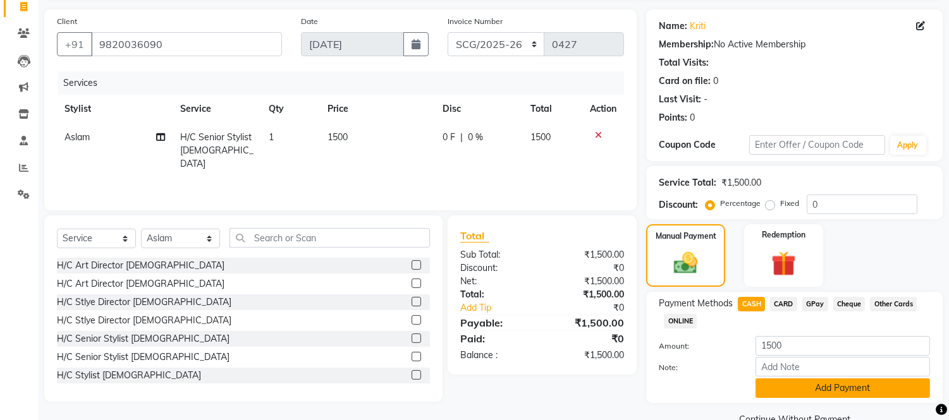
click at [841, 390] on button "Add Payment" at bounding box center [842, 389] width 174 height 20
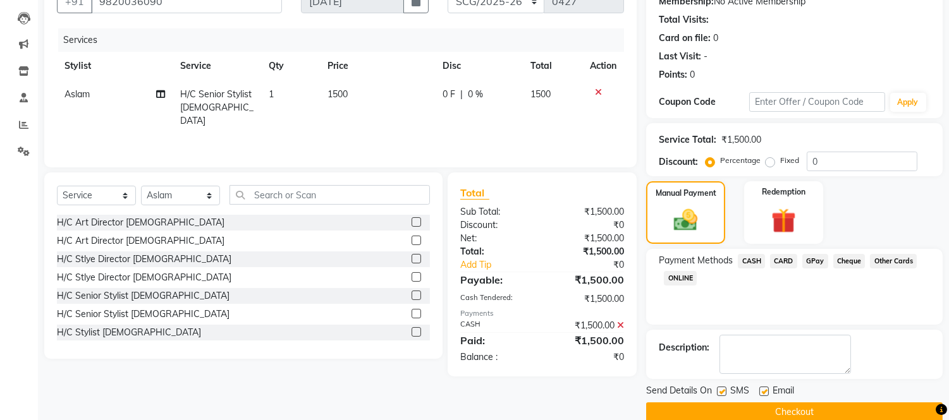
scroll to position [148, 0]
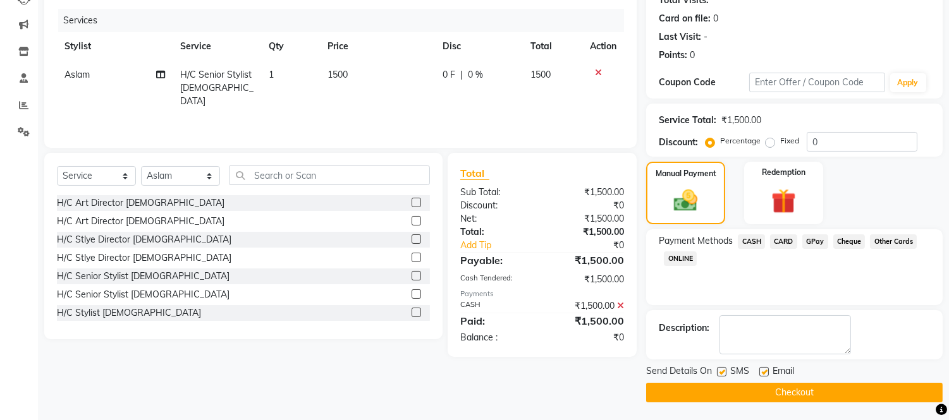
click at [803, 392] on button "Checkout" at bounding box center [794, 393] width 296 height 20
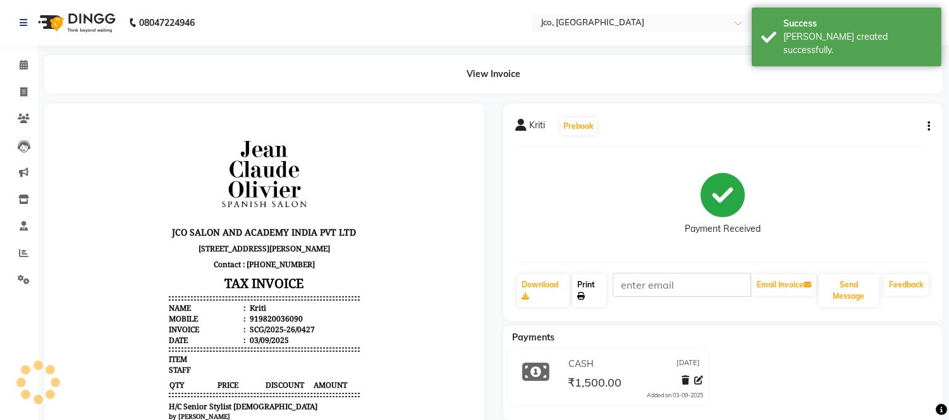
click at [586, 279] on link "Print" at bounding box center [589, 290] width 34 height 33
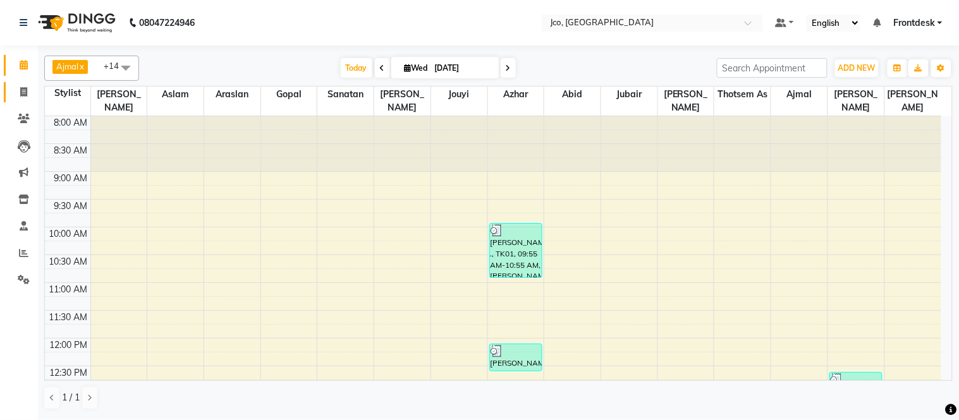
click at [21, 95] on icon at bounding box center [23, 91] width 7 height 9
select select "service"
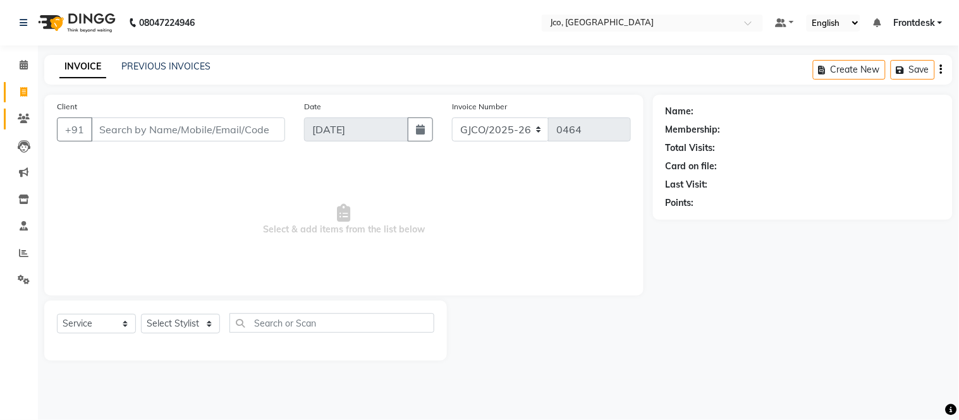
click at [13, 128] on link "Clients" at bounding box center [19, 119] width 30 height 21
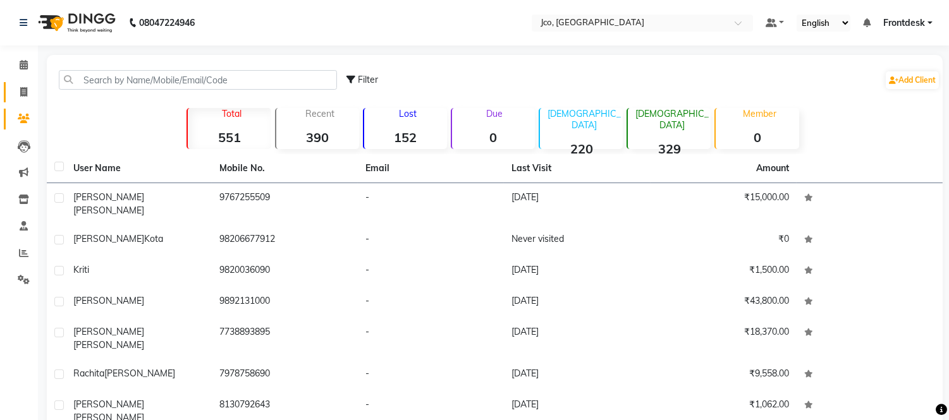
click at [20, 93] on icon at bounding box center [23, 91] width 7 height 9
select select "service"
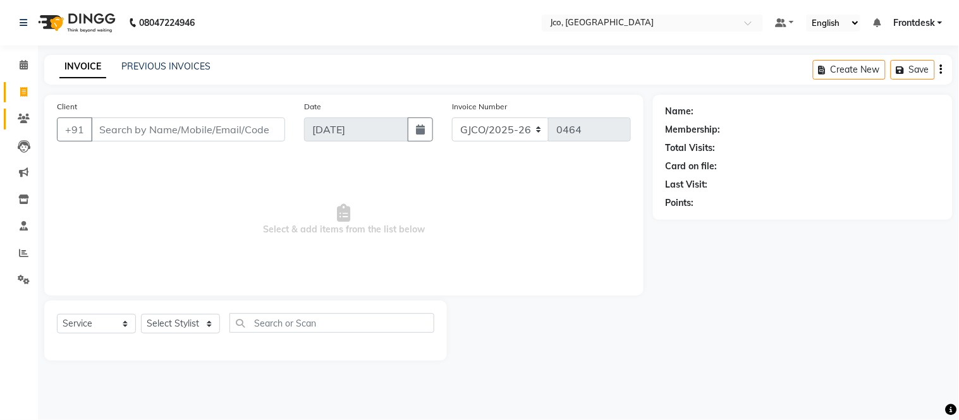
click at [23, 118] on icon at bounding box center [24, 118] width 12 height 9
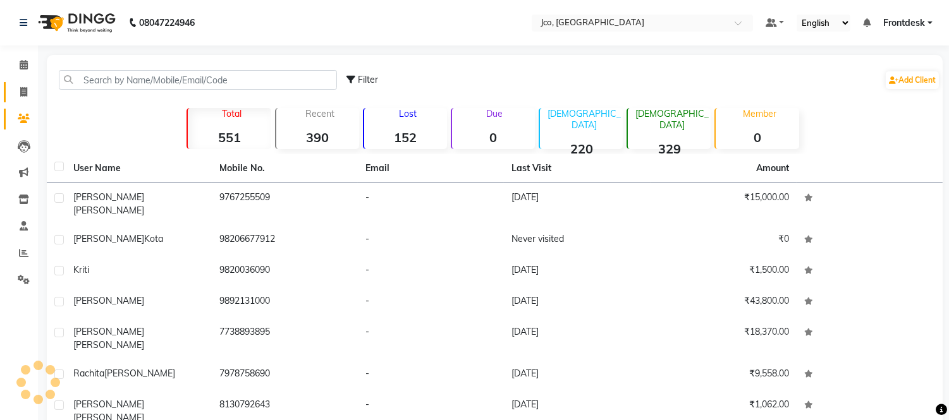
click at [23, 97] on icon at bounding box center [23, 91] width 7 height 9
select select "service"
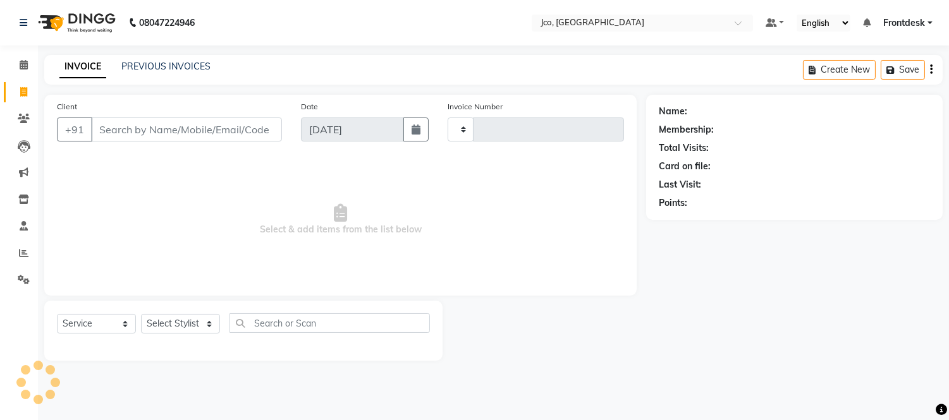
type input "0464"
select select "8000"
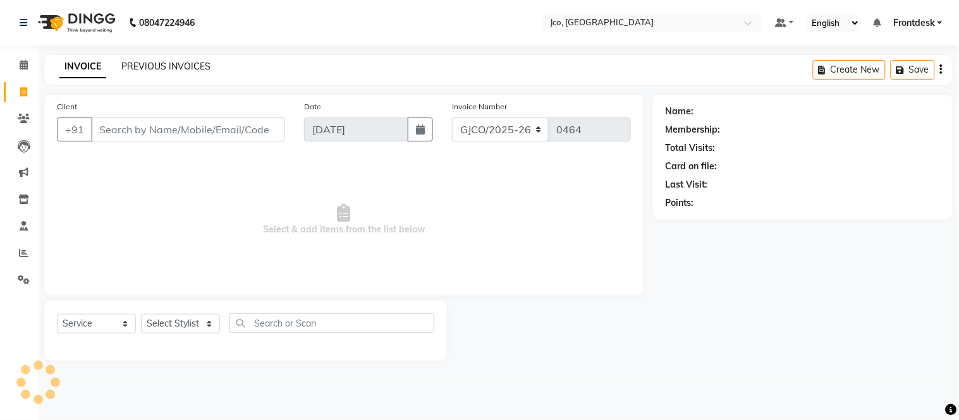
click at [161, 71] on link "PREVIOUS INVOICES" at bounding box center [165, 66] width 89 height 11
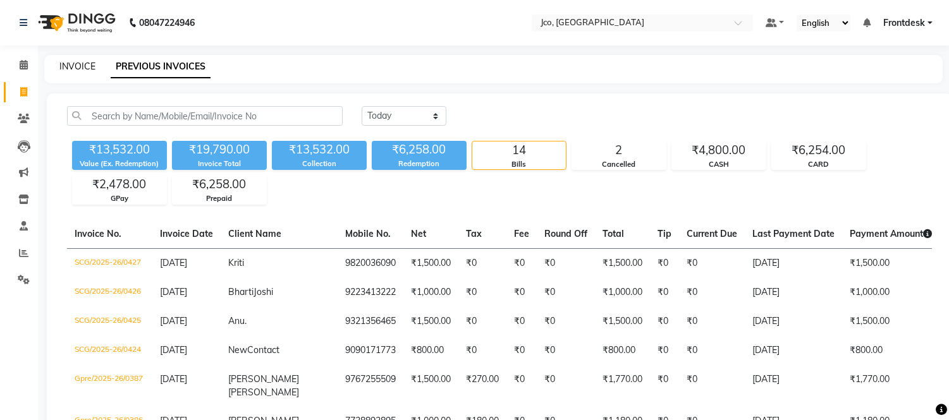
click at [66, 67] on link "INVOICE" at bounding box center [77, 66] width 36 height 11
select select "service"
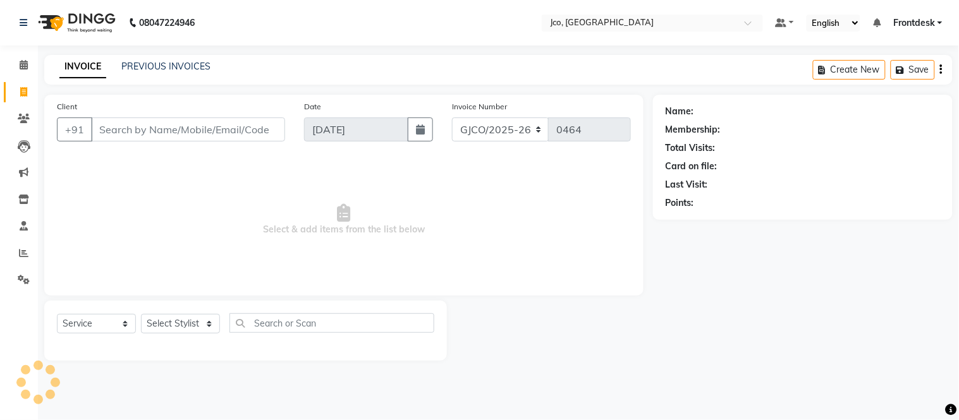
click at [188, 128] on input "Client" at bounding box center [188, 130] width 194 height 24
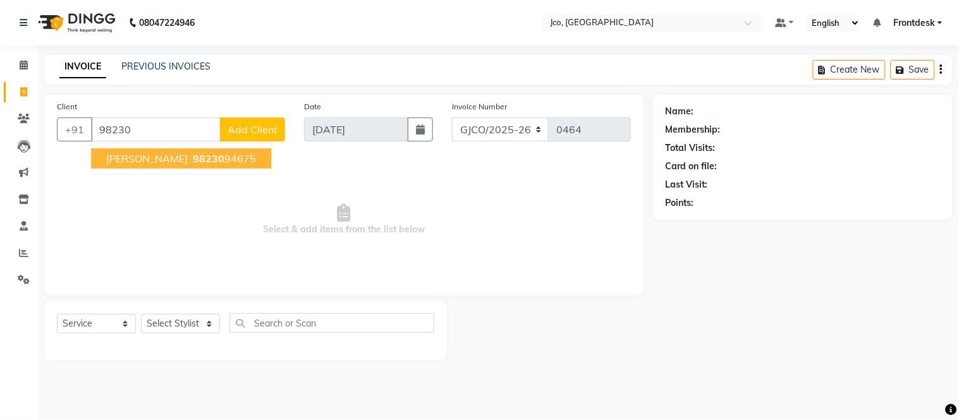
click at [167, 129] on input "98230" at bounding box center [156, 130] width 130 height 24
type input "9"
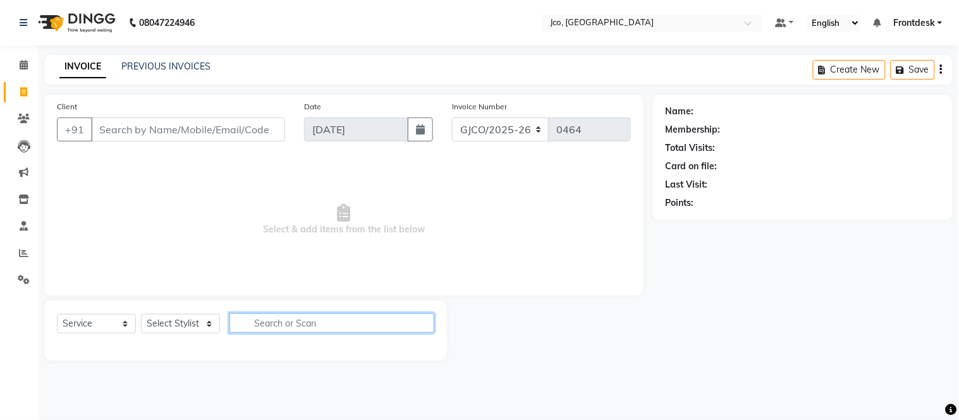
click at [306, 323] on input "text" at bounding box center [331, 323] width 205 height 20
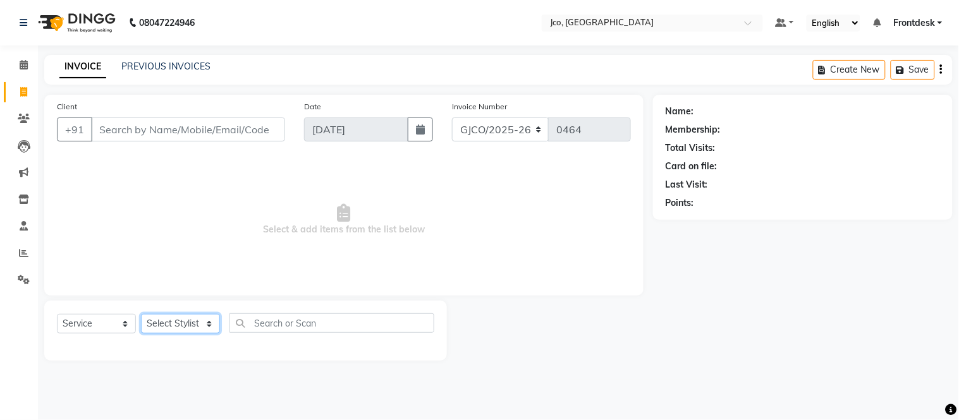
click at [186, 325] on select "Select Stylist Abdul Abid Afsha Shaikh Ajmal Aphy Araslan Ashfaque Aslam Azhar …" at bounding box center [180, 324] width 79 height 20
select select "76752"
click at [141, 315] on select "Select Stylist Abdul Abid Afsha Shaikh Ajmal Aphy Araslan Ashfaque Aslam Azhar …" at bounding box center [180, 324] width 79 height 20
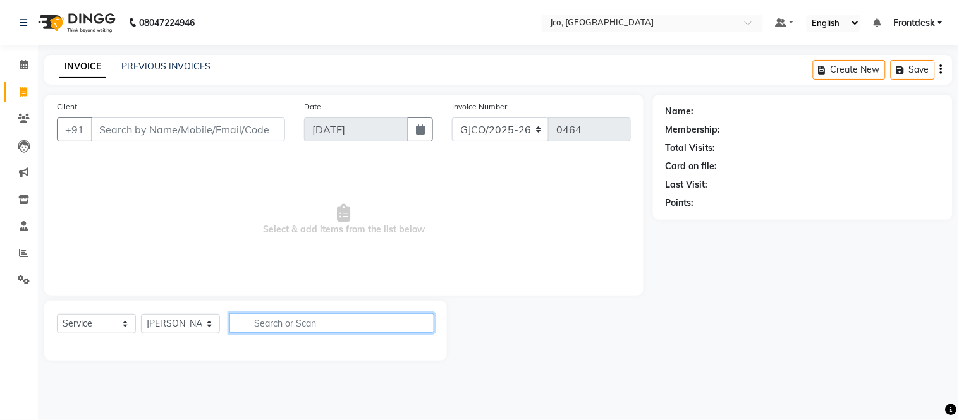
click at [310, 324] on input "text" at bounding box center [331, 323] width 205 height 20
click at [269, 395] on div "08047224946 Select Location × Jco, Goregaon West Default Panel My Panel English…" at bounding box center [479, 210] width 959 height 420
click at [320, 326] on input "hair wash" at bounding box center [322, 323] width 187 height 20
type input "h"
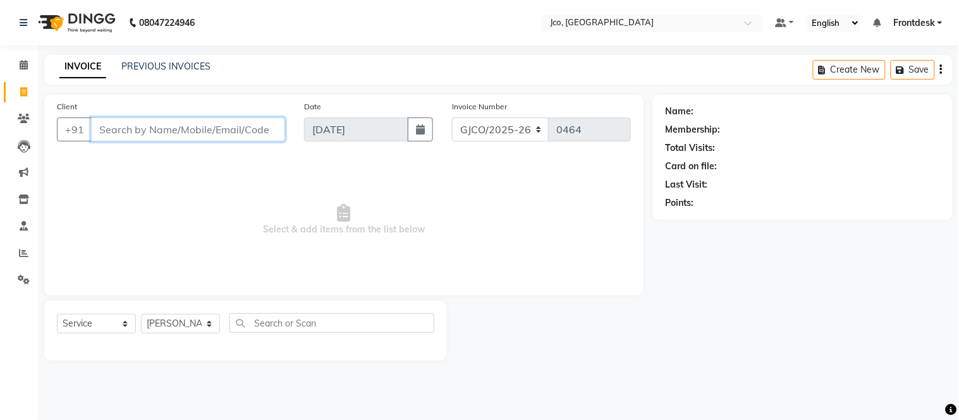
click at [209, 135] on input "Client" at bounding box center [188, 130] width 194 height 24
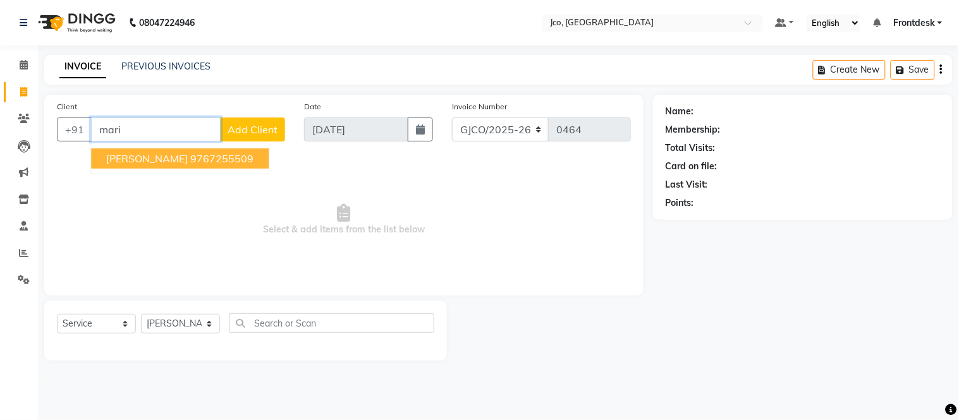
click at [213, 159] on ngb-highlight "9767255509" at bounding box center [221, 158] width 63 height 13
type input "9767255509"
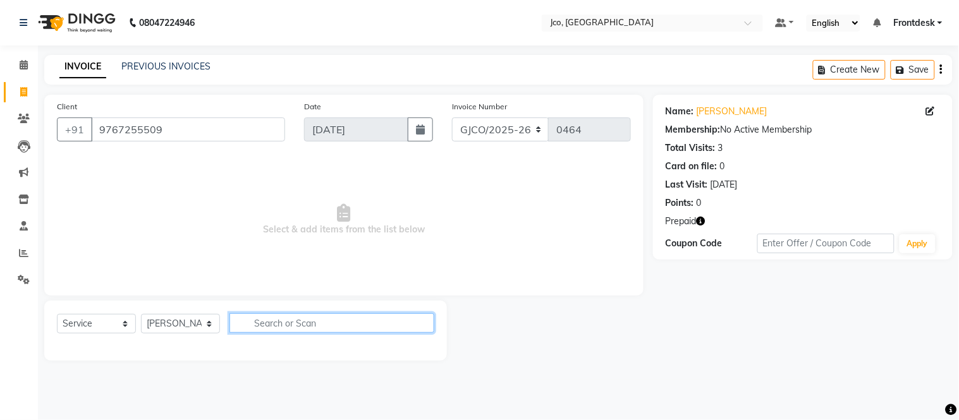
click at [311, 327] on input "text" at bounding box center [331, 323] width 205 height 20
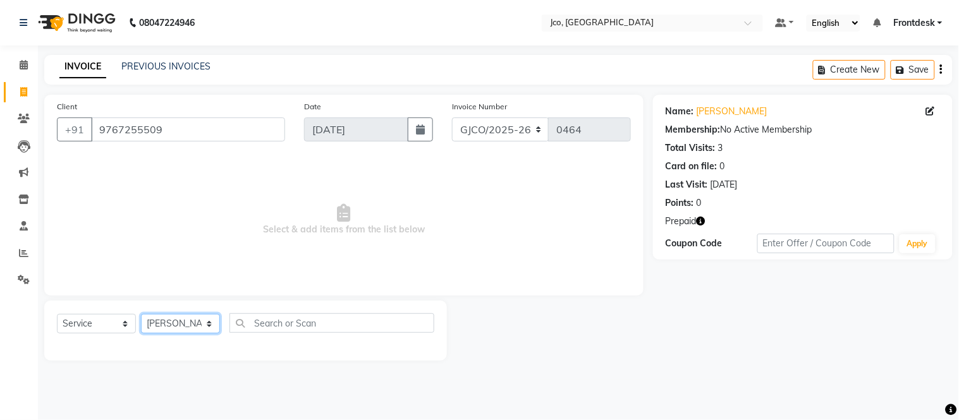
click at [197, 324] on select "Select Stylist Abdul Abid Afsha Shaikh Ajmal Aphy Araslan Ashfaque Aslam Azhar …" at bounding box center [180, 324] width 79 height 20
select select "71564"
click at [141, 315] on select "Select Stylist Abdul Abid Afsha Shaikh Ajmal Aphy Araslan Ashfaque Aslam Azhar …" at bounding box center [180, 324] width 79 height 20
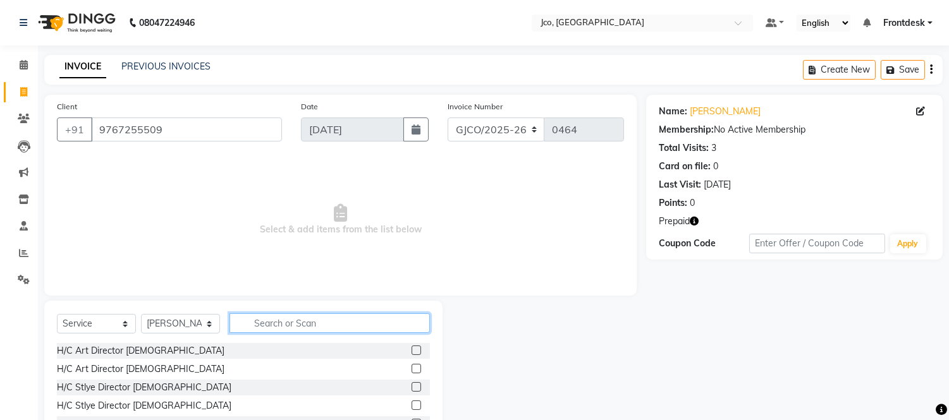
click at [317, 320] on input "text" at bounding box center [329, 323] width 200 height 20
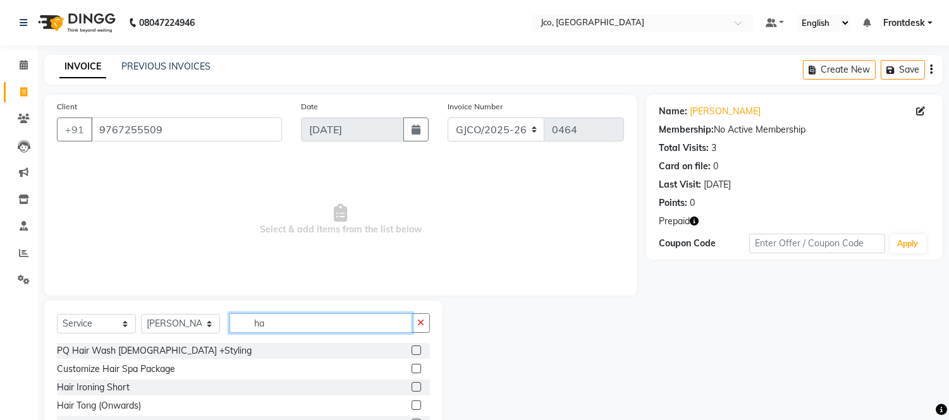
type input "h"
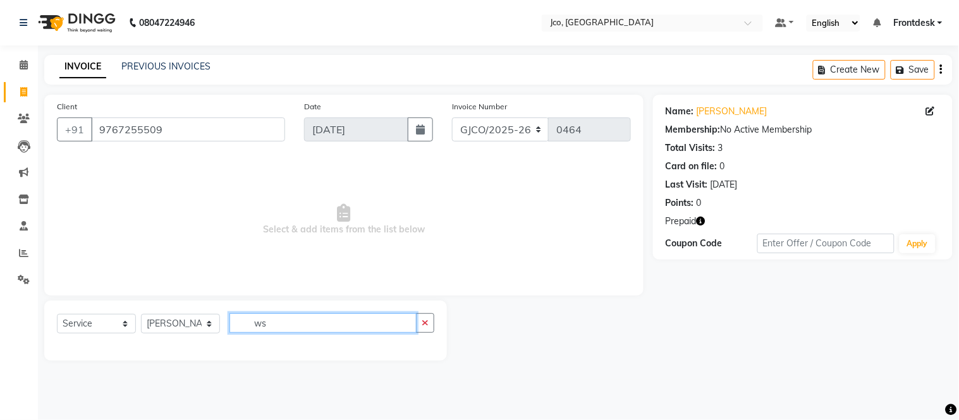
type input "w"
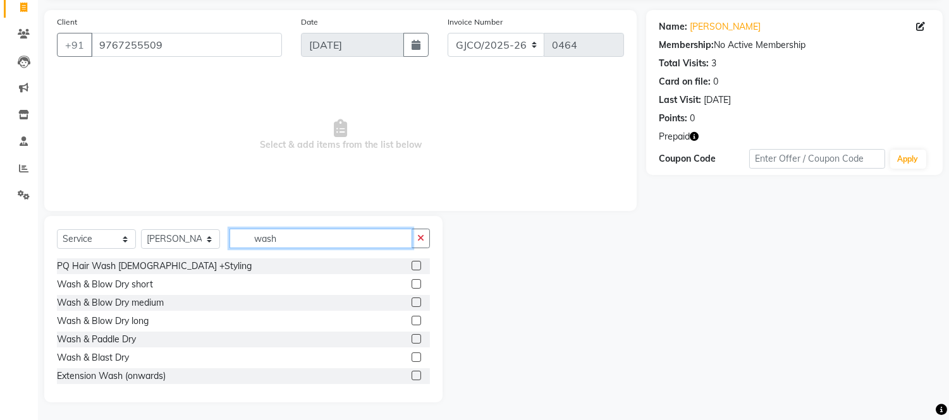
scroll to position [85, 0]
type input "wash"
click at [411, 301] on label at bounding box center [415, 301] width 9 height 9
click at [411, 301] on input "checkbox" at bounding box center [415, 302] width 8 height 8
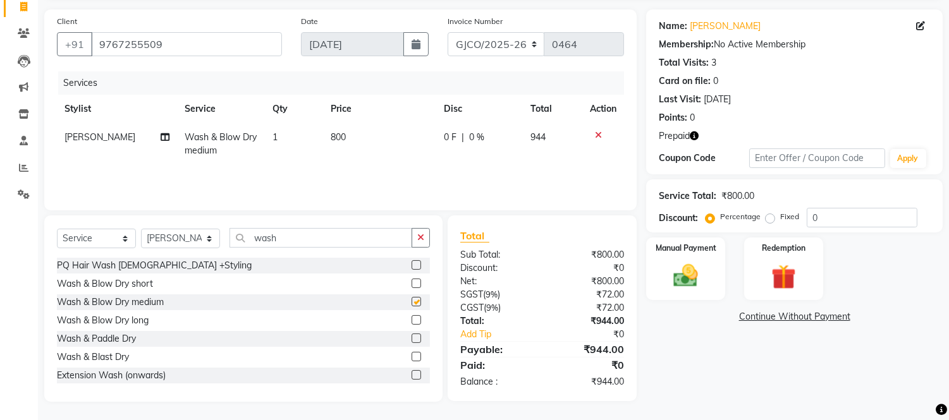
checkbox input "false"
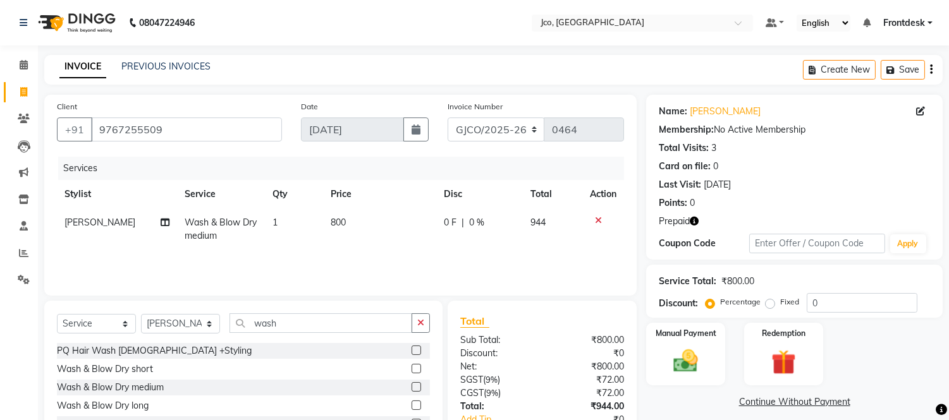
scroll to position [3, 0]
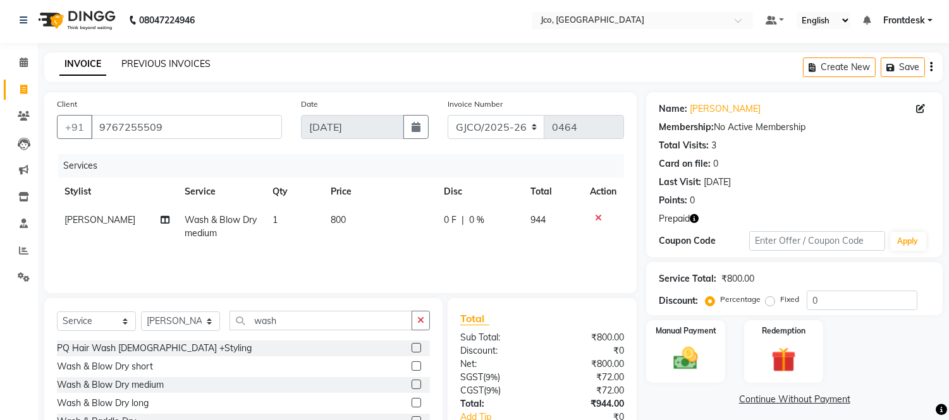
click at [153, 64] on link "PREVIOUS INVOICES" at bounding box center [165, 63] width 89 height 11
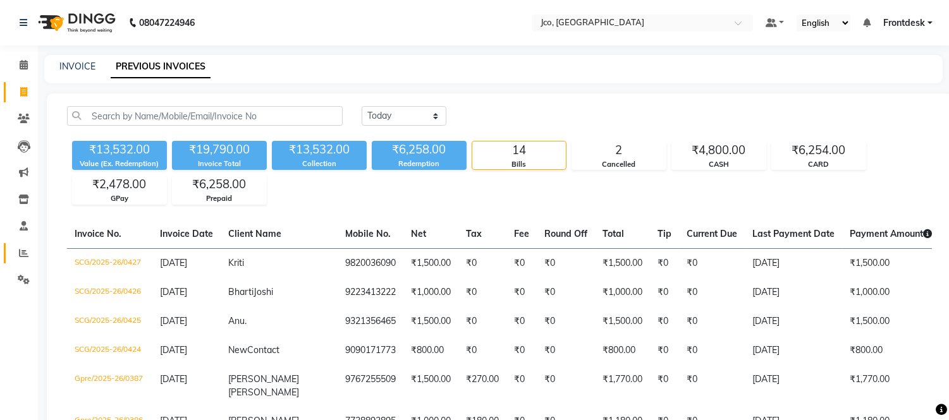
click at [23, 253] on icon at bounding box center [23, 252] width 9 height 9
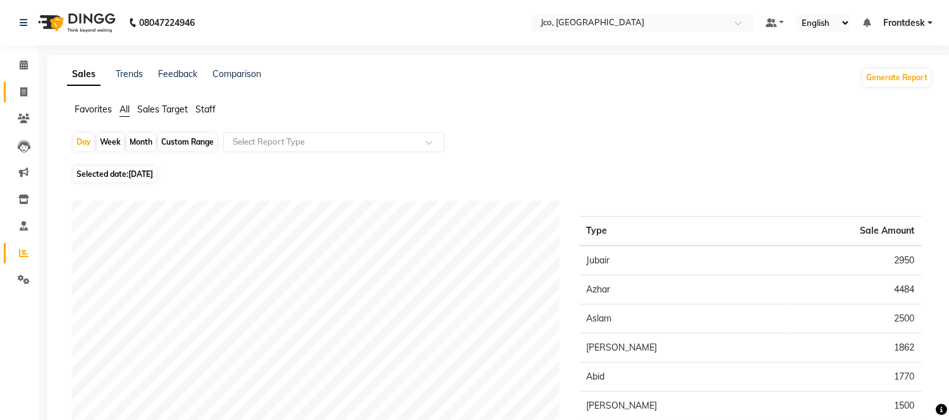
click at [23, 93] on icon at bounding box center [23, 91] width 7 height 9
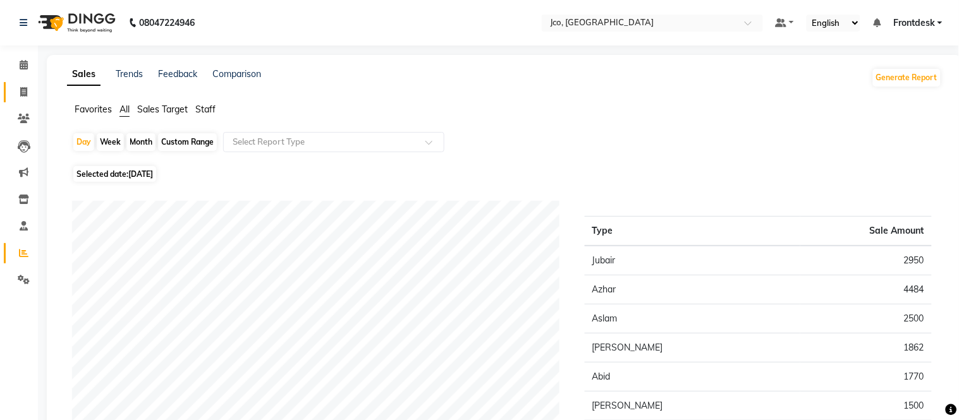
select select "service"
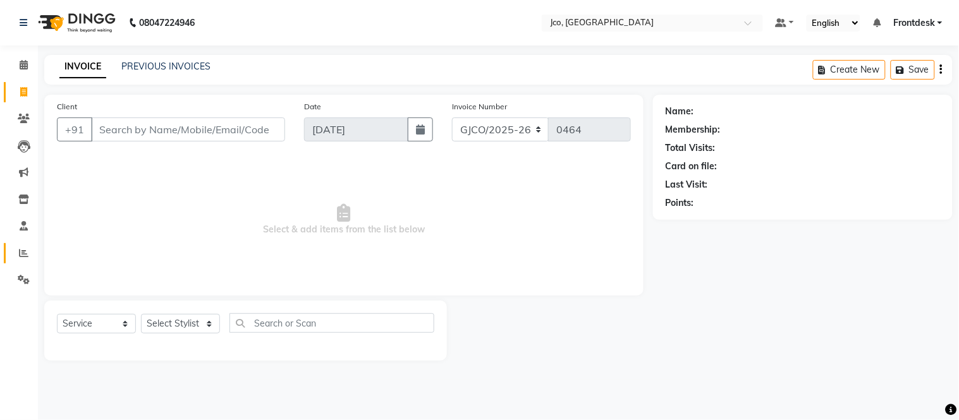
click at [23, 255] on icon at bounding box center [23, 252] width 9 height 9
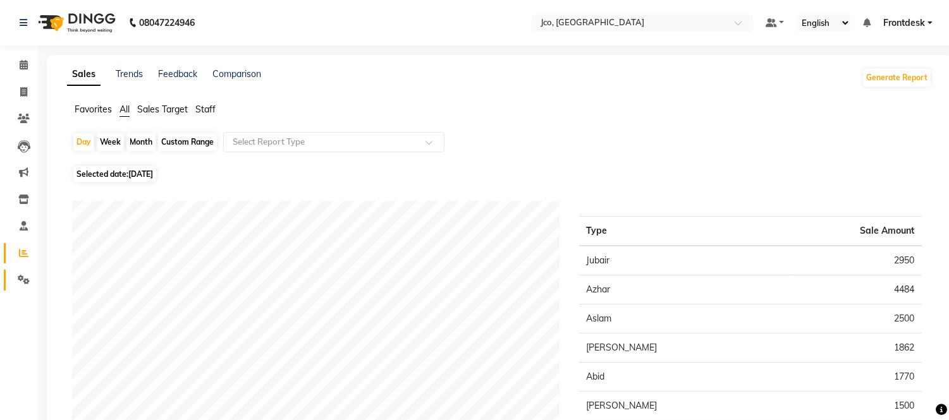
click at [23, 280] on icon at bounding box center [24, 279] width 12 height 9
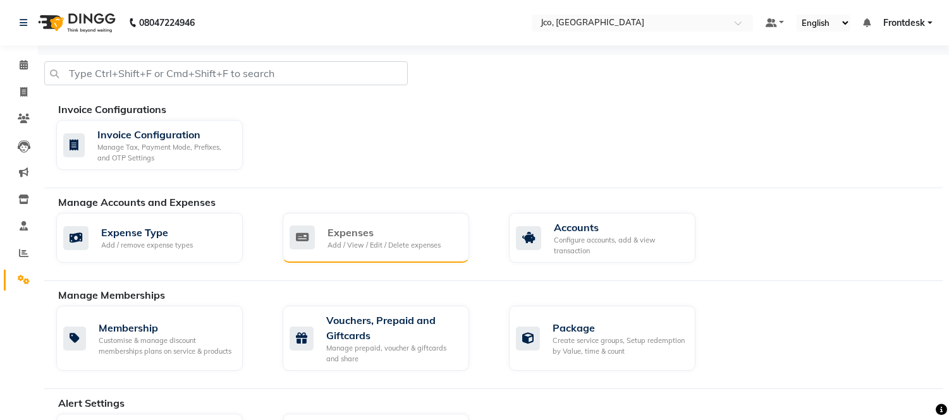
click at [356, 247] on div "Add / View / Edit / Delete expenses" at bounding box center [383, 245] width 113 height 11
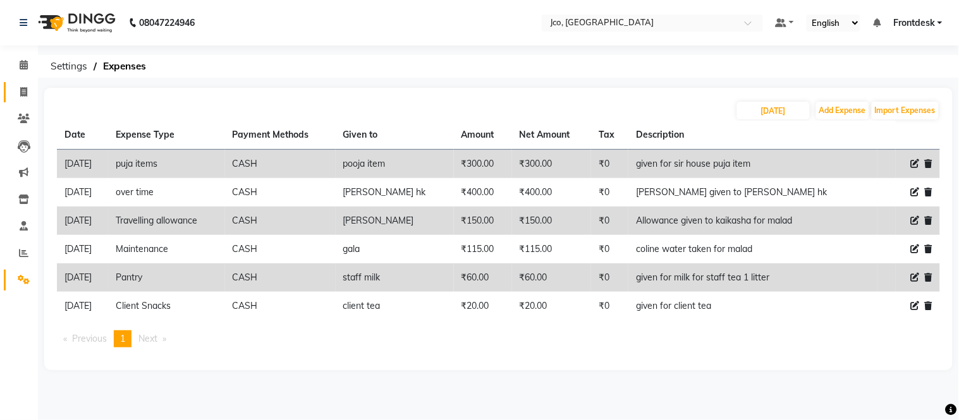
click at [26, 92] on icon at bounding box center [23, 91] width 7 height 9
select select "service"
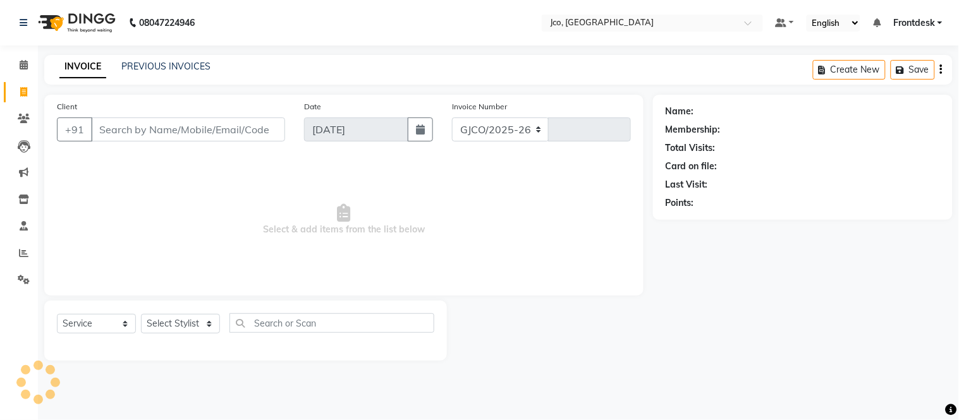
select select "8000"
type input "0464"
click at [25, 85] on span at bounding box center [24, 92] width 22 height 15
select select "service"
click at [20, 68] on icon at bounding box center [24, 64] width 8 height 9
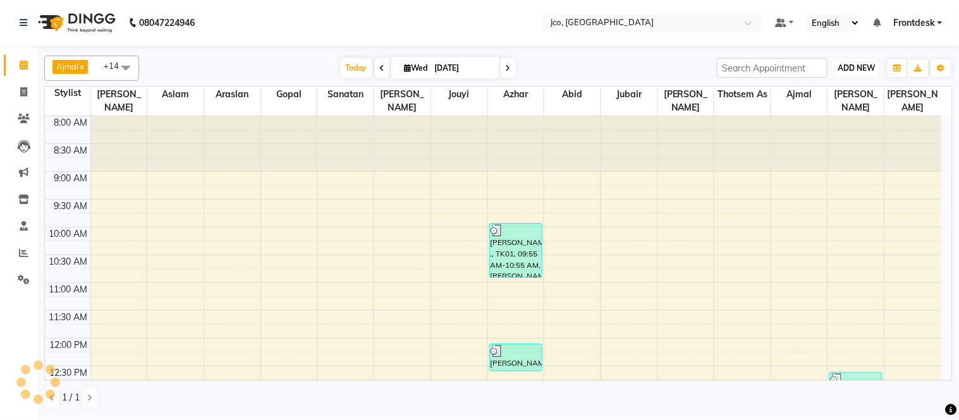
click at [858, 72] on span "ADD NEW" at bounding box center [856, 67] width 37 height 9
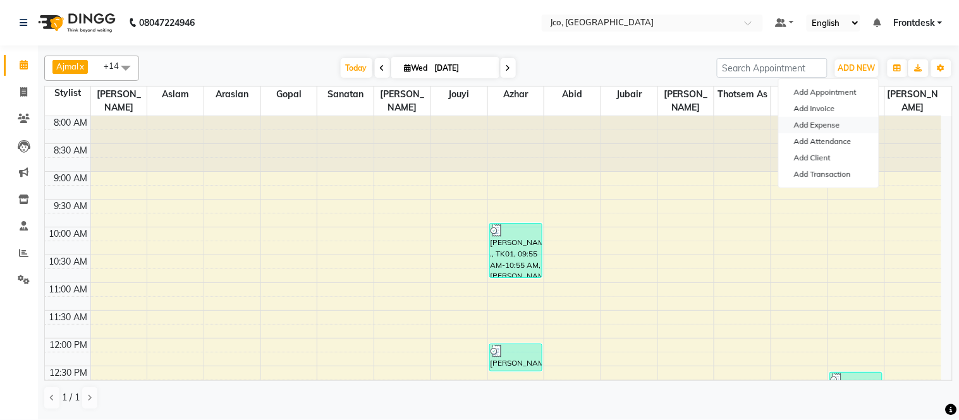
click at [836, 130] on link "Add Expense" at bounding box center [829, 125] width 100 height 16
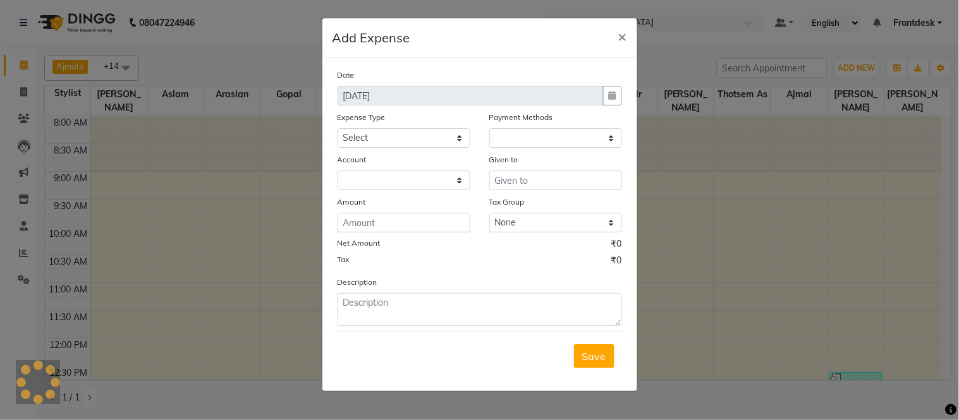
select select "1"
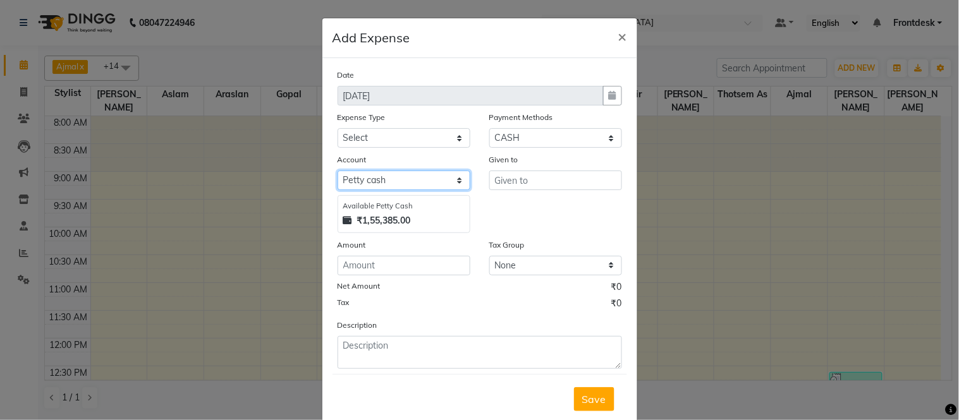
click at [403, 181] on select "Select Petty cash Default account" at bounding box center [403, 181] width 133 height 20
select select "6847"
click at [337, 171] on select "Select Petty cash Default account" at bounding box center [403, 181] width 133 height 20
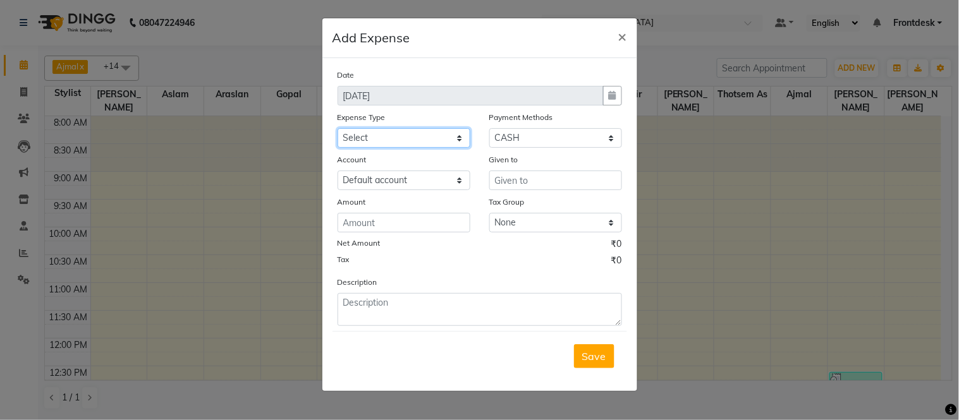
click at [418, 143] on select "Select Advance Salary Amazon B M C Cash transfer to bank Cash transfer to hub C…" at bounding box center [403, 138] width 133 height 20
select select "493"
click at [337, 128] on select "Select Advance Salary Amazon B M C Cash transfer to bank Cash transfer to hub C…" at bounding box center [403, 138] width 133 height 20
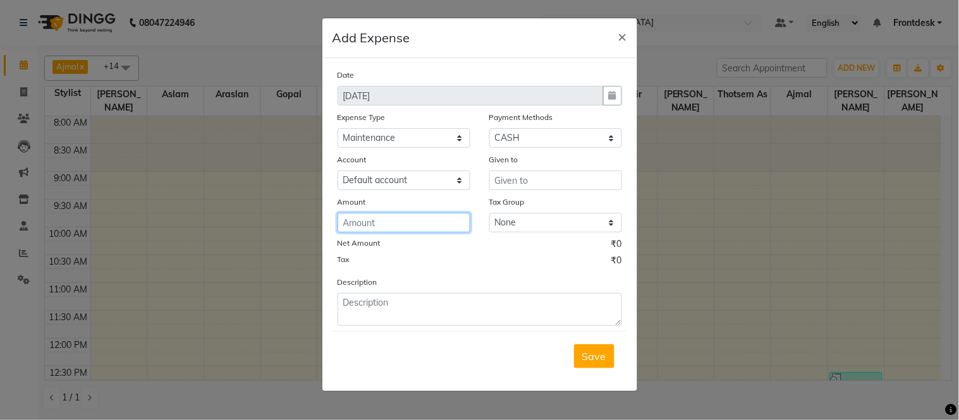
click at [408, 228] on input "number" at bounding box center [403, 223] width 133 height 20
type input "200"
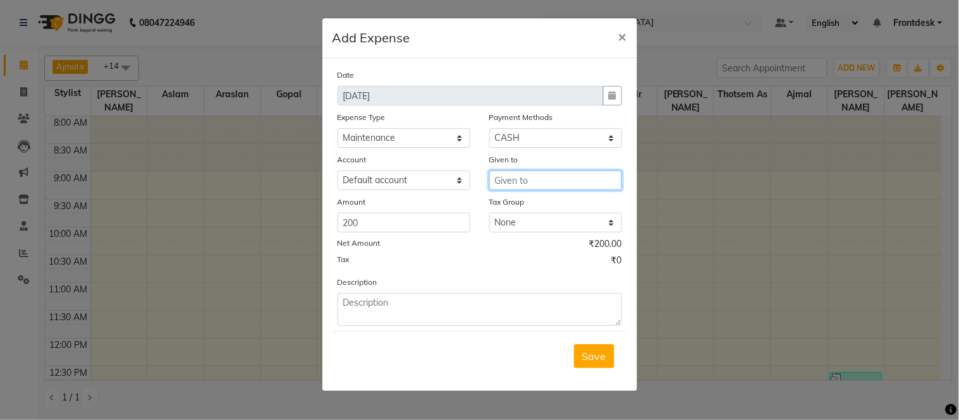
click at [545, 185] on input "text" at bounding box center [555, 181] width 133 height 20
type input "dusting cloth"
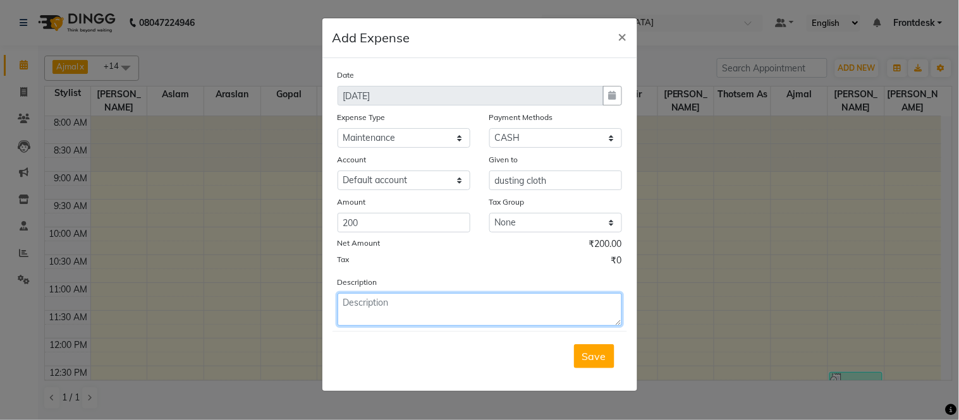
click at [403, 305] on textarea at bounding box center [479, 309] width 284 height 33
type textarea "given for dusting cloth for malad"
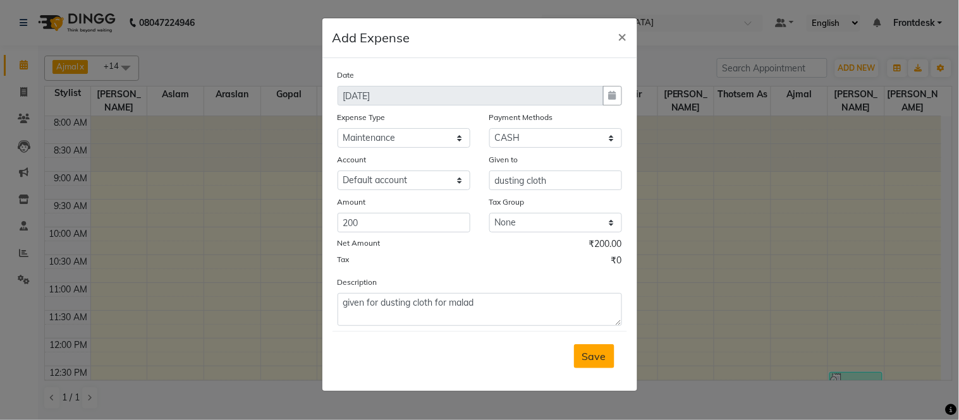
click at [586, 355] on span "Save" at bounding box center [594, 356] width 24 height 13
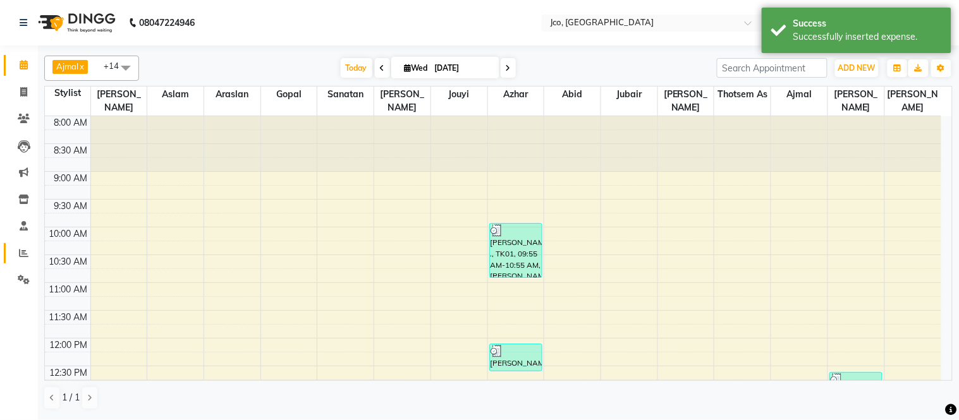
click at [23, 254] on icon at bounding box center [23, 252] width 9 height 9
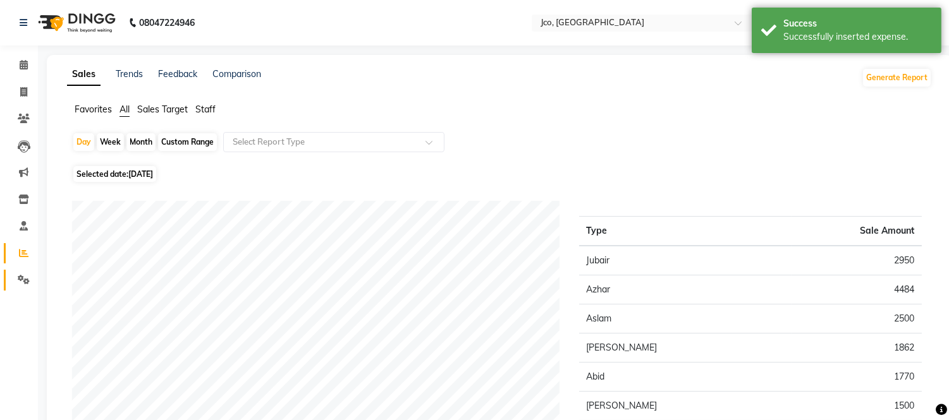
click at [18, 282] on icon at bounding box center [24, 279] width 12 height 9
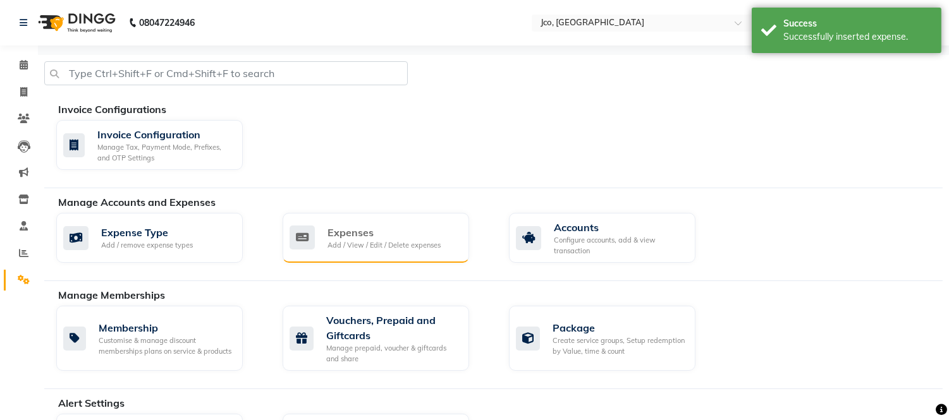
click at [370, 241] on div "Add / View / Edit / Delete expenses" at bounding box center [383, 245] width 113 height 11
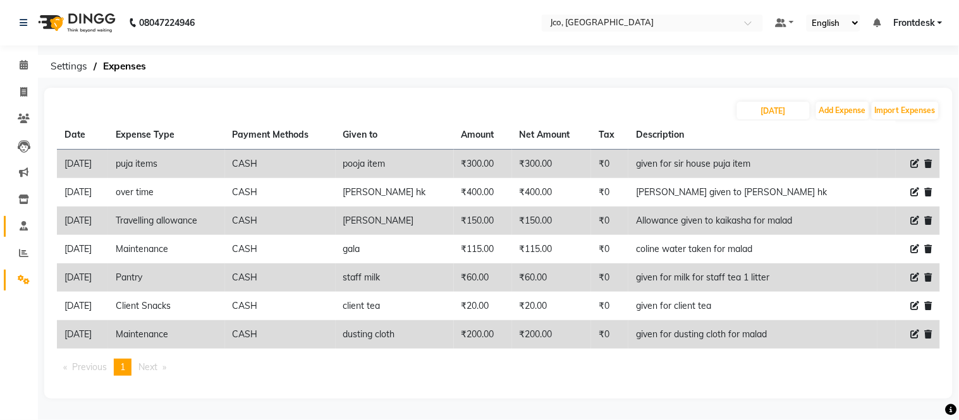
click at [20, 230] on icon at bounding box center [24, 225] width 8 height 9
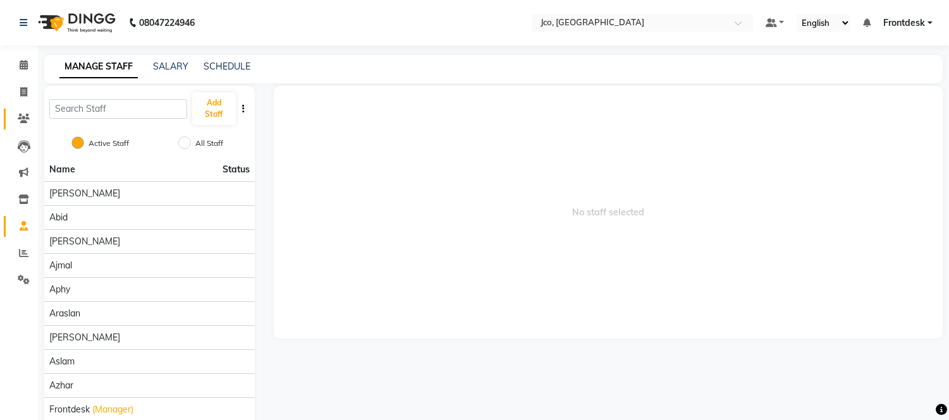
click at [15, 125] on span at bounding box center [24, 119] width 22 height 15
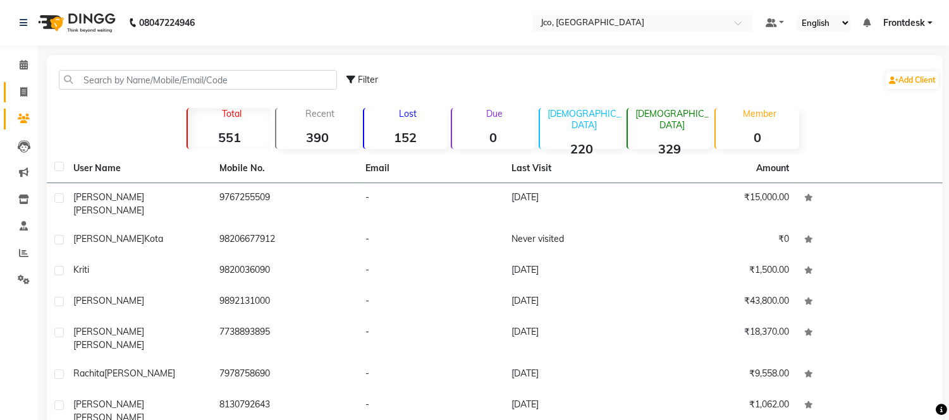
click at [20, 96] on icon at bounding box center [23, 91] width 7 height 9
select select "service"
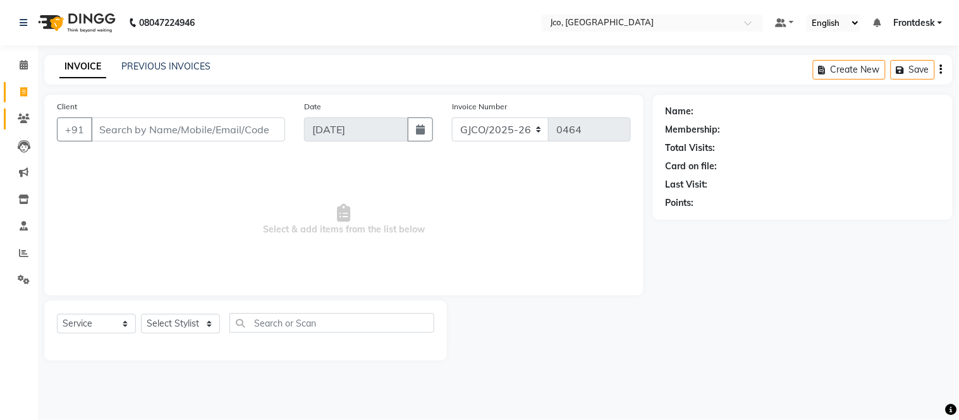
click at [23, 121] on icon at bounding box center [24, 118] width 12 height 9
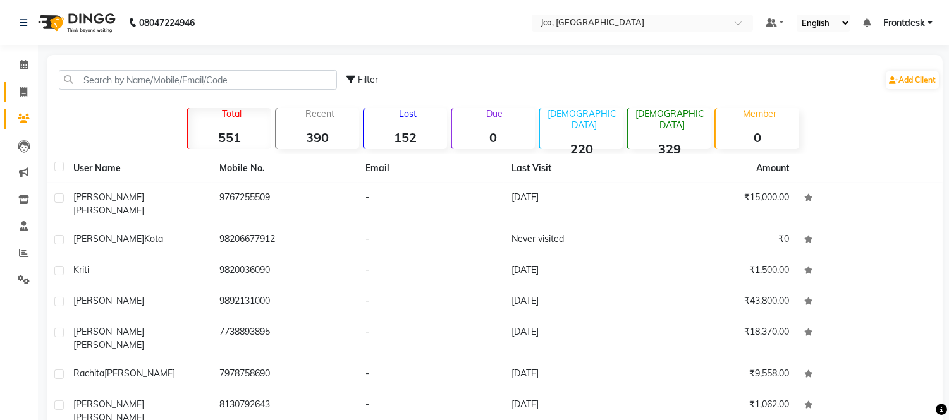
click at [23, 93] on icon at bounding box center [23, 91] width 7 height 9
select select "service"
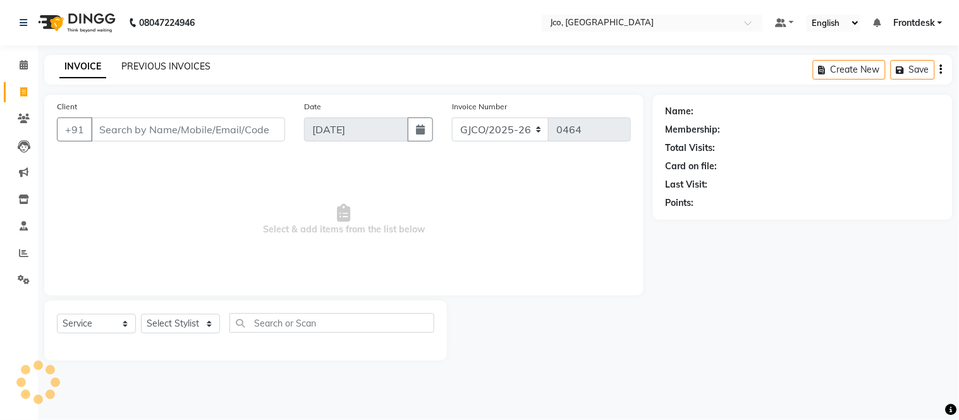
click at [178, 65] on link "PREVIOUS INVOICES" at bounding box center [165, 66] width 89 height 11
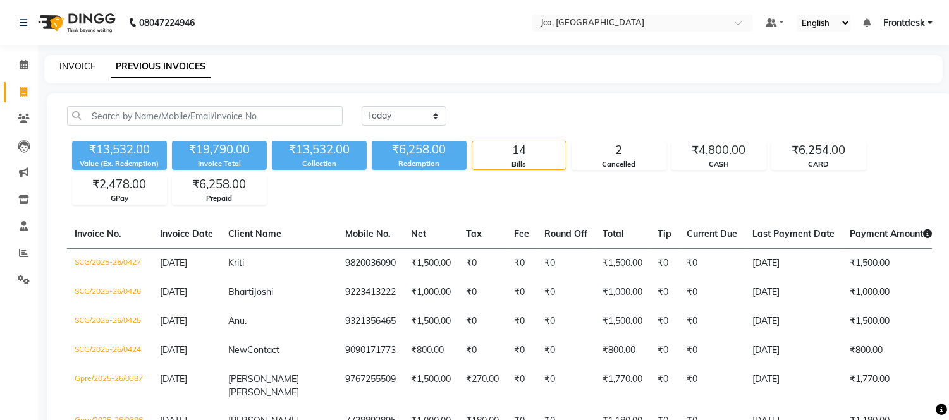
click at [78, 68] on link "INVOICE" at bounding box center [77, 66] width 36 height 11
select select "service"
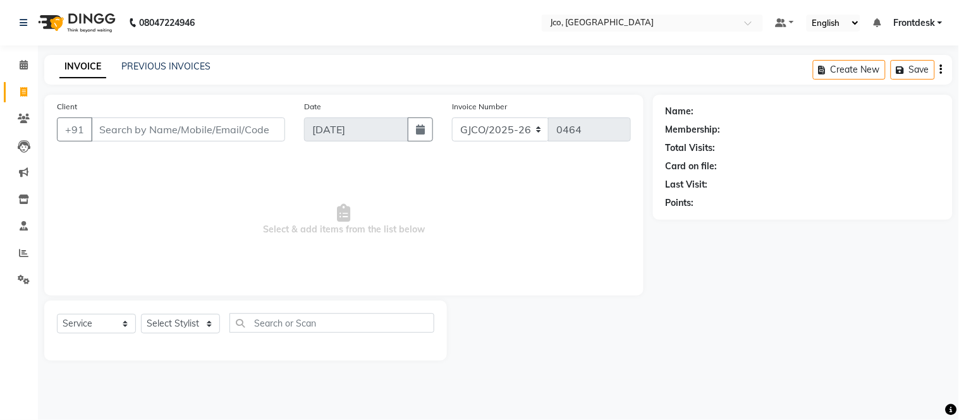
click at [162, 130] on input "Client" at bounding box center [188, 130] width 194 height 24
click at [136, 135] on input "Client" at bounding box center [188, 130] width 194 height 24
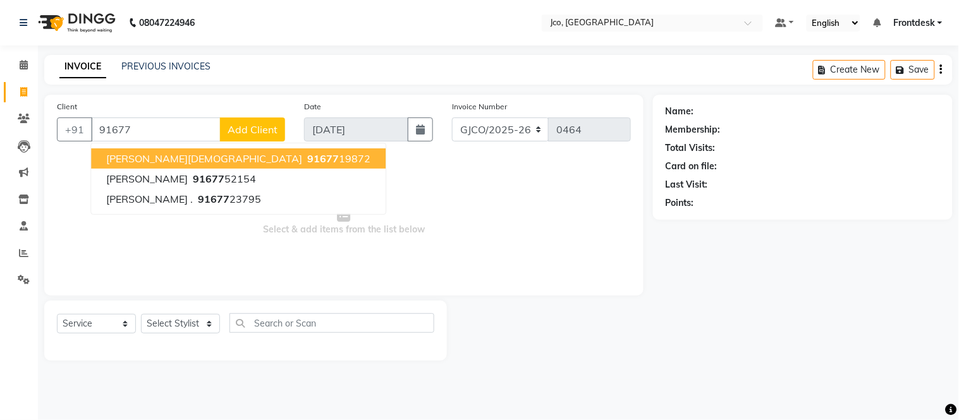
click at [307, 161] on span "91677" at bounding box center [323, 158] width 32 height 13
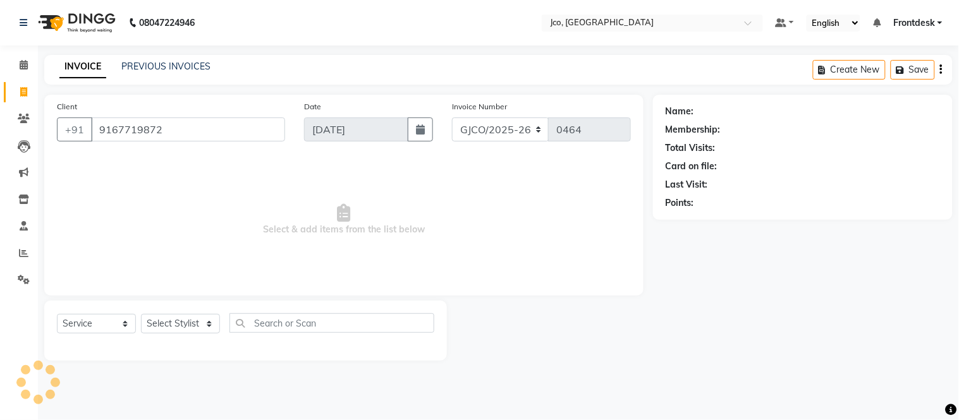
type input "9167719872"
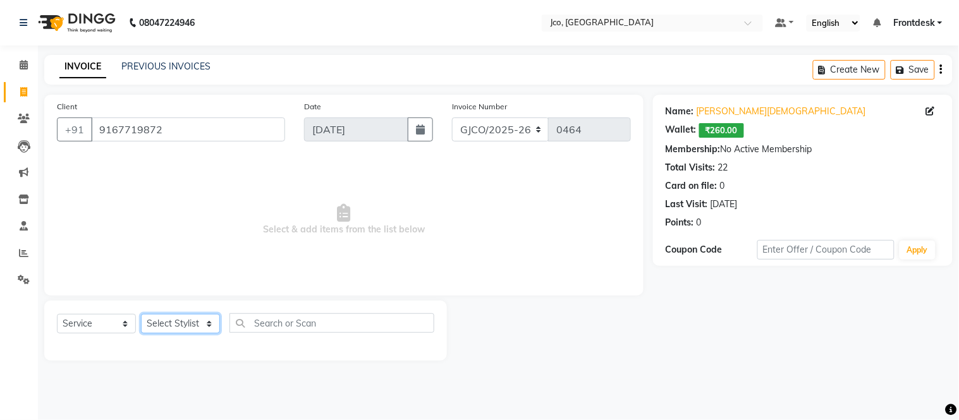
click at [186, 323] on select "Select Stylist Abdul Abid Afsha Shaikh Ajmal Aphy Araslan Ashfaque Aslam Azhar …" at bounding box center [180, 324] width 79 height 20
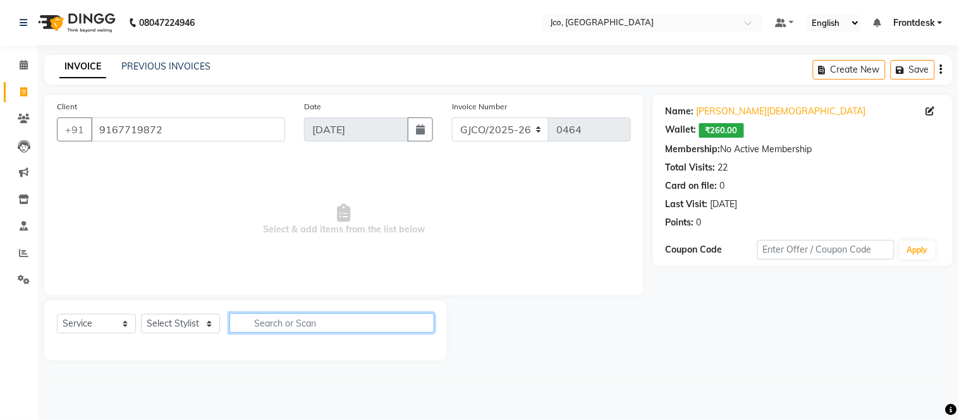
click at [293, 329] on input "text" at bounding box center [331, 323] width 205 height 20
type input "hai"
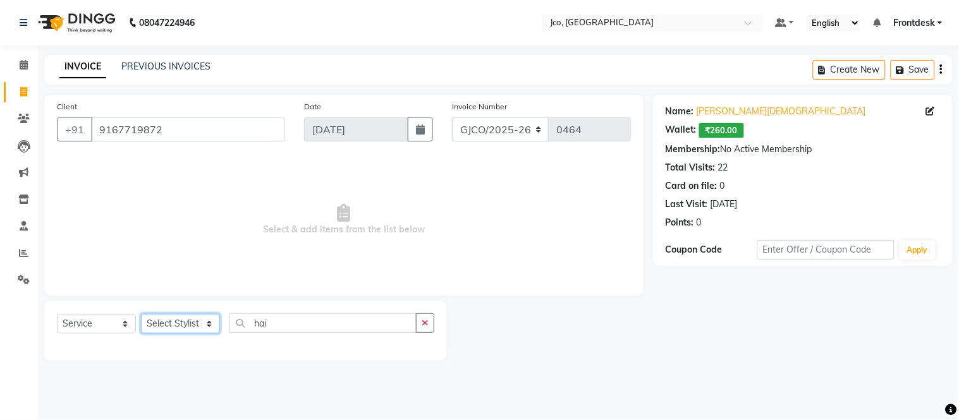
click at [169, 319] on select "Select Stylist Abdul Abid Afsha Shaikh Ajmal Aphy Araslan Ashfaque Aslam Azhar …" at bounding box center [180, 324] width 79 height 20
select select "71564"
click at [141, 315] on select "Select Stylist Abdul Abid Afsha Shaikh Ajmal Aphy Araslan Ashfaque Aslam Azhar …" at bounding box center [180, 324] width 79 height 20
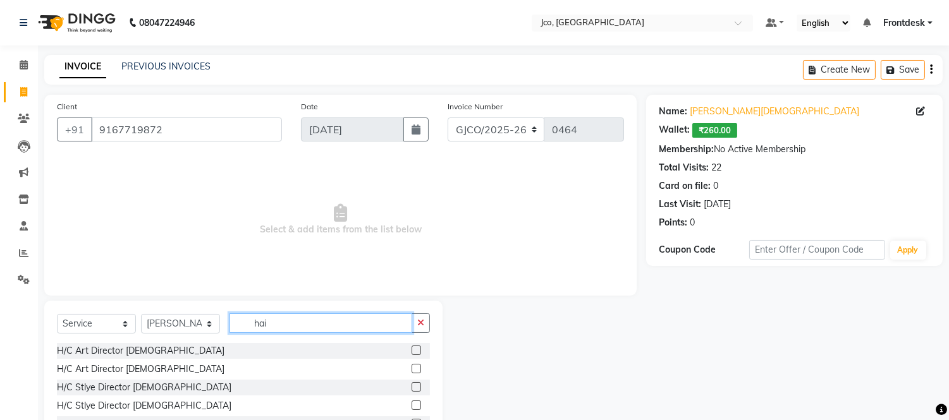
click at [302, 321] on input "hai" at bounding box center [320, 323] width 183 height 20
type input "h"
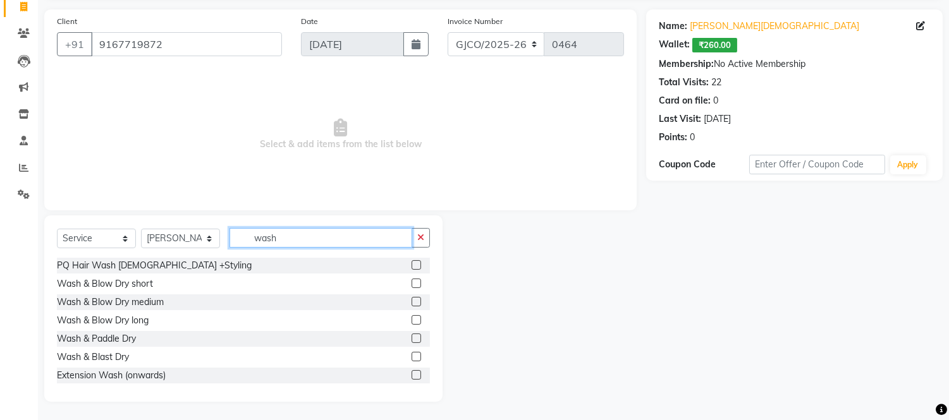
scroll to position [85, 0]
type input "wash"
click at [411, 284] on label at bounding box center [415, 283] width 9 height 9
click at [411, 284] on input "checkbox" at bounding box center [415, 285] width 8 height 8
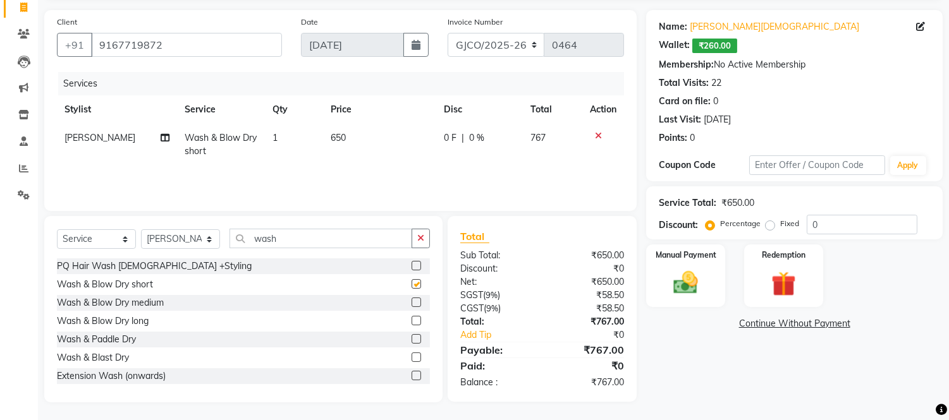
checkbox input "false"
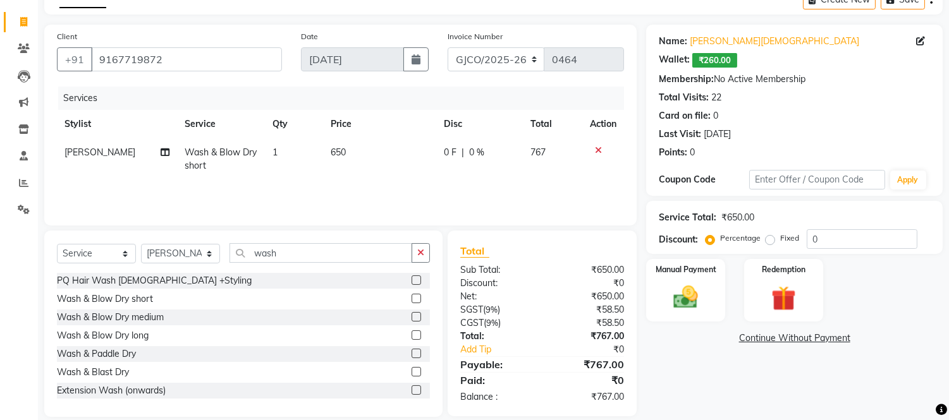
scroll to position [0, 0]
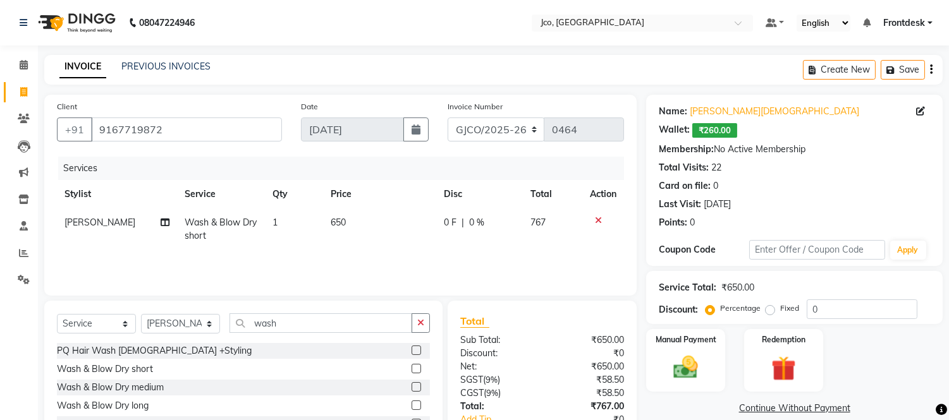
click at [930, 75] on button "button" at bounding box center [931, 70] width 3 height 30
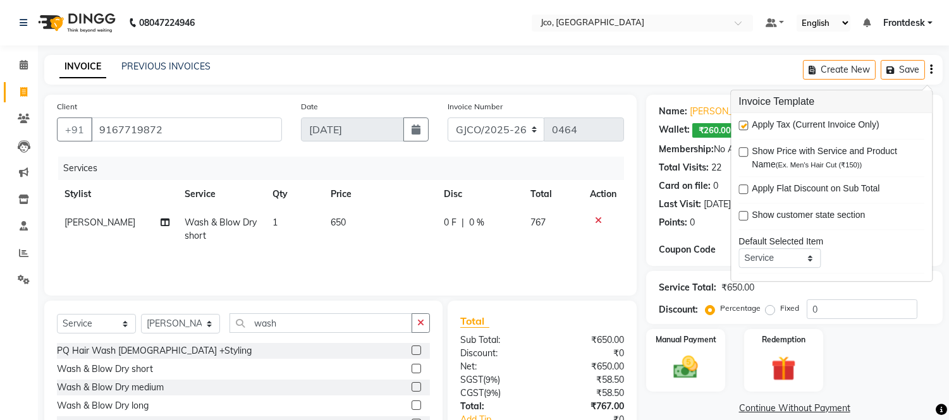
click at [743, 128] on label at bounding box center [742, 125] width 9 height 9
click at [743, 128] on input "checkbox" at bounding box center [742, 126] width 8 height 8
checkbox input "false"
click at [491, 123] on select "GJCO/2025-26 SCG/2025-26 Gpre/2025-26" at bounding box center [495, 130] width 97 height 24
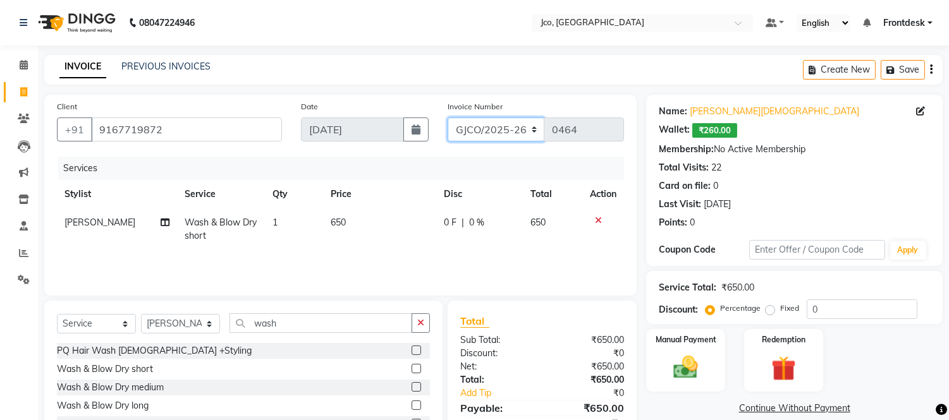
select select "7971"
click at [447, 118] on select "GJCO/2025-26 SCG/2025-26 Gpre/2025-26" at bounding box center [495, 130] width 97 height 24
type input "0428"
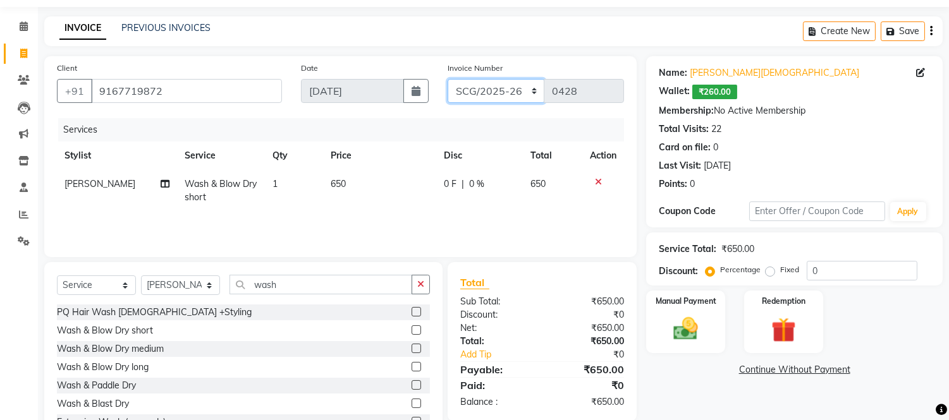
scroll to position [85, 0]
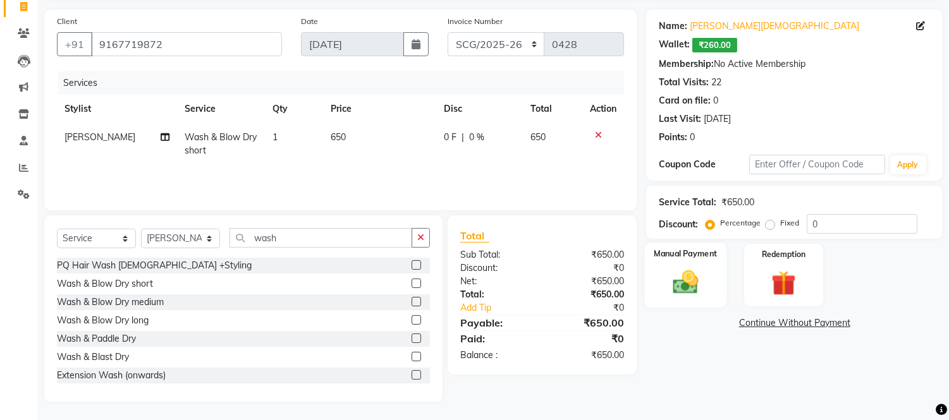
click at [679, 281] on img at bounding box center [686, 283] width 42 height 30
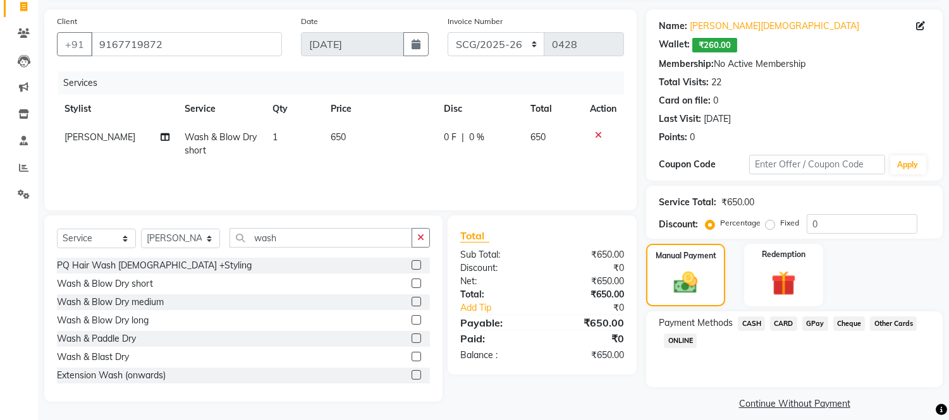
click at [751, 323] on span "CASH" at bounding box center [751, 324] width 27 height 15
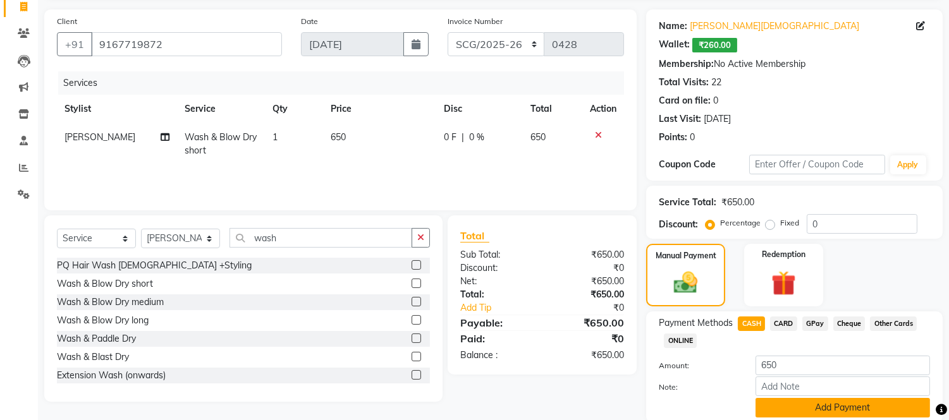
click at [851, 409] on button "Add Payment" at bounding box center [842, 408] width 174 height 20
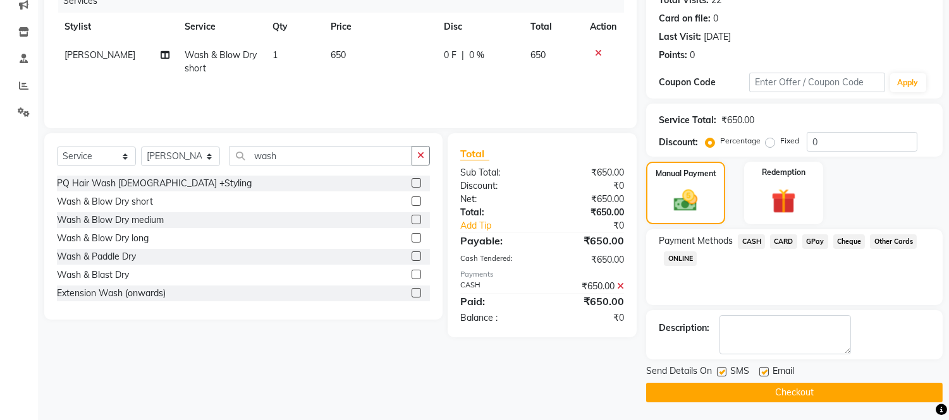
scroll to position [167, 0]
click at [803, 393] on button "Checkout" at bounding box center [794, 394] width 296 height 20
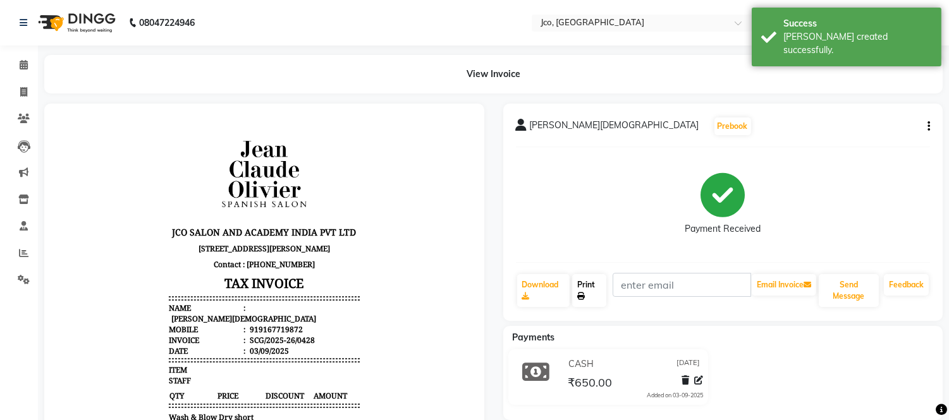
click at [578, 295] on icon at bounding box center [581, 297] width 8 height 8
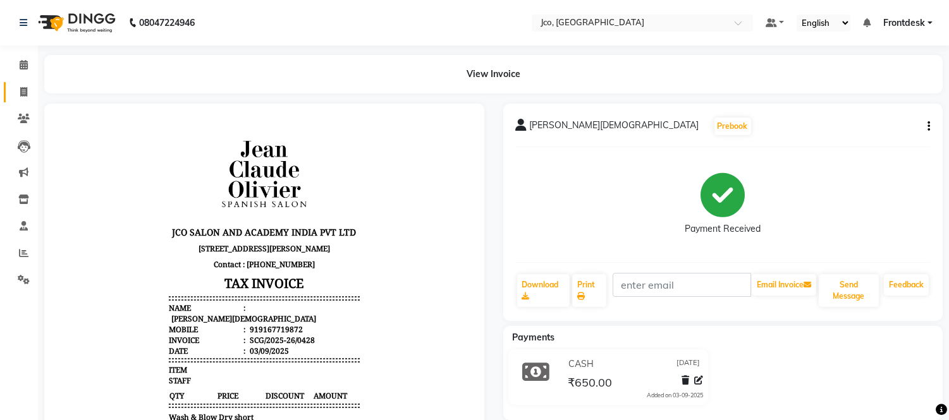
click at [21, 90] on icon at bounding box center [23, 91] width 7 height 9
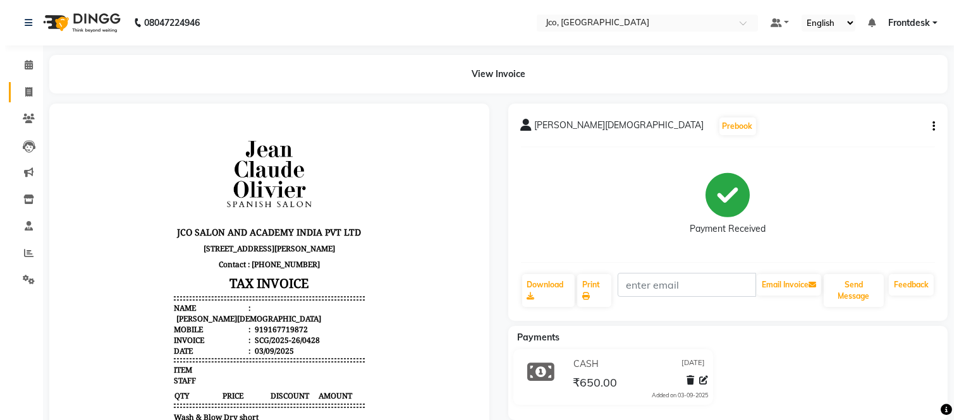
select select "service"
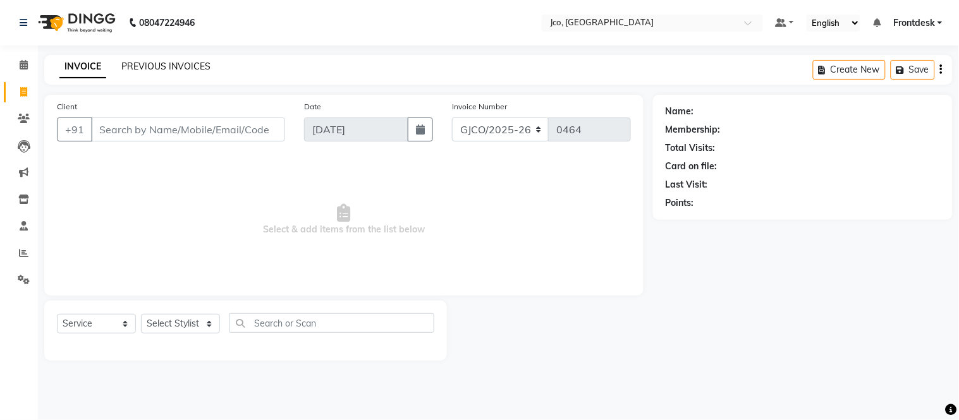
click at [172, 68] on link "PREVIOUS INVOICES" at bounding box center [165, 66] width 89 height 11
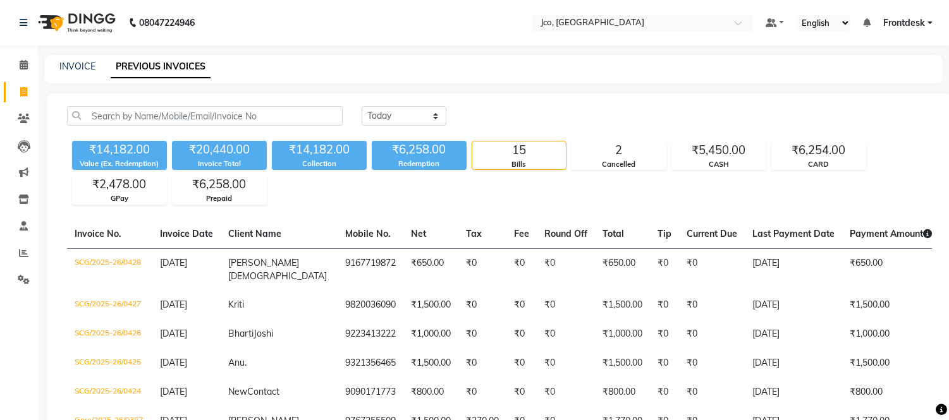
click at [74, 37] on img at bounding box center [75, 22] width 87 height 35
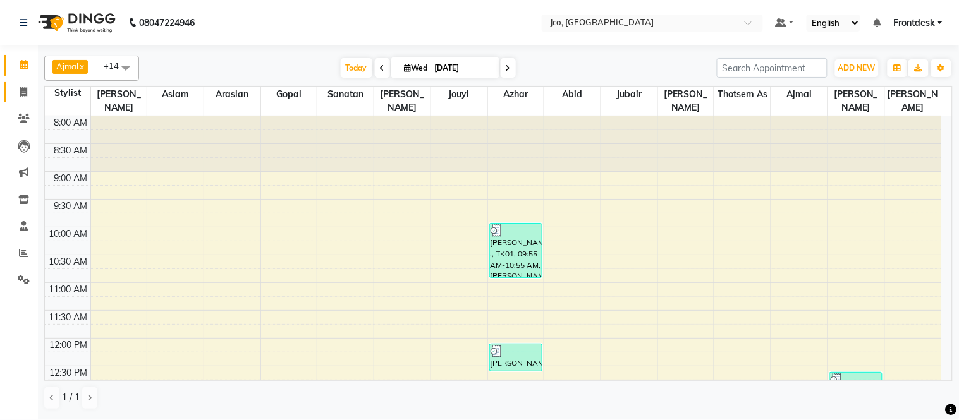
click at [23, 92] on icon at bounding box center [23, 91] width 7 height 9
select select "service"
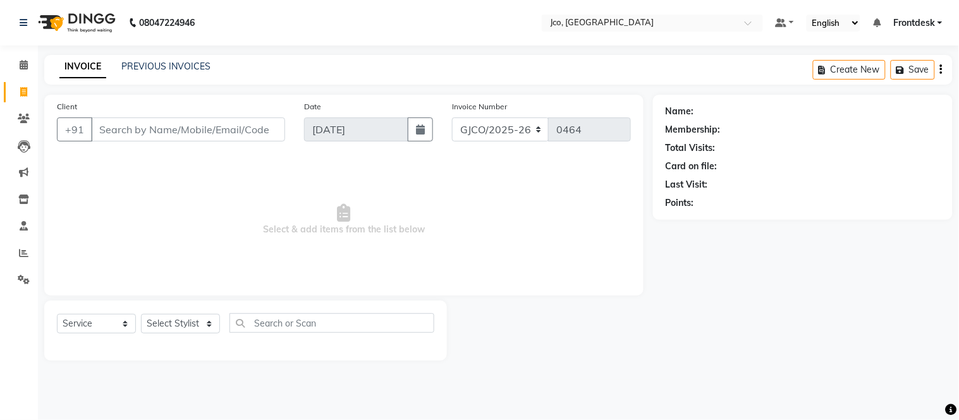
click at [192, 123] on input "Client" at bounding box center [188, 130] width 194 height 24
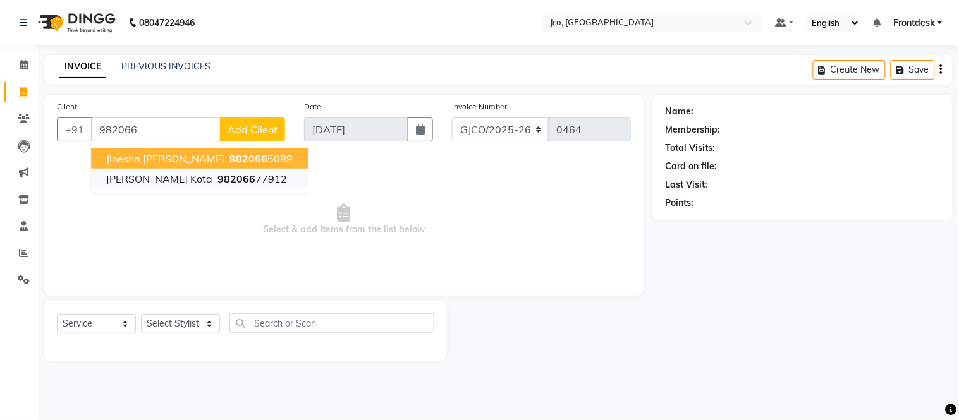
click at [217, 180] on span "982066" at bounding box center [236, 179] width 38 height 13
type input "98206677912"
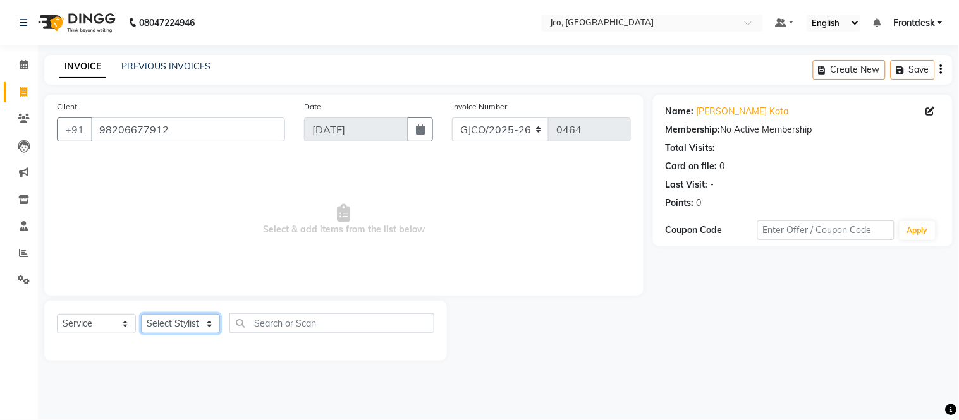
click at [178, 322] on select "Select Stylist Abdul Abid Afsha Shaikh Ajmal Aphy Araslan Ashfaque Aslam Azhar …" at bounding box center [180, 324] width 79 height 20
select select "68867"
click at [141, 315] on select "Select Stylist Abdul Abid Afsha Shaikh Ajmal Aphy Araslan Ashfaque Aslam Azhar …" at bounding box center [180, 324] width 79 height 20
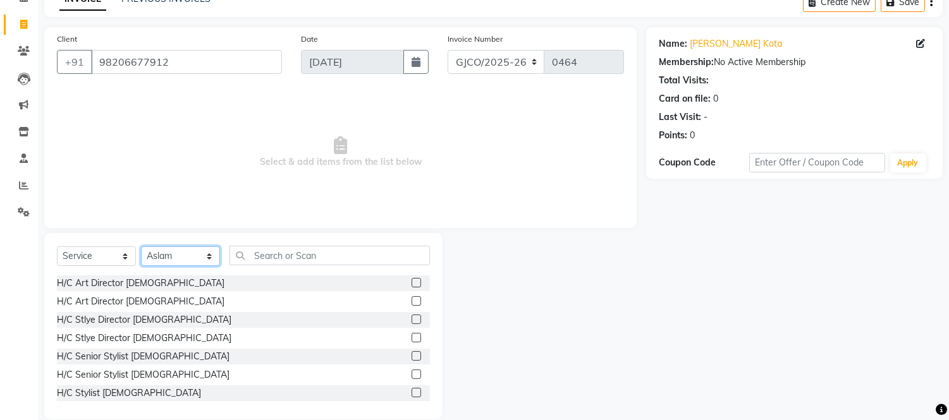
scroll to position [85, 0]
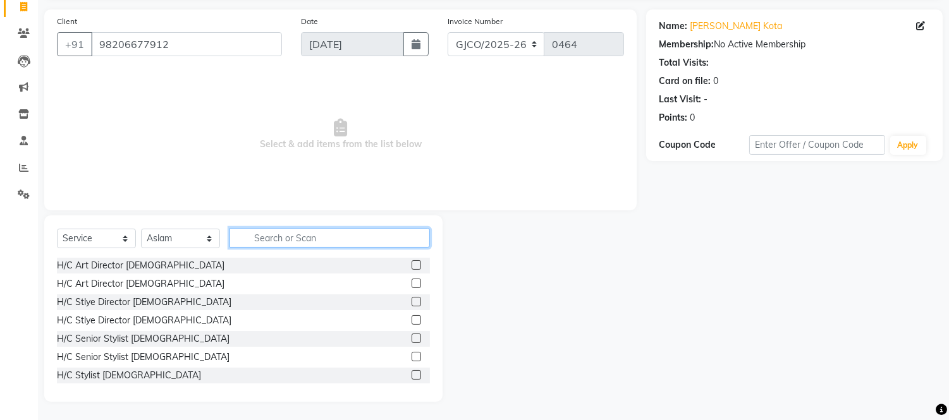
click at [293, 232] on input "text" at bounding box center [329, 238] width 200 height 20
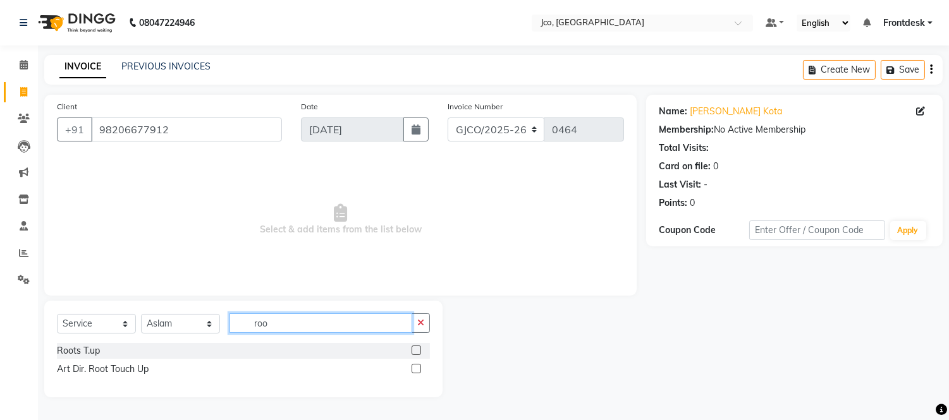
scroll to position [0, 0]
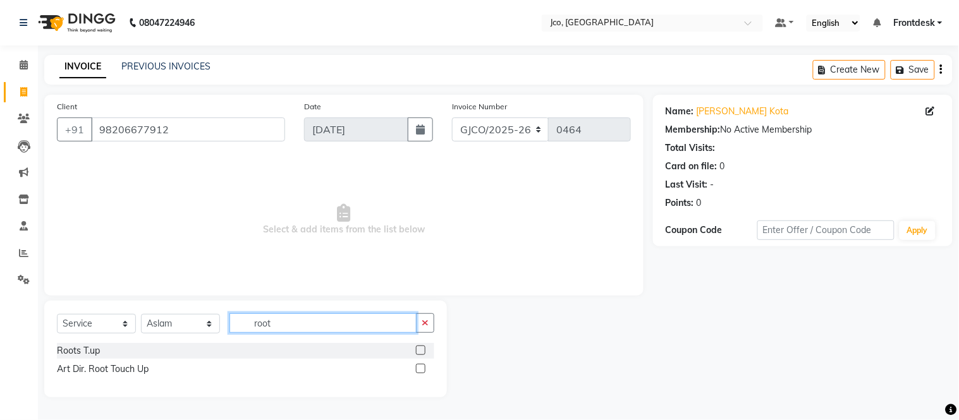
type input "root"
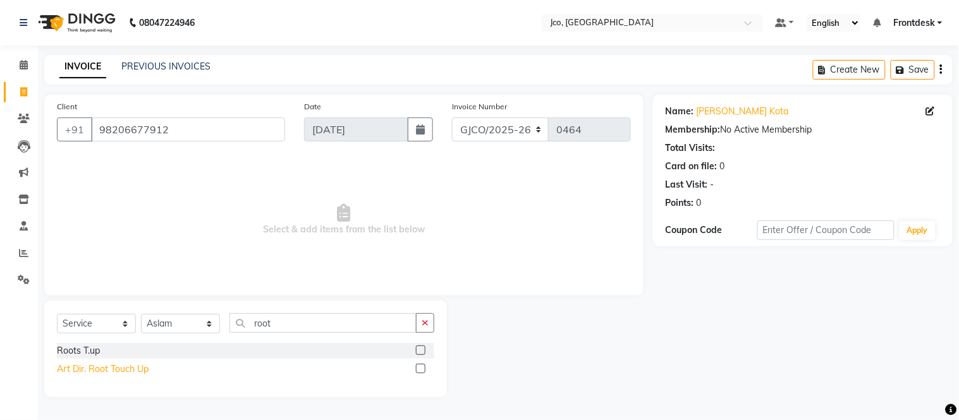
click at [126, 363] on div "Art Dir. Root Touch Up" at bounding box center [103, 369] width 92 height 13
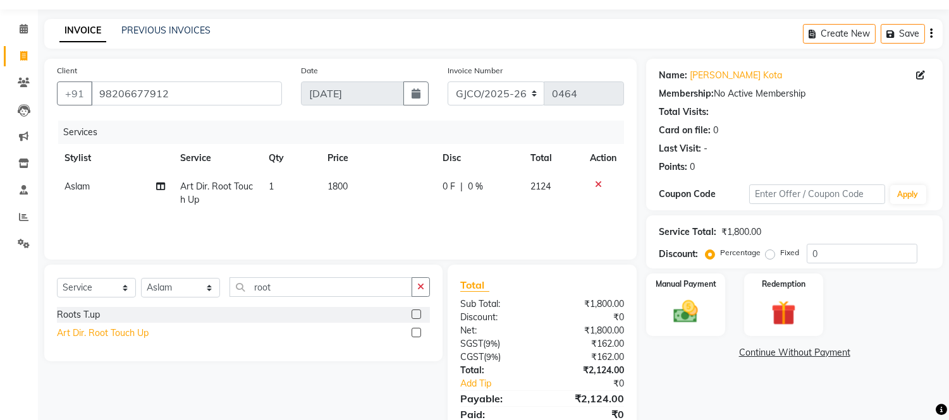
scroll to position [37, 0]
click at [116, 327] on div "Art Dir. Root Touch Up" at bounding box center [103, 332] width 92 height 13
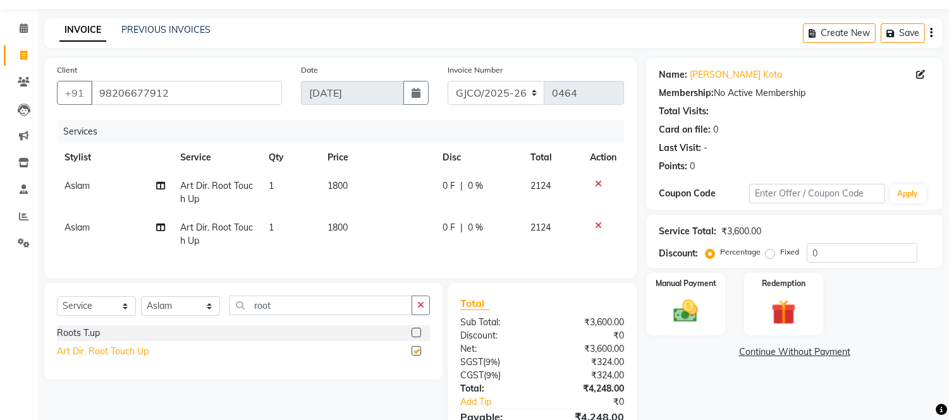
checkbox input "false"
click at [597, 182] on icon at bounding box center [598, 183] width 7 height 9
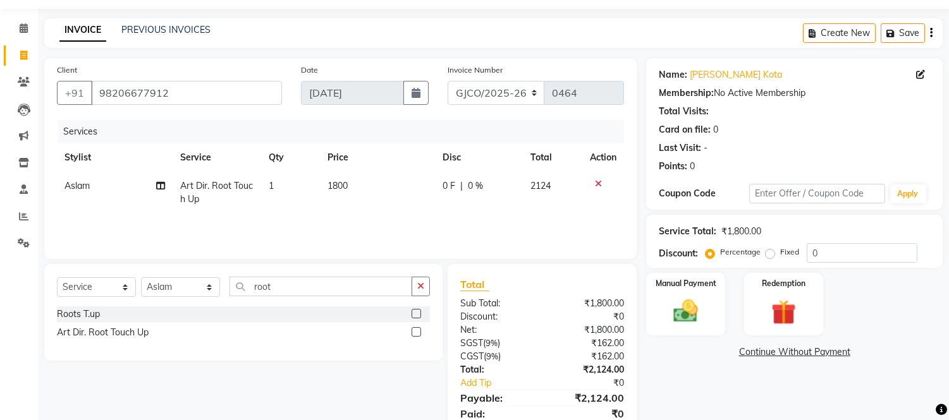
click at [597, 182] on icon at bounding box center [598, 183] width 7 height 9
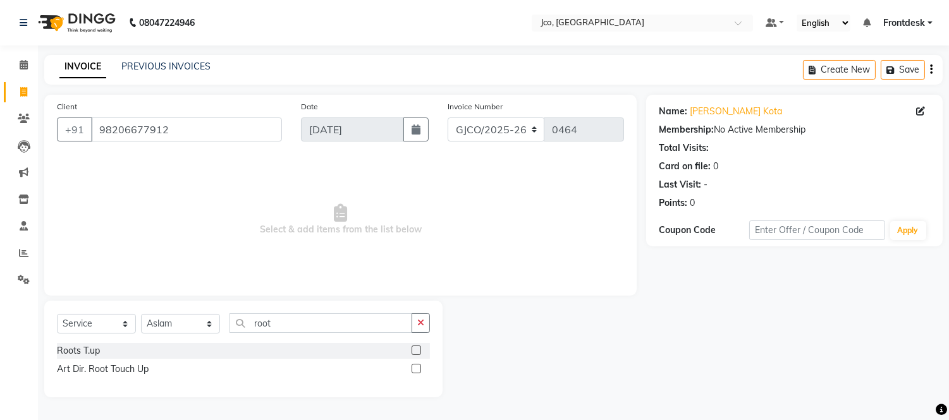
scroll to position [0, 0]
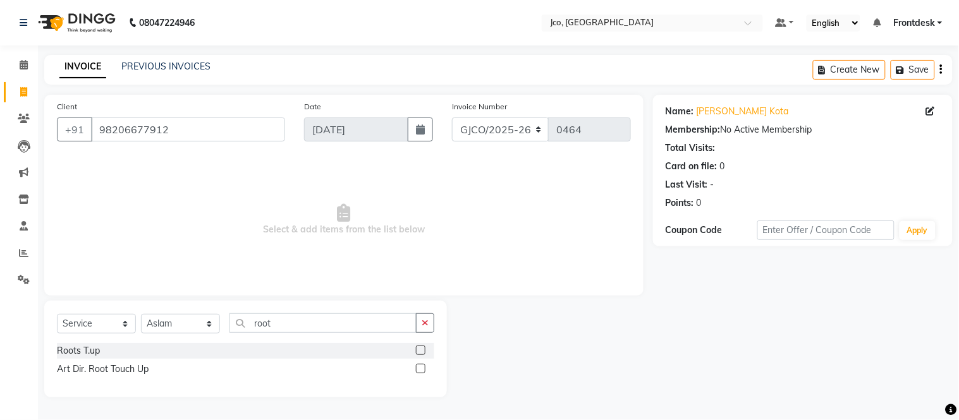
click at [422, 351] on label at bounding box center [420, 350] width 9 height 9
click at [422, 351] on input "checkbox" at bounding box center [420, 351] width 8 height 8
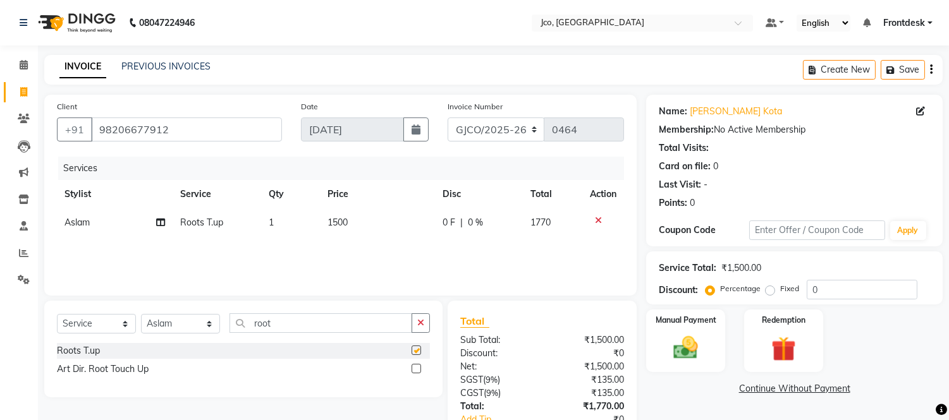
checkbox input "false"
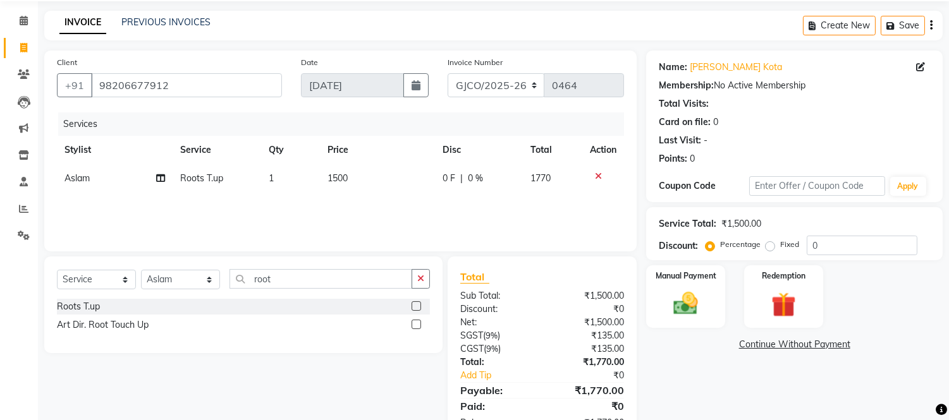
scroll to position [85, 0]
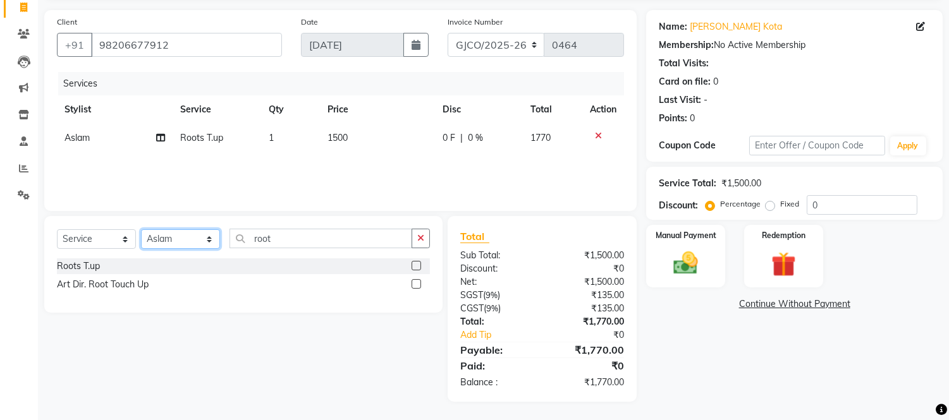
click at [207, 243] on select "Select Stylist Abdul Abid Afsha Shaikh Ajmal Aphy Araslan Ashfaque Aslam Azhar …" at bounding box center [180, 239] width 79 height 20
click at [141, 229] on select "Select Stylist Abdul Abid Afsha Shaikh Ajmal Aphy Araslan Ashfaque Aslam Azhar …" at bounding box center [180, 239] width 79 height 20
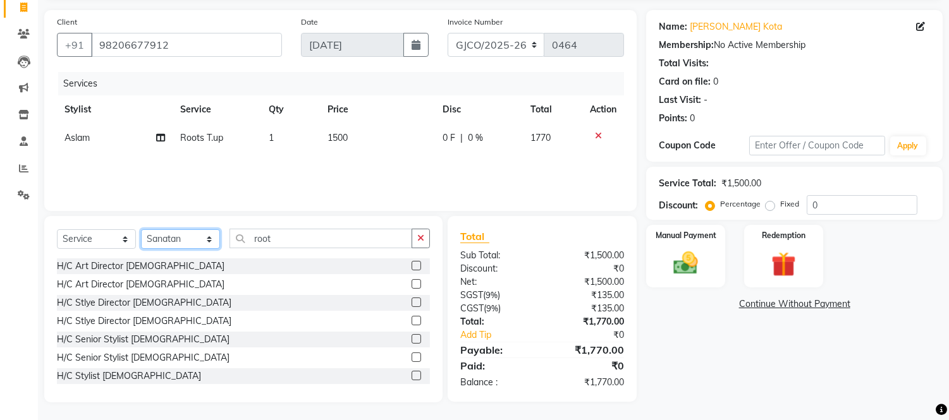
click at [191, 237] on select "Select Stylist Abdul Abid Afsha Shaikh Ajmal Aphy Araslan Ashfaque Aslam Azhar …" at bounding box center [180, 239] width 79 height 20
select select "80186"
click at [141, 229] on select "Select Stylist Abdul Abid Afsha Shaikh Ajmal Aphy Araslan Ashfaque Aslam Azhar …" at bounding box center [180, 239] width 79 height 20
click at [298, 242] on input "root" at bounding box center [320, 239] width 183 height 20
click at [420, 238] on icon "button" at bounding box center [420, 238] width 7 height 9
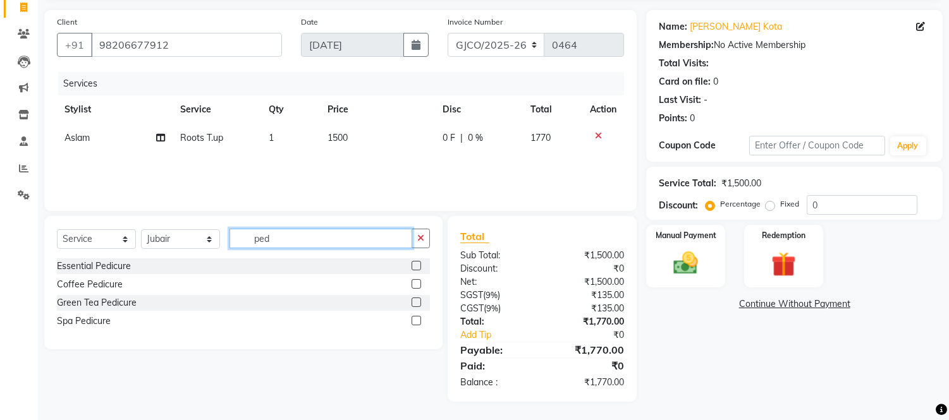
type input "ped"
click at [417, 266] on label at bounding box center [415, 265] width 9 height 9
click at [417, 266] on input "checkbox" at bounding box center [415, 266] width 8 height 8
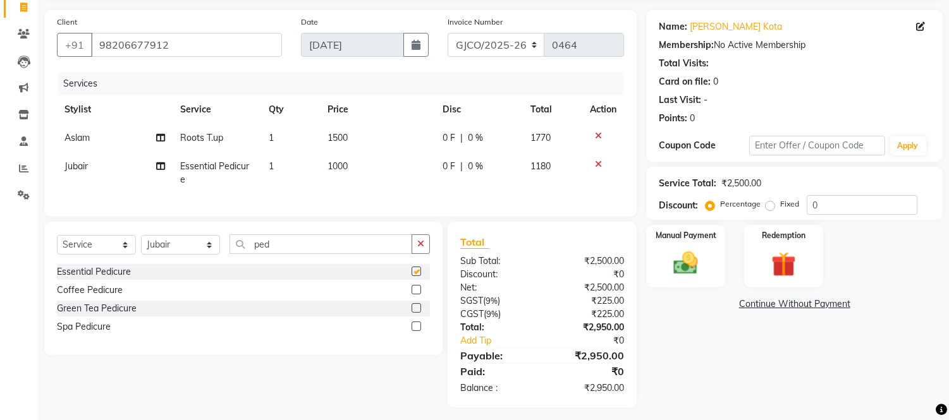
checkbox input "false"
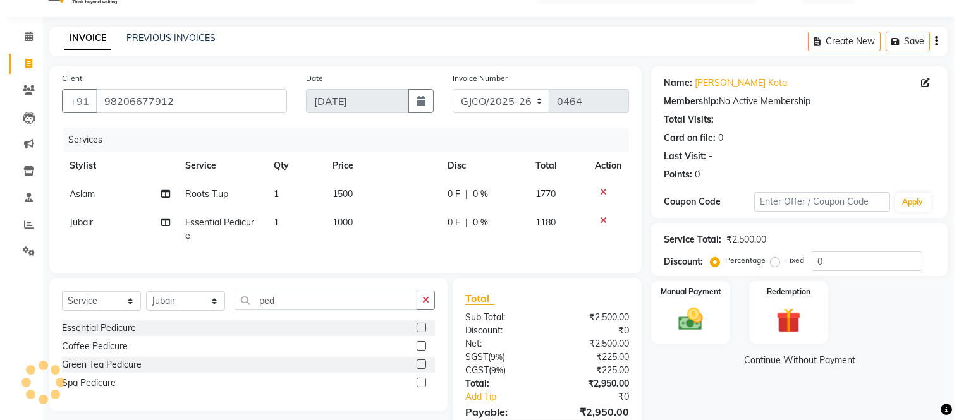
scroll to position [0, 0]
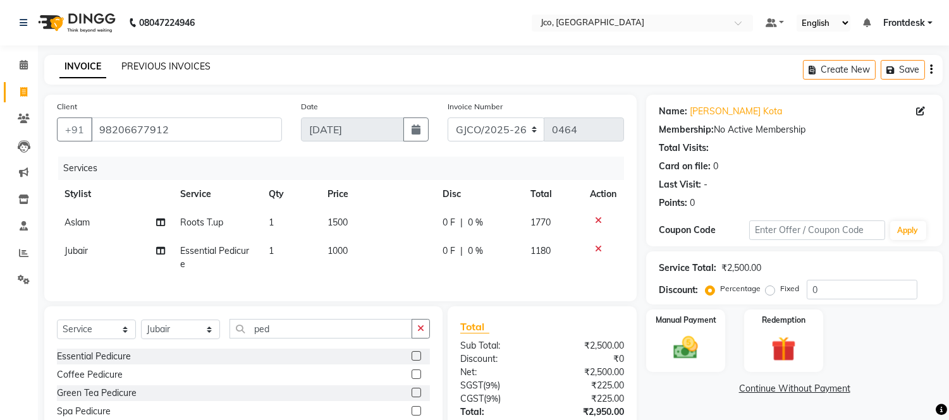
click at [166, 66] on link "PREVIOUS INVOICES" at bounding box center [165, 66] width 89 height 11
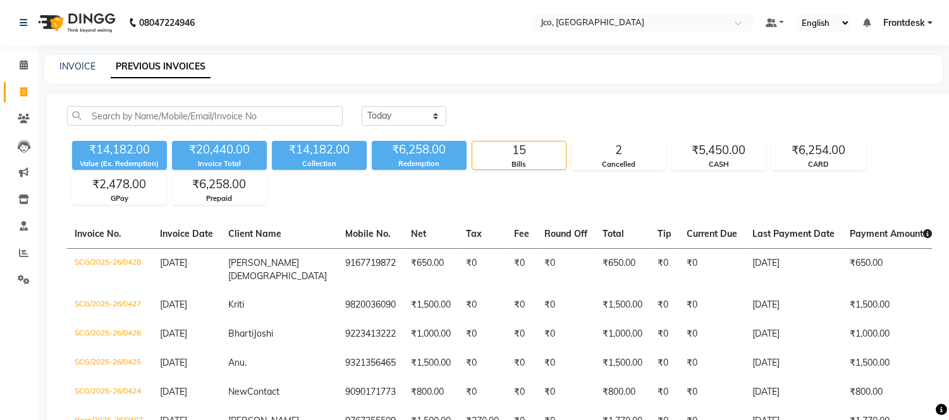
click at [927, 150] on div "₹14,182.00 Value (Ex. Redemption) ₹20,440.00 Invoice Total ₹14,182.00 Collectio…" at bounding box center [499, 170] width 865 height 69
click at [64, 67] on link "INVOICE" at bounding box center [77, 66] width 36 height 11
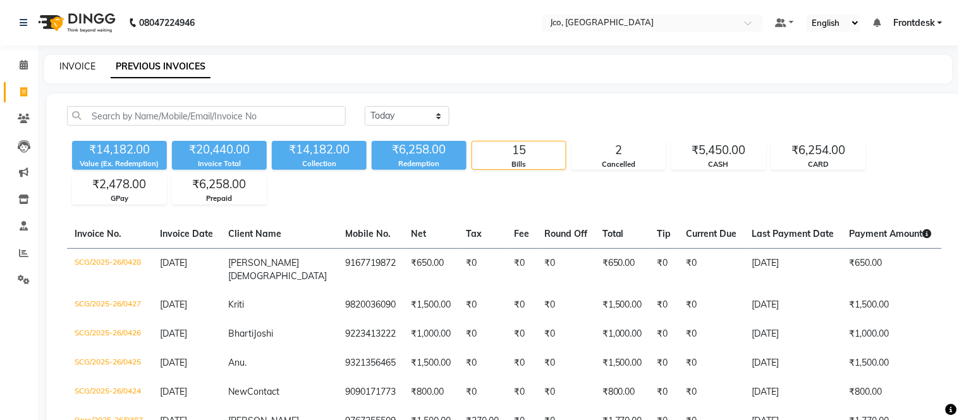
select select "service"
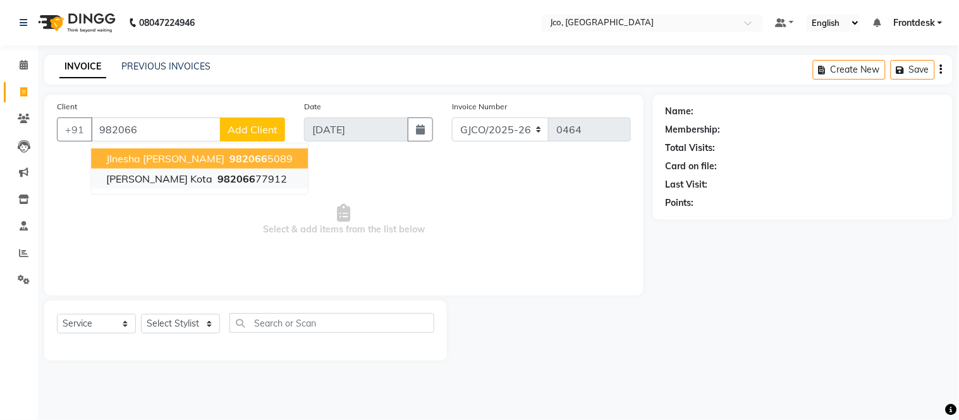
click at [214, 185] on button "Bhagesh kota 982066 77912" at bounding box center [199, 179] width 217 height 20
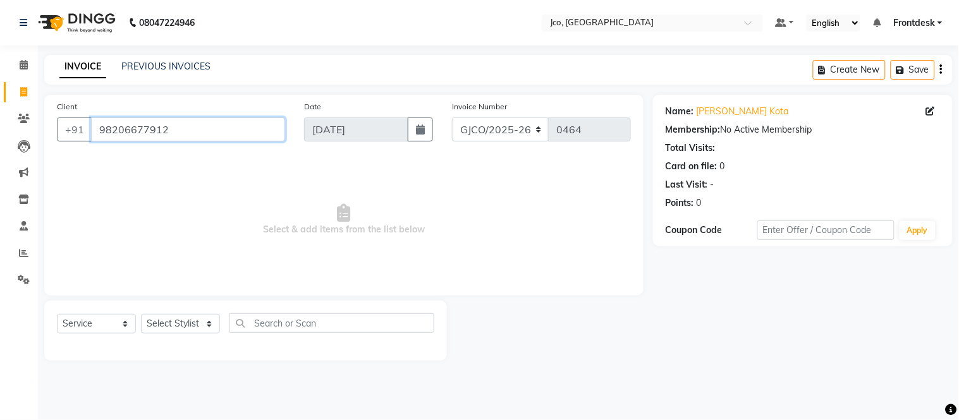
click at [191, 127] on input "98206677912" at bounding box center [188, 130] width 194 height 24
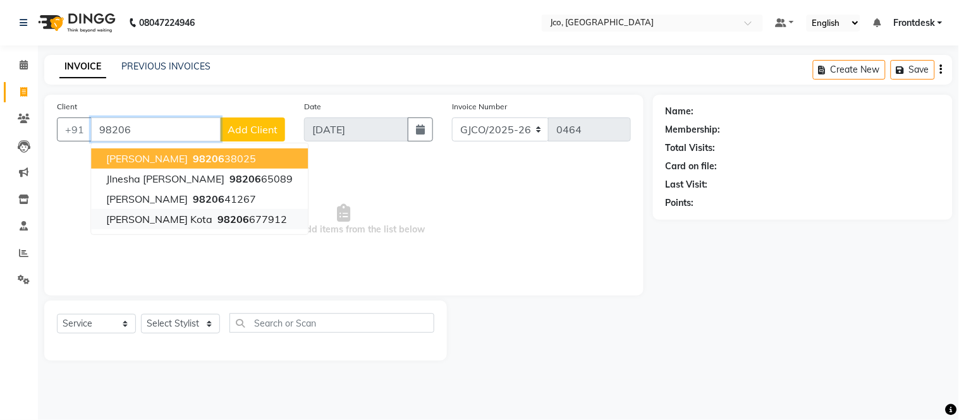
click at [222, 219] on ngb-highlight "98206 677912" at bounding box center [251, 219] width 72 height 13
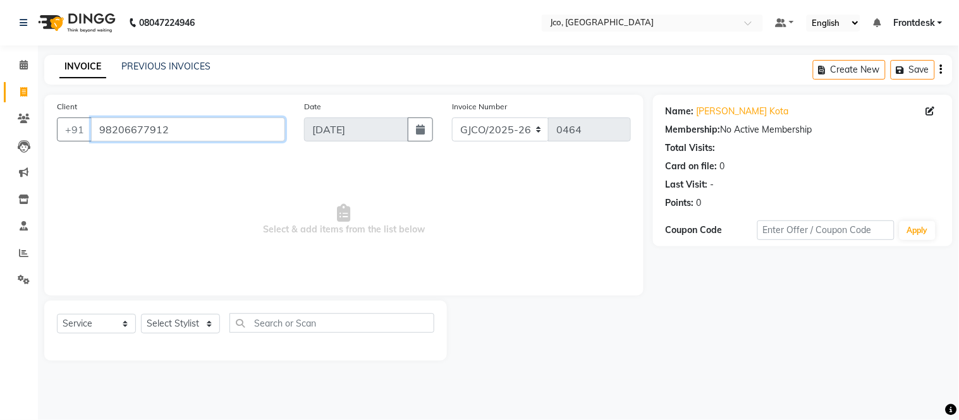
click at [185, 134] on input "98206677912" at bounding box center [188, 130] width 194 height 24
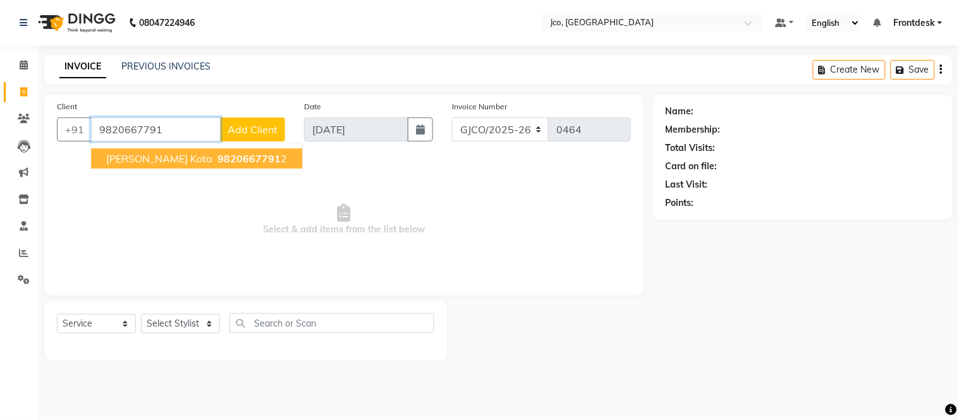
click at [181, 128] on input "9820667791" at bounding box center [156, 130] width 130 height 24
type input "9"
type input "b"
type input "9820667791"
click at [255, 118] on button "Add Client" at bounding box center [252, 130] width 65 height 24
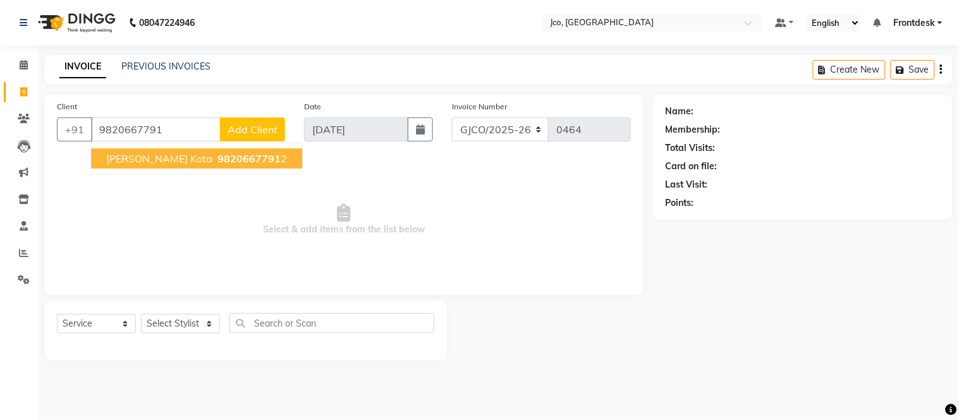
select select "22"
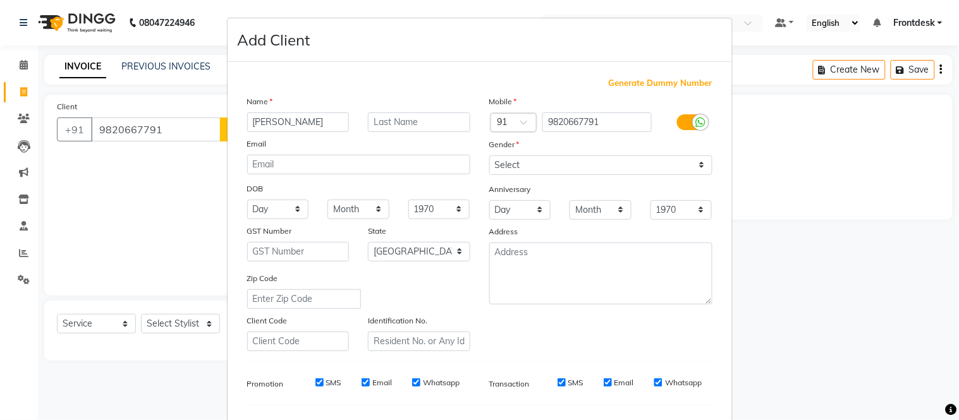
type input "bhagesh"
click at [417, 116] on input "text" at bounding box center [419, 122] width 102 height 20
type input "kota"
click at [300, 125] on input "bhagesh" at bounding box center [298, 122] width 102 height 20
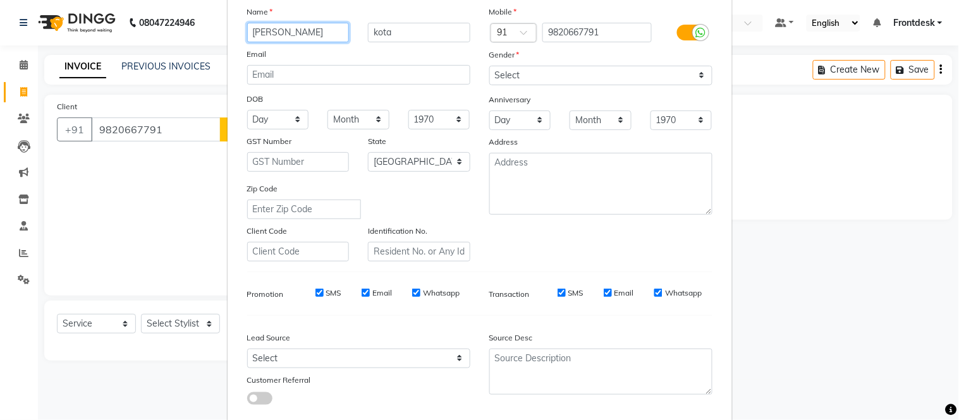
scroll to position [89, 0]
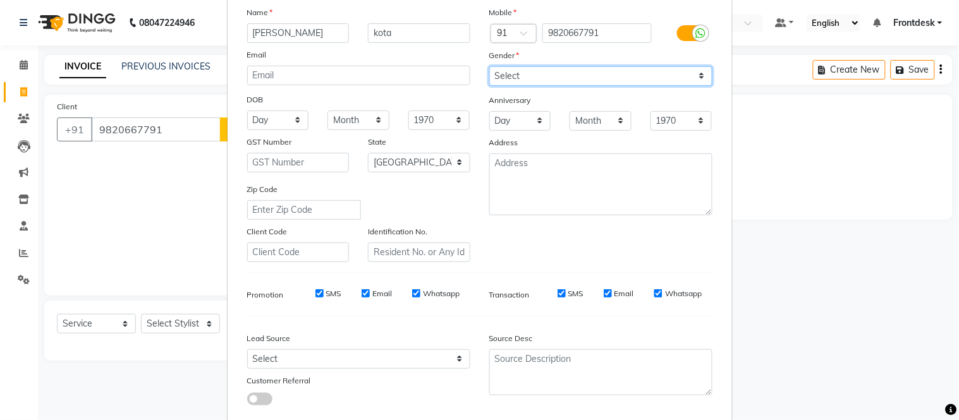
click at [562, 80] on select "Select Male Female Other Prefer Not To Say" at bounding box center [600, 76] width 223 height 20
select select "male"
click at [489, 66] on select "Select Male Female Other Prefer Not To Say" at bounding box center [600, 76] width 223 height 20
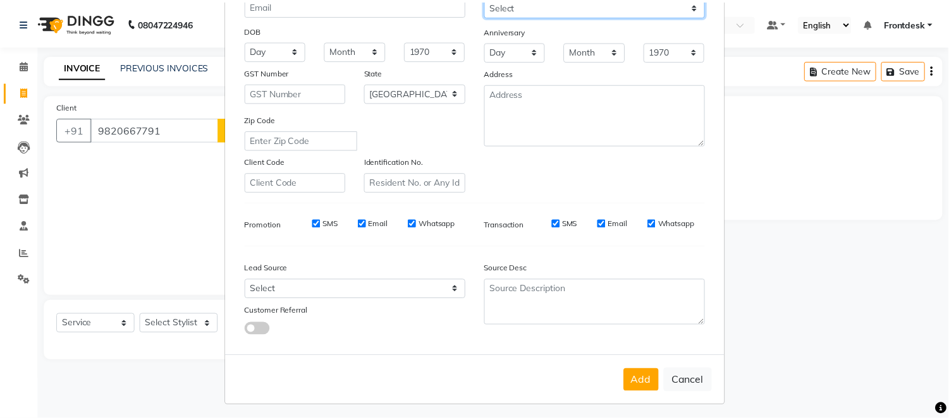
scroll to position [162, 0]
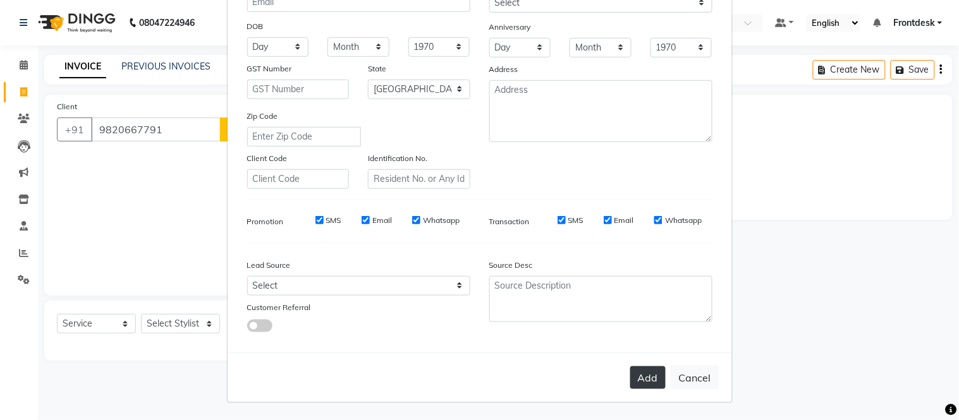
click at [640, 381] on button "Add" at bounding box center [647, 378] width 35 height 23
select select
select select "null"
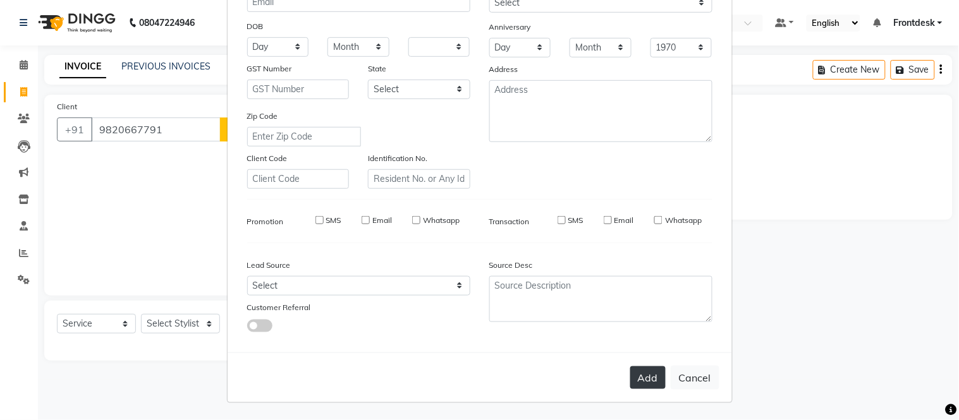
select select
checkbox input "false"
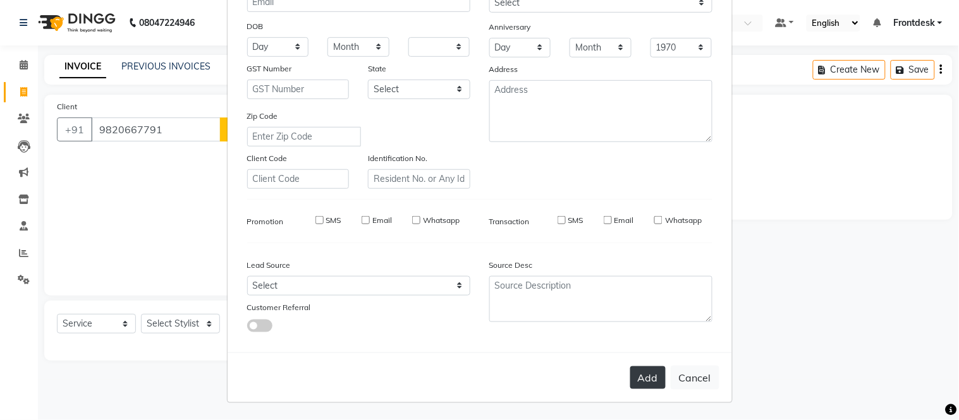
checkbox input "false"
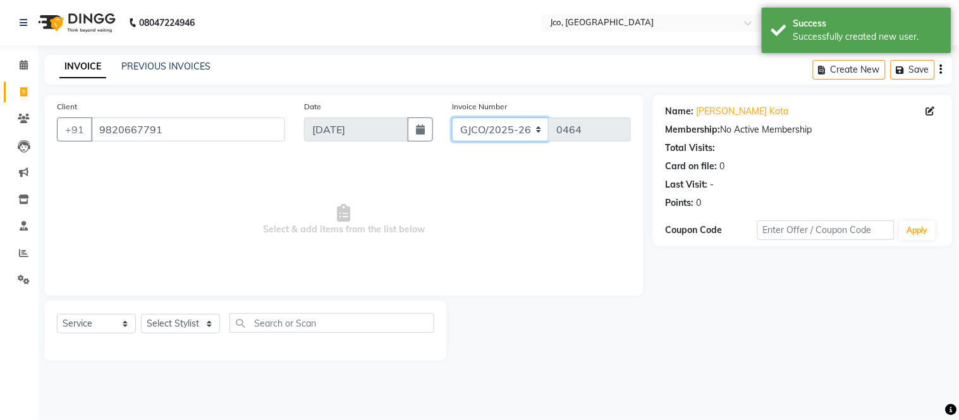
click at [501, 125] on select "GJCO/2025-26 SCG/2025-26 Gpre/2025-26" at bounding box center [500, 130] width 97 height 24
select select "7971"
click at [452, 118] on select "GJCO/2025-26 SCG/2025-26 Gpre/2025-26" at bounding box center [500, 130] width 97 height 24
type input "0429"
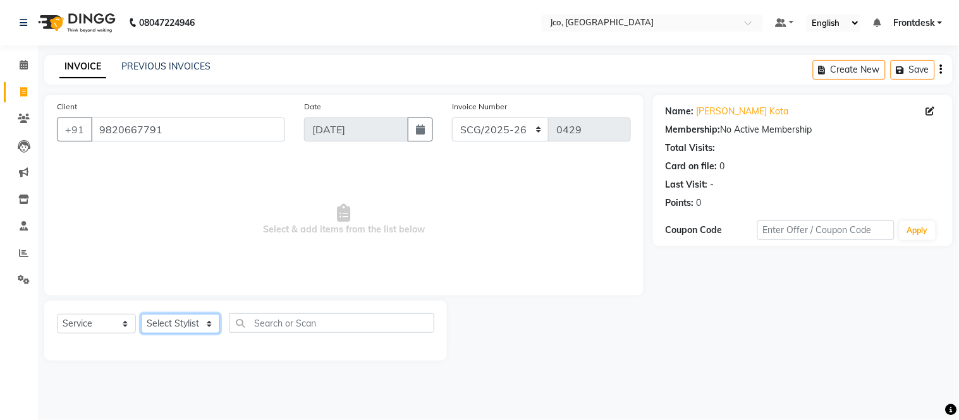
click at [179, 319] on select "Select Stylist Abdul Abid Afsha Shaikh Ajmal Aphy Araslan Ashfaque Aslam Azhar …" at bounding box center [180, 324] width 79 height 20
select select "68867"
click at [141, 315] on select "Select Stylist Abdul Abid Afsha Shaikh Ajmal Aphy Araslan Ashfaque Aslam Azhar …" at bounding box center [180, 324] width 79 height 20
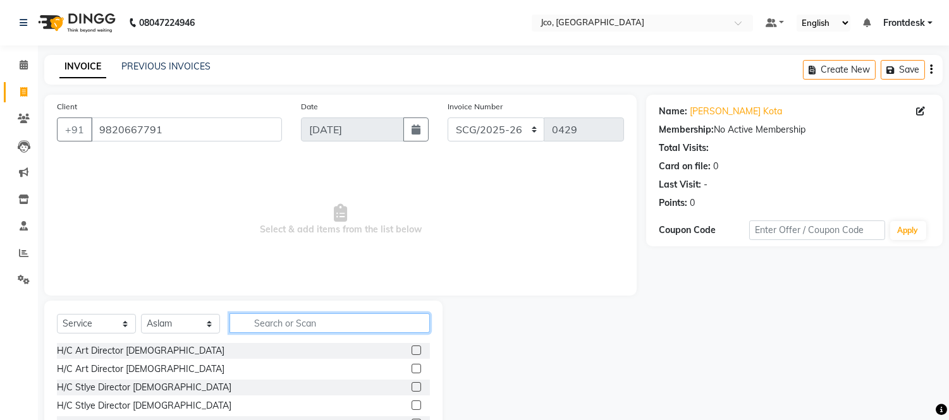
click at [298, 325] on input "text" at bounding box center [329, 323] width 200 height 20
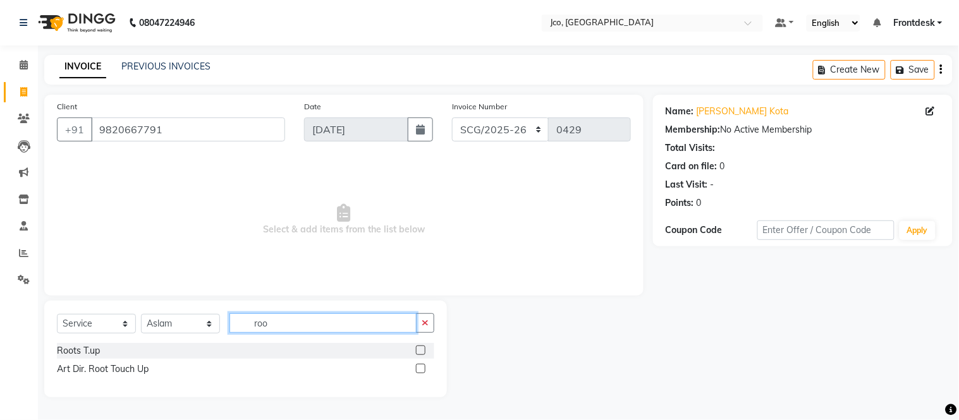
type input "roo"
click at [422, 351] on label at bounding box center [420, 350] width 9 height 9
click at [422, 351] on input "checkbox" at bounding box center [420, 351] width 8 height 8
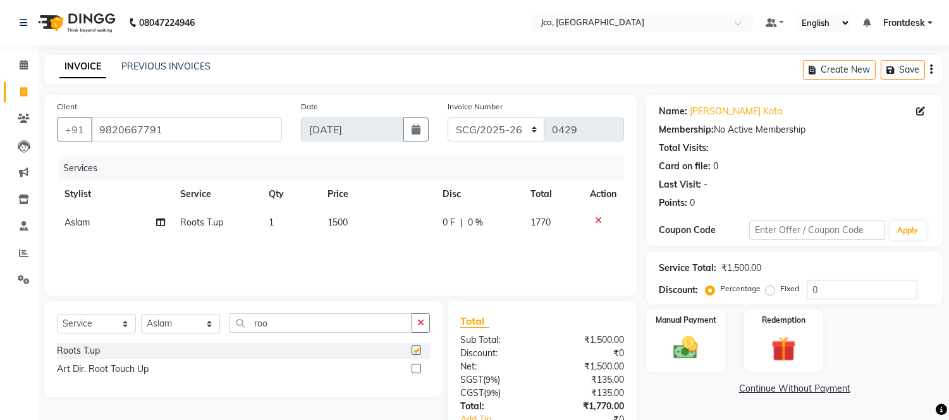
checkbox input "false"
click at [186, 327] on select "Select Stylist Abdul Abid Afsha Shaikh Ajmal Aphy Araslan Ashfaque Aslam Azhar …" at bounding box center [180, 324] width 79 height 20
select select "80186"
click at [141, 315] on select "Select Stylist Abdul Abid Afsha Shaikh Ajmal Aphy Araslan Ashfaque Aslam Azhar …" at bounding box center [180, 324] width 79 height 20
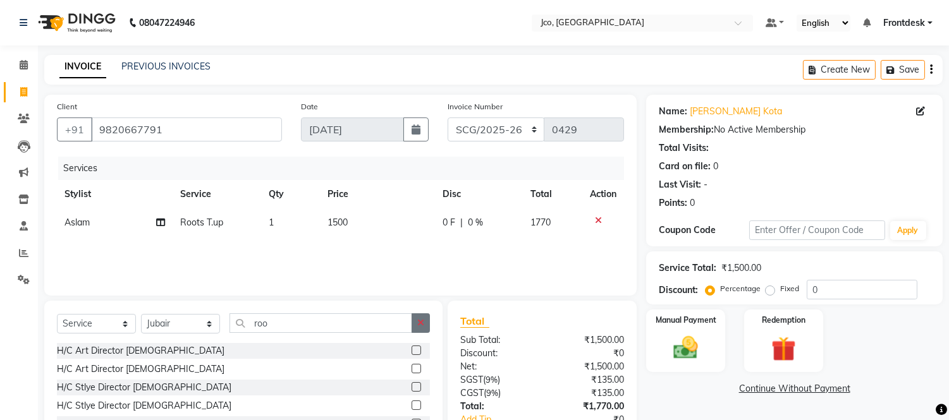
click at [423, 323] on icon "button" at bounding box center [420, 323] width 7 height 9
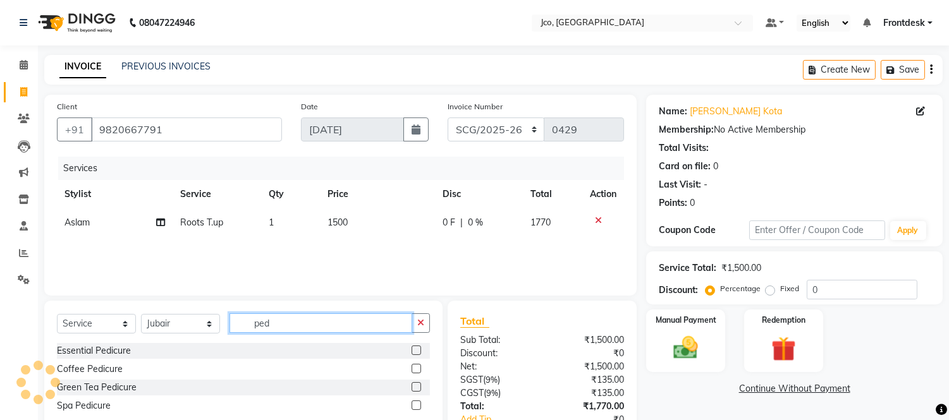
type input "ped"
click at [417, 351] on label at bounding box center [415, 350] width 9 height 9
click at [417, 351] on input "checkbox" at bounding box center [415, 351] width 8 height 8
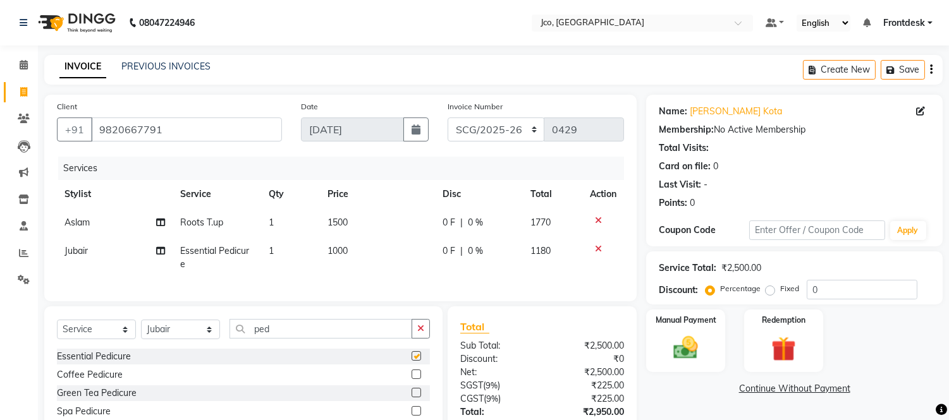
checkbox input "false"
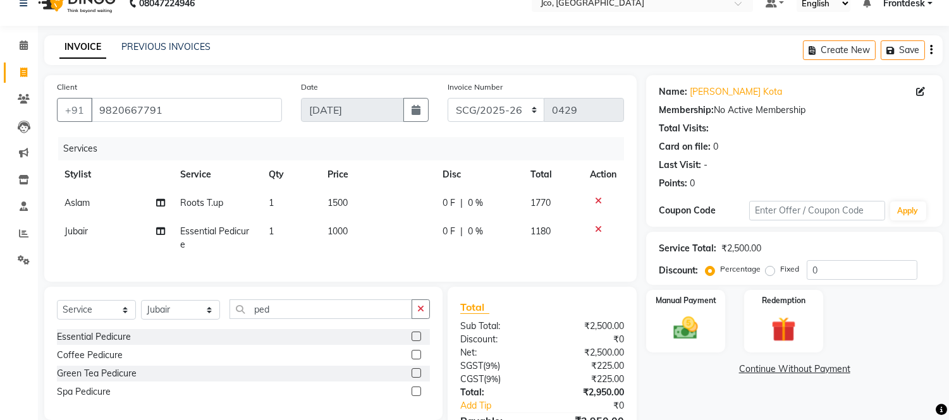
scroll to position [101, 0]
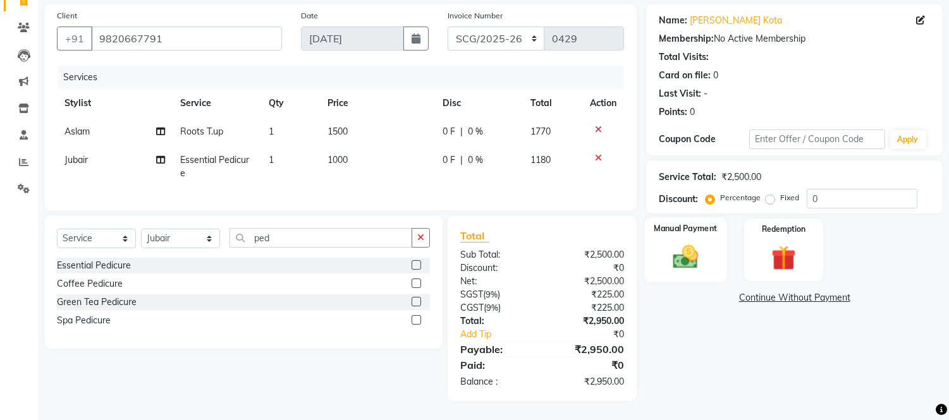
click at [683, 247] on img at bounding box center [686, 258] width 42 height 30
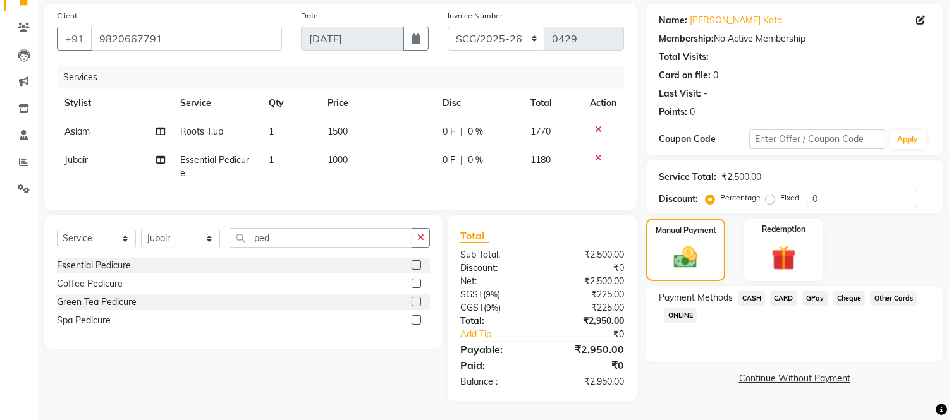
click at [814, 291] on span "GPay" at bounding box center [815, 298] width 26 height 15
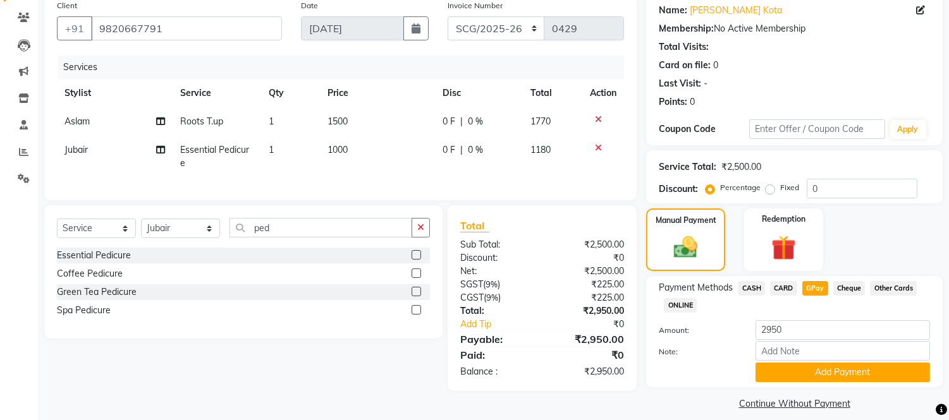
scroll to position [112, 0]
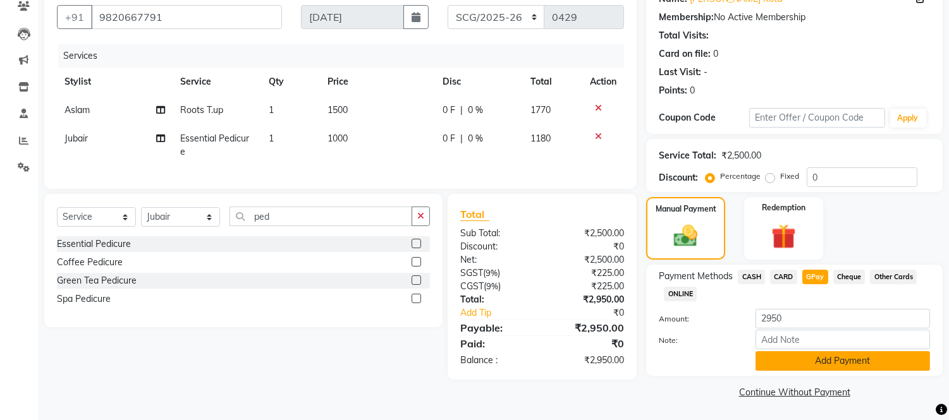
click at [857, 358] on button "Add Payment" at bounding box center [842, 361] width 174 height 20
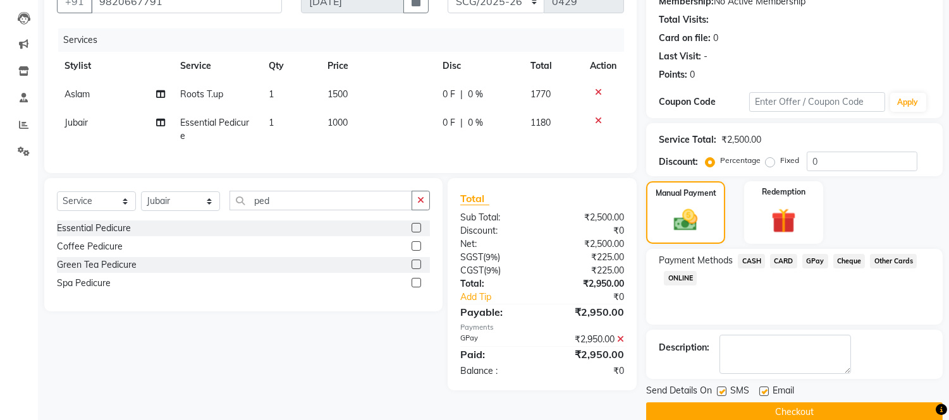
scroll to position [148, 0]
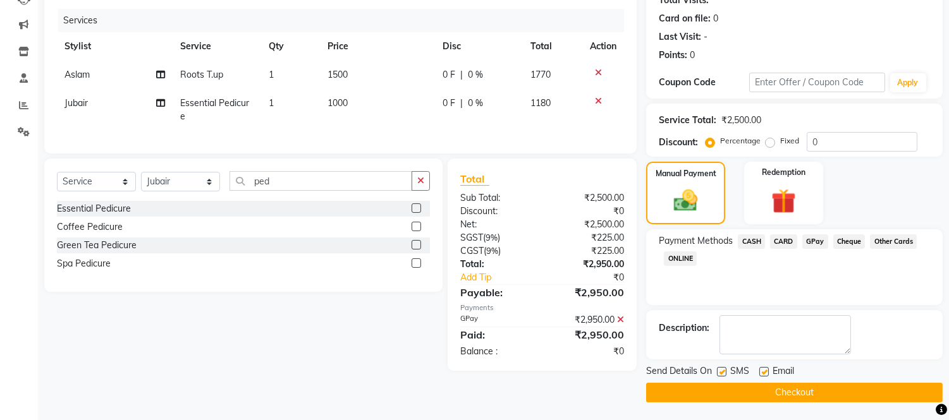
click at [819, 242] on span "GPay" at bounding box center [815, 241] width 26 height 15
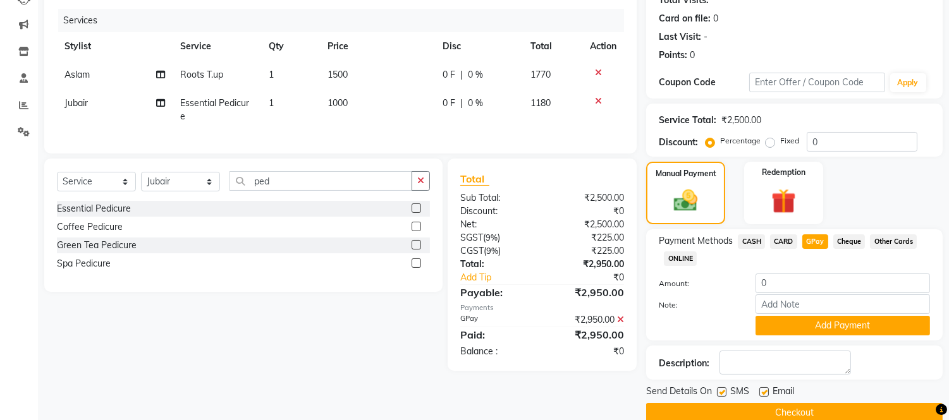
click at [818, 410] on button "Checkout" at bounding box center [794, 413] width 296 height 20
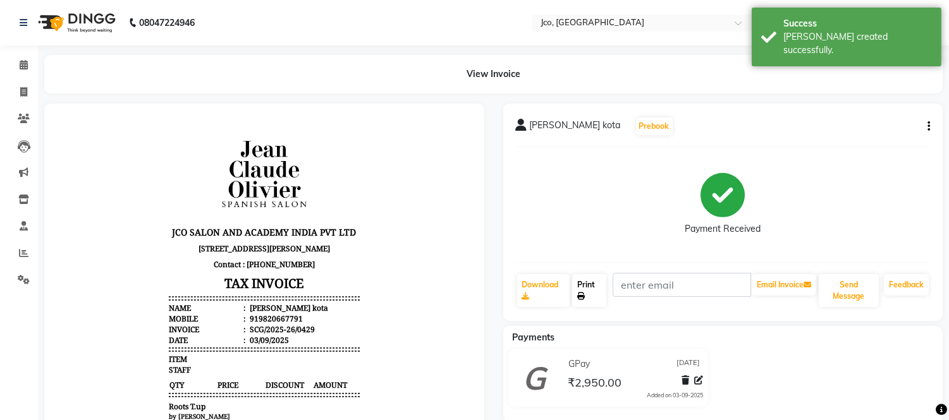
click at [586, 291] on link "Print" at bounding box center [589, 290] width 34 height 33
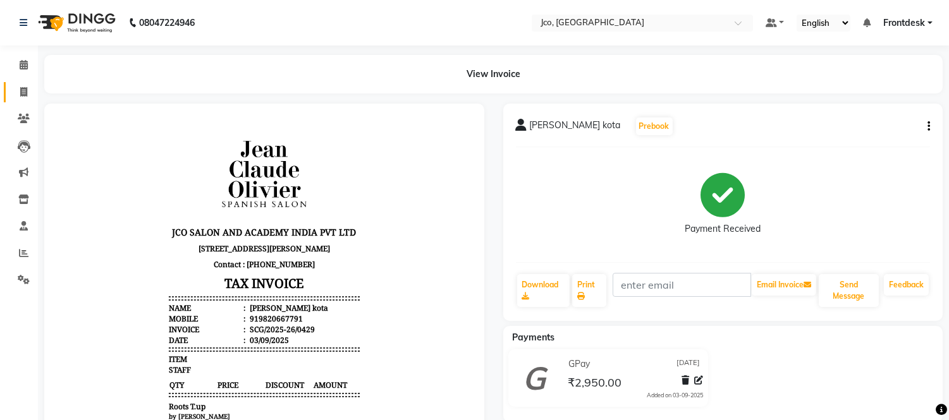
click at [23, 92] on icon at bounding box center [23, 91] width 7 height 9
select select "service"
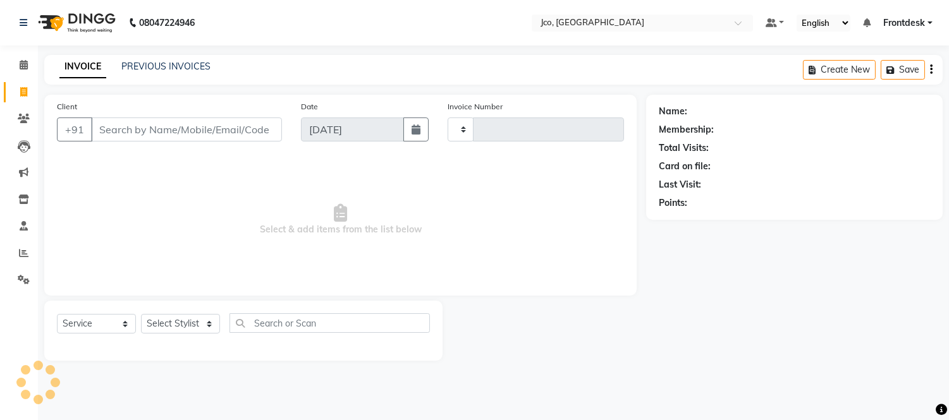
type input "0464"
select select "8000"
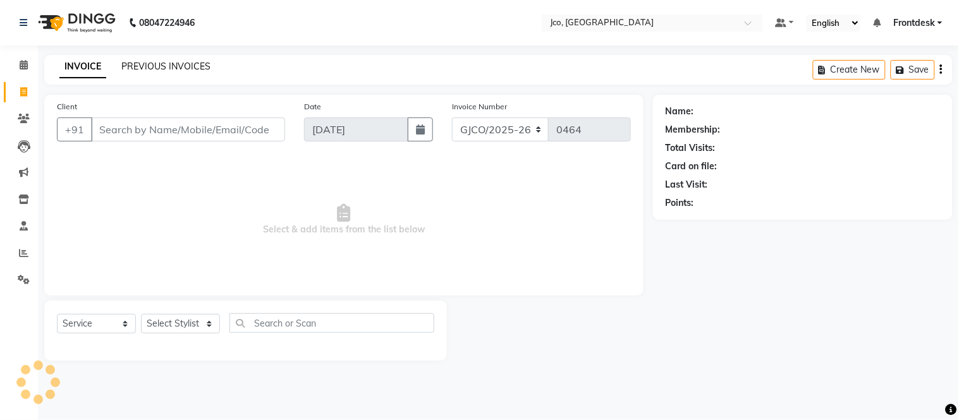
click at [168, 66] on link "PREVIOUS INVOICES" at bounding box center [165, 66] width 89 height 11
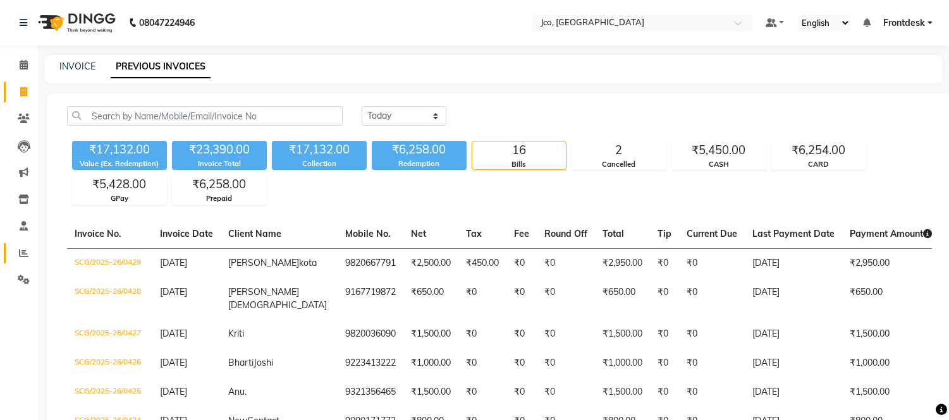
click at [20, 256] on icon at bounding box center [23, 252] width 9 height 9
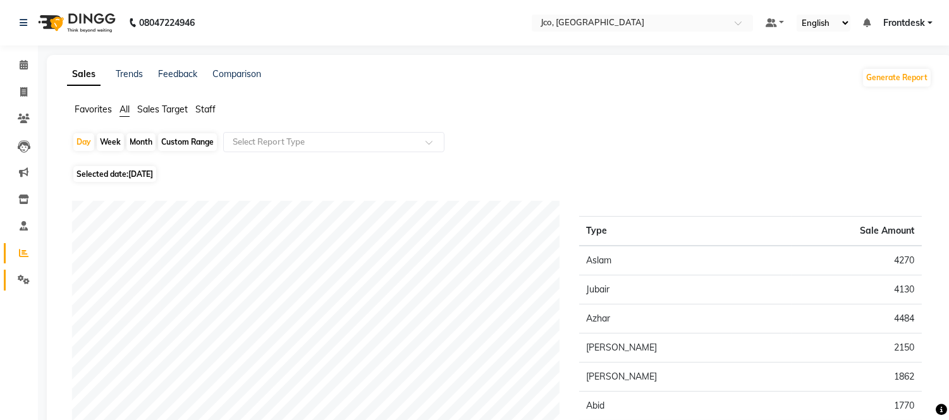
click at [20, 283] on icon at bounding box center [24, 279] width 12 height 9
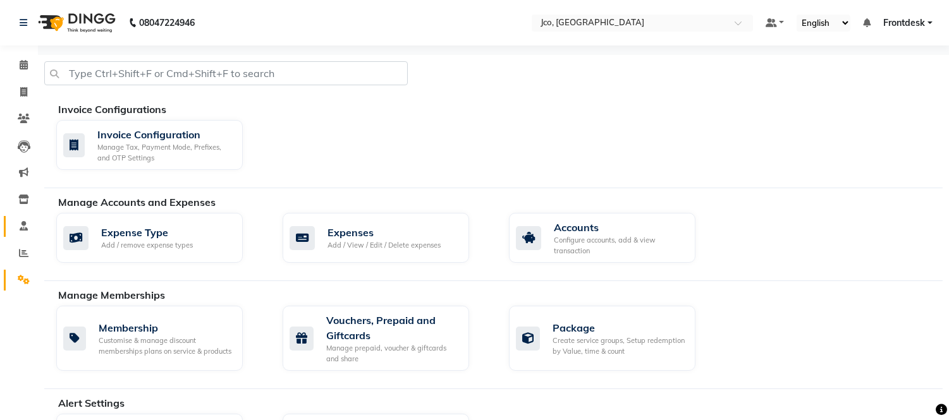
click at [23, 226] on icon at bounding box center [24, 225] width 8 height 9
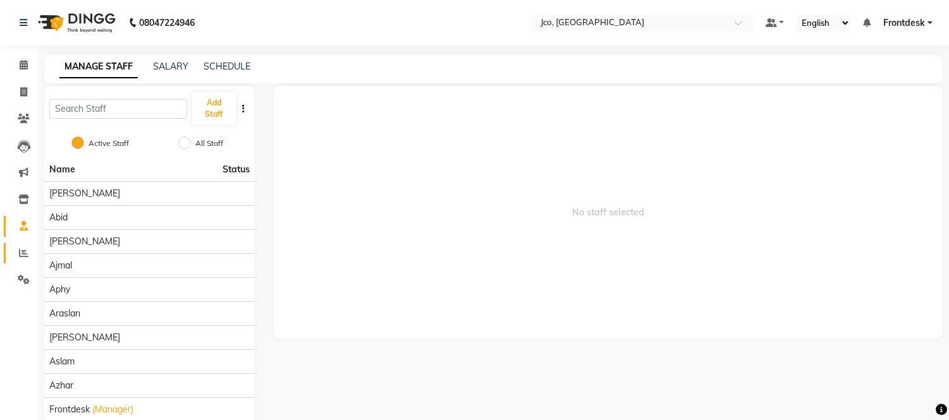
click at [23, 253] on icon at bounding box center [23, 252] width 9 height 9
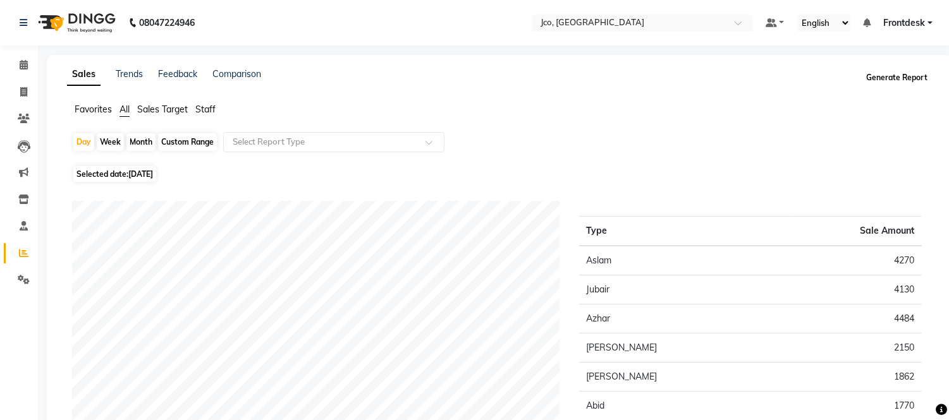
click at [889, 80] on button "Generate Report" at bounding box center [897, 78] width 68 height 18
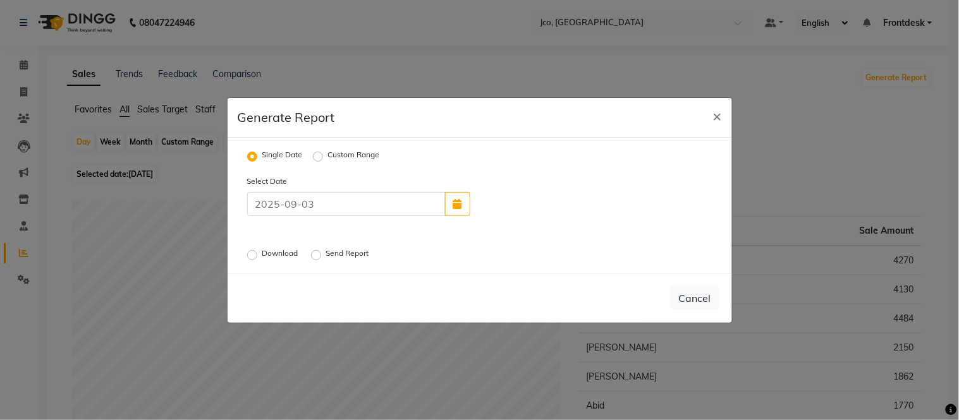
click at [262, 251] on label "Download" at bounding box center [281, 255] width 39 height 15
click at [253, 251] on input "Download" at bounding box center [254, 254] width 9 height 9
radio input "true"
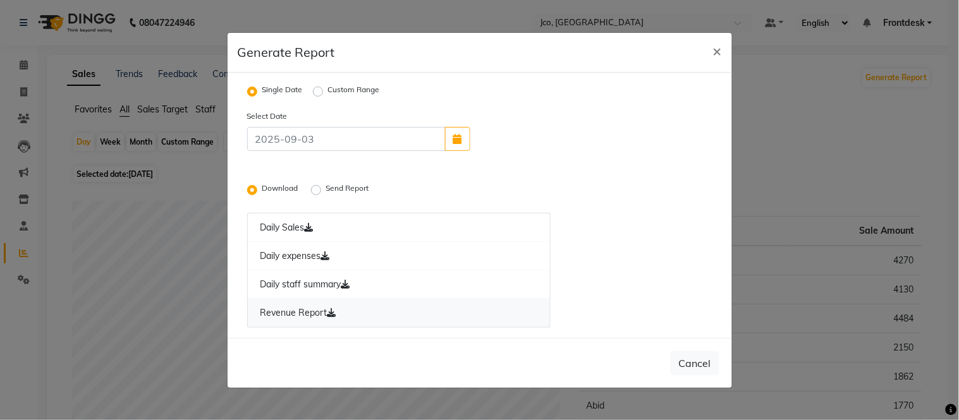
click at [311, 319] on link "Revenue Report" at bounding box center [399, 313] width 304 height 29
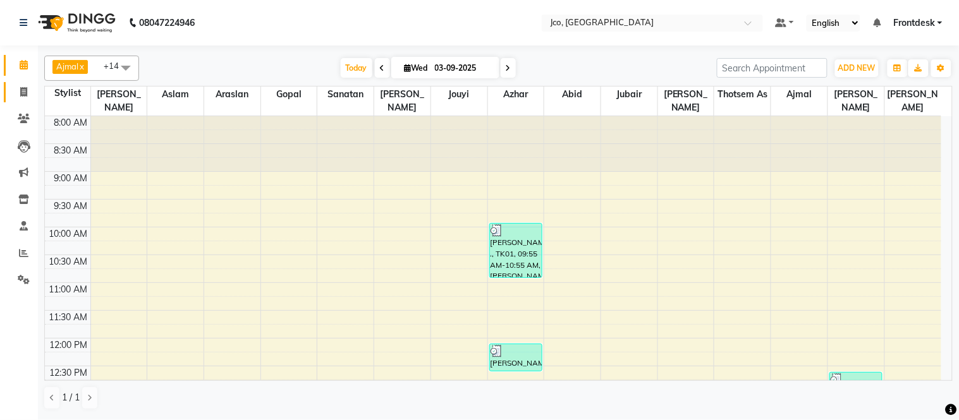
click at [16, 92] on span at bounding box center [24, 92] width 22 height 15
select select "service"
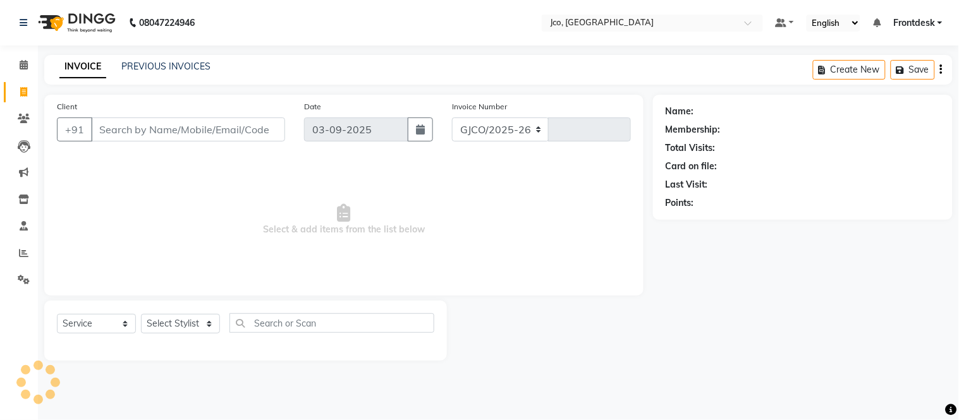
select select "8000"
type input "0464"
click at [24, 276] on icon at bounding box center [24, 279] width 12 height 9
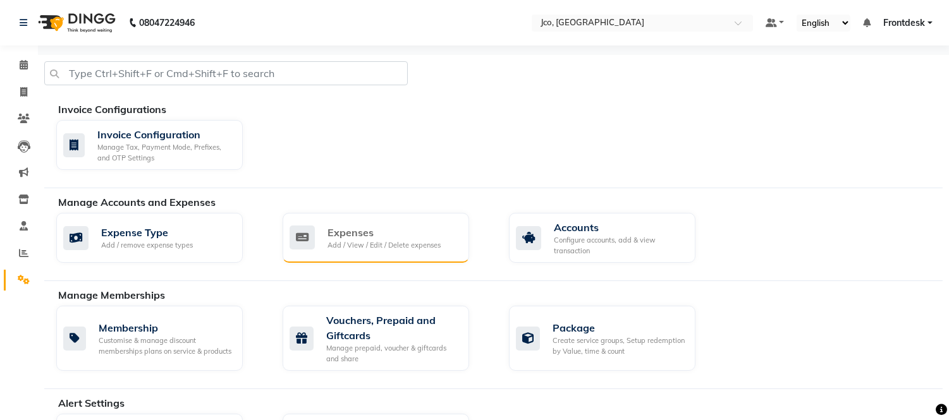
click at [344, 241] on div "Add / View / Edit / Delete expenses" at bounding box center [383, 245] width 113 height 11
